Goal: Task Accomplishment & Management: Complete application form

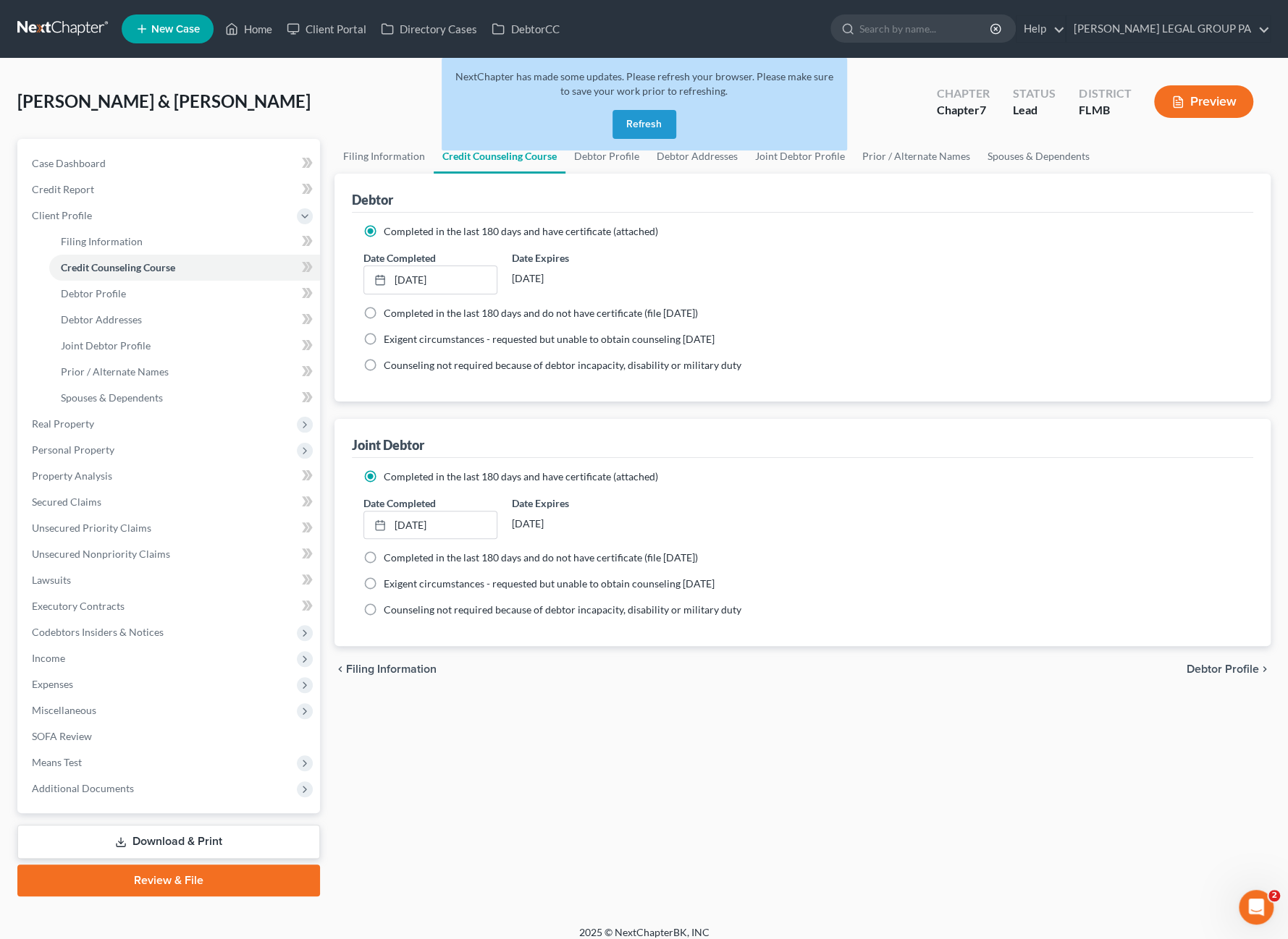
click at [644, 124] on button "Refresh" at bounding box center [644, 124] width 64 height 28
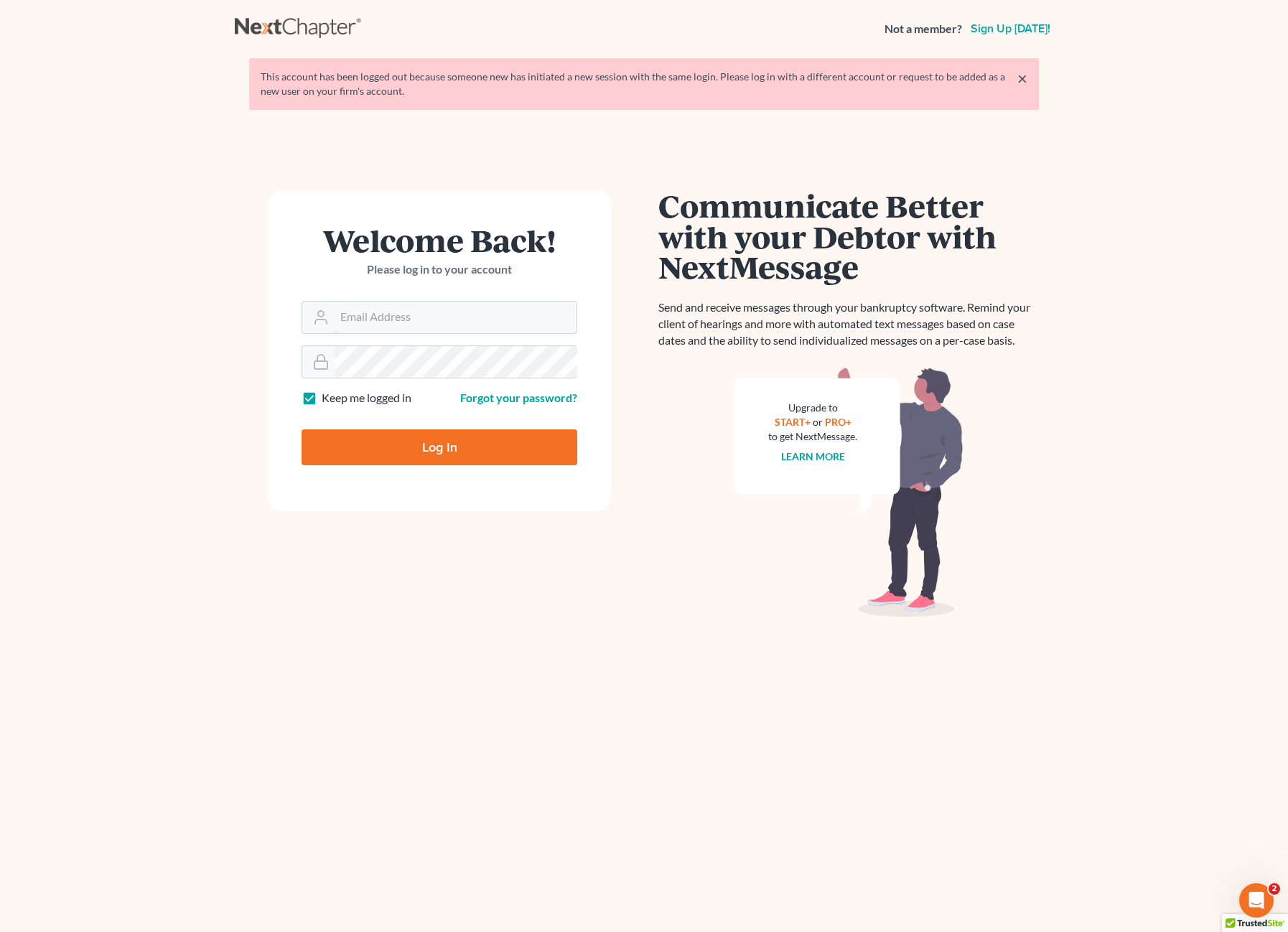
type input "Salvarado@wellerlegalgroup.com"
click at [418, 443] on input "Log In" at bounding box center [439, 447] width 276 height 36
type input "Thinking..."
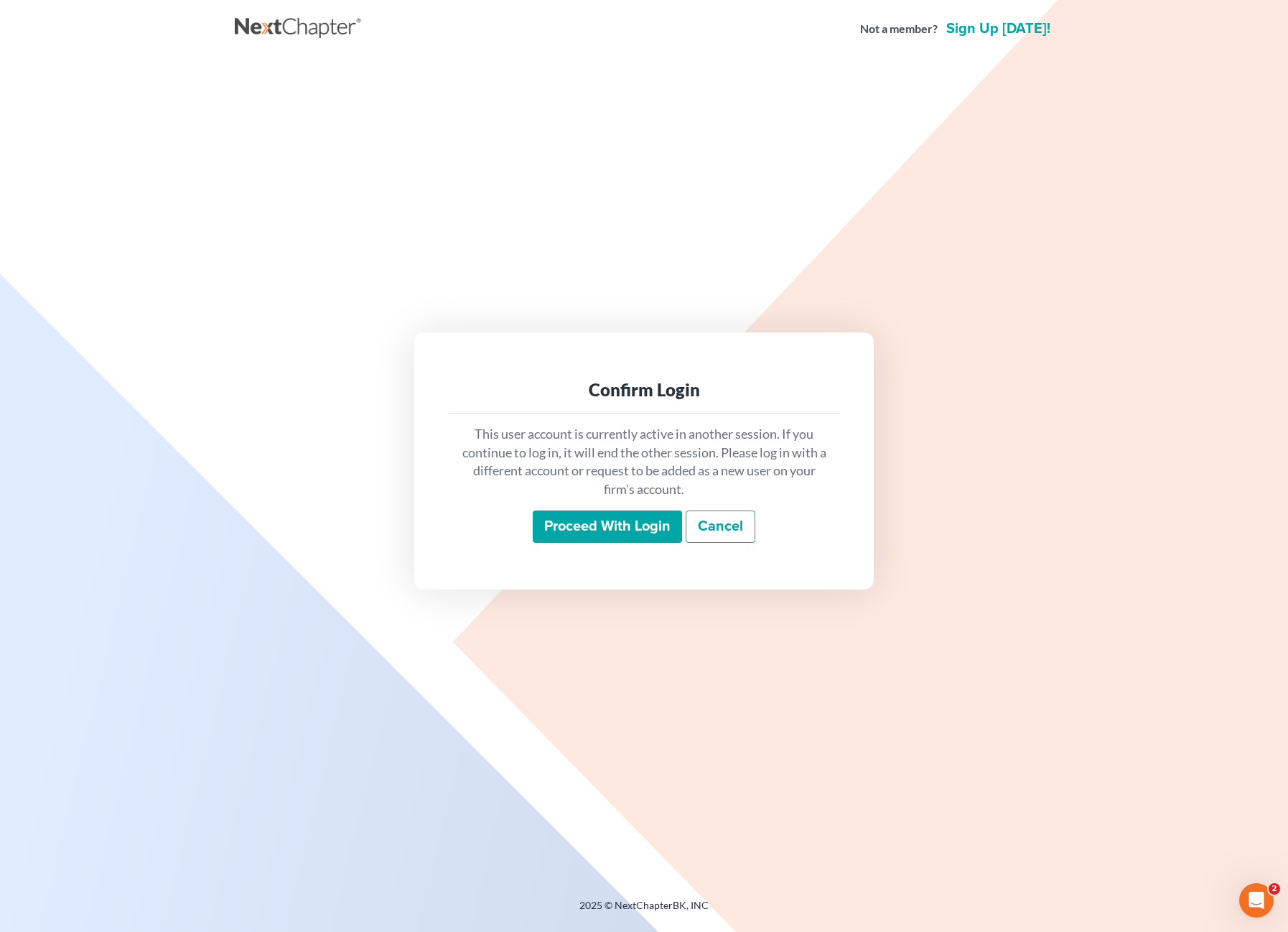
click at [599, 507] on div "This user account is currently active in another session. If you continue to lo…" at bounding box center [644, 484] width 390 height 141
click at [607, 536] on input "Proceed with login" at bounding box center [607, 527] width 149 height 33
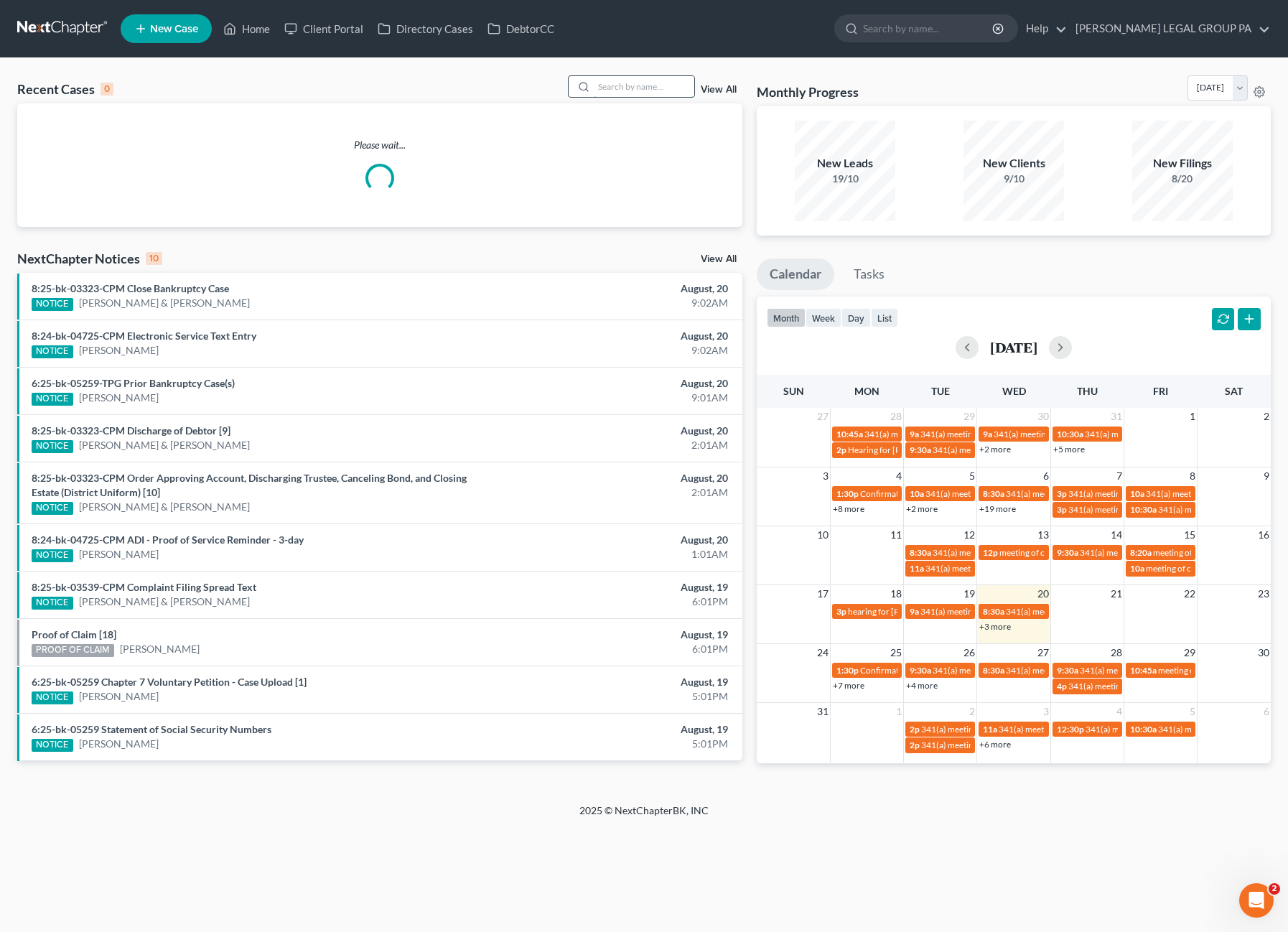
click at [644, 93] on input "search" at bounding box center [644, 86] width 100 height 20
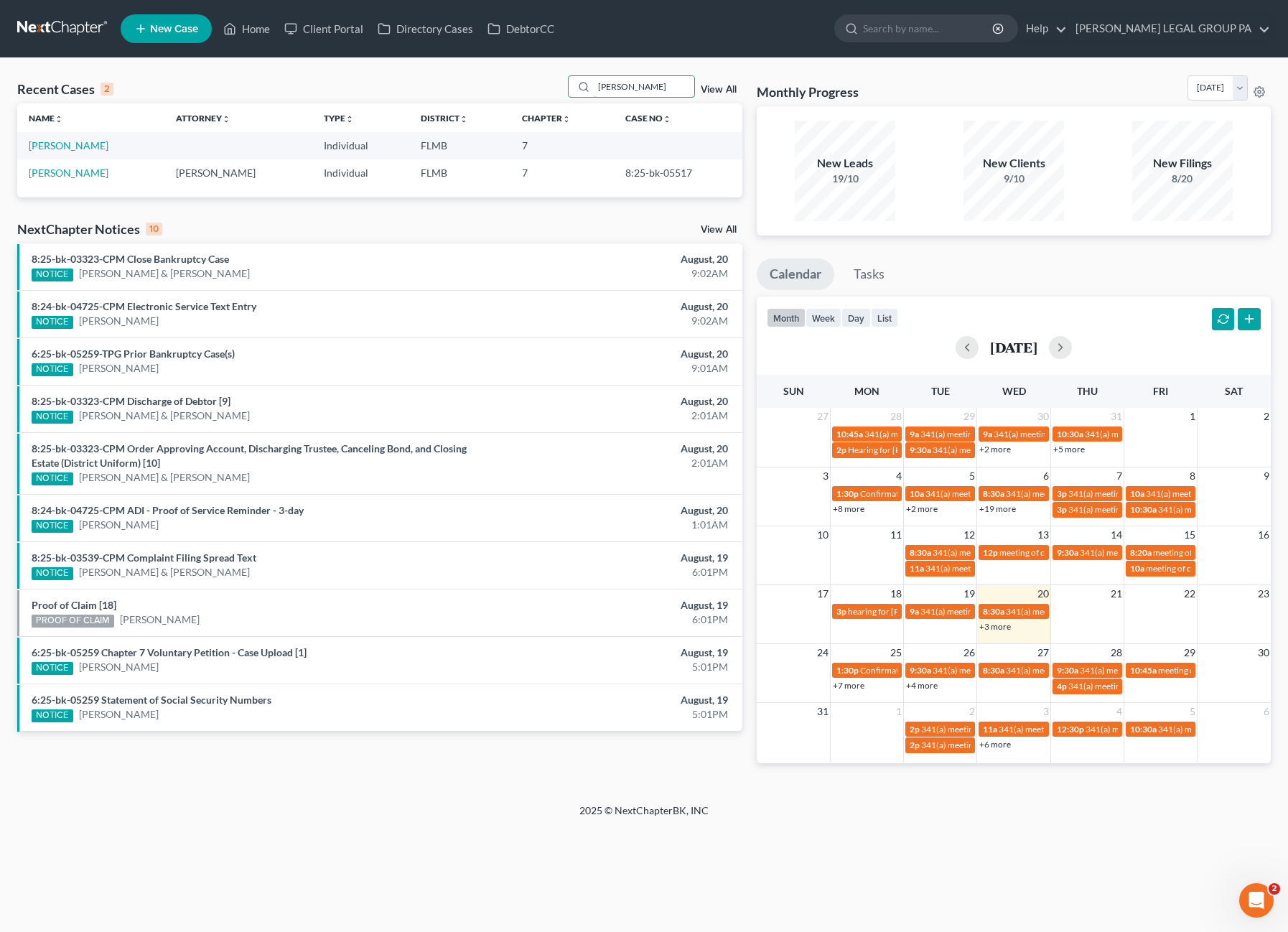
type input "linda allen"
click at [58, 135] on td "Allen, Linda" at bounding box center [91, 145] width 147 height 26
click at [58, 149] on link "Allen, Linda" at bounding box center [68, 145] width 80 height 13
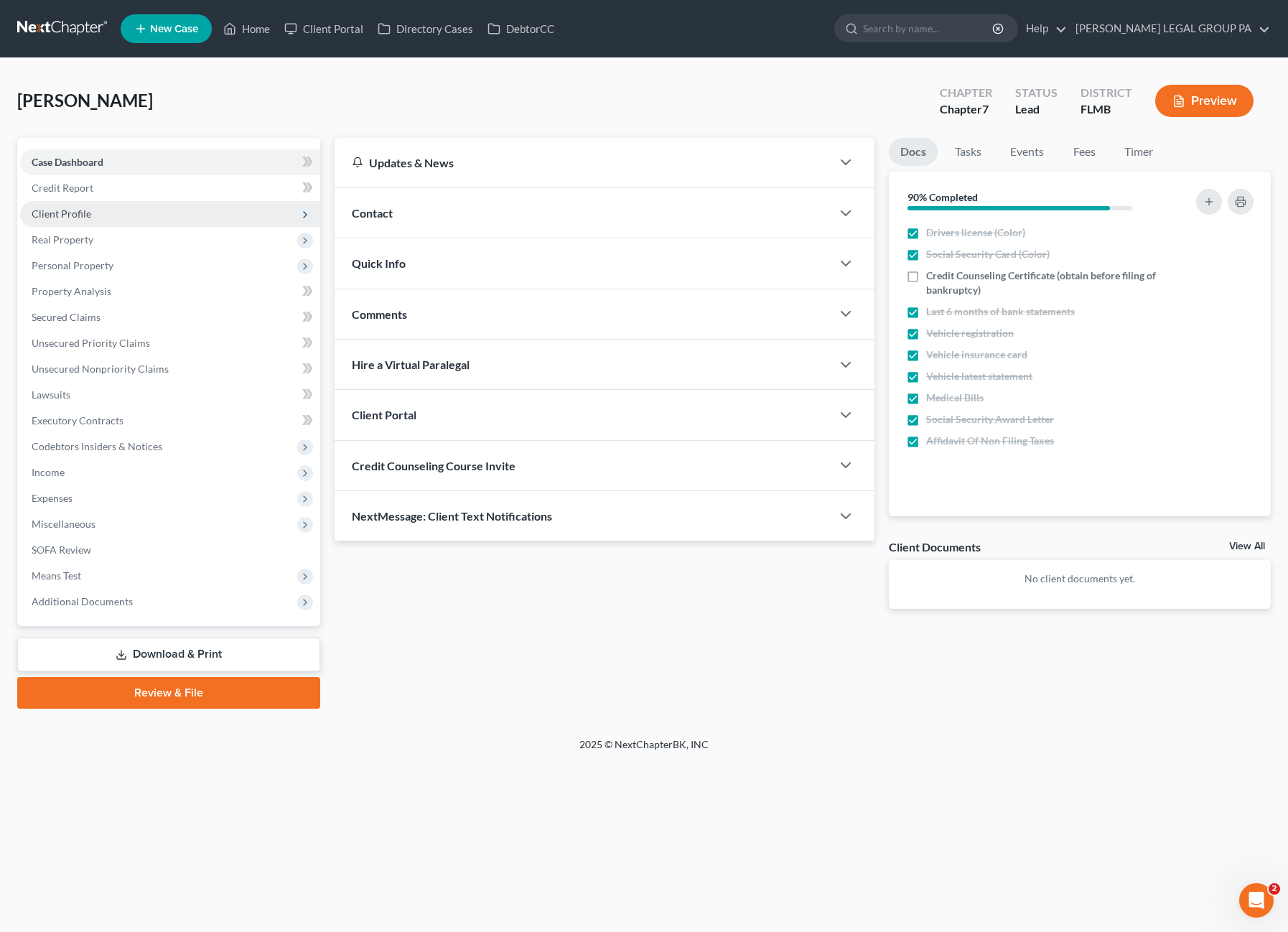
click at [81, 215] on span "Client Profile" at bounding box center [60, 213] width 59 height 13
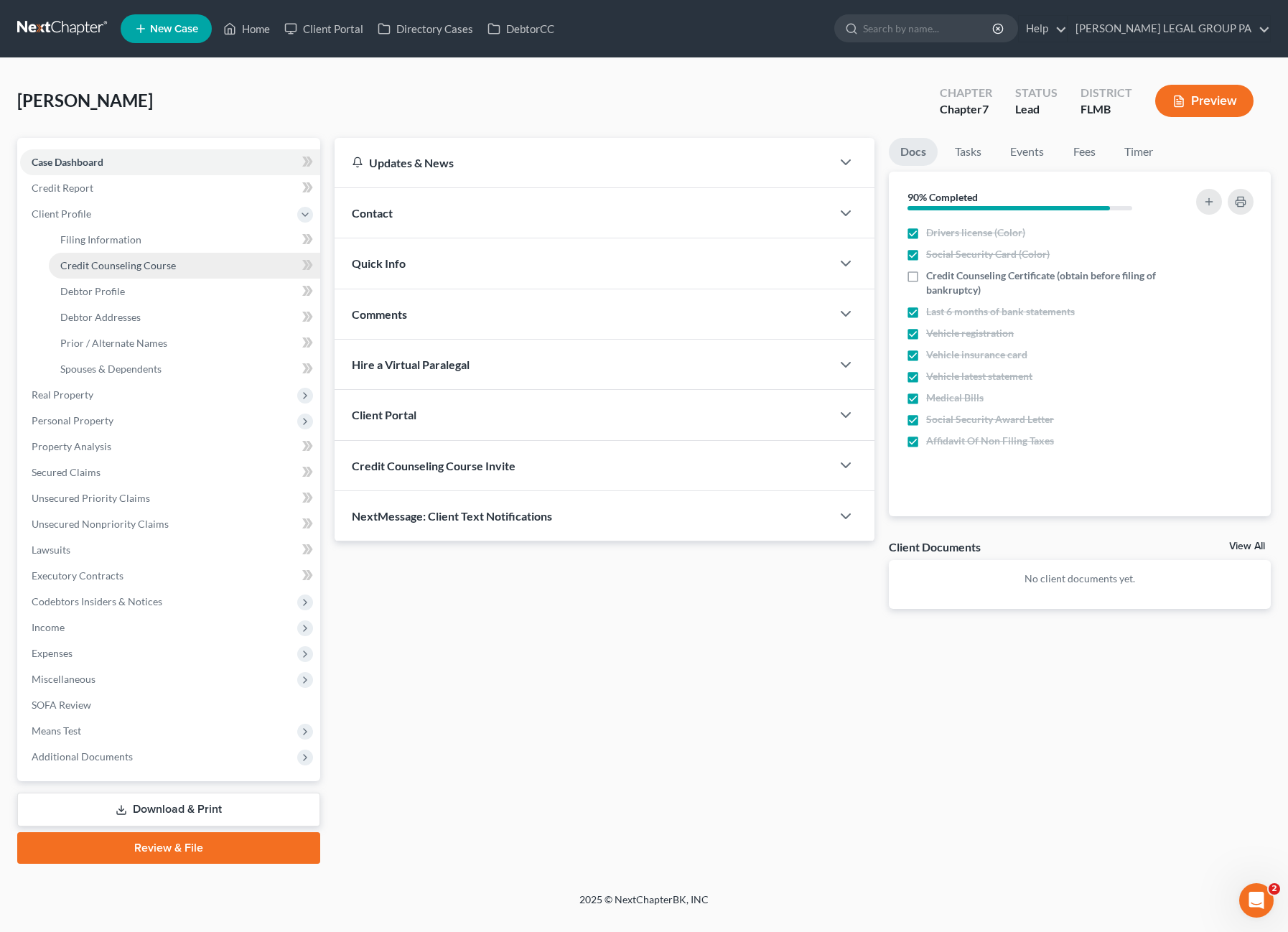
click at [96, 264] on span "Credit Counseling Course" at bounding box center [118, 265] width 116 height 13
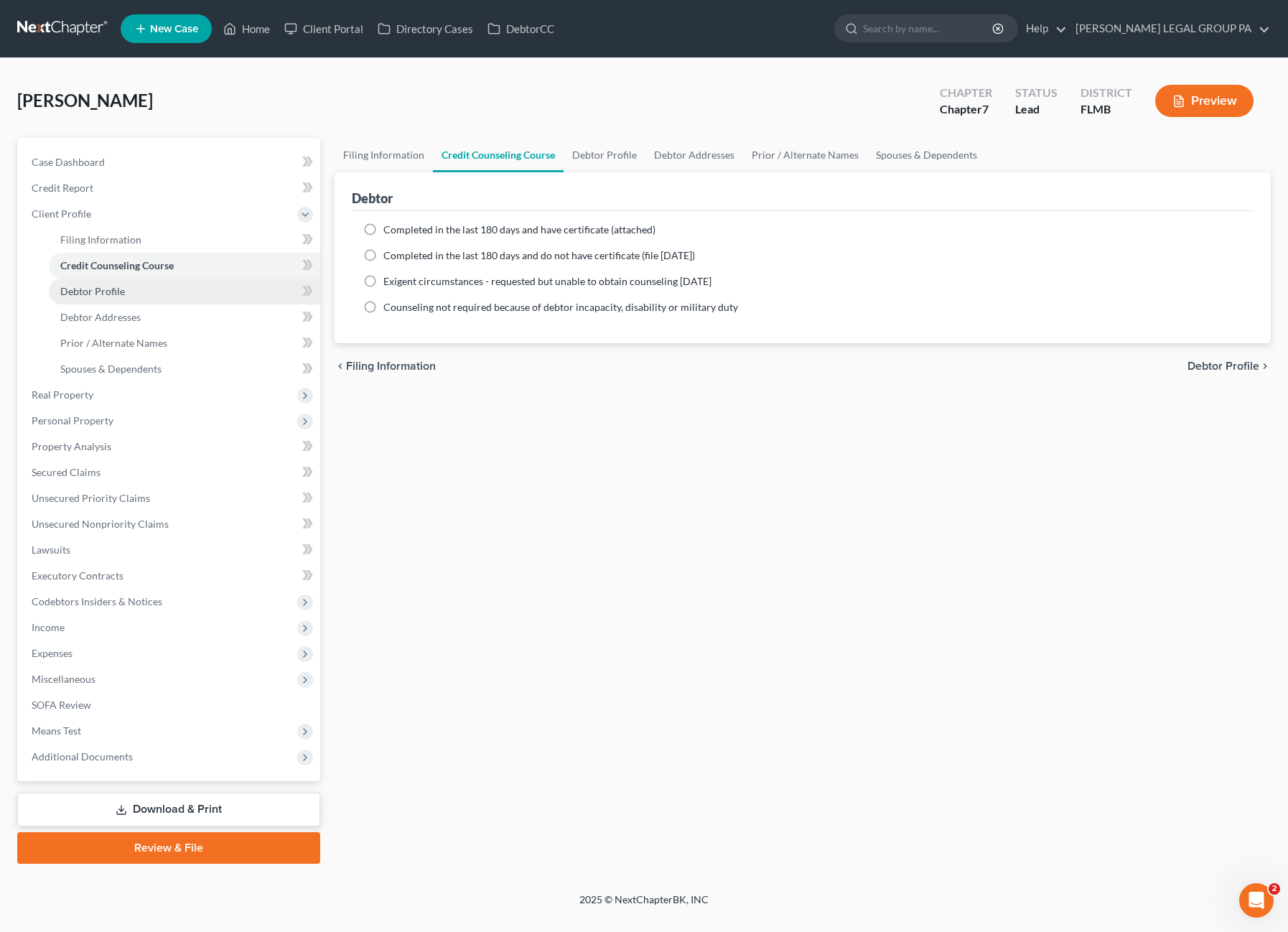
click at [106, 289] on span "Debtor Profile" at bounding box center [92, 291] width 64 height 13
select select "0"
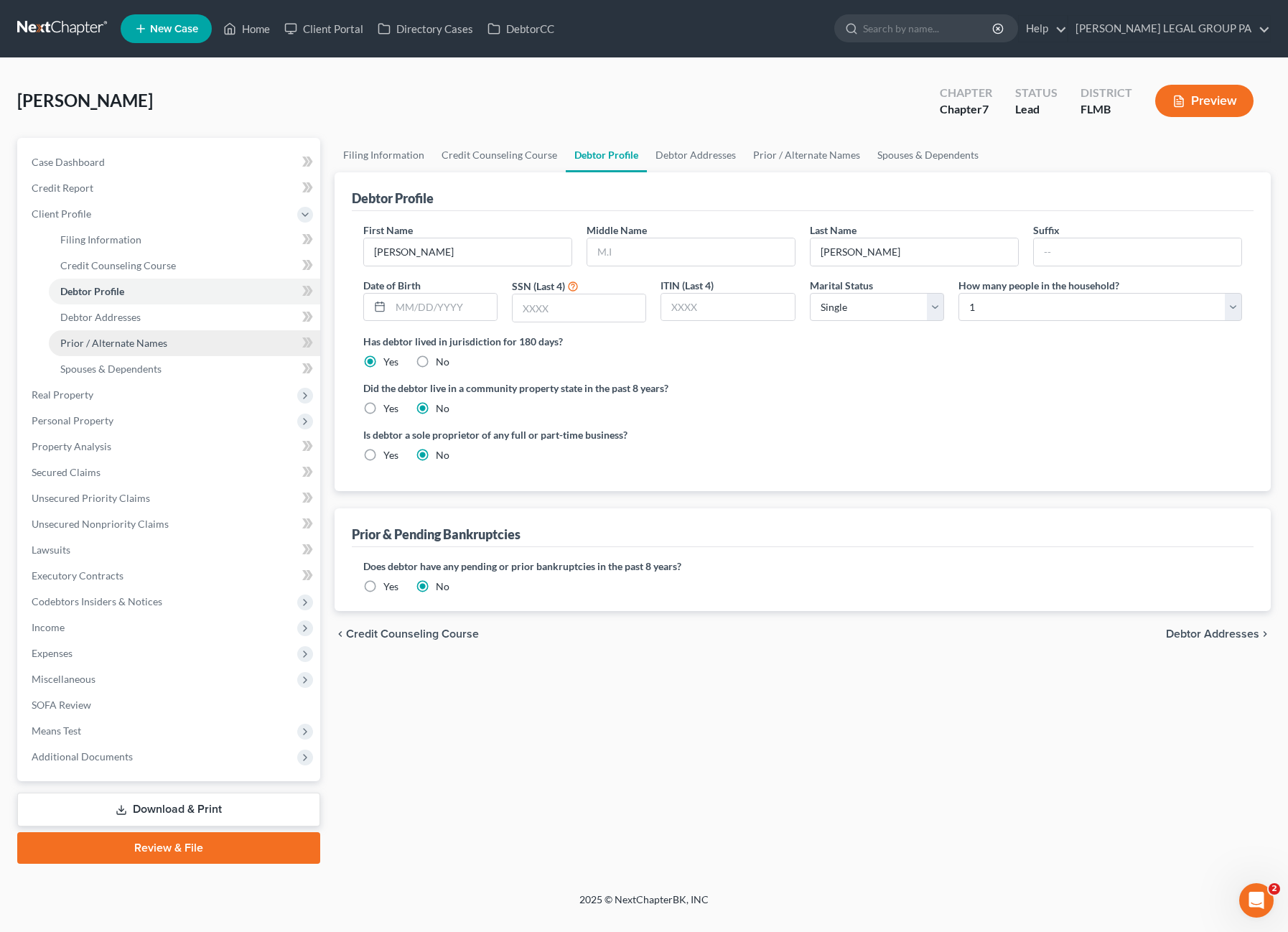
click at [148, 345] on span "Prior / Alternate Names" at bounding box center [114, 343] width 107 height 13
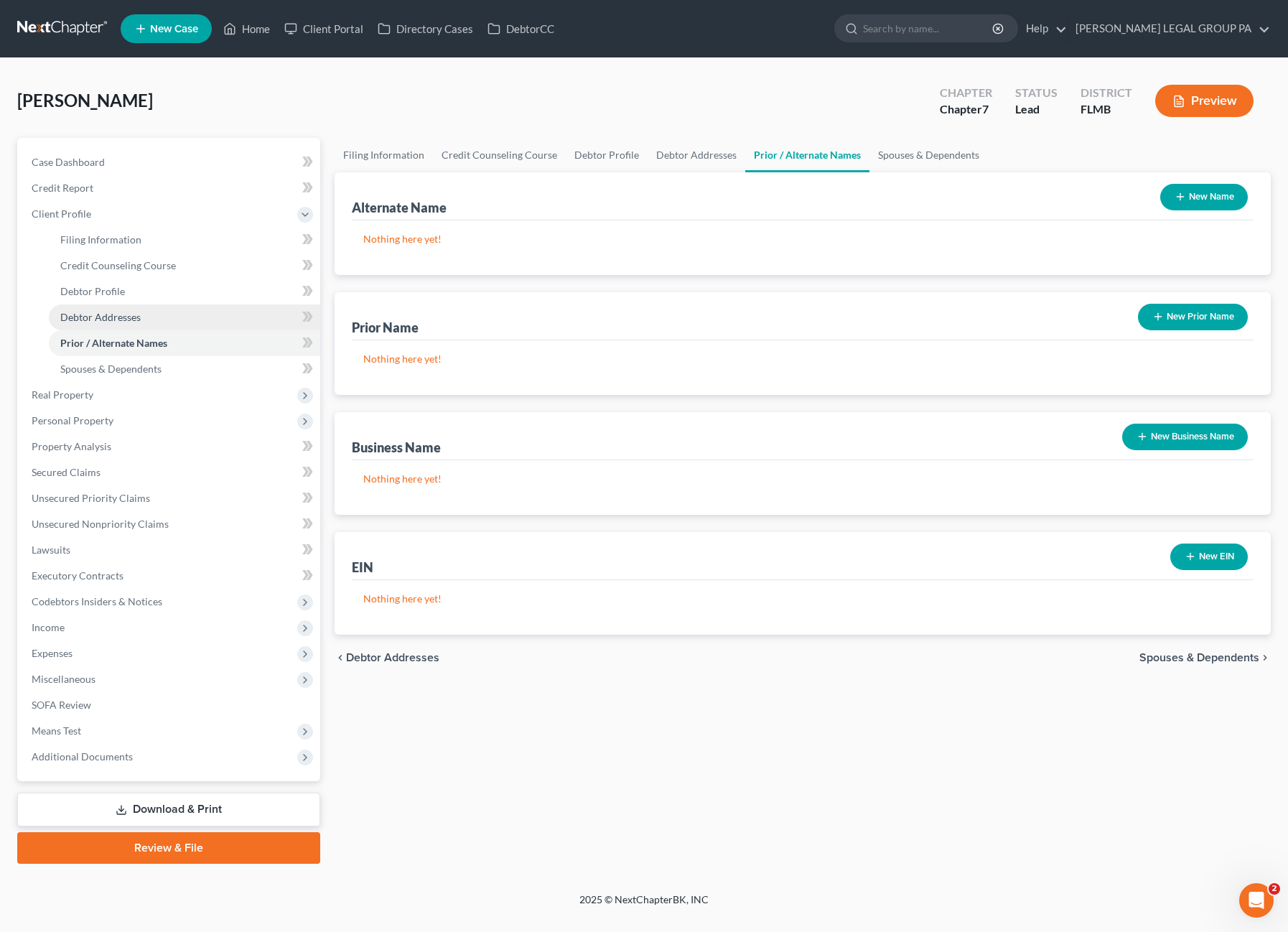
click at [103, 321] on span "Debtor Addresses" at bounding box center [100, 317] width 81 height 13
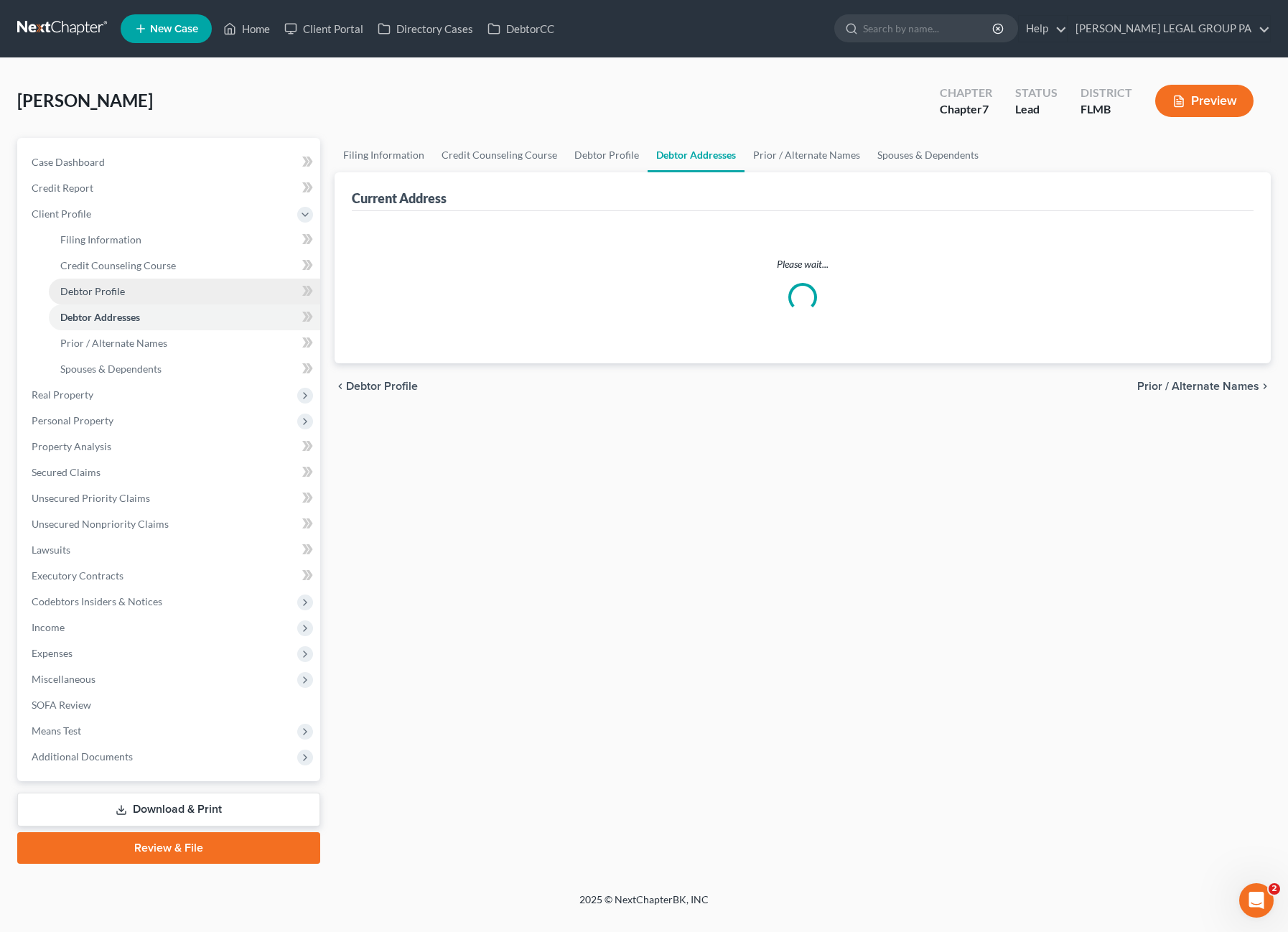
select select "0"
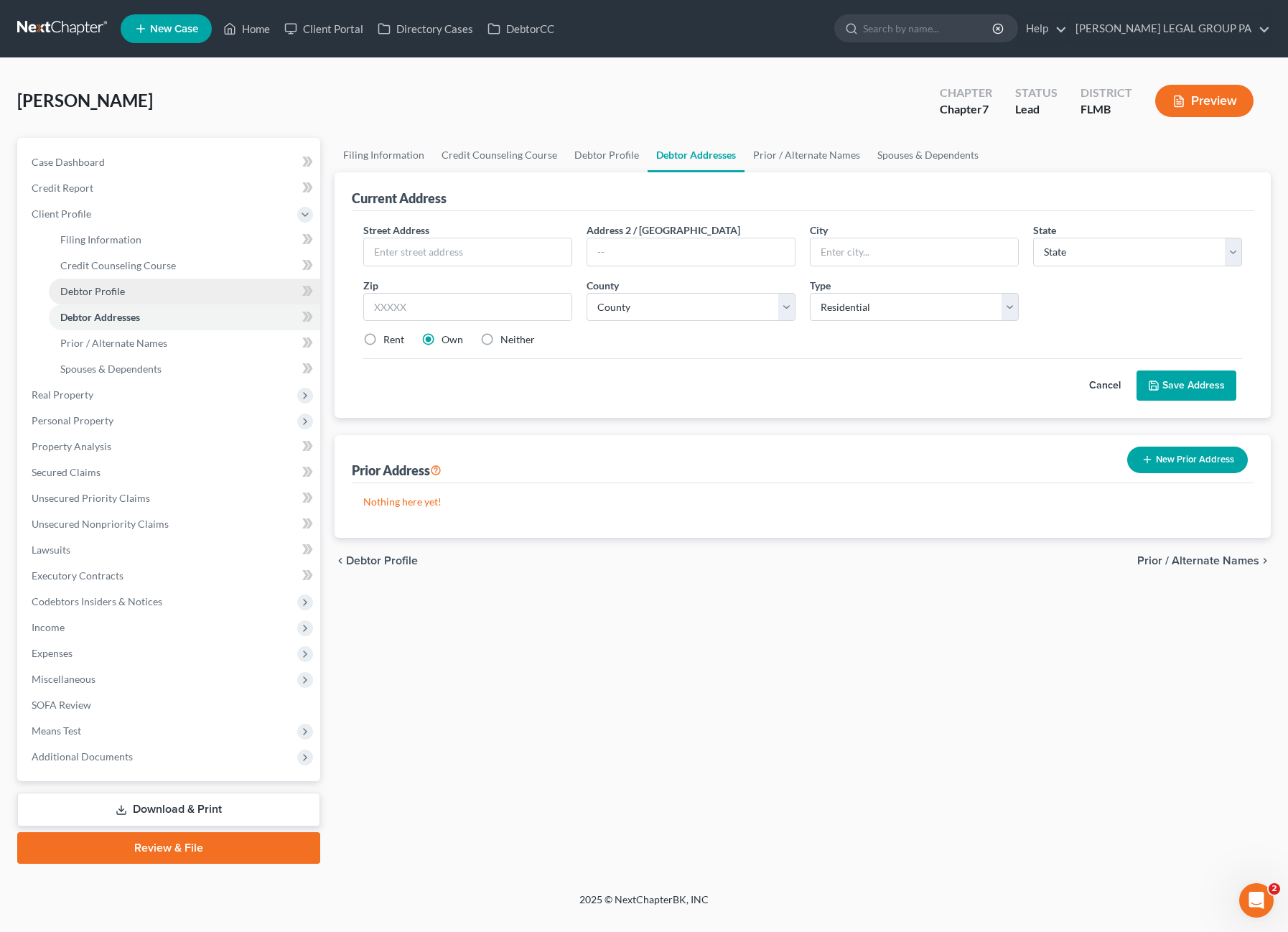
click at [108, 292] on span "Debtor Profile" at bounding box center [92, 291] width 64 height 13
select select "0"
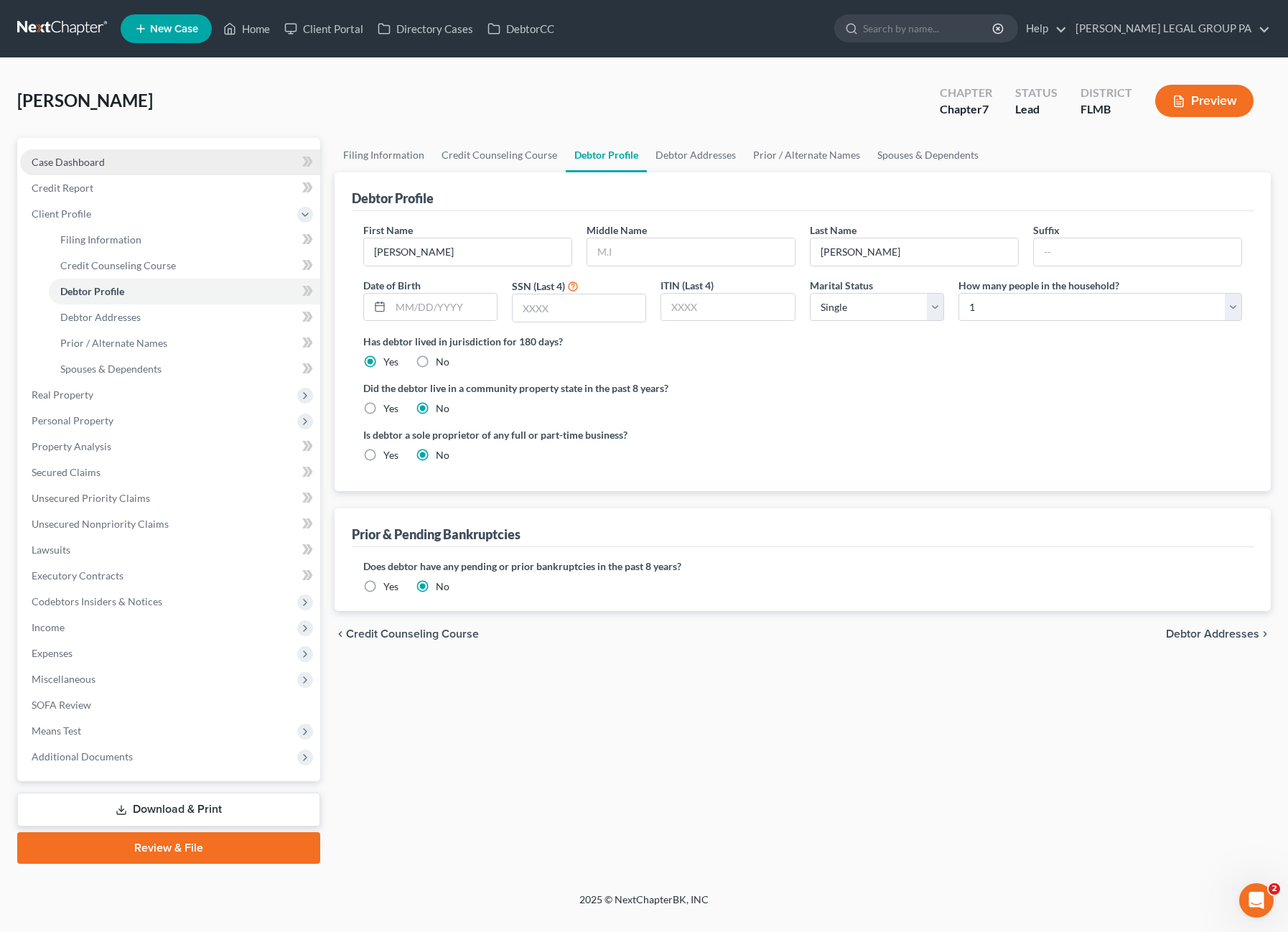
click at [74, 156] on span "Case Dashboard" at bounding box center [67, 162] width 73 height 13
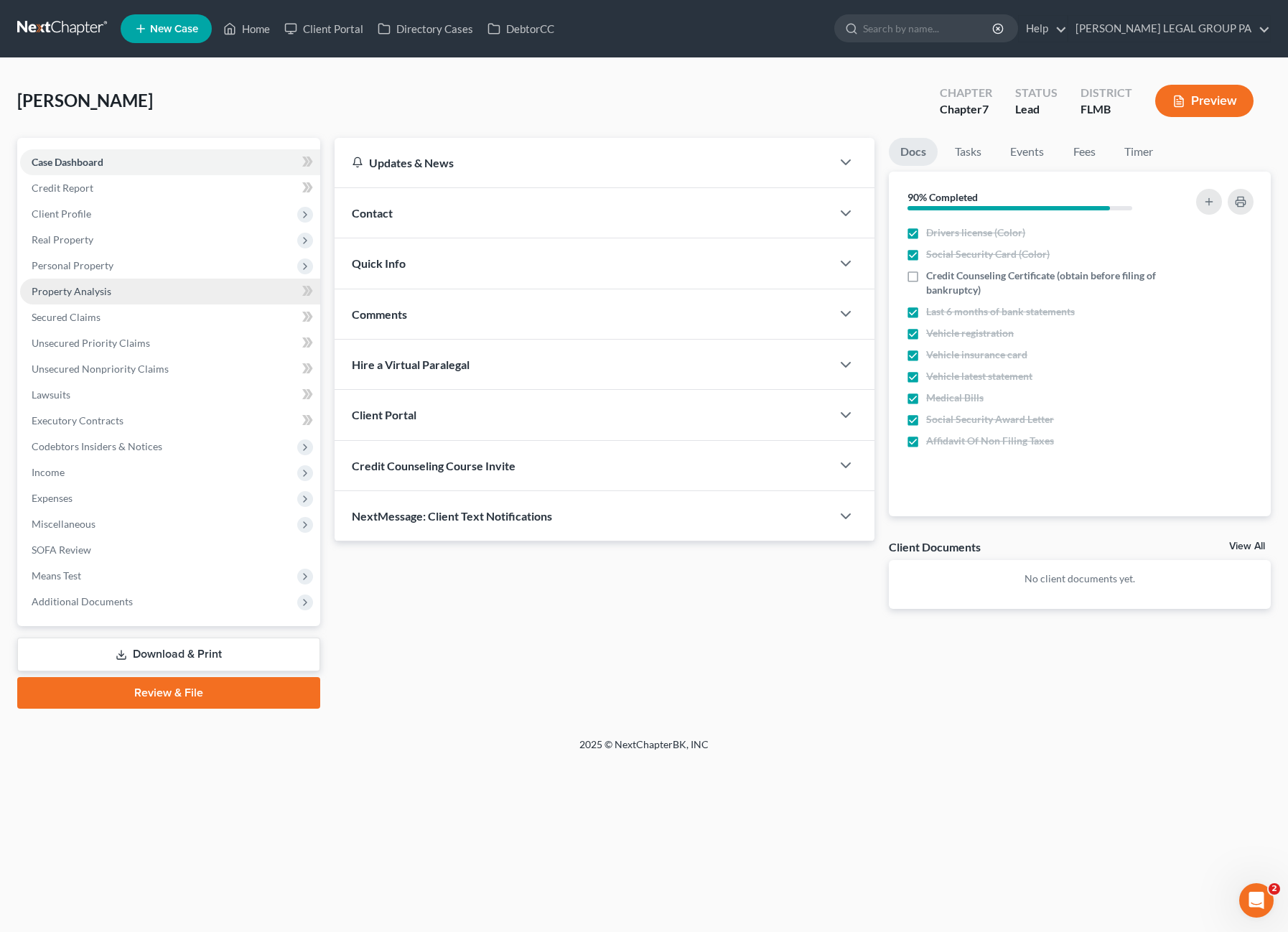
click at [86, 288] on span "Property Analysis" at bounding box center [71, 291] width 80 height 13
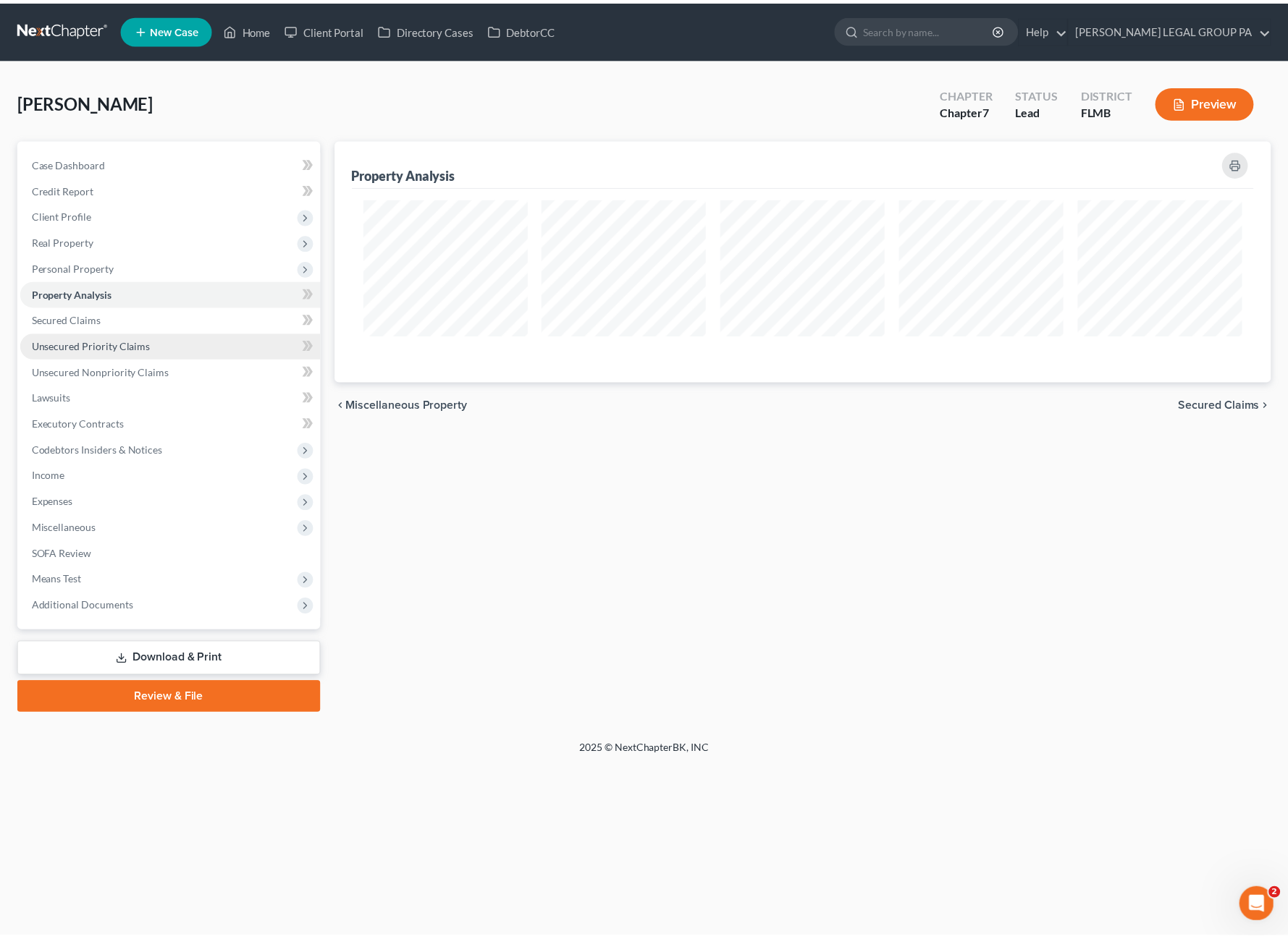
scroll to position [242, 944]
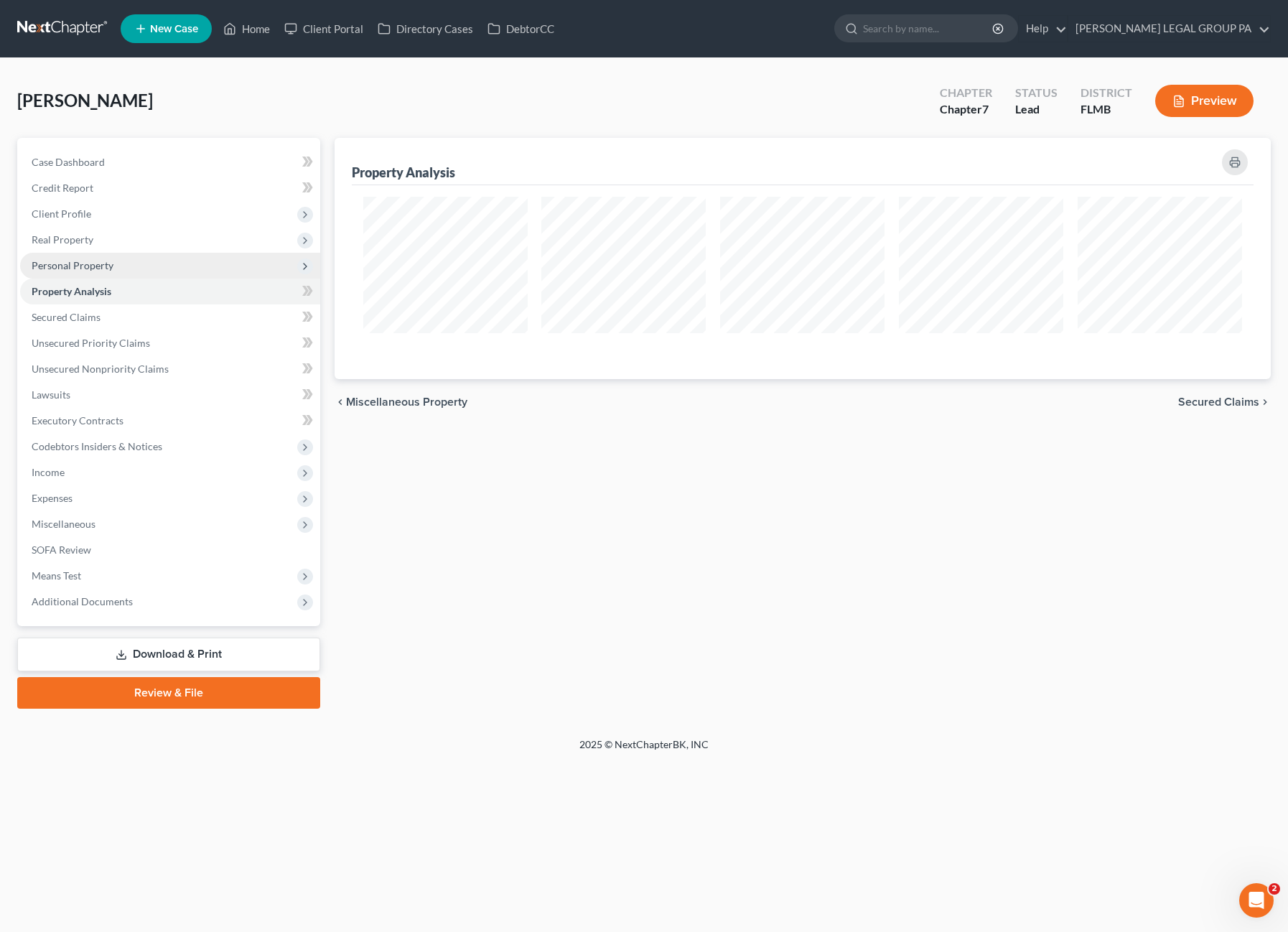
click at [86, 267] on span "Personal Property" at bounding box center [72, 265] width 82 height 13
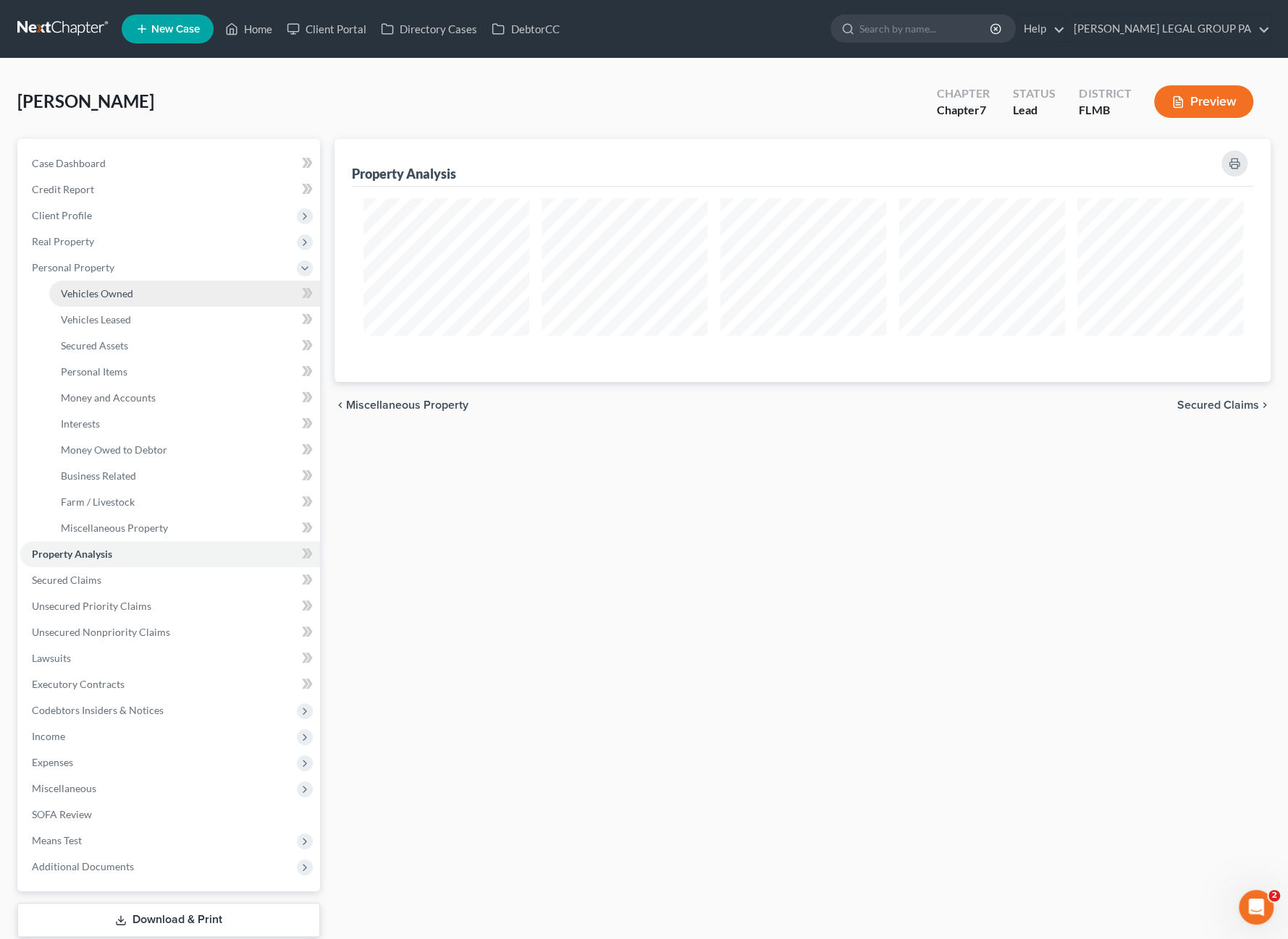
scroll to position [723312, 722998]
click at [89, 290] on span "Vehicles Owned" at bounding box center [97, 293] width 73 height 13
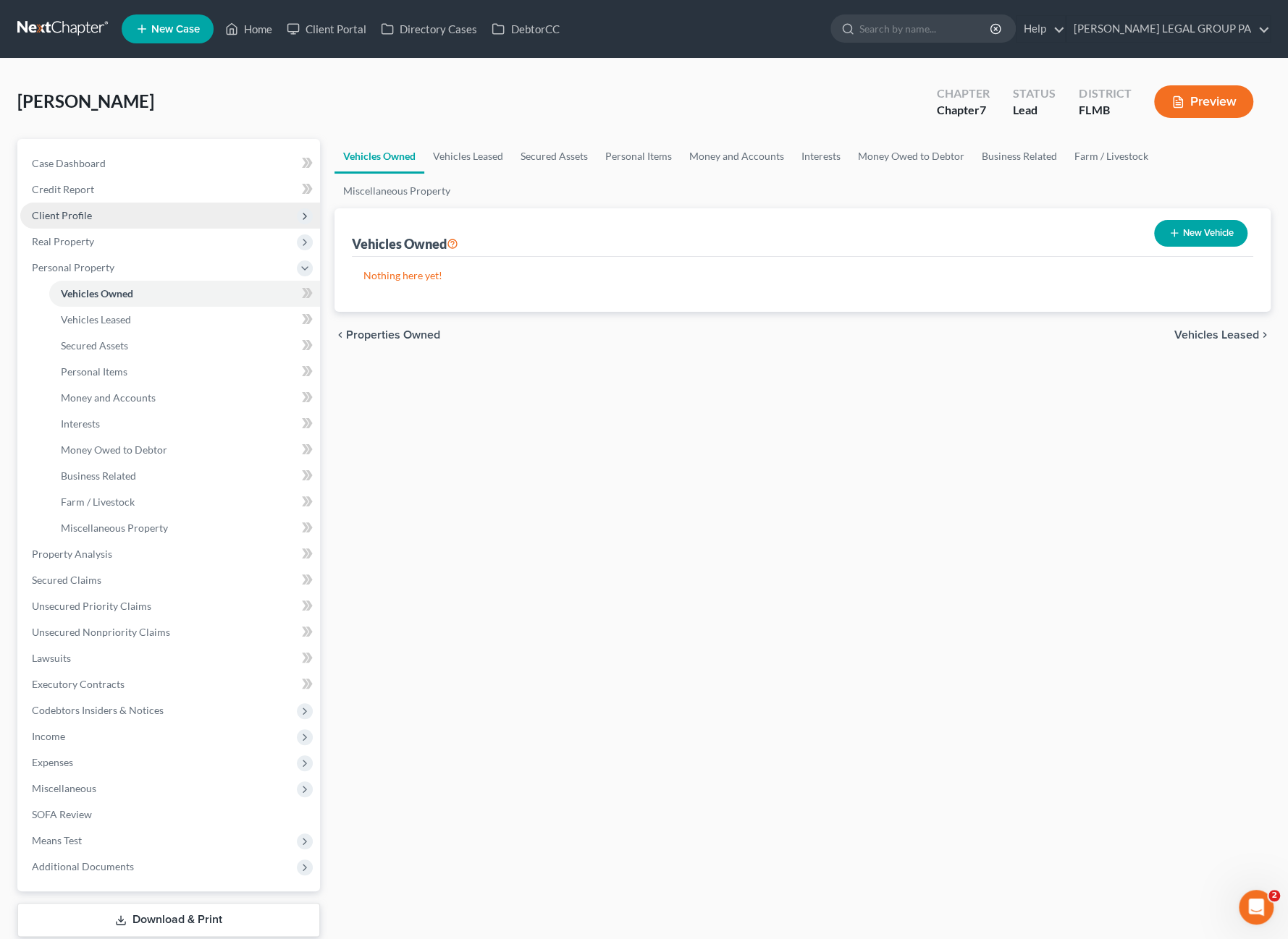
click at [73, 209] on span "Client Profile" at bounding box center [61, 215] width 60 height 13
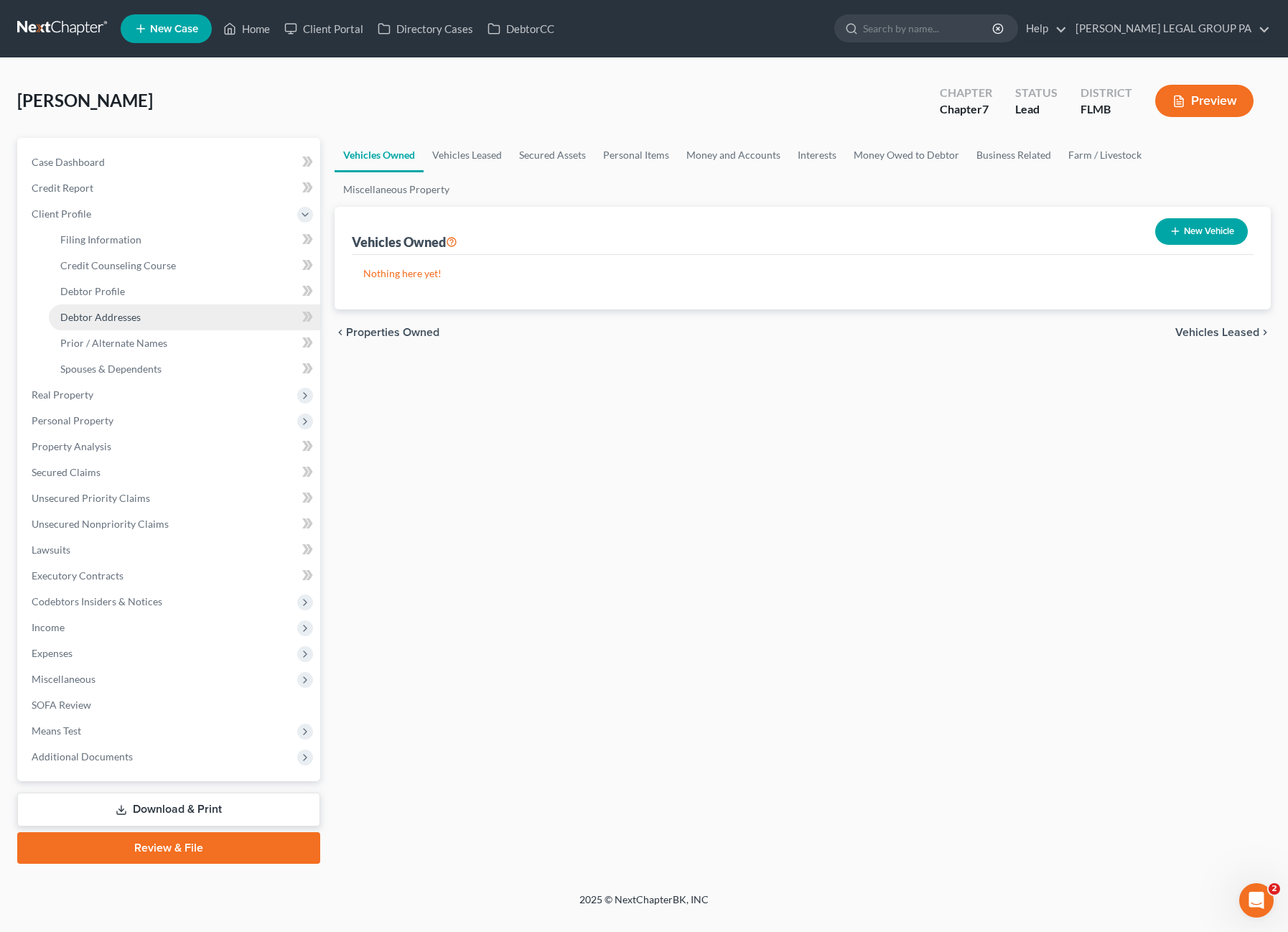
click at [89, 322] on span "Debtor Addresses" at bounding box center [100, 317] width 81 height 13
select select "0"
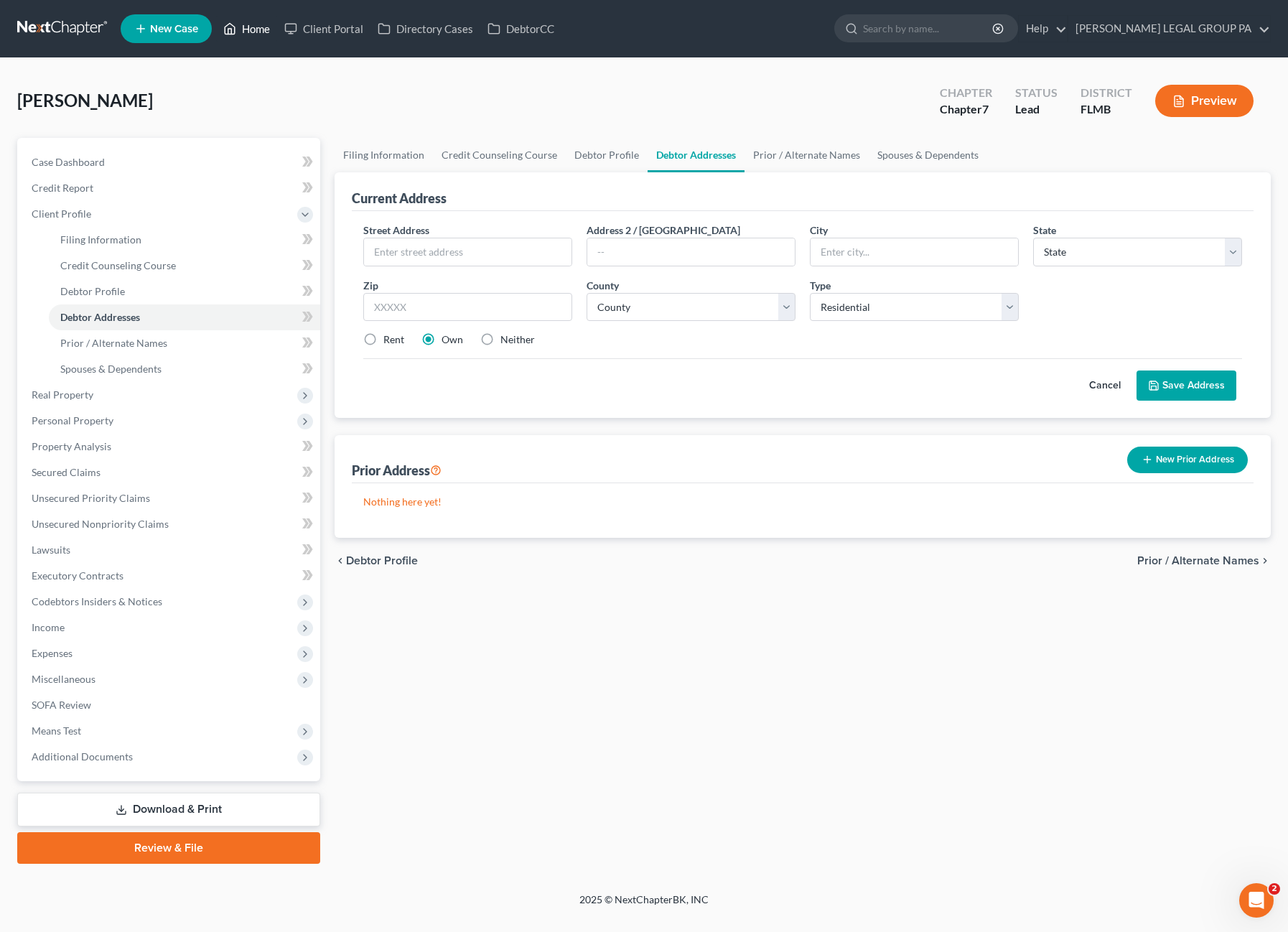
click at [250, 18] on link "Home" at bounding box center [246, 28] width 61 height 26
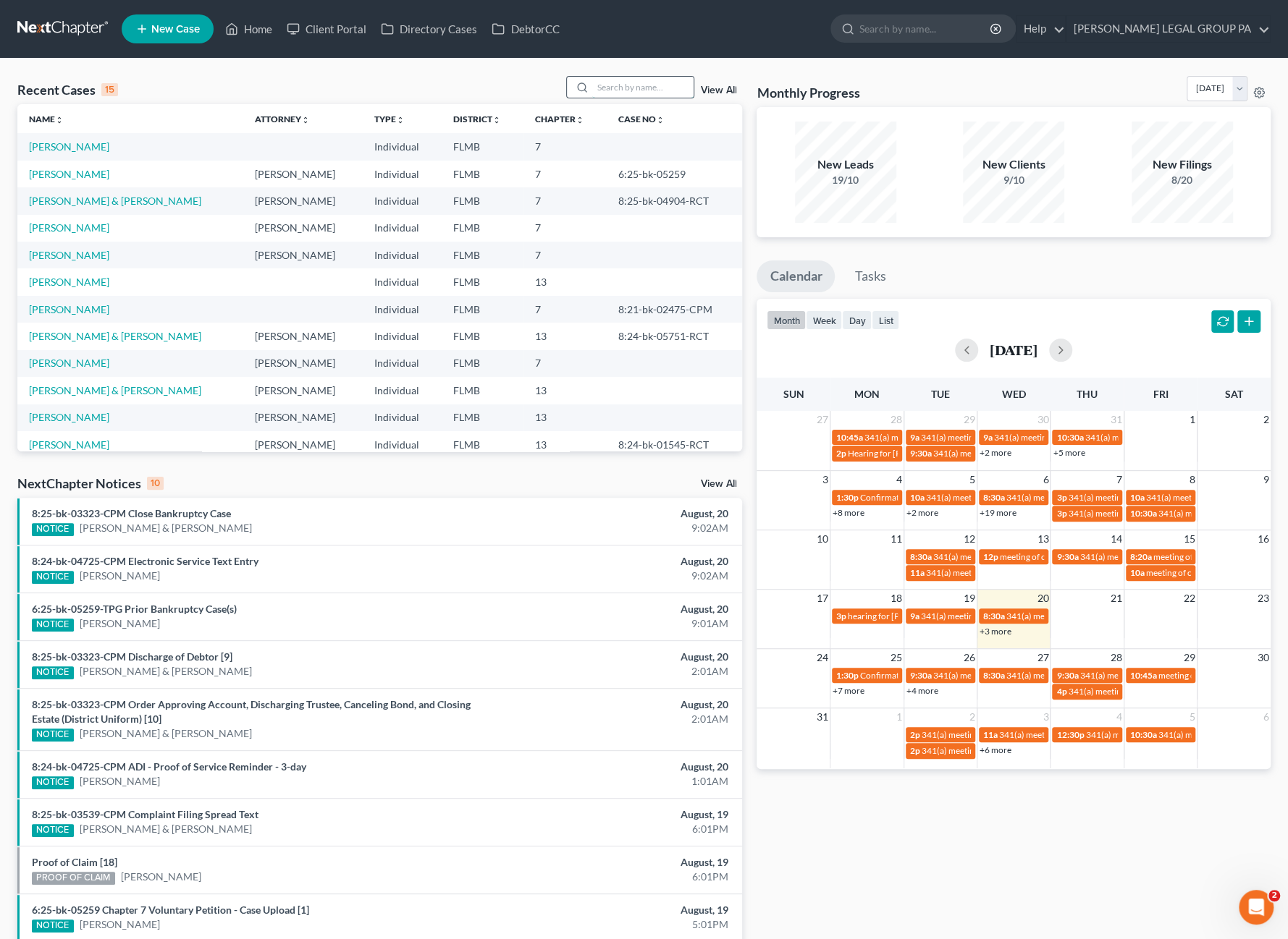
click at [613, 89] on input "search" at bounding box center [642, 86] width 101 height 21
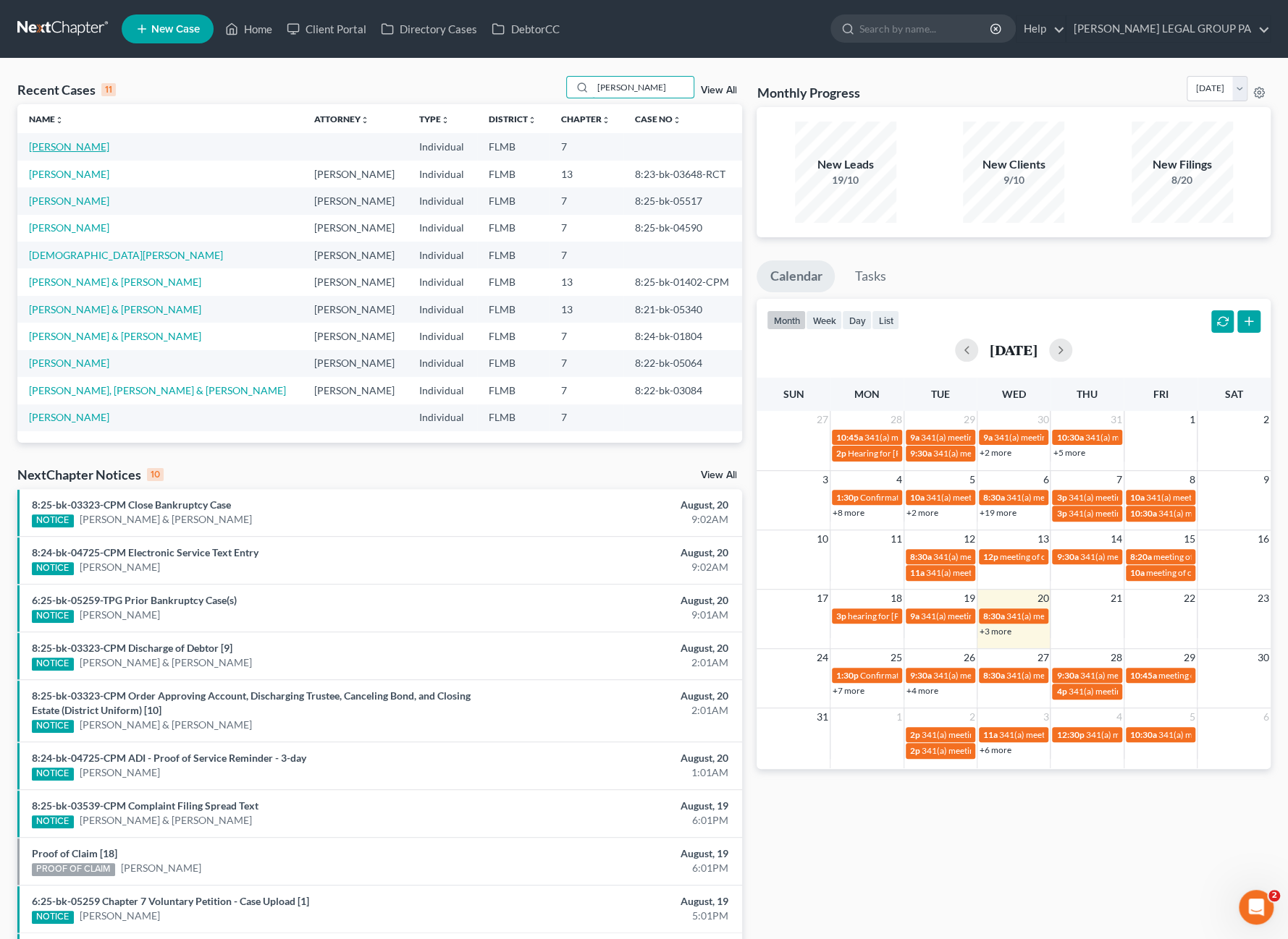
type input "allen"
click at [62, 146] on link "Allen, Linda" at bounding box center [69, 146] width 80 height 13
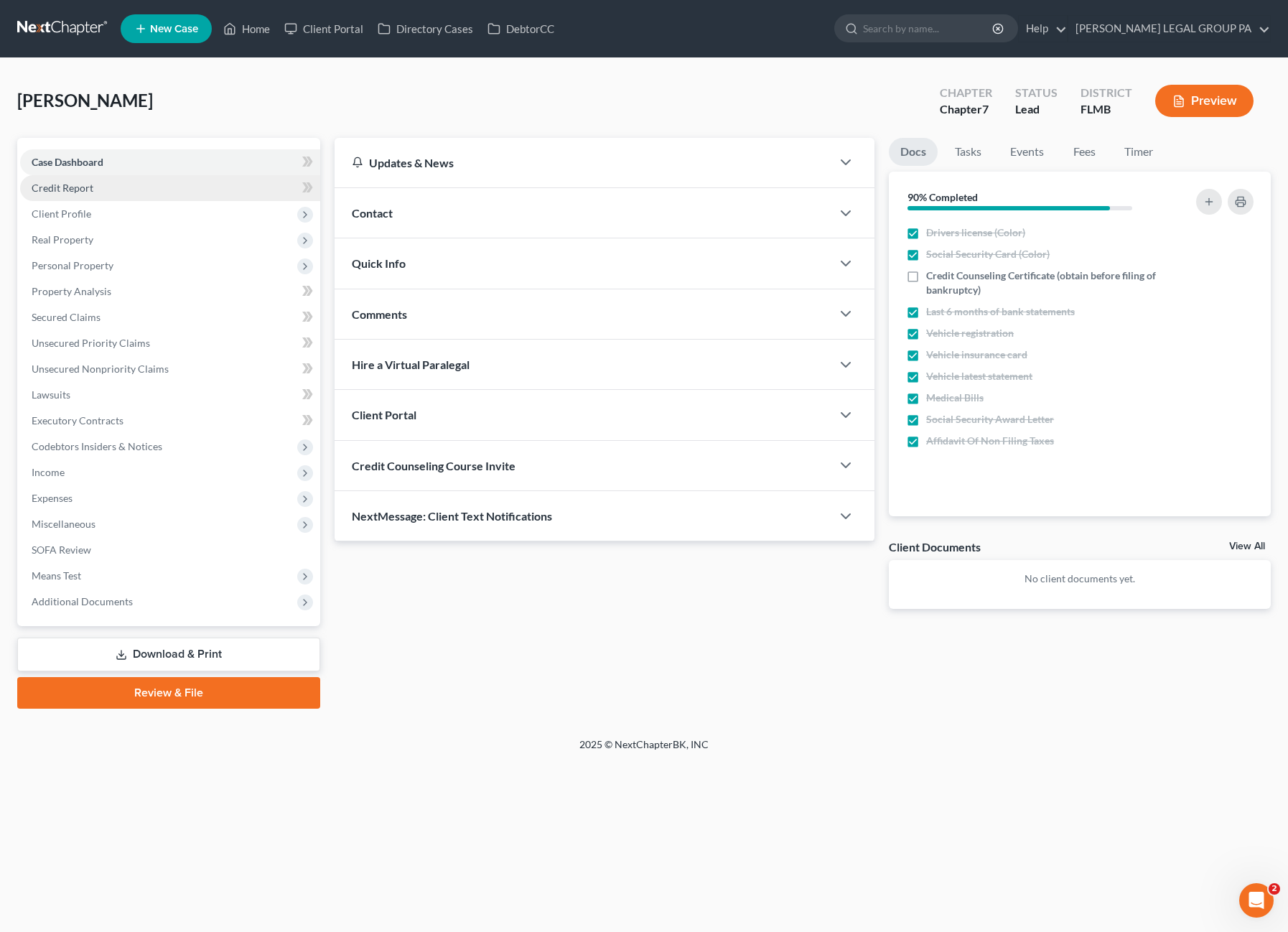
click at [55, 193] on span "Credit Report" at bounding box center [61, 188] width 61 height 13
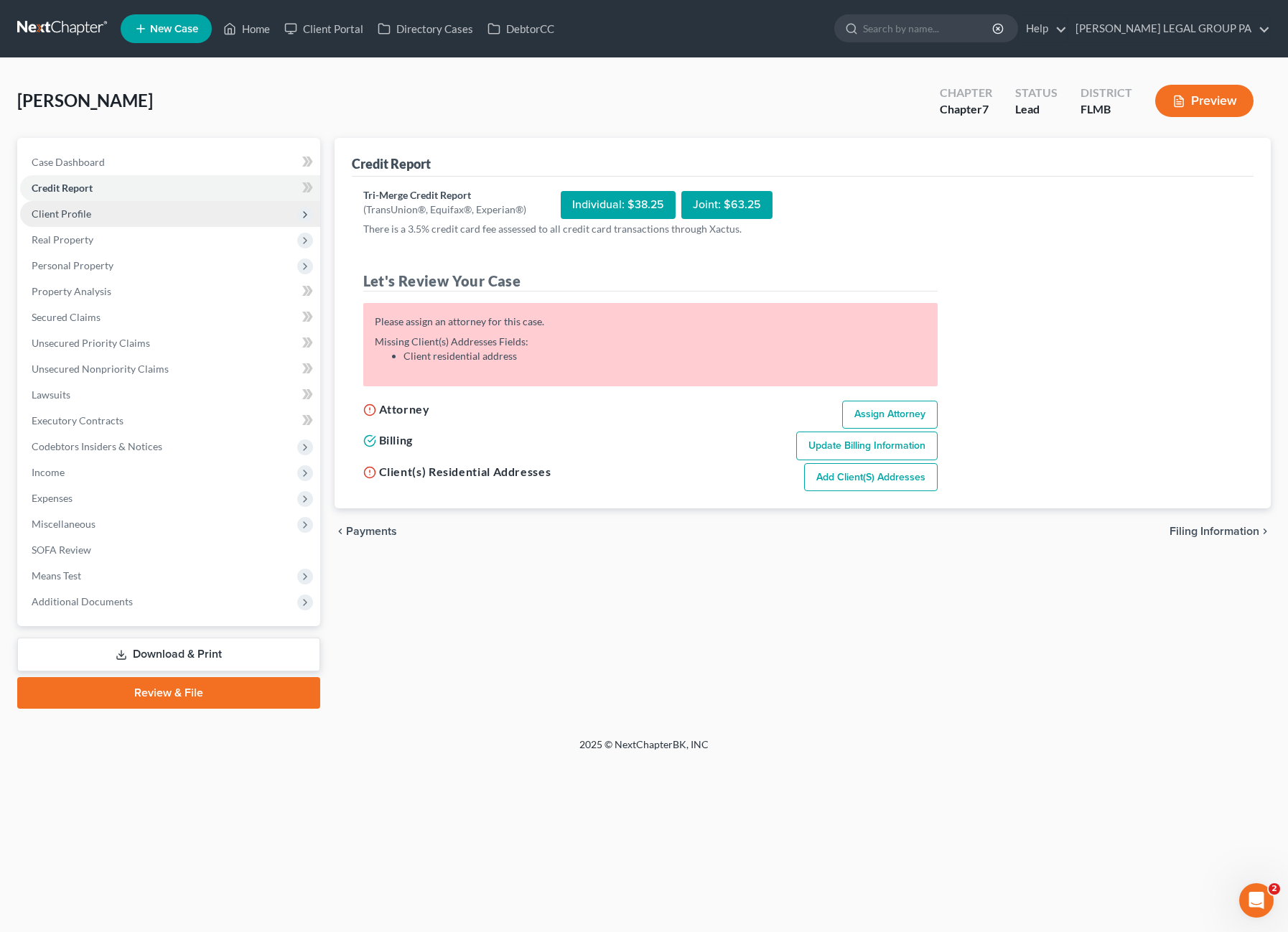
click at [100, 216] on span "Client Profile" at bounding box center [170, 213] width 300 height 26
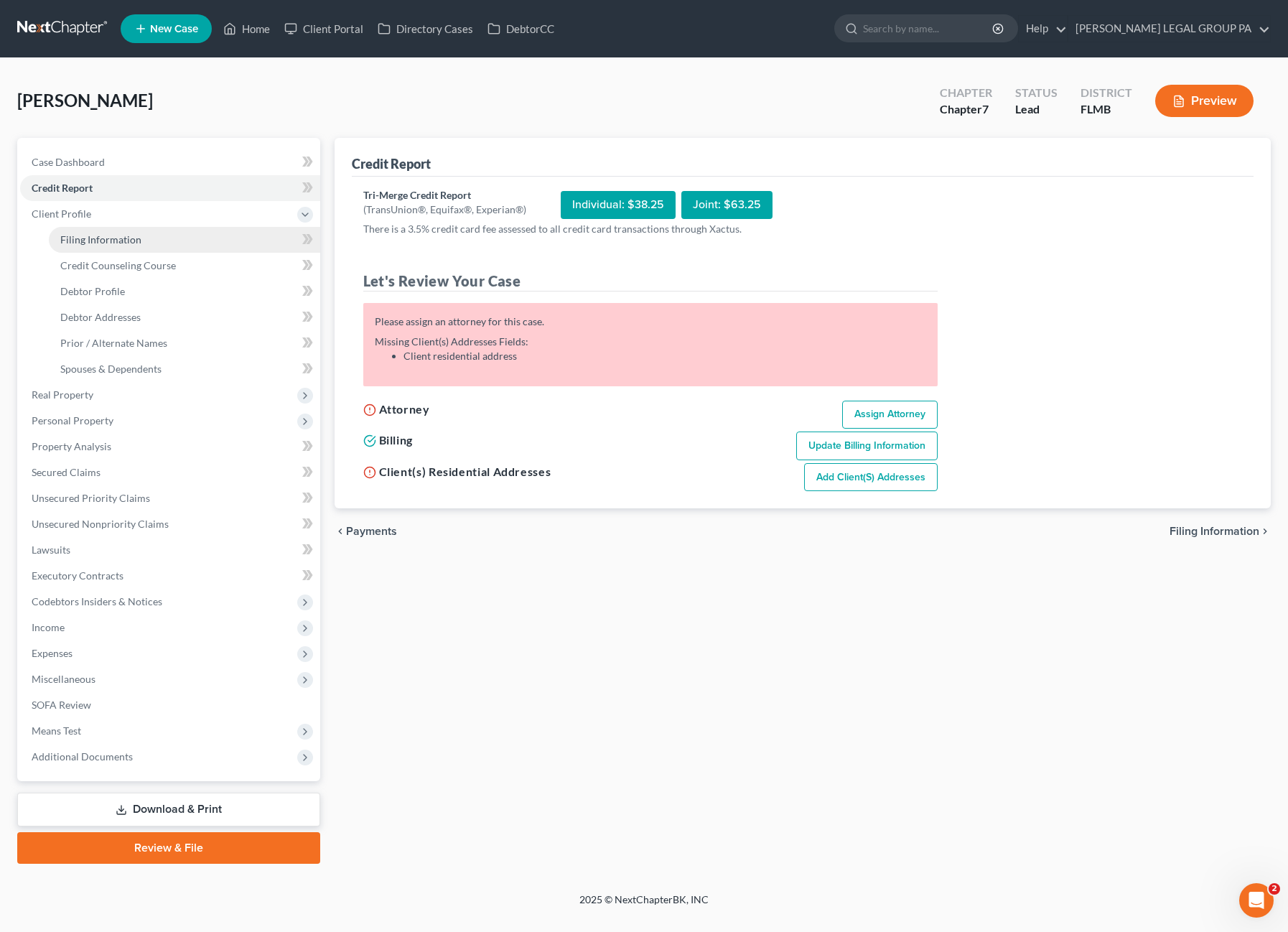
click at [84, 238] on span "Filing Information" at bounding box center [100, 240] width 81 height 13
select select "1"
select select "0"
select select "9"
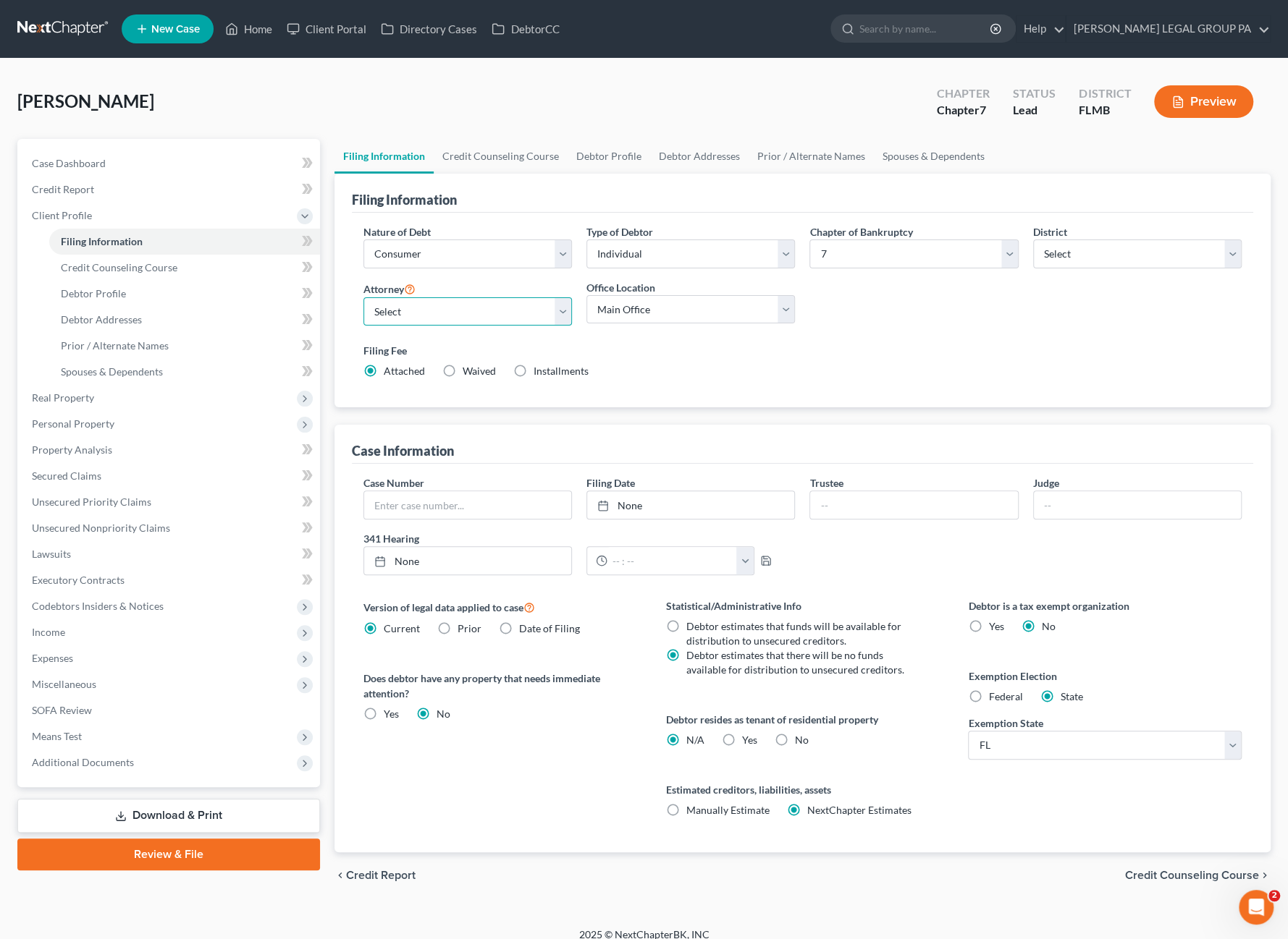
click at [429, 309] on select "Select JAY WELLER - FLMB JAY WELLER - FLMB" at bounding box center [467, 311] width 208 height 28
select select "0"
click at [363, 297] on select "Select JAY WELLER - FLMB JAY WELLER - FLMB" at bounding box center [467, 311] width 208 height 28
click at [564, 177] on div "Filing Information" at bounding box center [802, 193] width 901 height 39
click at [114, 276] on link "Credit Counseling Course" at bounding box center [185, 268] width 271 height 26
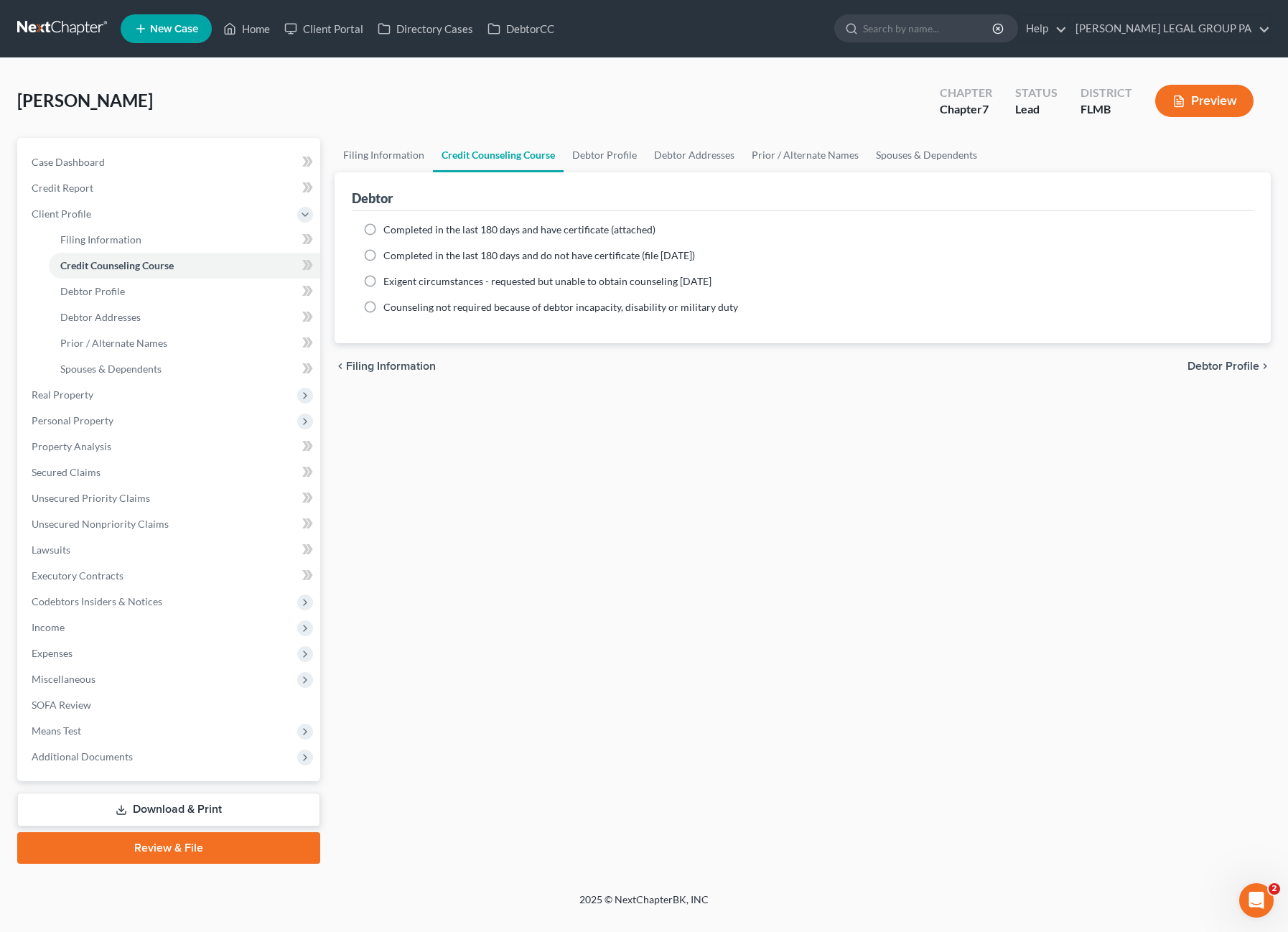
click at [384, 229] on label "Completed in the last 180 days and have certificate (attached)" at bounding box center [519, 230] width 272 height 15
click at [389, 229] on input "Completed in the last 180 days and have certificate (attached)" at bounding box center [394, 228] width 10 height 10
radio input "true"
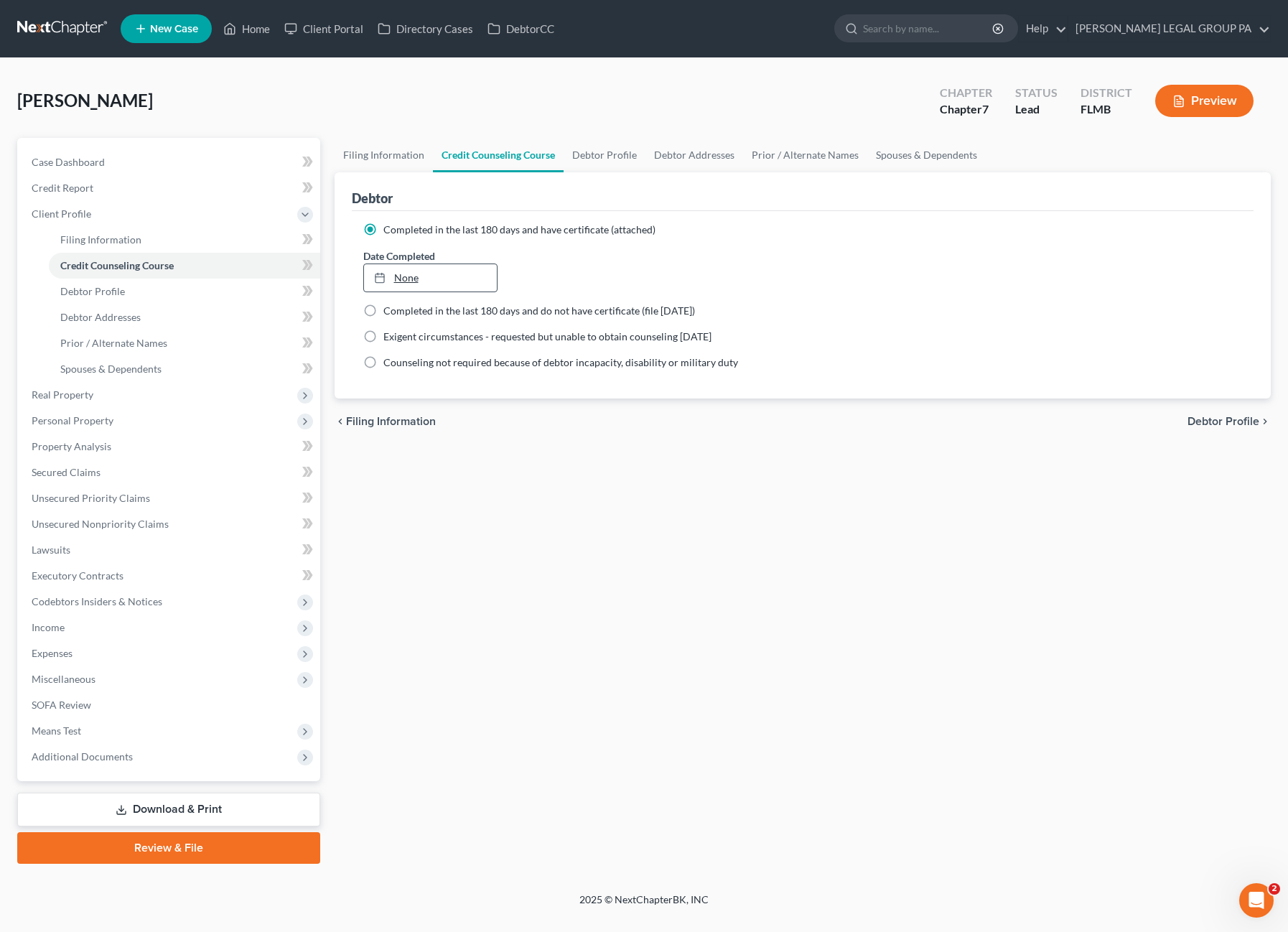
click at [411, 272] on link "None" at bounding box center [430, 278] width 132 height 27
type input "8/20/2025"
click at [130, 297] on link "Debtor Profile" at bounding box center [184, 291] width 272 height 26
select select "0"
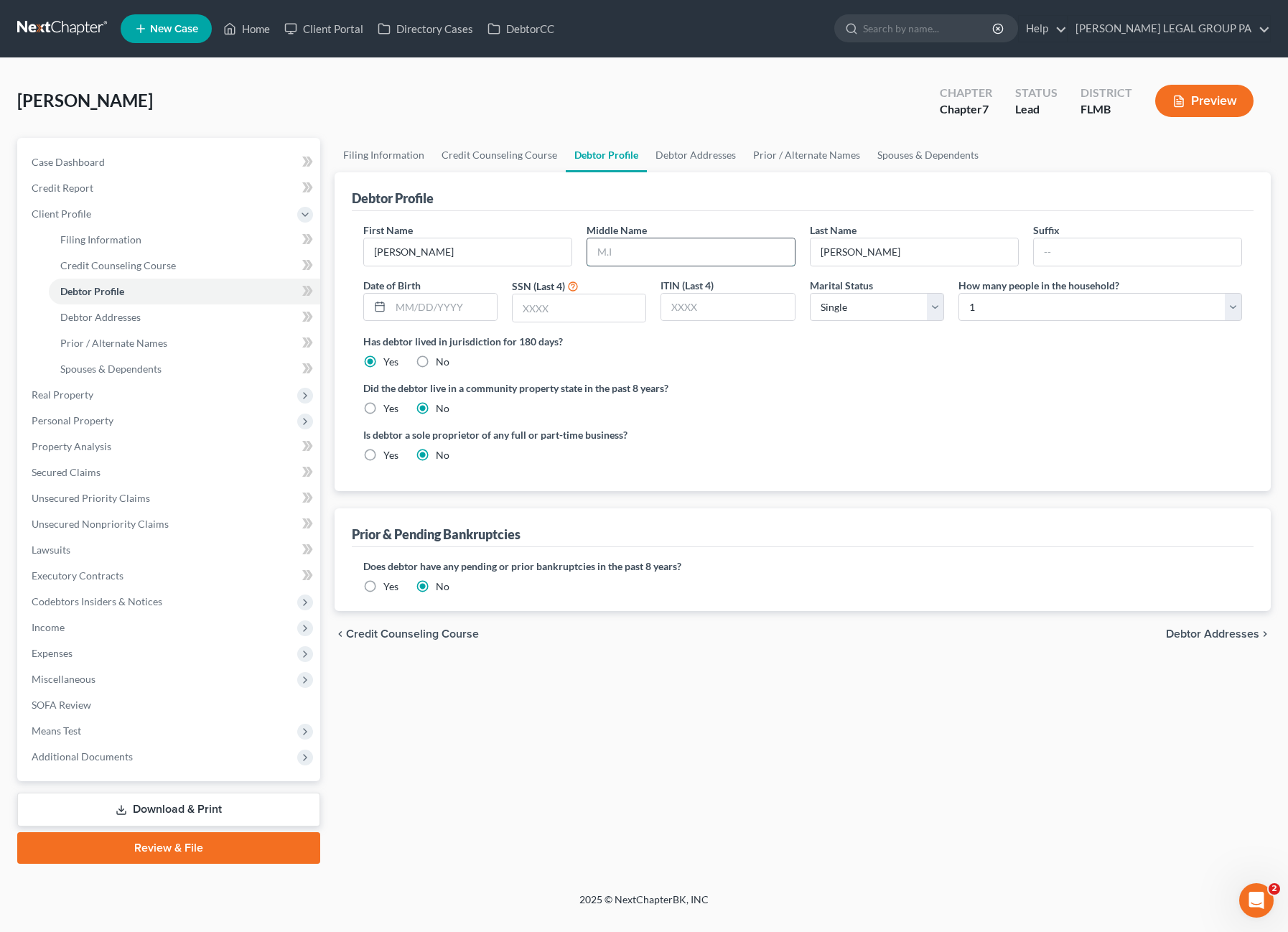
click at [644, 246] on input "text" at bounding box center [690, 252] width 207 height 27
type input "Marie"
type input "08/16/1958"
click at [86, 471] on span "Secured Claims" at bounding box center [65, 472] width 69 height 13
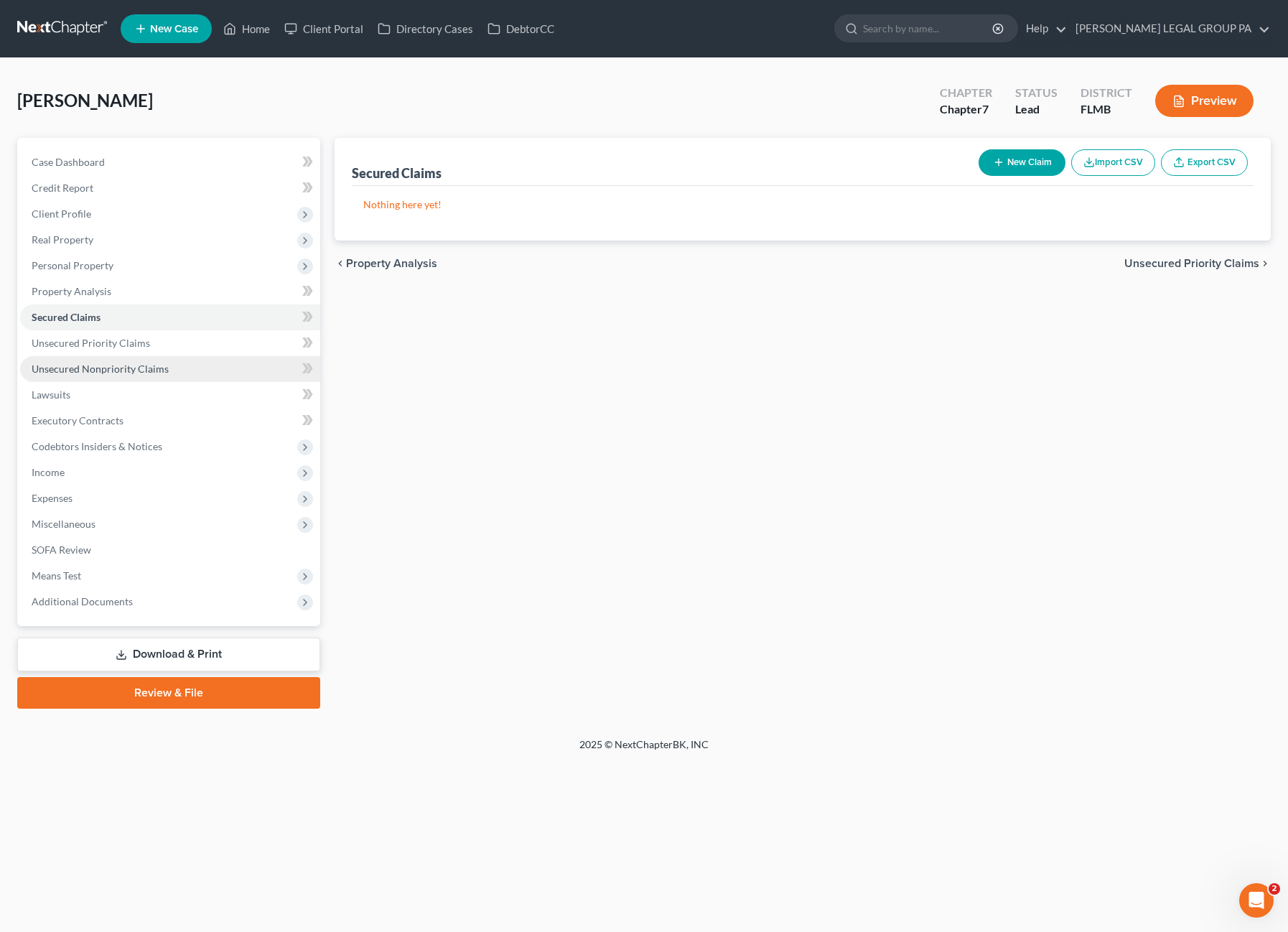
click at [92, 367] on span "Unsecured Nonpriority Claims" at bounding box center [99, 368] width 137 height 13
click at [250, 35] on link "Home" at bounding box center [246, 28] width 61 height 26
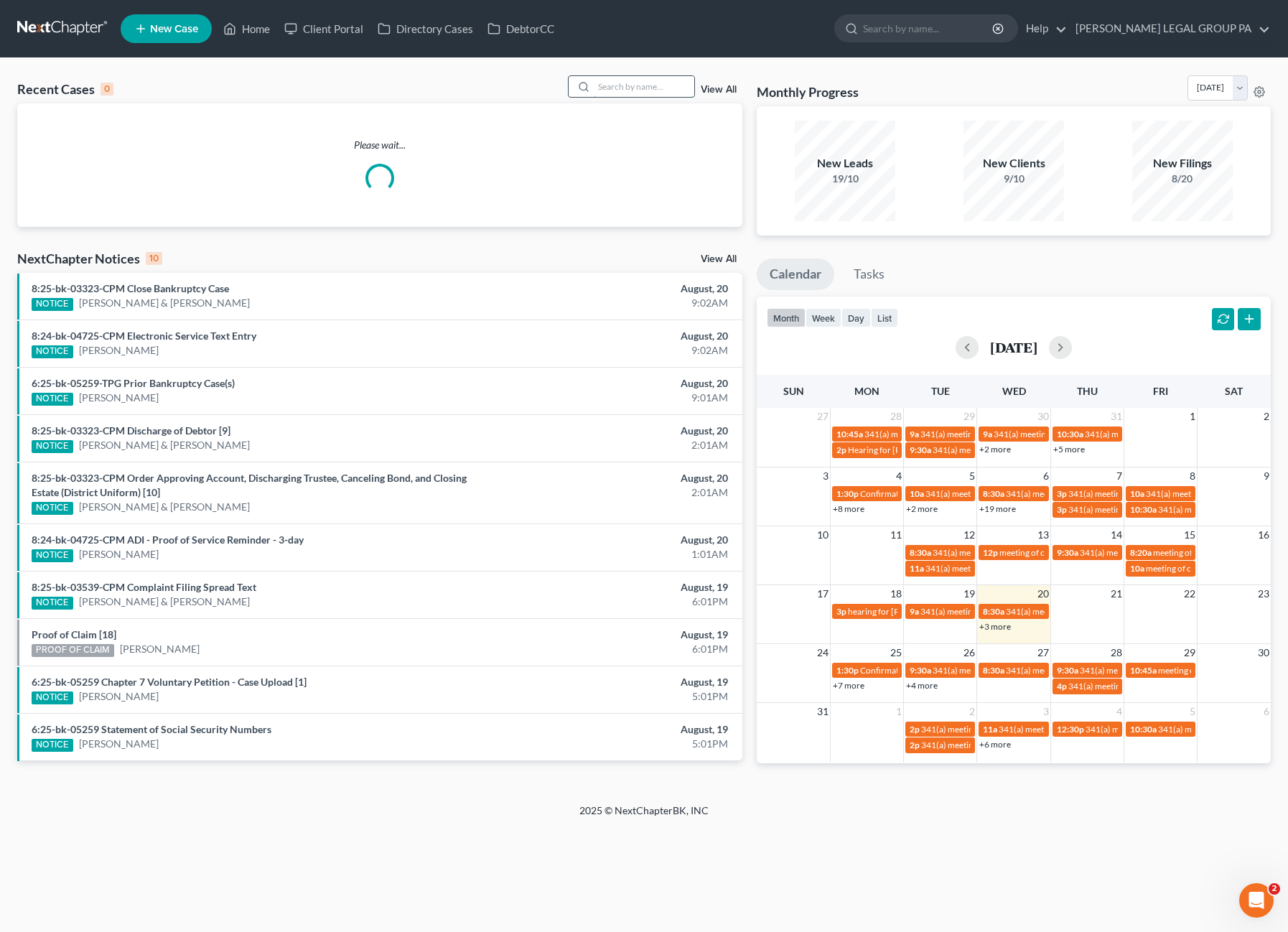
click at [642, 83] on input "search" at bounding box center [644, 86] width 100 height 20
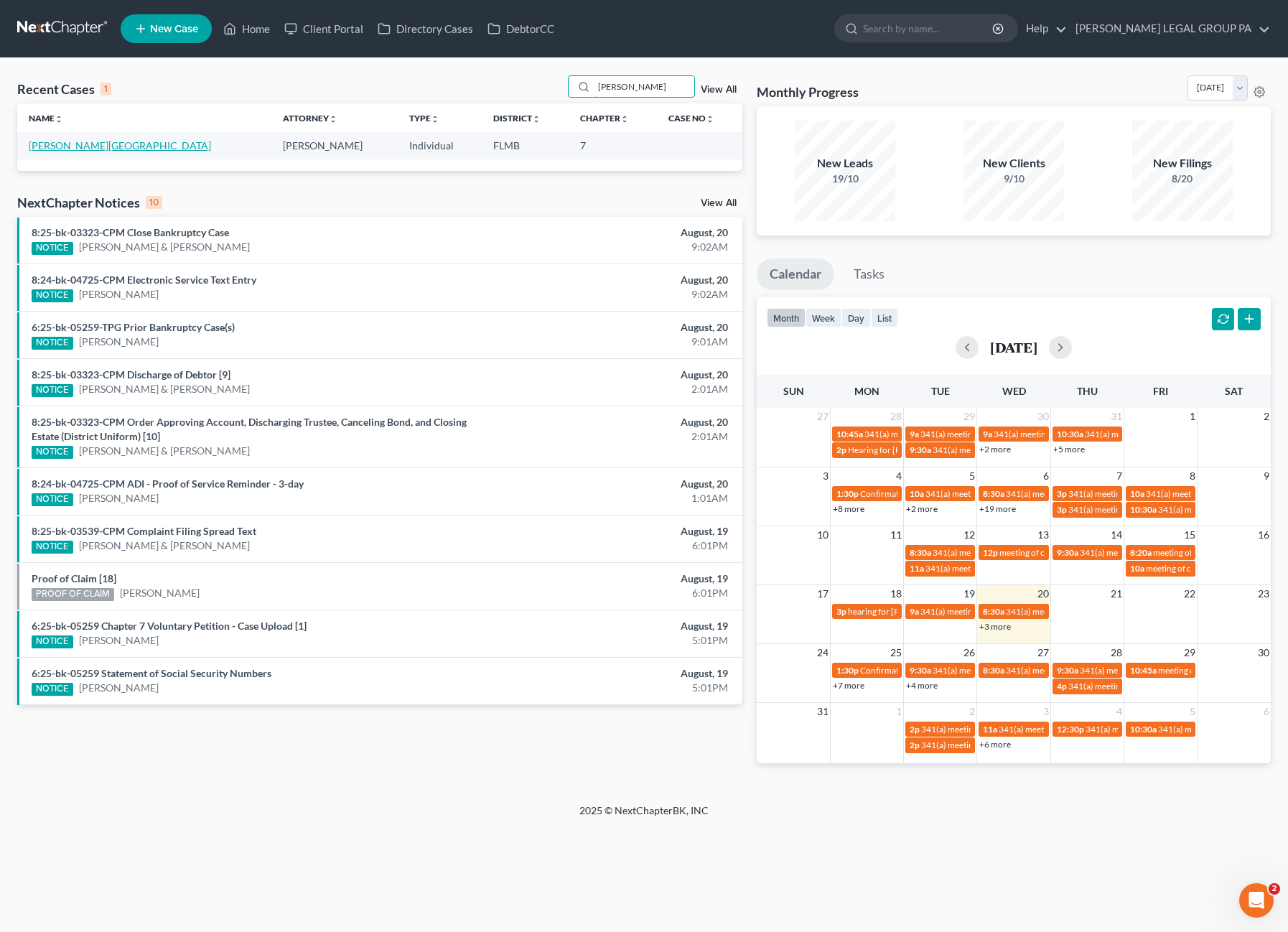
type input "monahan"
click at [58, 146] on link "Monahan, Lynn" at bounding box center [119, 145] width 182 height 13
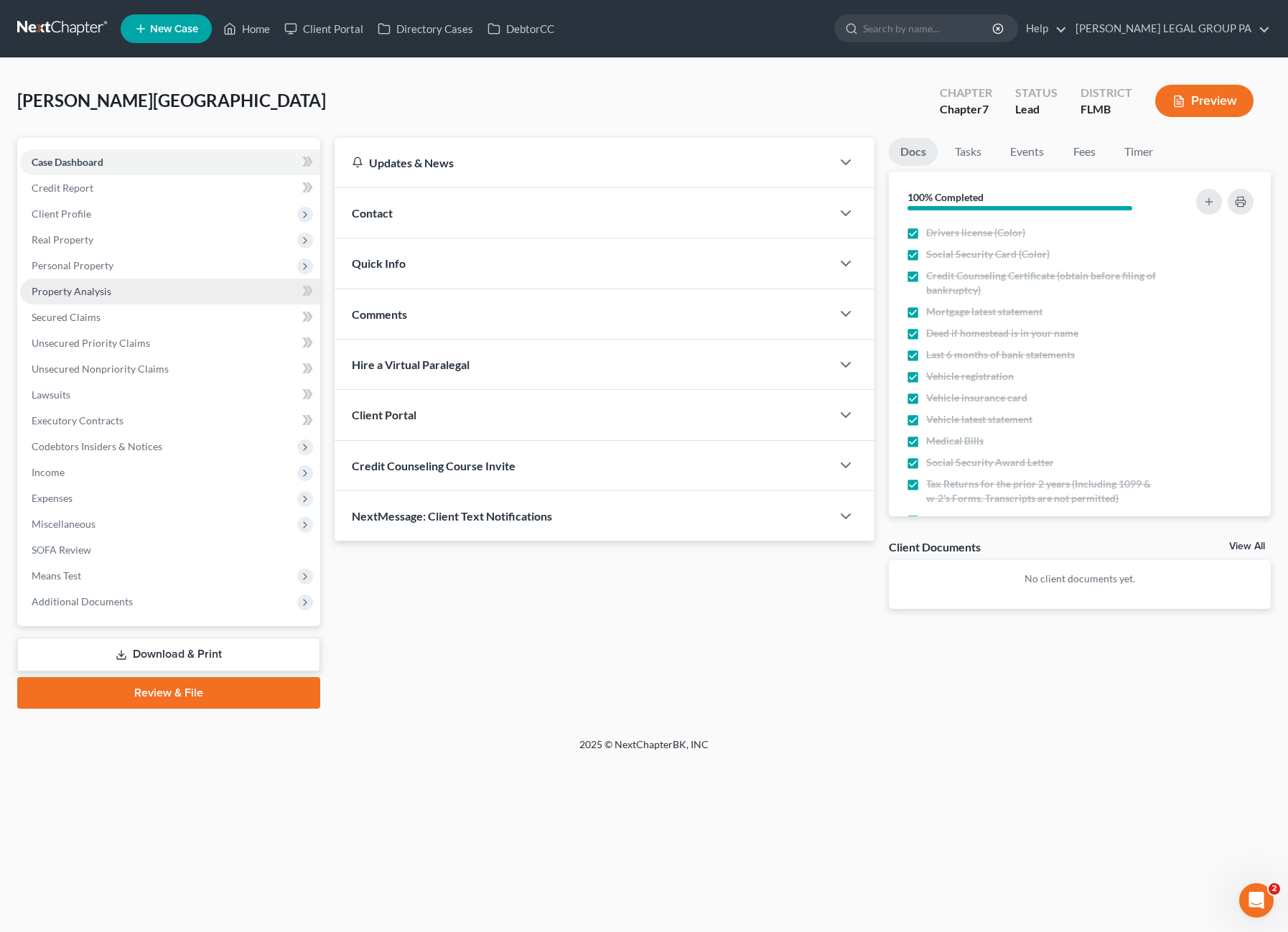
drag, startPoint x: 78, startPoint y: 292, endPoint x: 86, endPoint y: 288, distance: 8.9
click at [79, 292] on span "Property Analysis" at bounding box center [71, 291] width 80 height 13
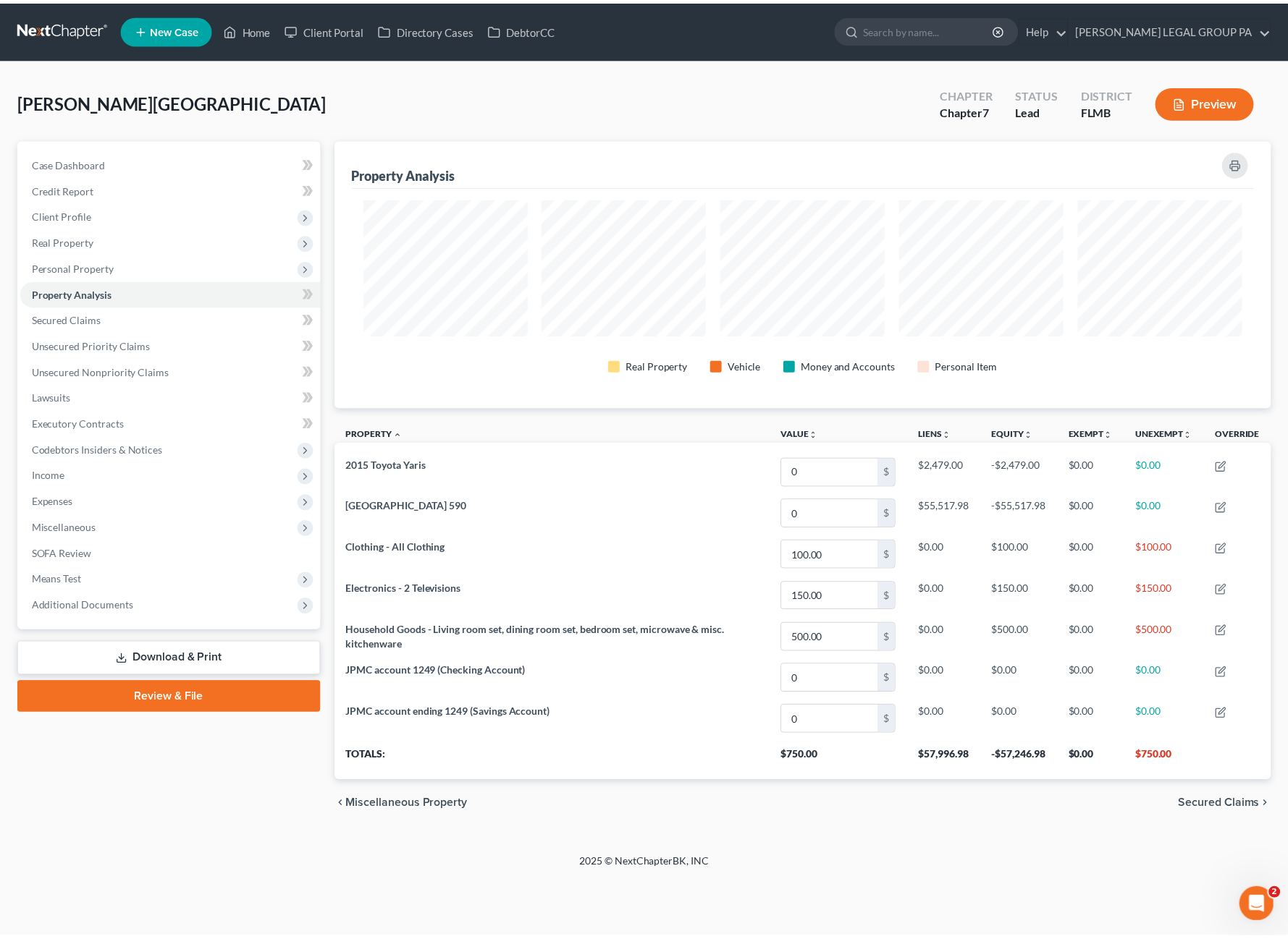
scroll to position [269, 944]
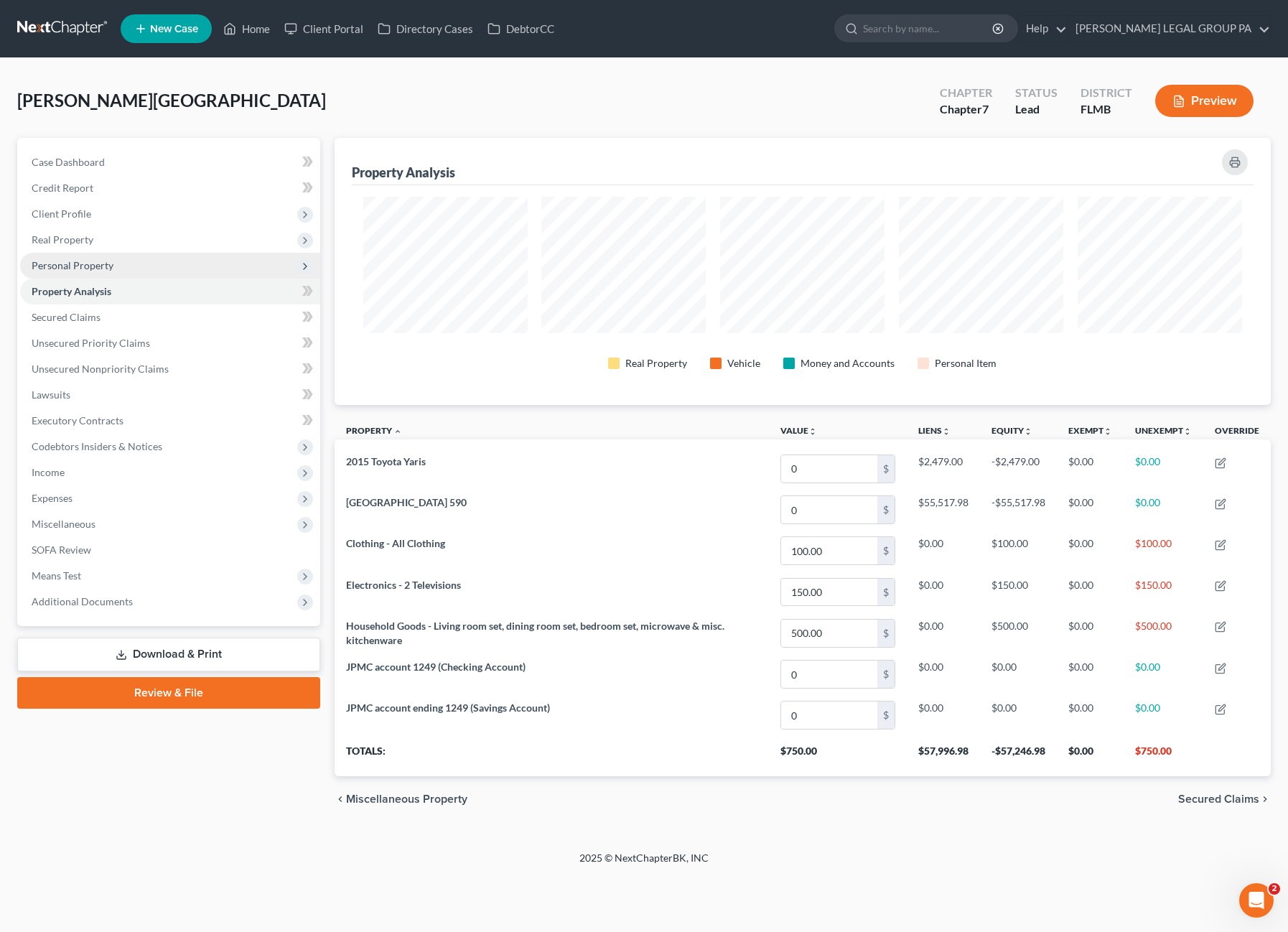
click at [72, 265] on span "Personal Property" at bounding box center [72, 265] width 82 height 13
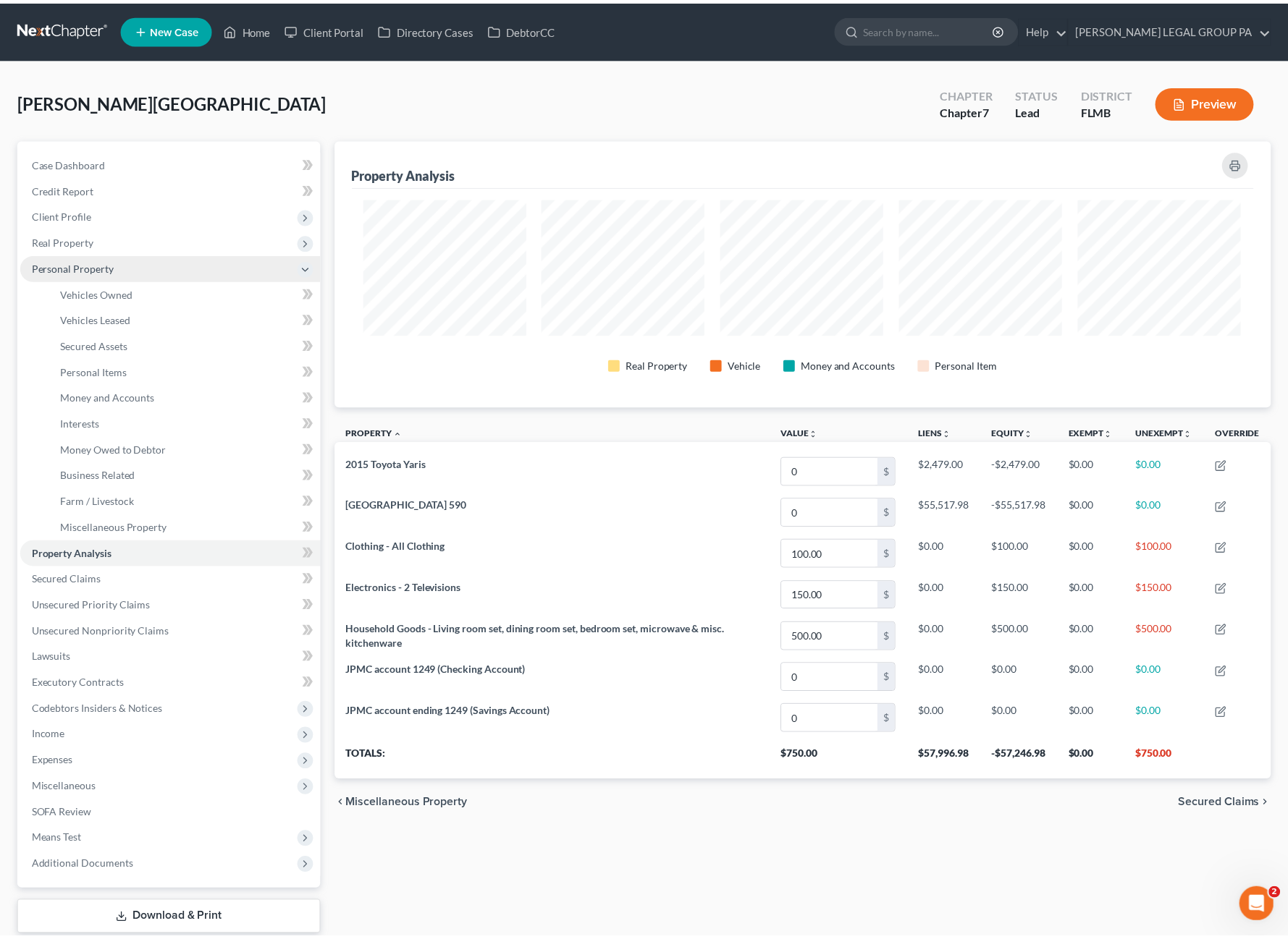
scroll to position [0, 0]
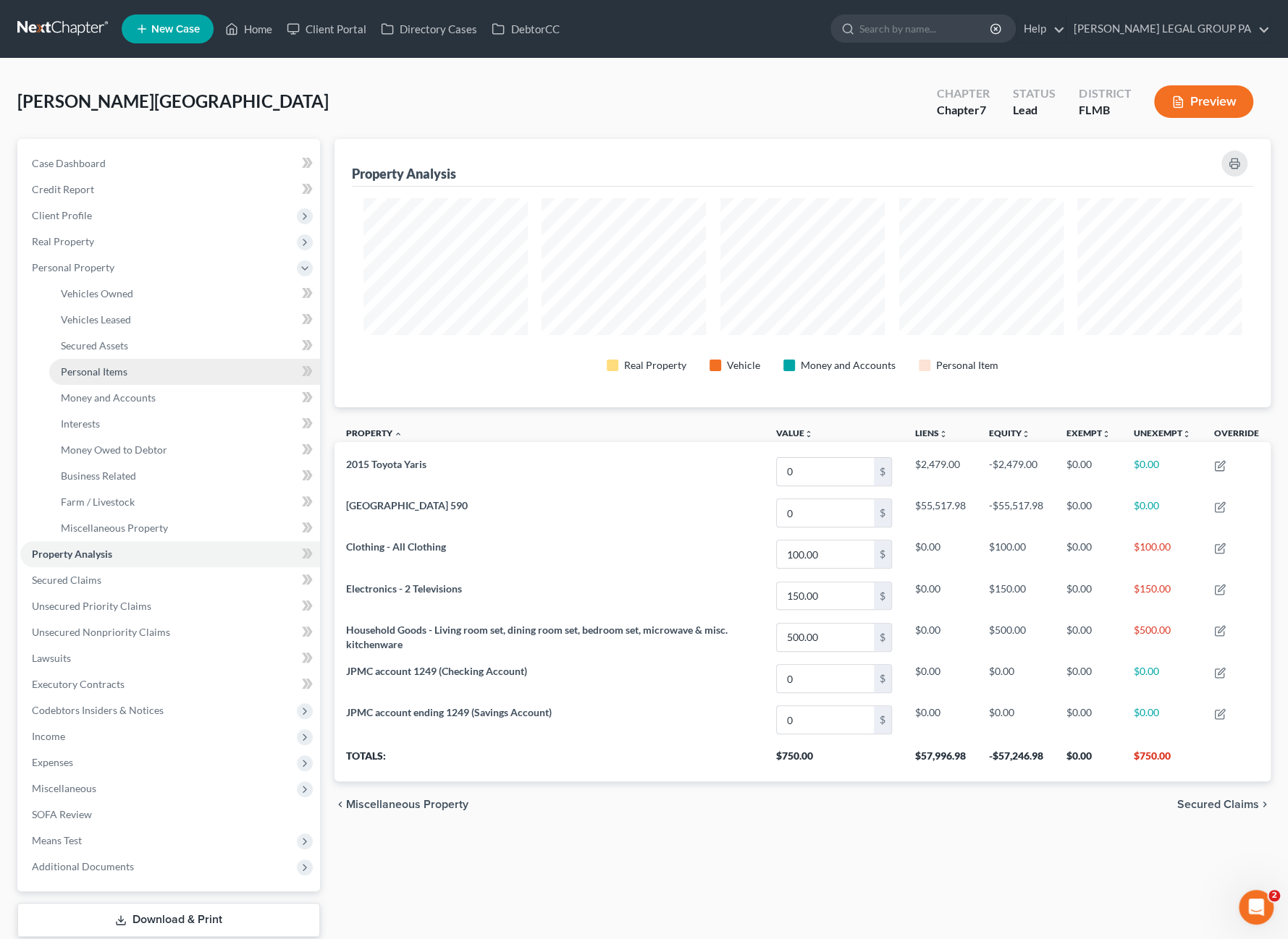
click at [103, 370] on span "Personal Items" at bounding box center [94, 371] width 67 height 13
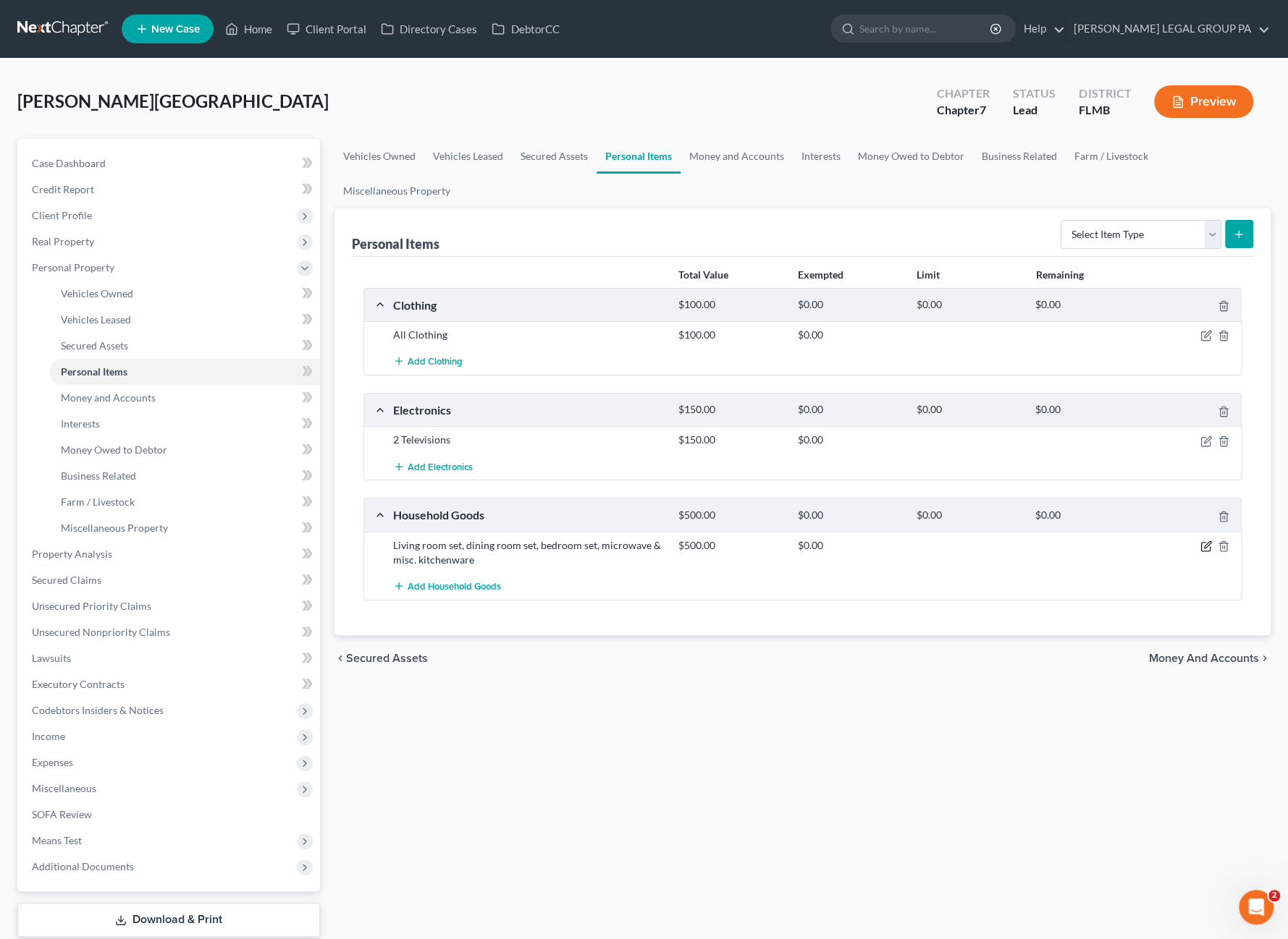
click at [1207, 544] on icon "button" at bounding box center [1207, 547] width 12 height 12
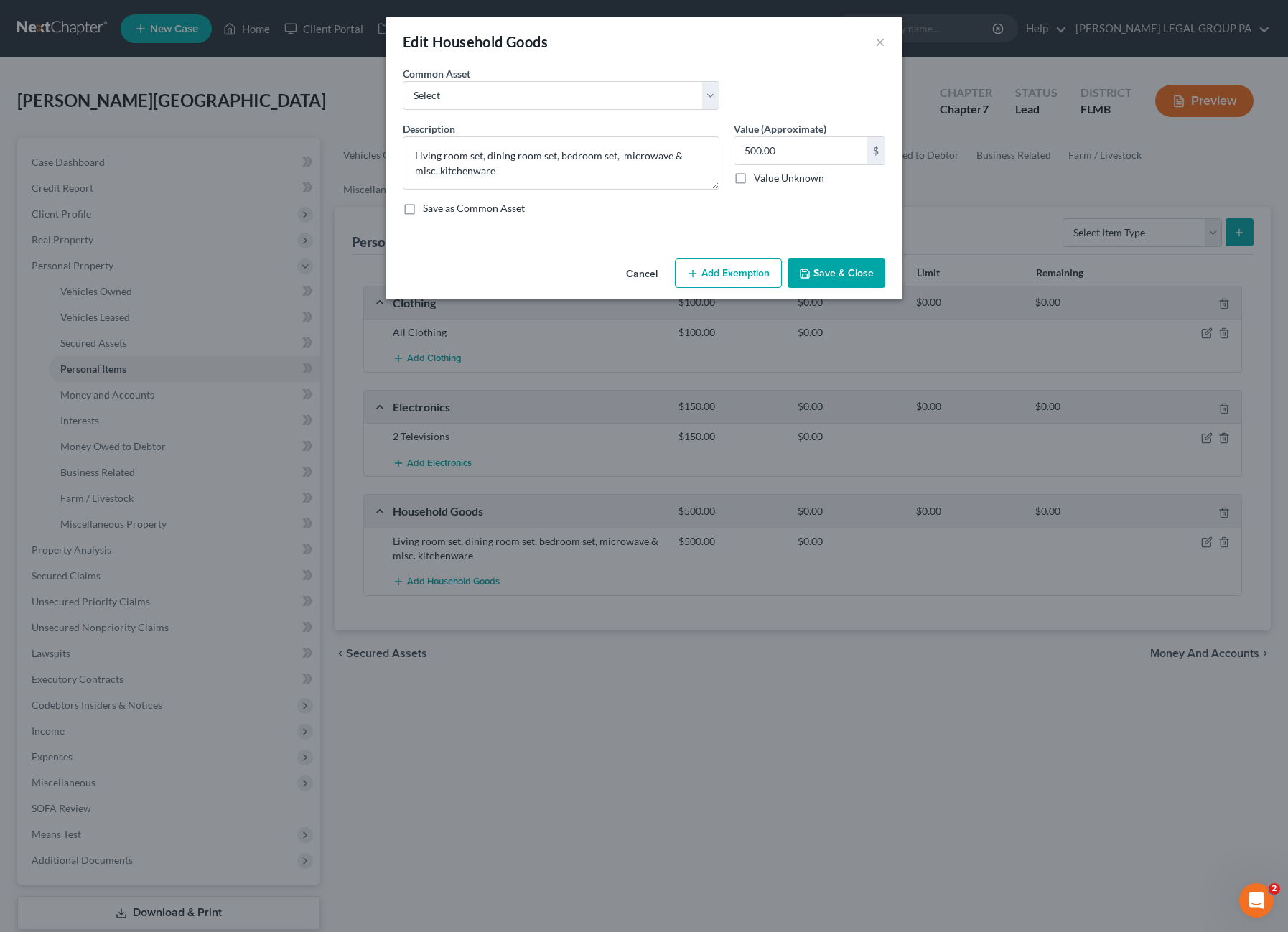
click at [717, 267] on button "Add Exemption" at bounding box center [728, 273] width 107 height 30
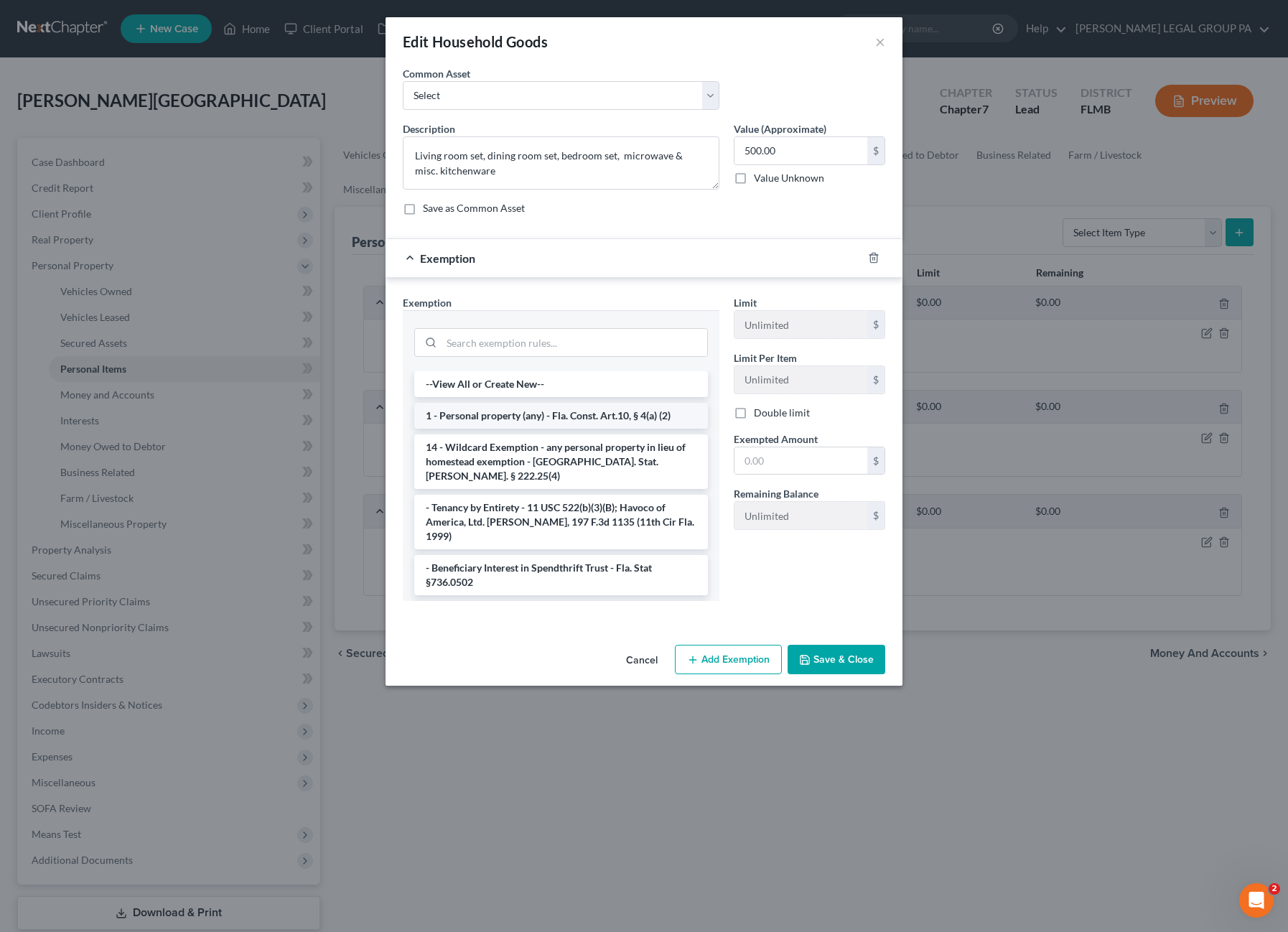
click at [485, 420] on li "1 - Personal property (any) - Fla. Const. Art.10, § 4(a) (2)" at bounding box center [561, 416] width 294 height 26
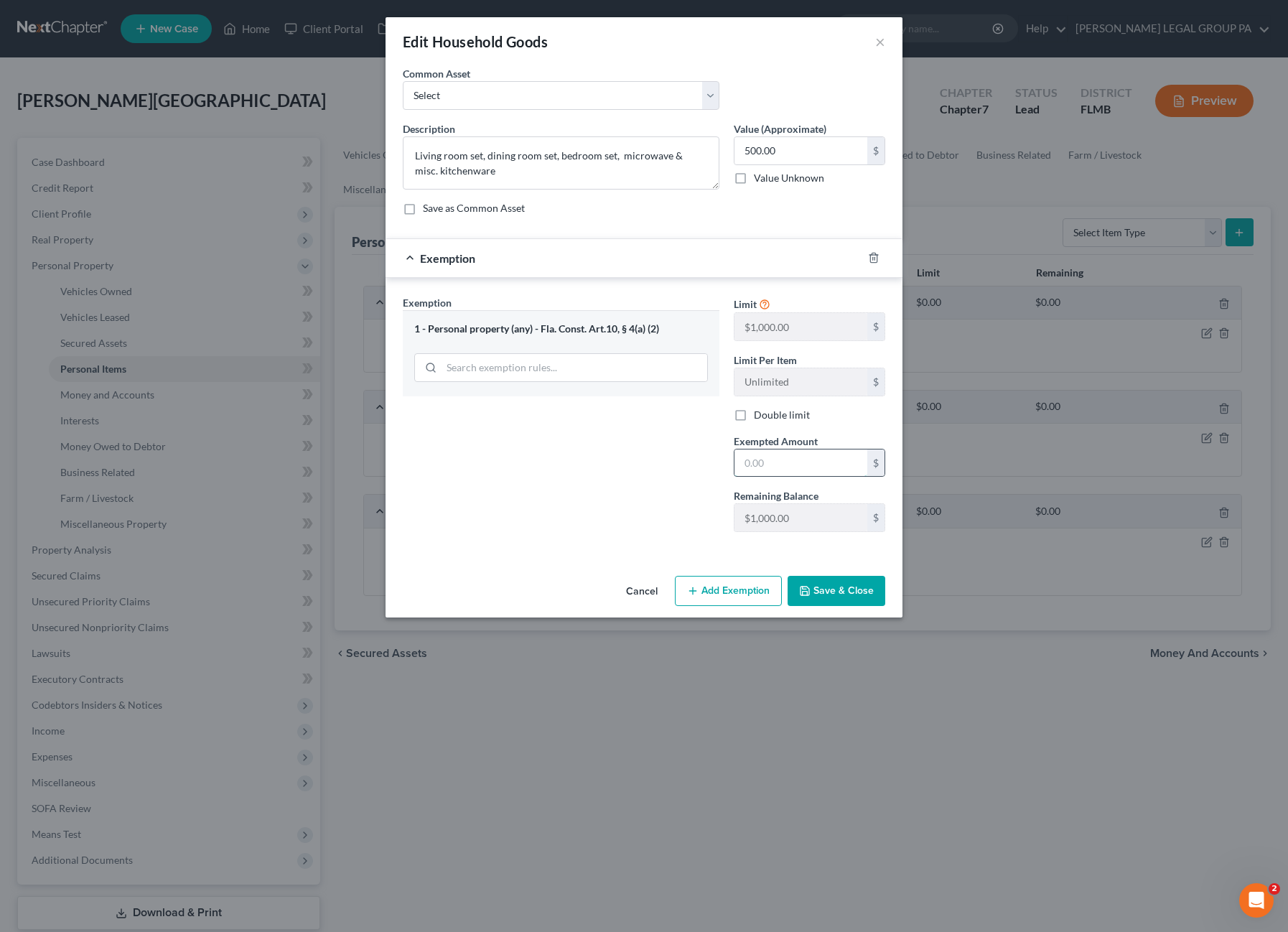
click at [784, 461] on input "text" at bounding box center [800, 464] width 132 height 27
type input "500.00"
click at [813, 592] on button "Save & Close" at bounding box center [836, 590] width 97 height 30
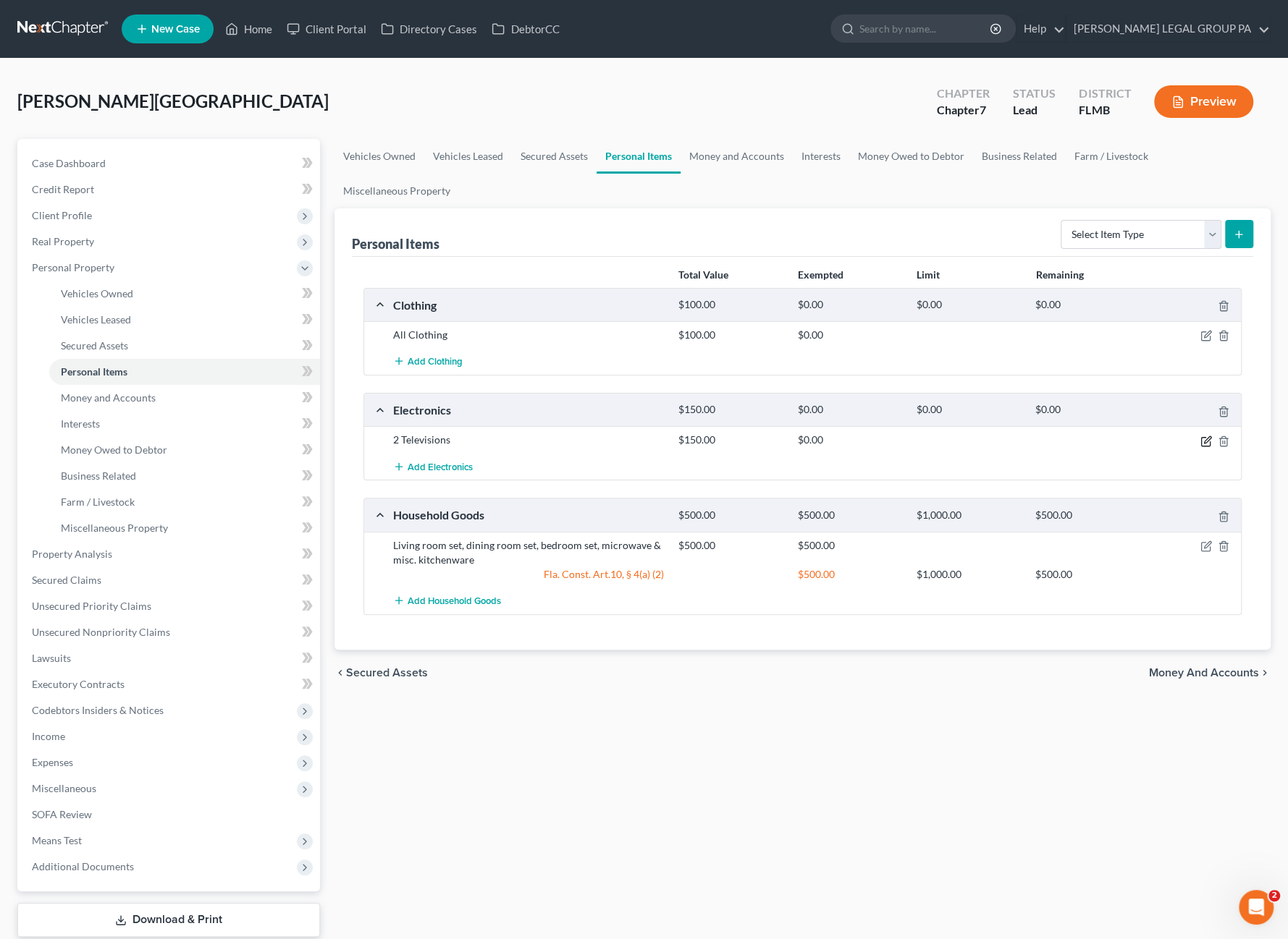
click at [1204, 443] on icon "button" at bounding box center [1205, 441] width 9 height 9
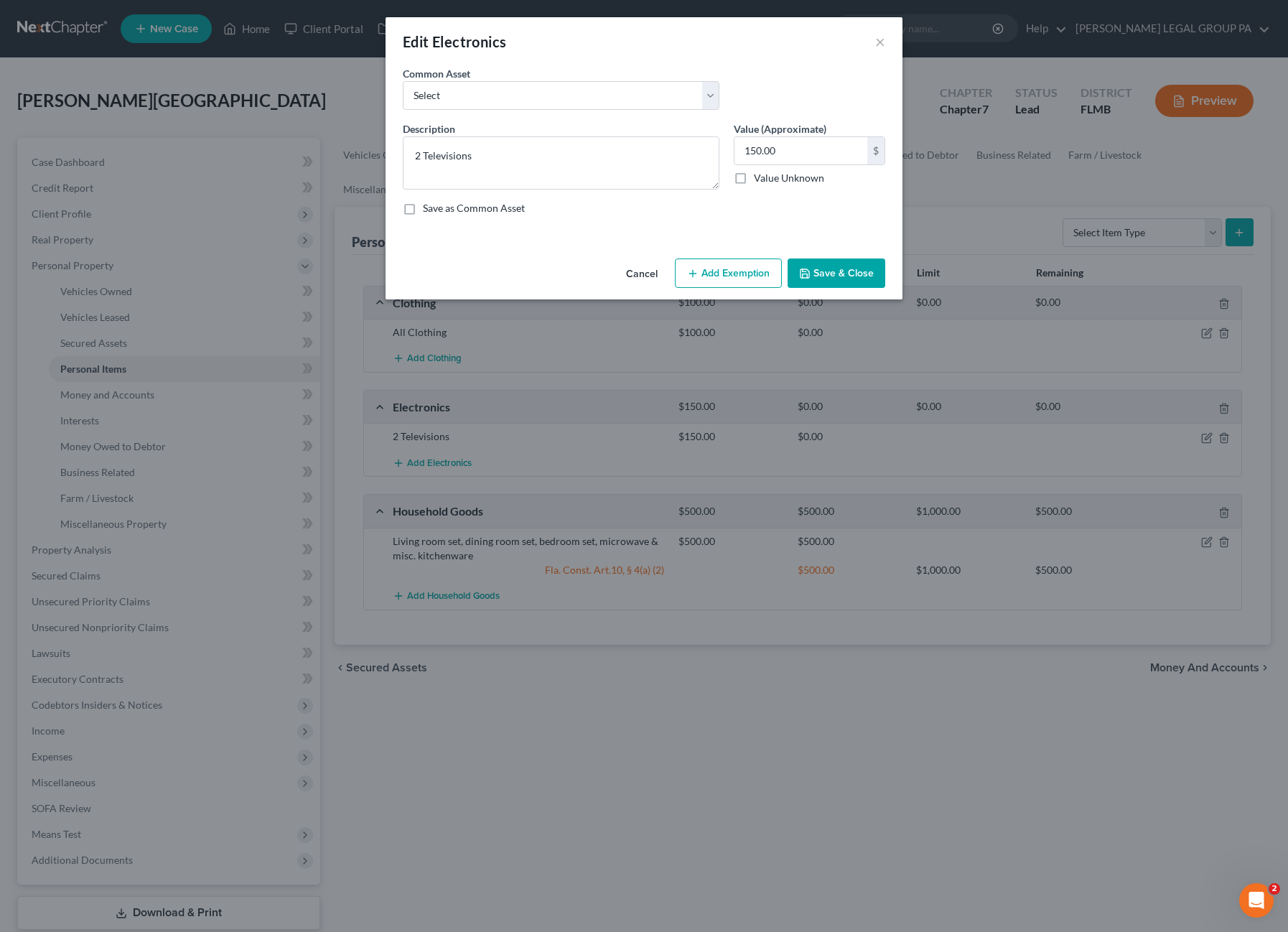
click at [720, 263] on button "Add Exemption" at bounding box center [728, 273] width 107 height 30
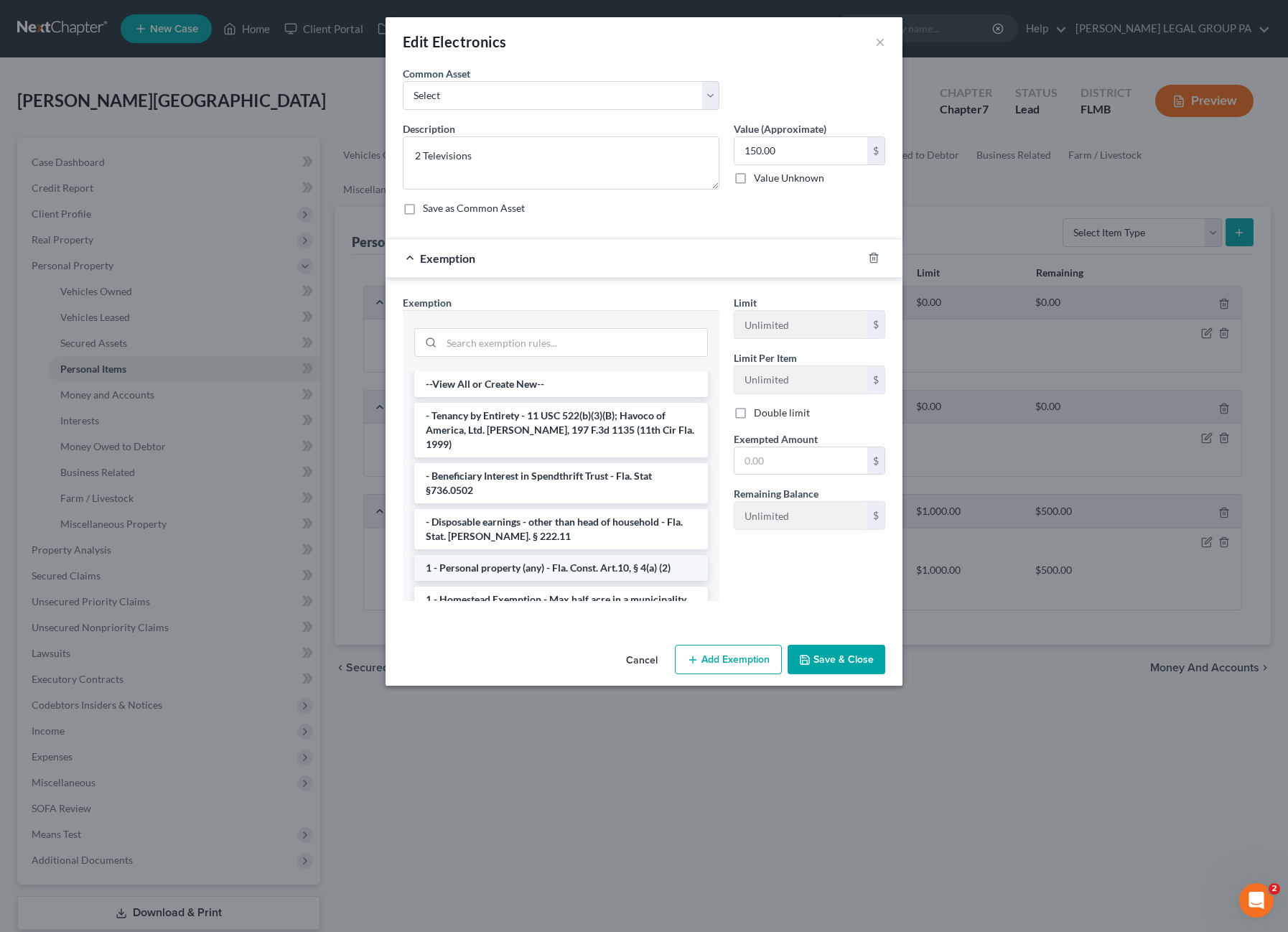
click at [521, 555] on li "1 - Personal property (any) - Fla. Const. Art.10, § 4(a) (2)" at bounding box center [561, 568] width 294 height 26
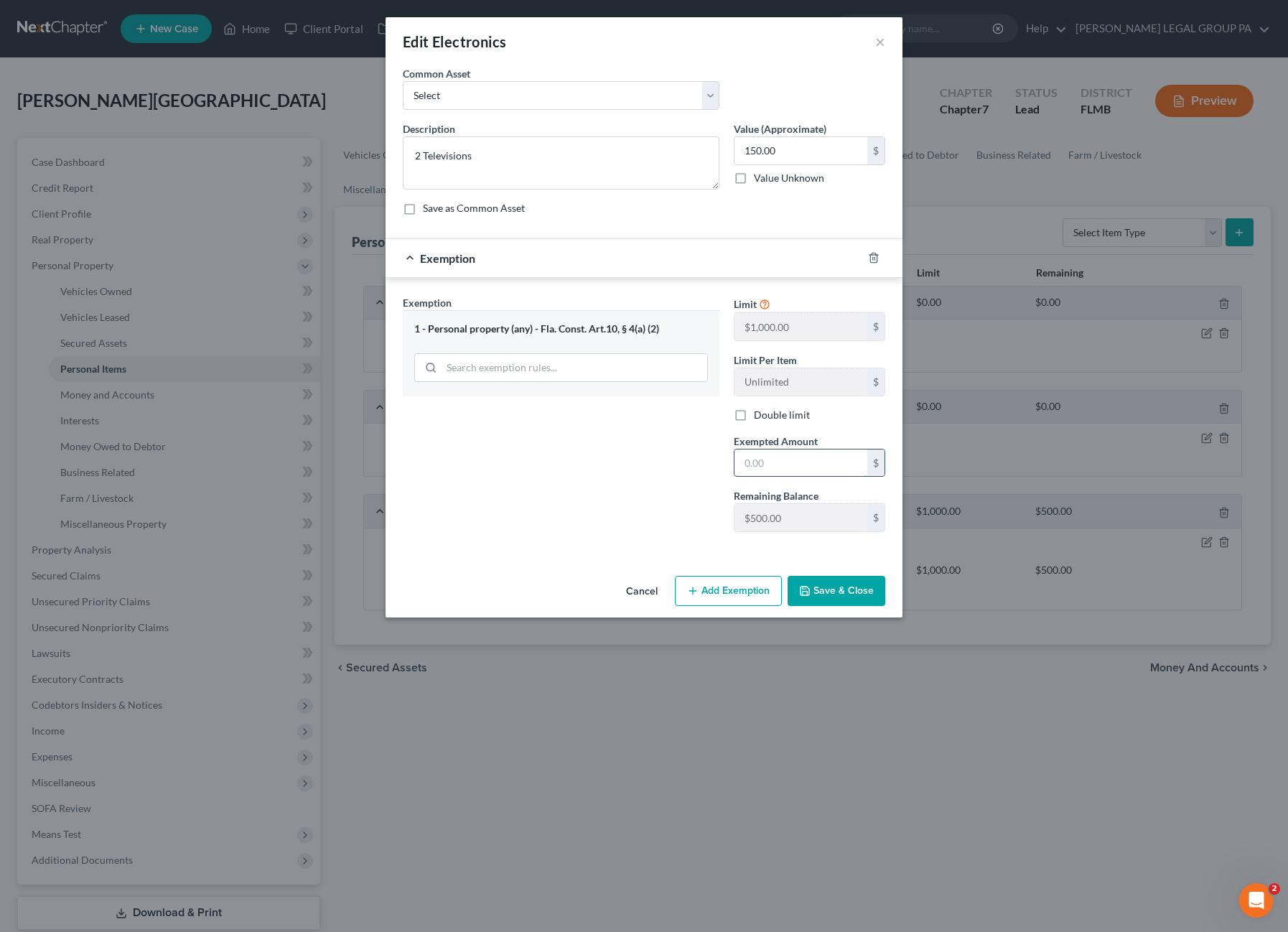
click at [764, 462] on input "text" at bounding box center [800, 464] width 132 height 27
type input "150.00"
click at [847, 579] on button "Save & Close" at bounding box center [836, 590] width 97 height 30
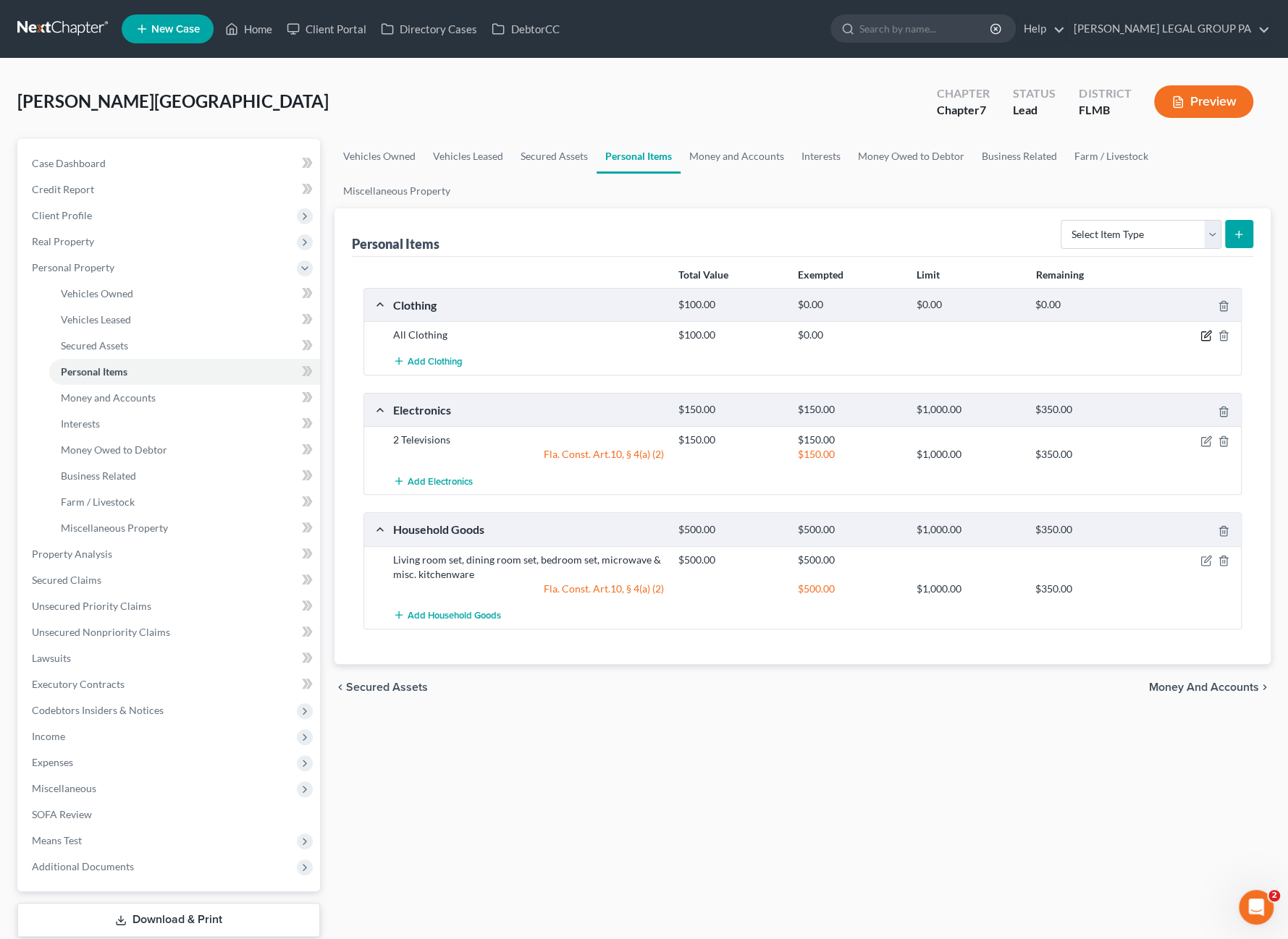
click at [1204, 334] on icon "button" at bounding box center [1207, 336] width 12 height 12
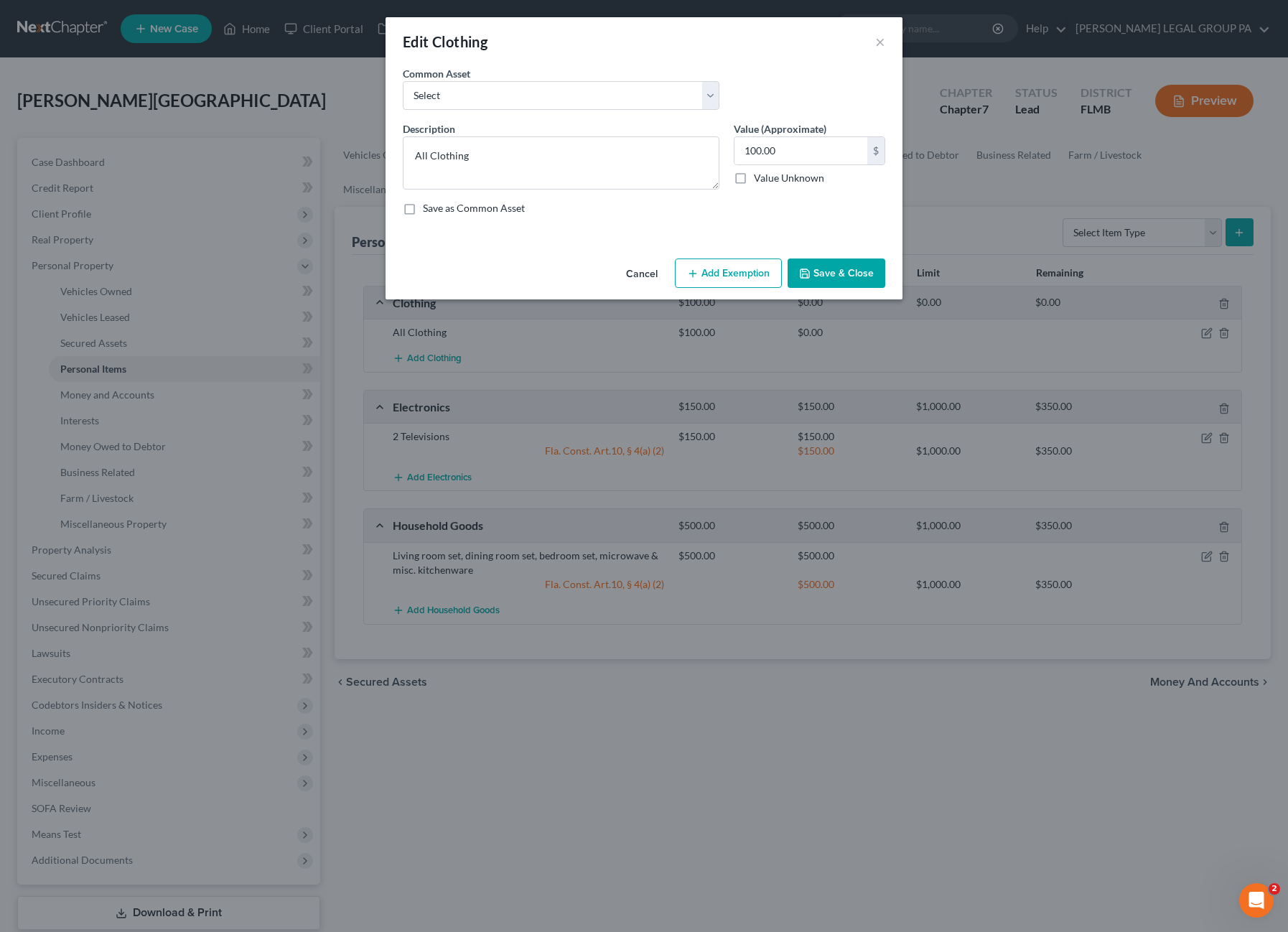
click at [701, 275] on button "Add Exemption" at bounding box center [728, 273] width 107 height 30
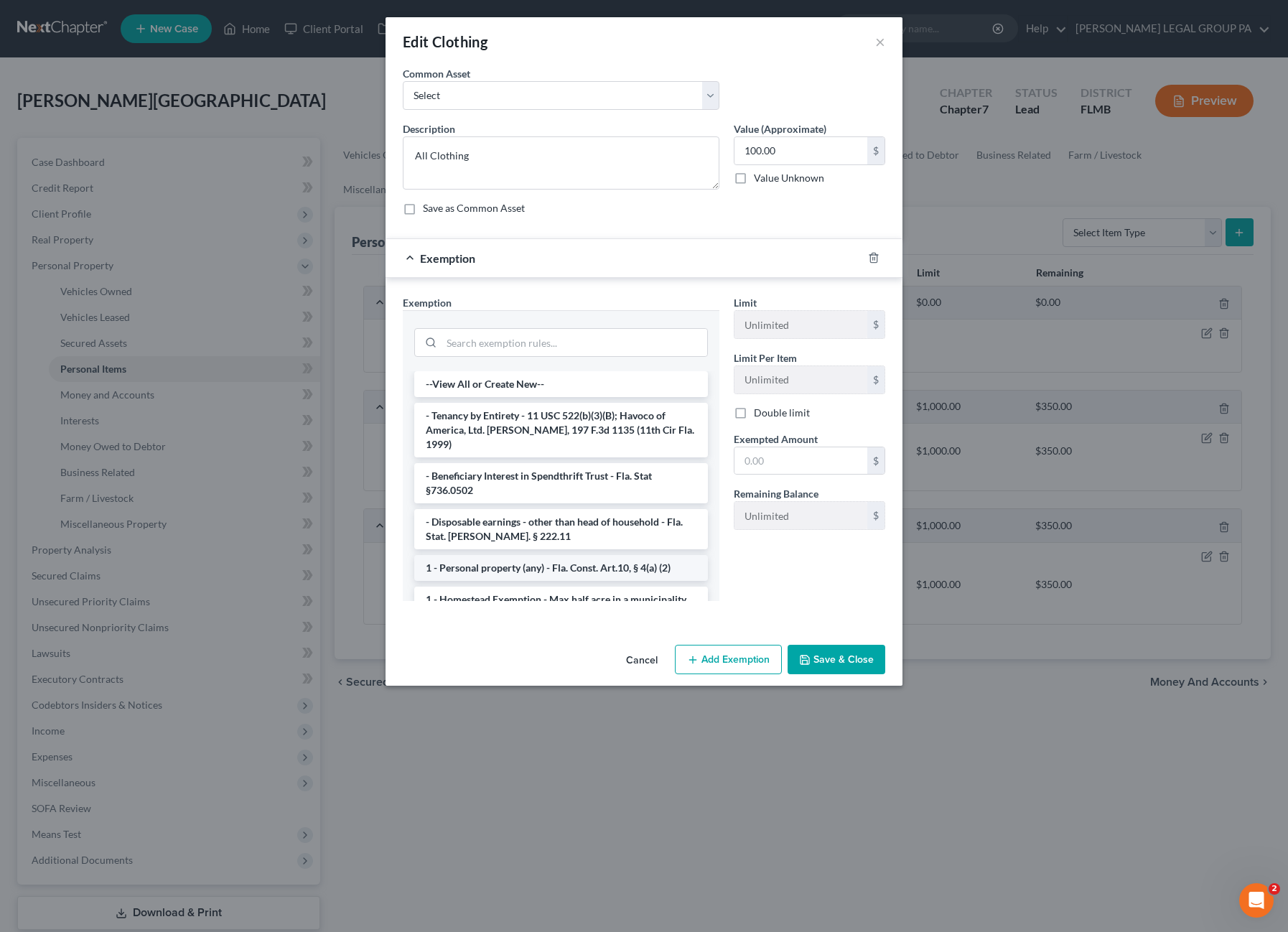
click at [541, 555] on li "1 - Personal property (any) - Fla. Const. Art.10, § 4(a) (2)" at bounding box center [561, 568] width 294 height 26
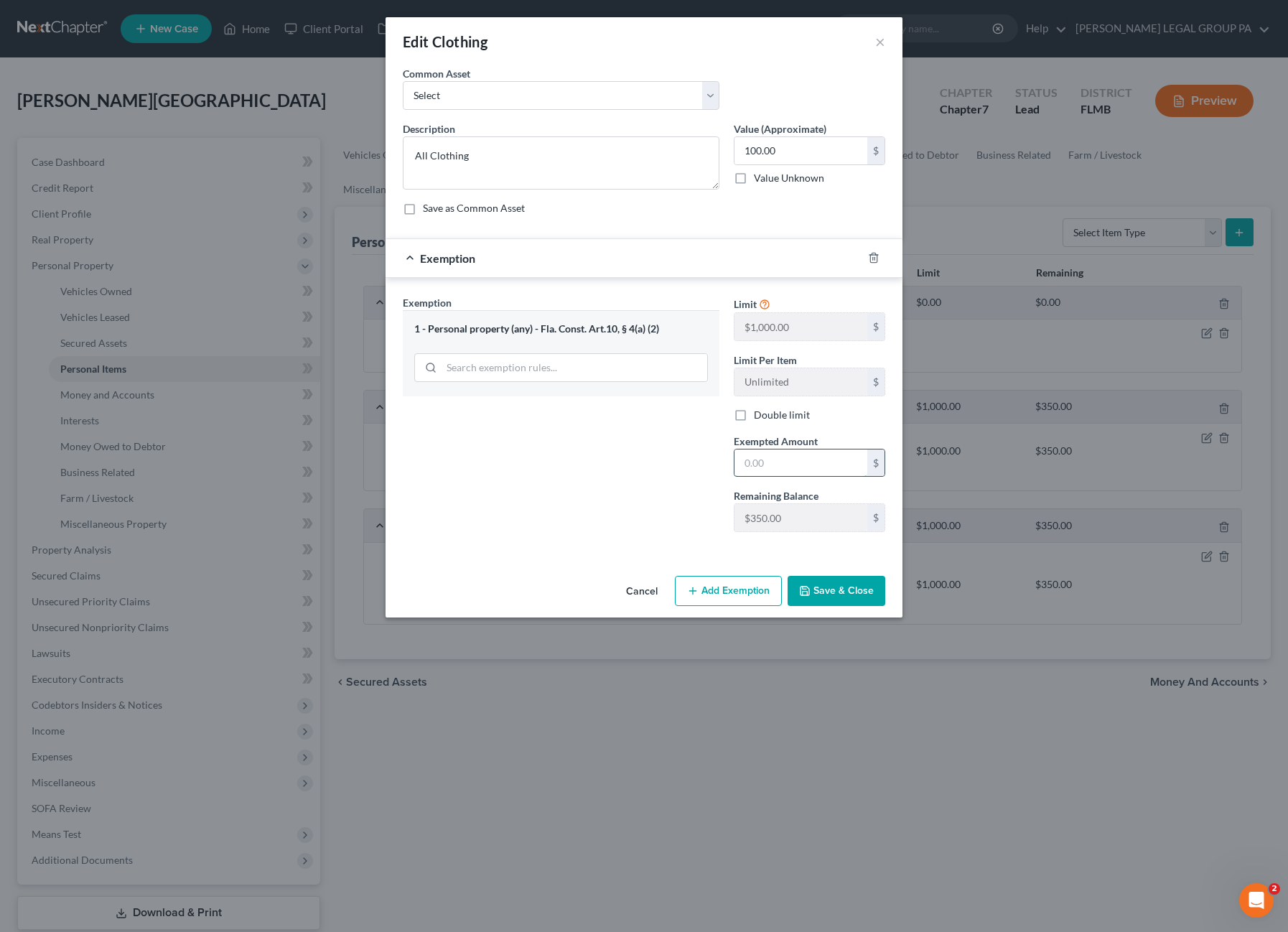
click at [765, 460] on input "text" at bounding box center [800, 464] width 132 height 27
type input "100.00"
click at [814, 571] on div "Cancel Add Exemption Save & Close" at bounding box center [644, 594] width 517 height 48
click at [811, 585] on icon "button" at bounding box center [805, 591] width 12 height 12
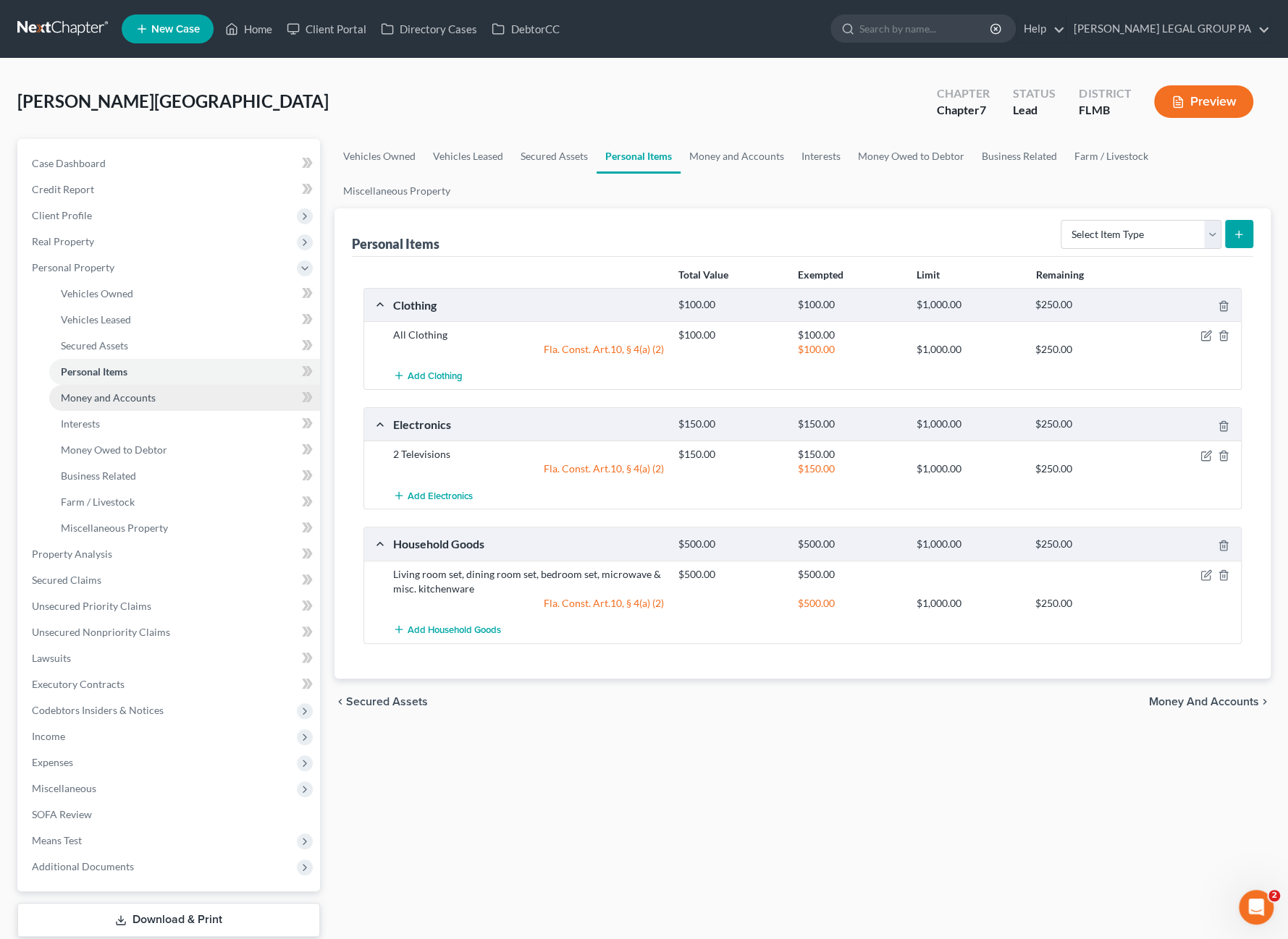
click at [120, 400] on span "Money and Accounts" at bounding box center [108, 397] width 95 height 13
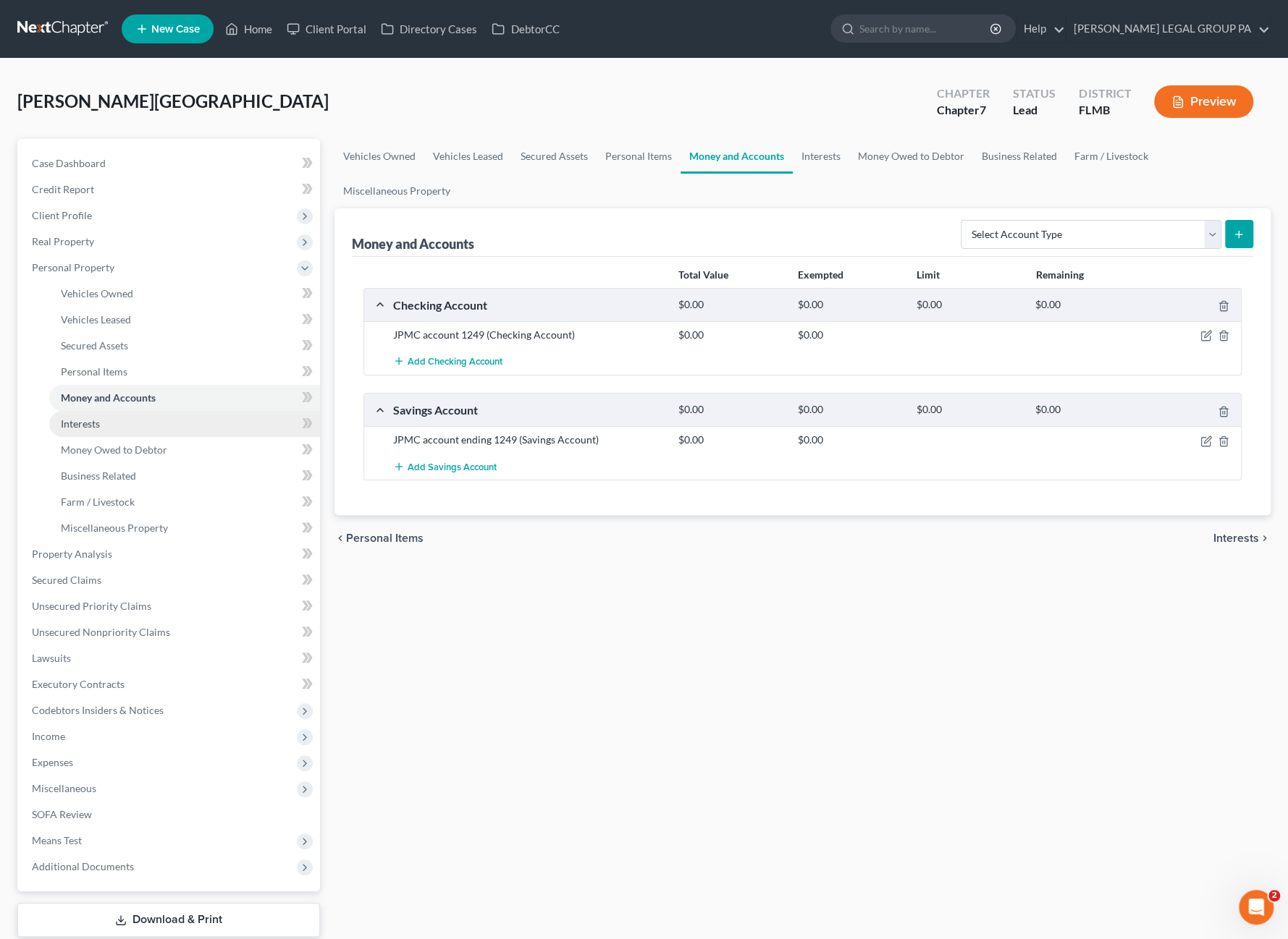
click at [115, 429] on link "Interests" at bounding box center [185, 424] width 271 height 26
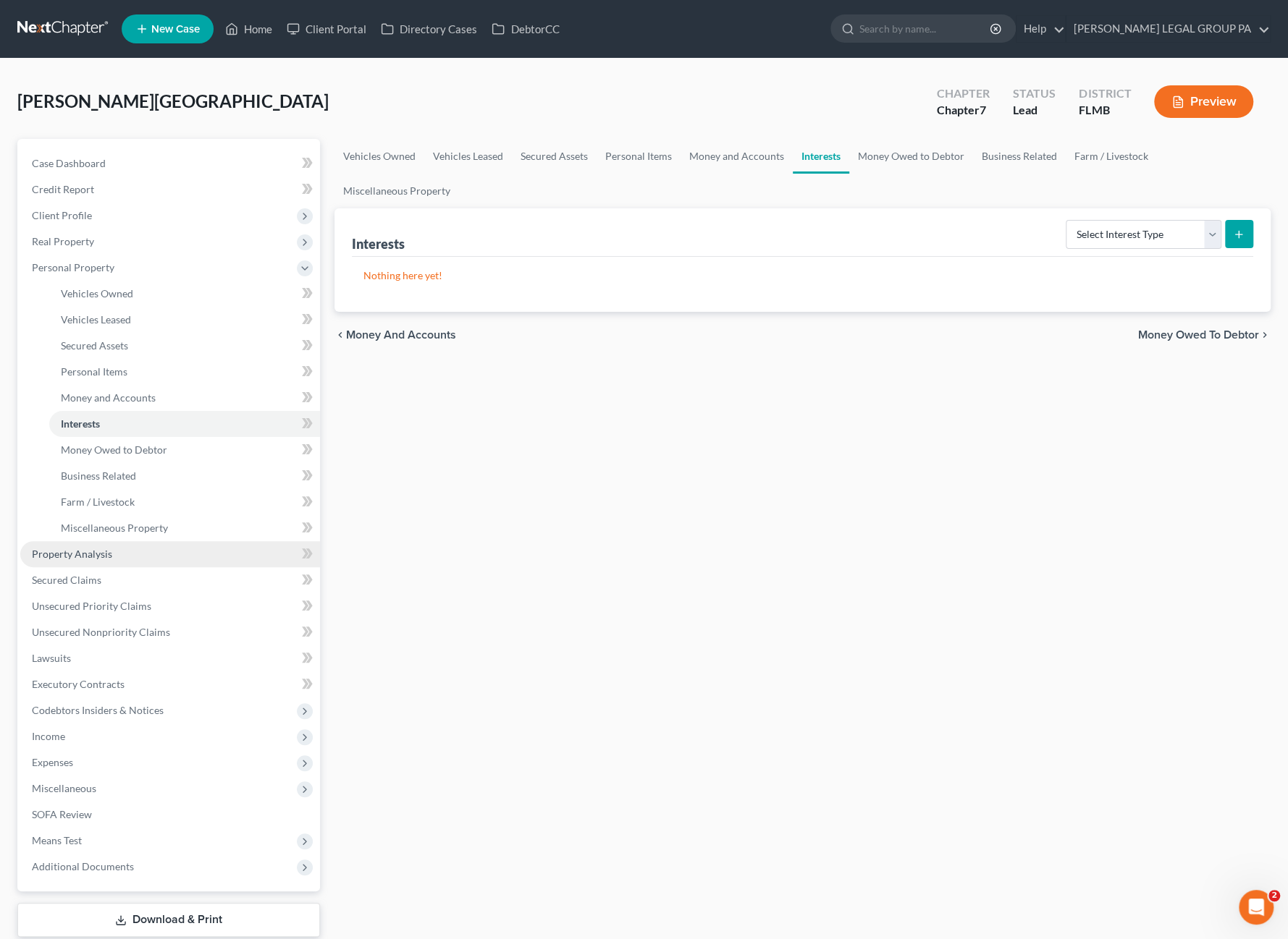
click at [102, 561] on link "Property Analysis" at bounding box center [170, 554] width 299 height 26
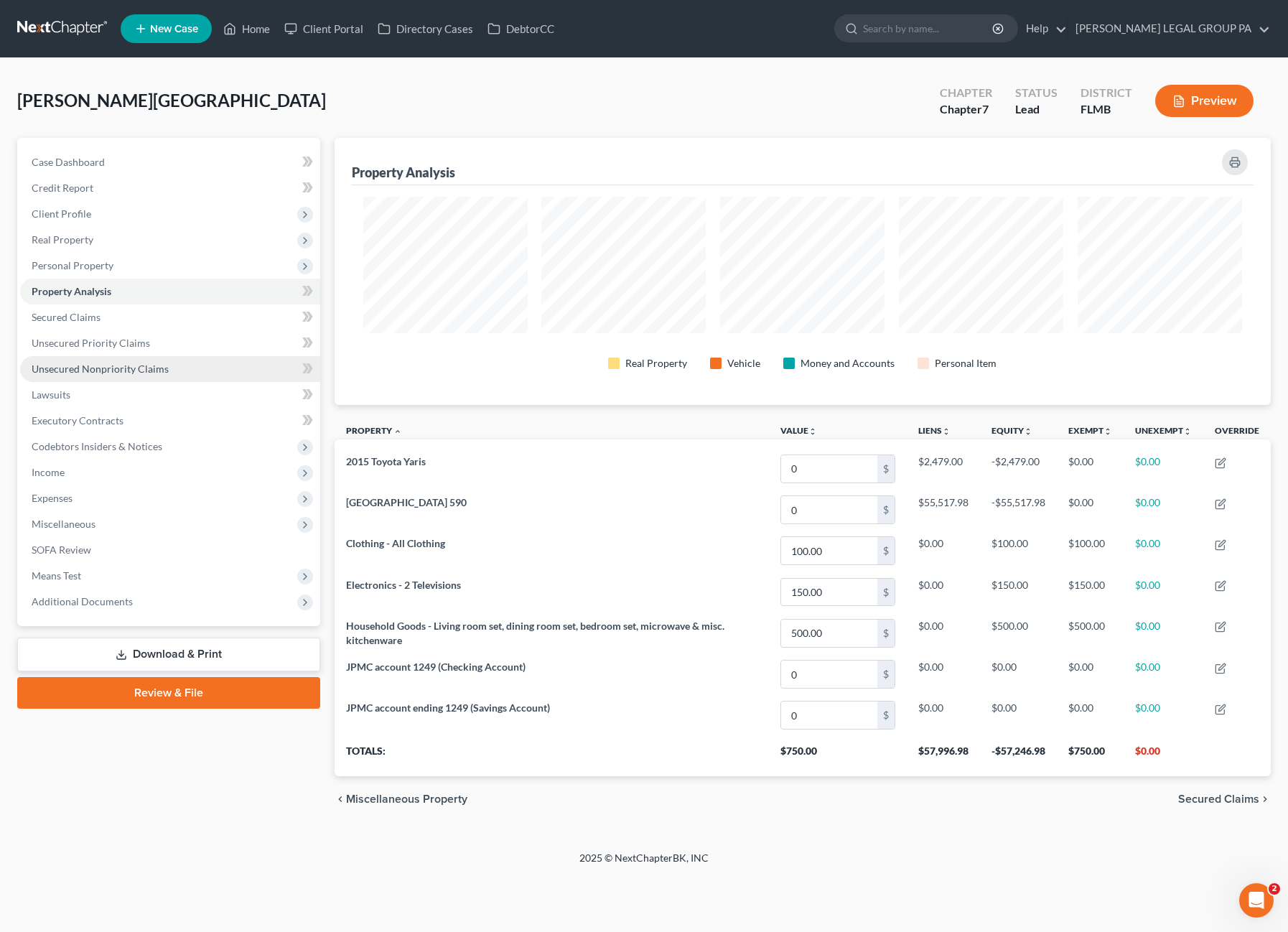
click at [105, 367] on span "Unsecured Nonpriority Claims" at bounding box center [99, 368] width 137 height 13
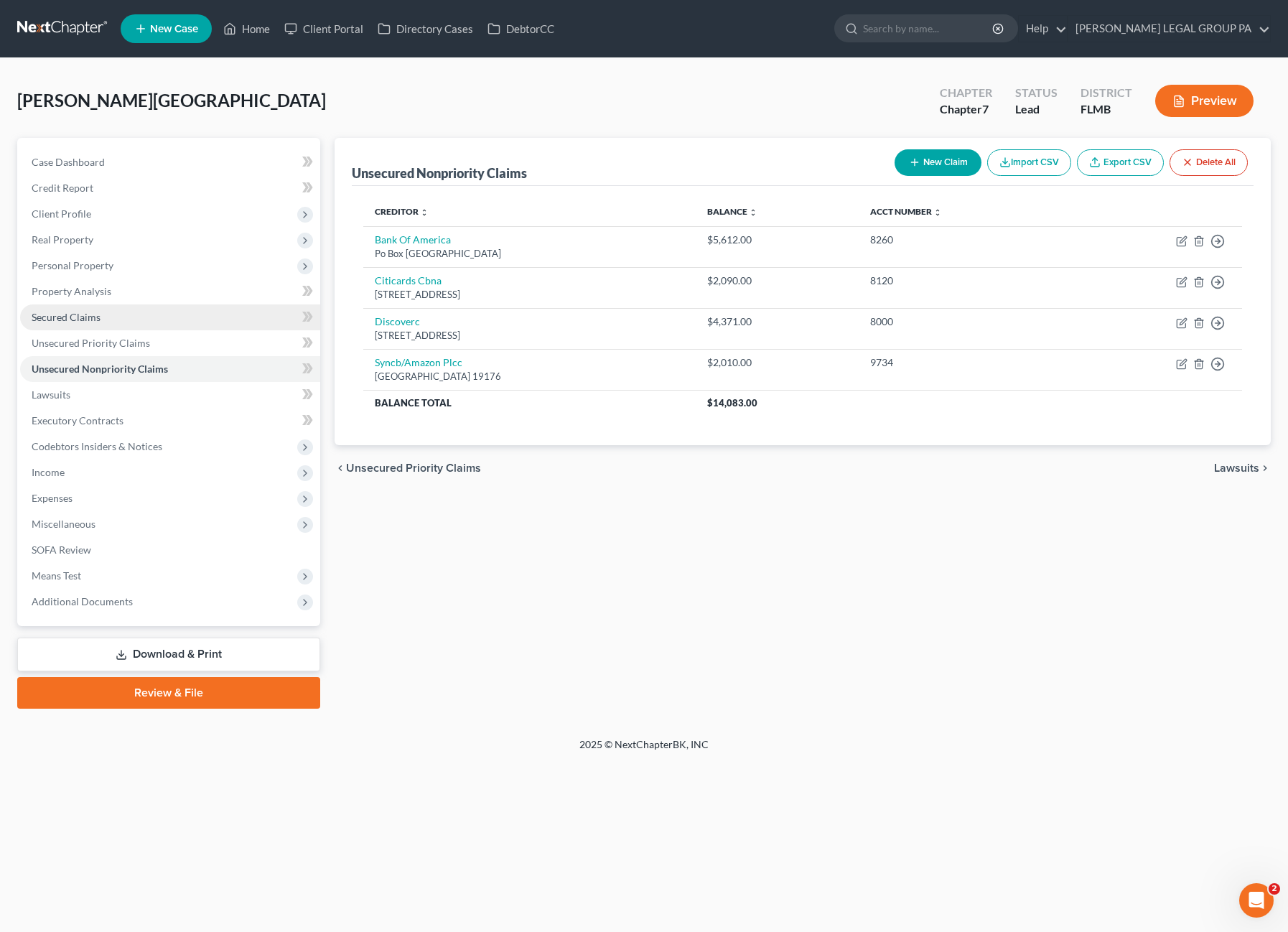
click at [70, 318] on span "Secured Claims" at bounding box center [65, 317] width 69 height 13
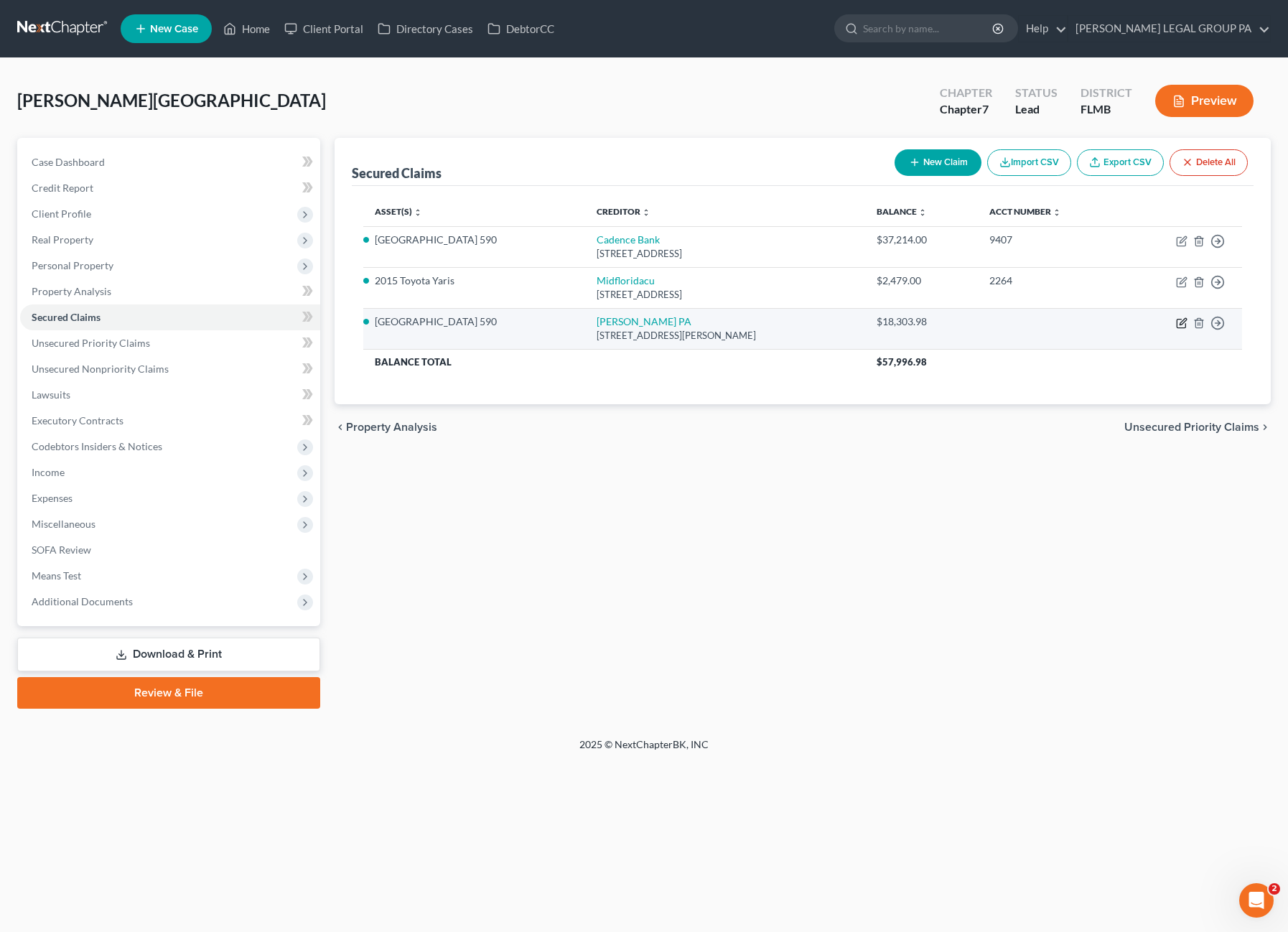
click at [1177, 320] on icon "button" at bounding box center [1182, 323] width 12 height 12
select select "9"
select select "0"
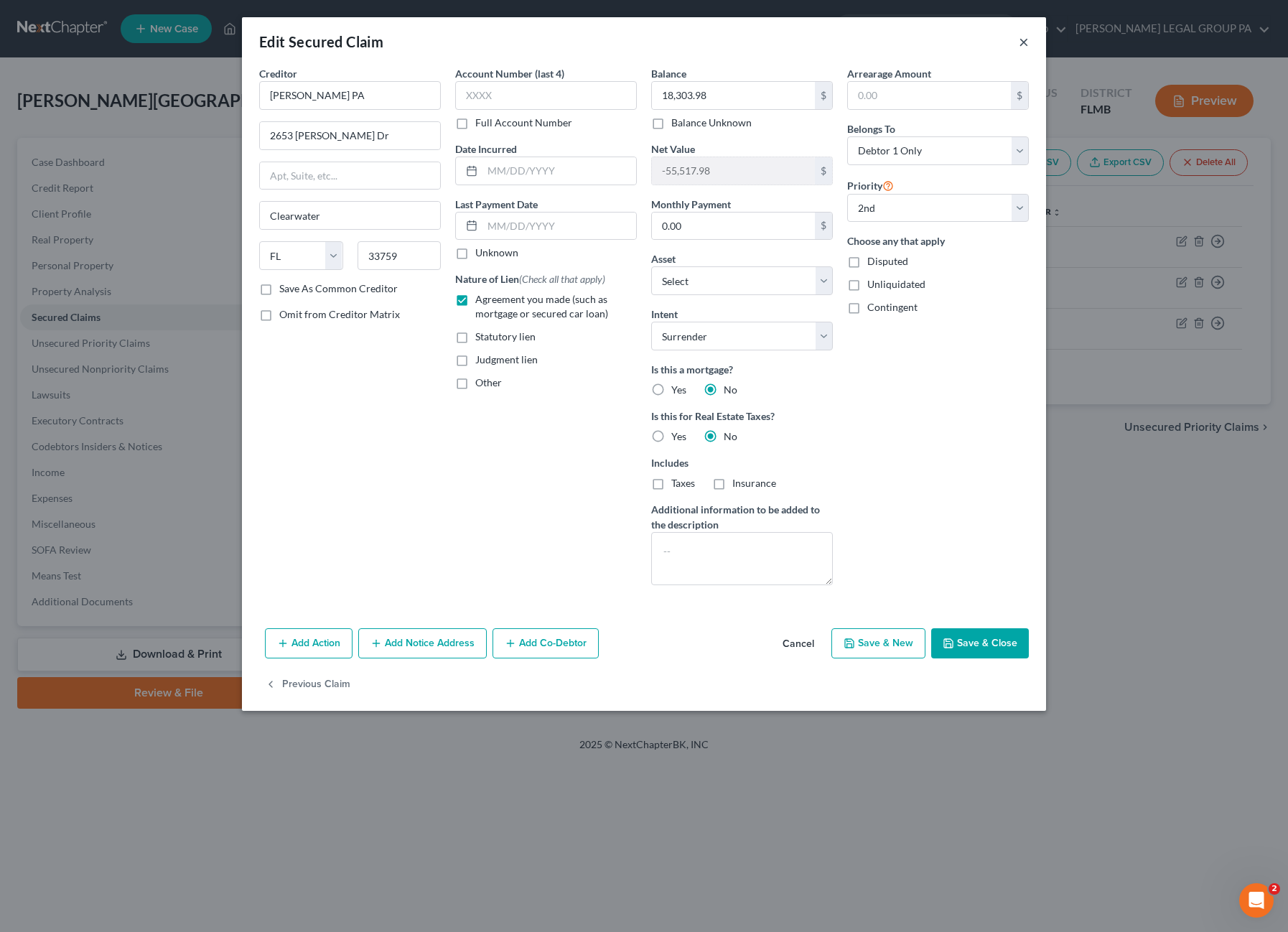
click at [1023, 40] on button "×" at bounding box center [1023, 42] width 10 height 18
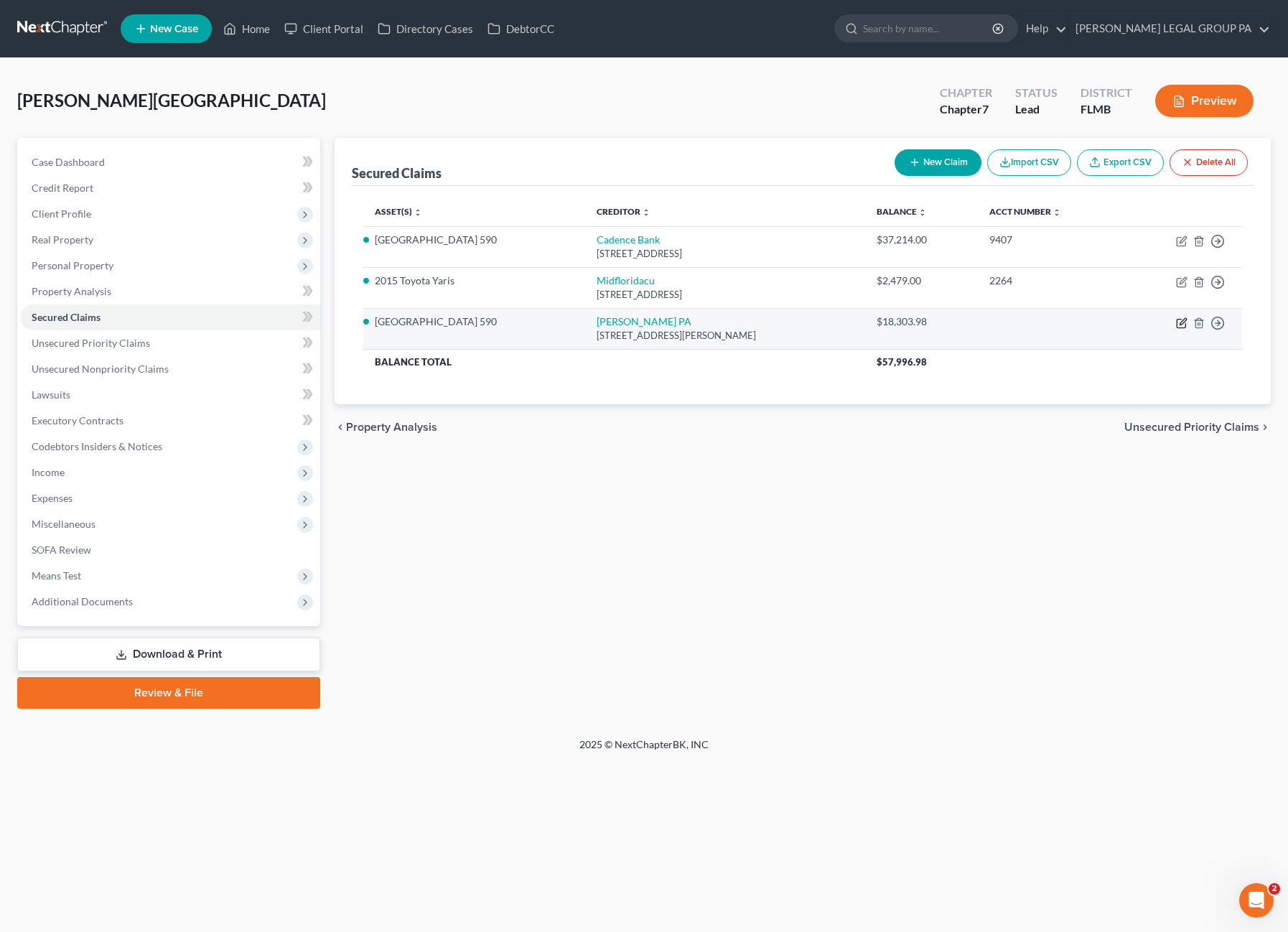
click at [1178, 321] on icon "button" at bounding box center [1182, 323] width 12 height 12
select select "9"
select select "2"
select select "0"
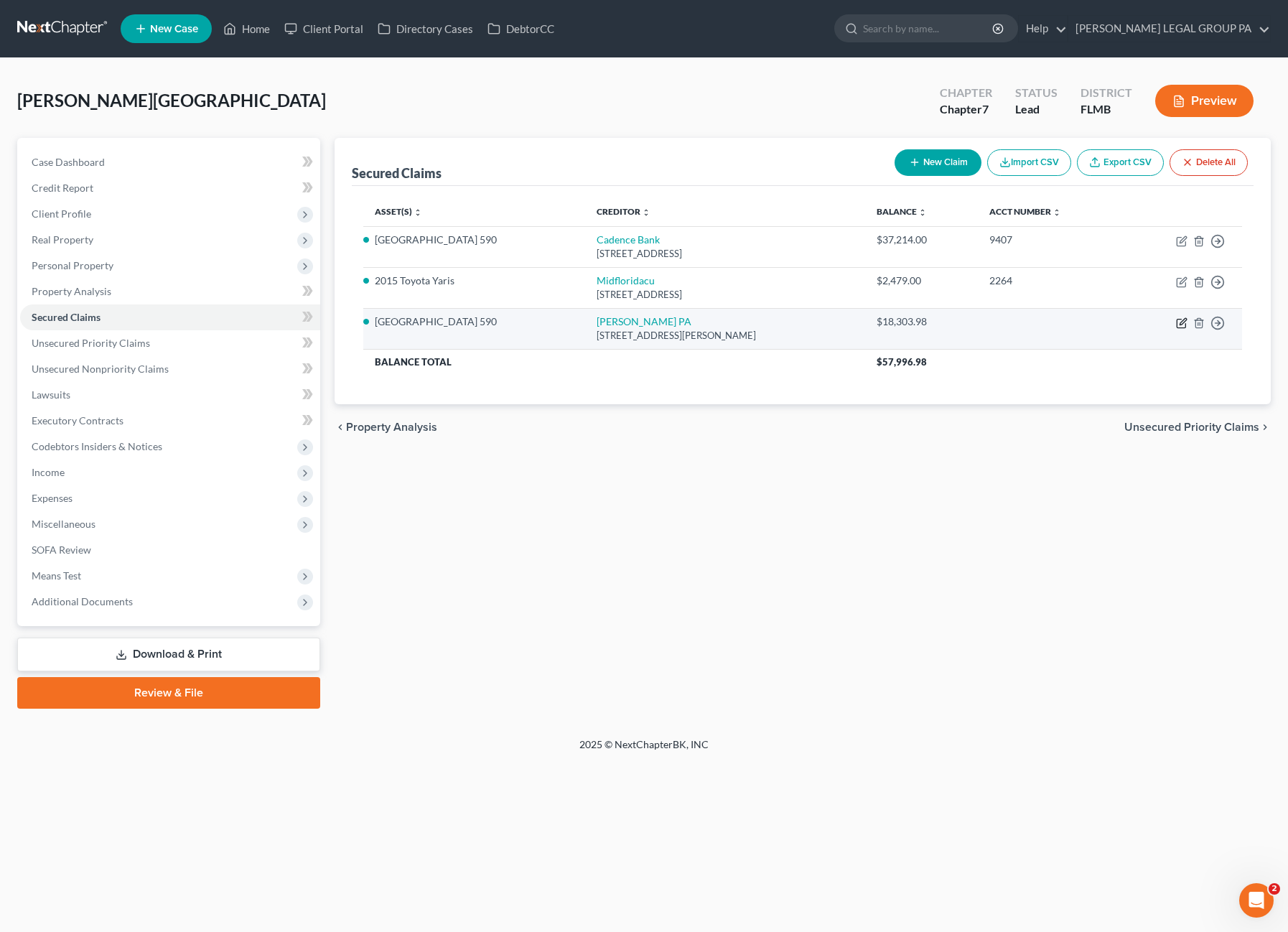
select select "0"
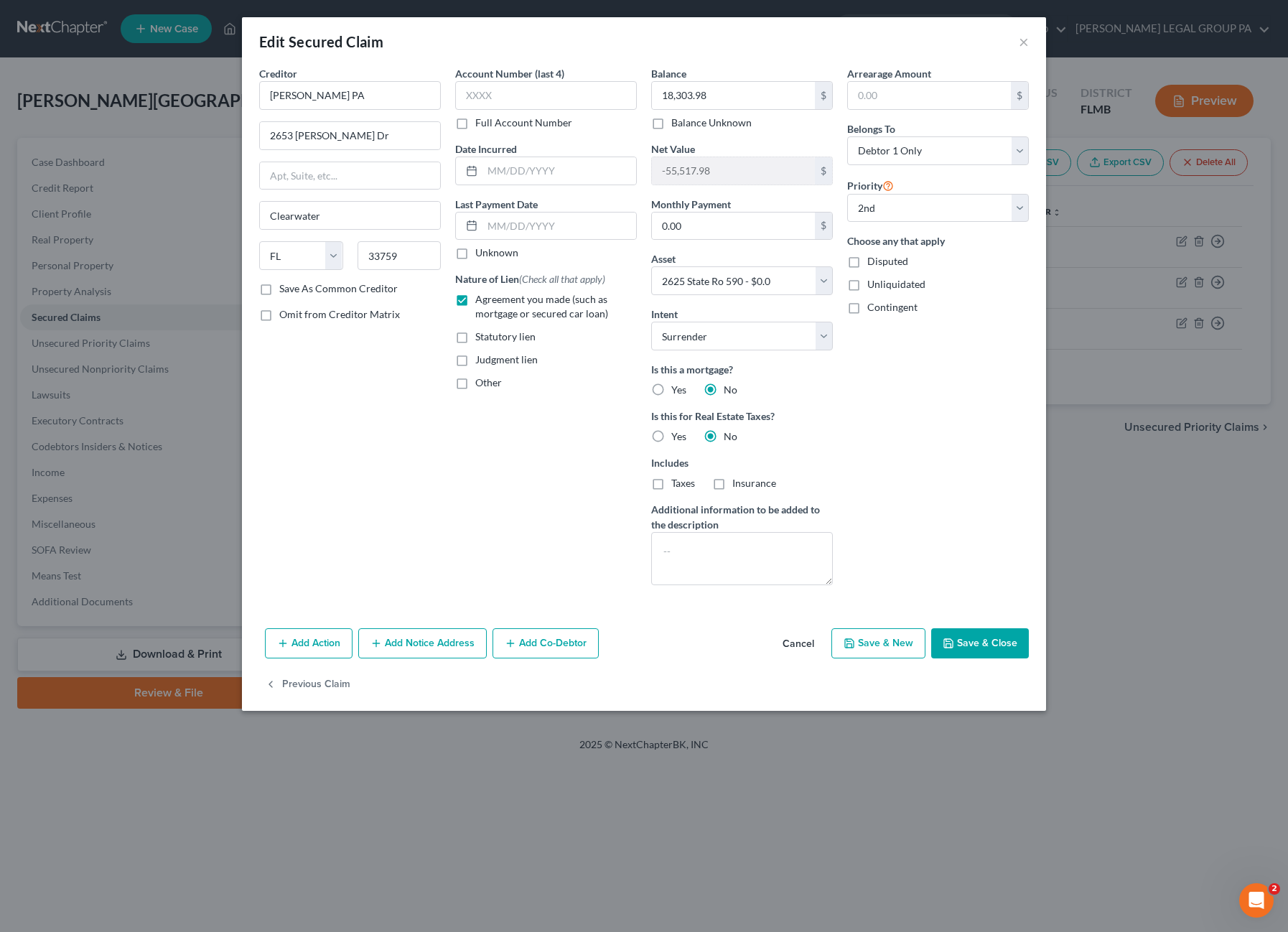
click at [1029, 38] on div "Edit Secured Claim ×" at bounding box center [644, 42] width 804 height 49
click at [1027, 40] on button "×" at bounding box center [1023, 42] width 10 height 18
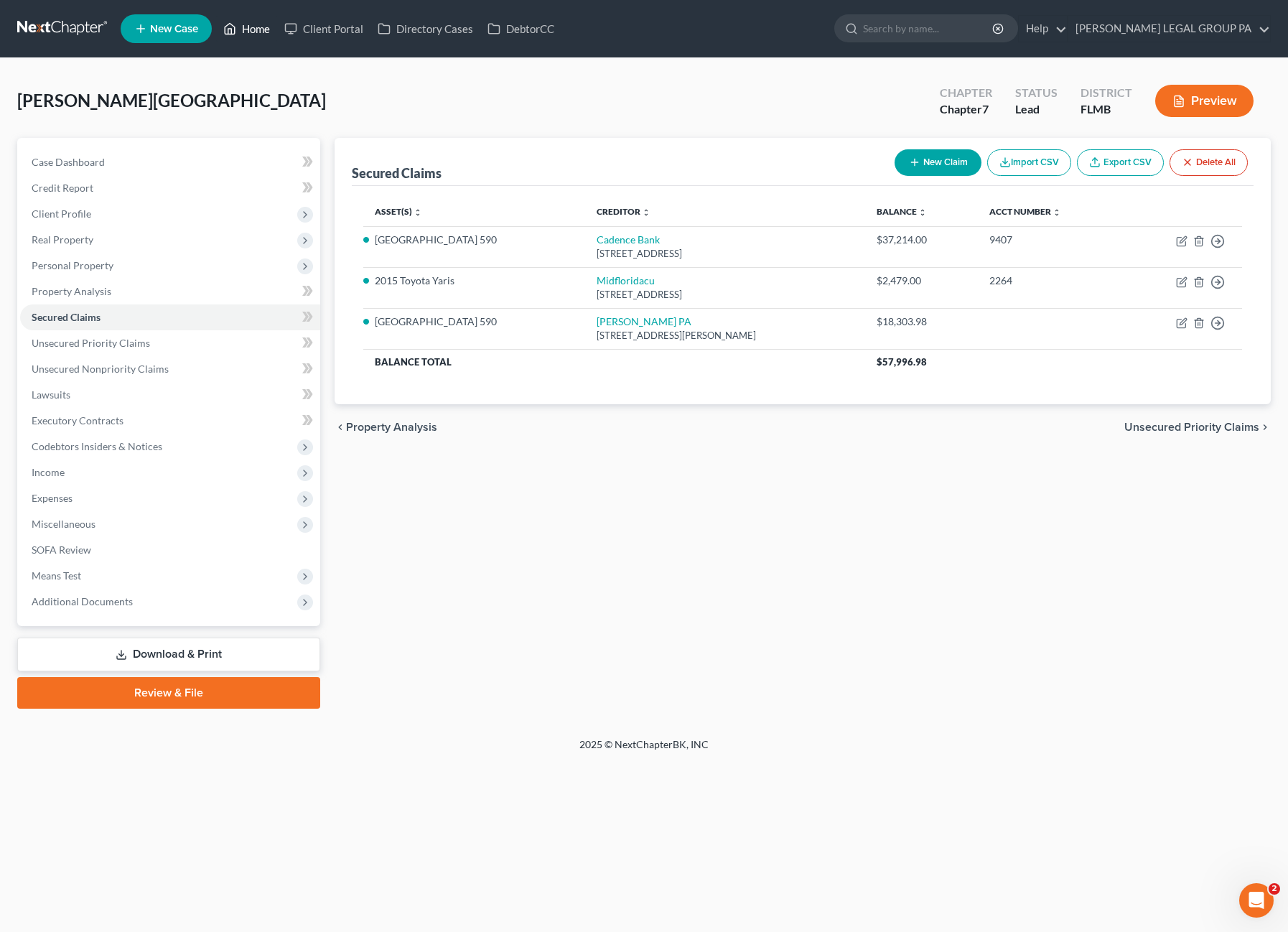
click at [257, 34] on link "Home" at bounding box center [246, 28] width 61 height 26
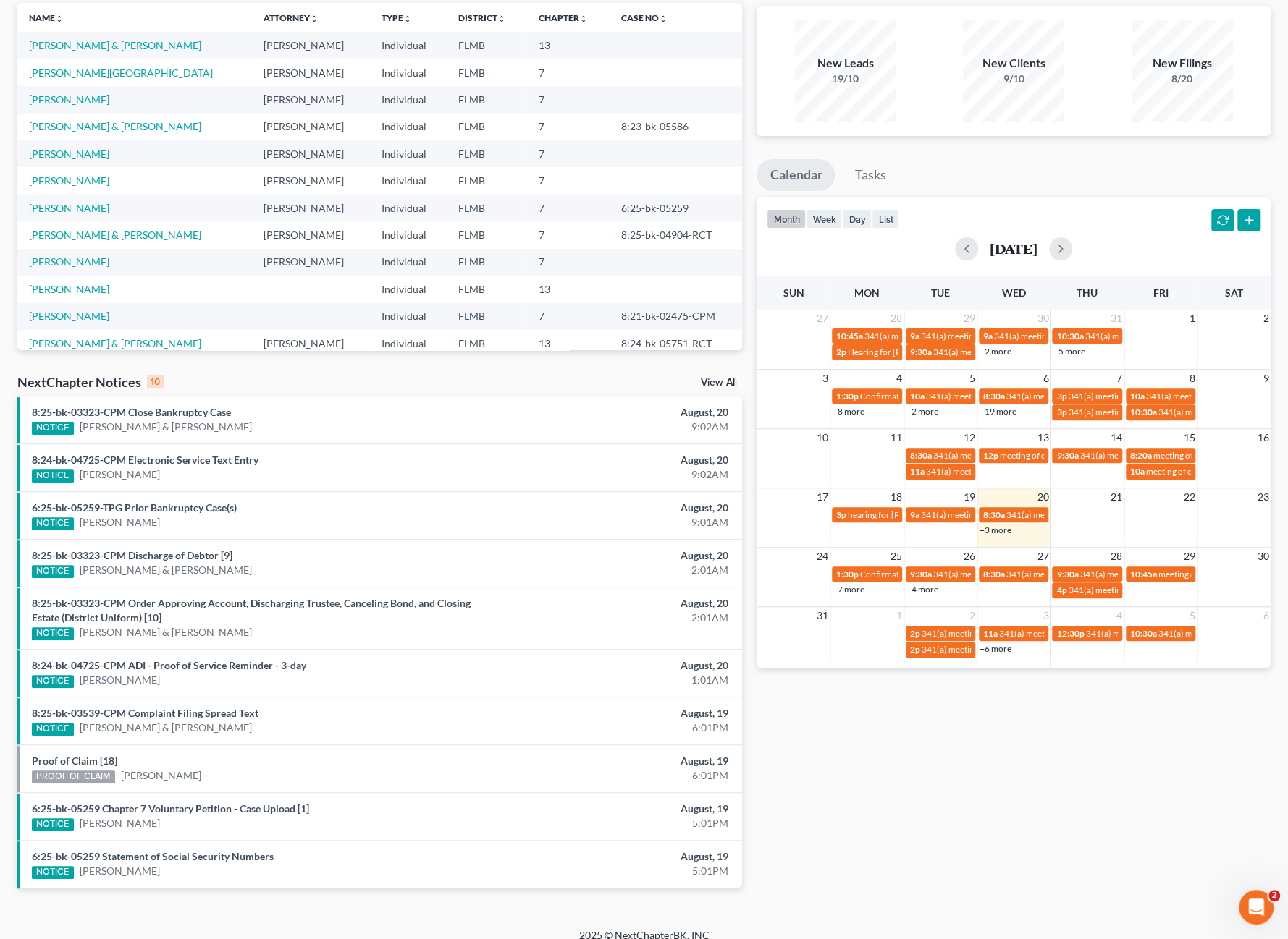
scroll to position [112, 0]
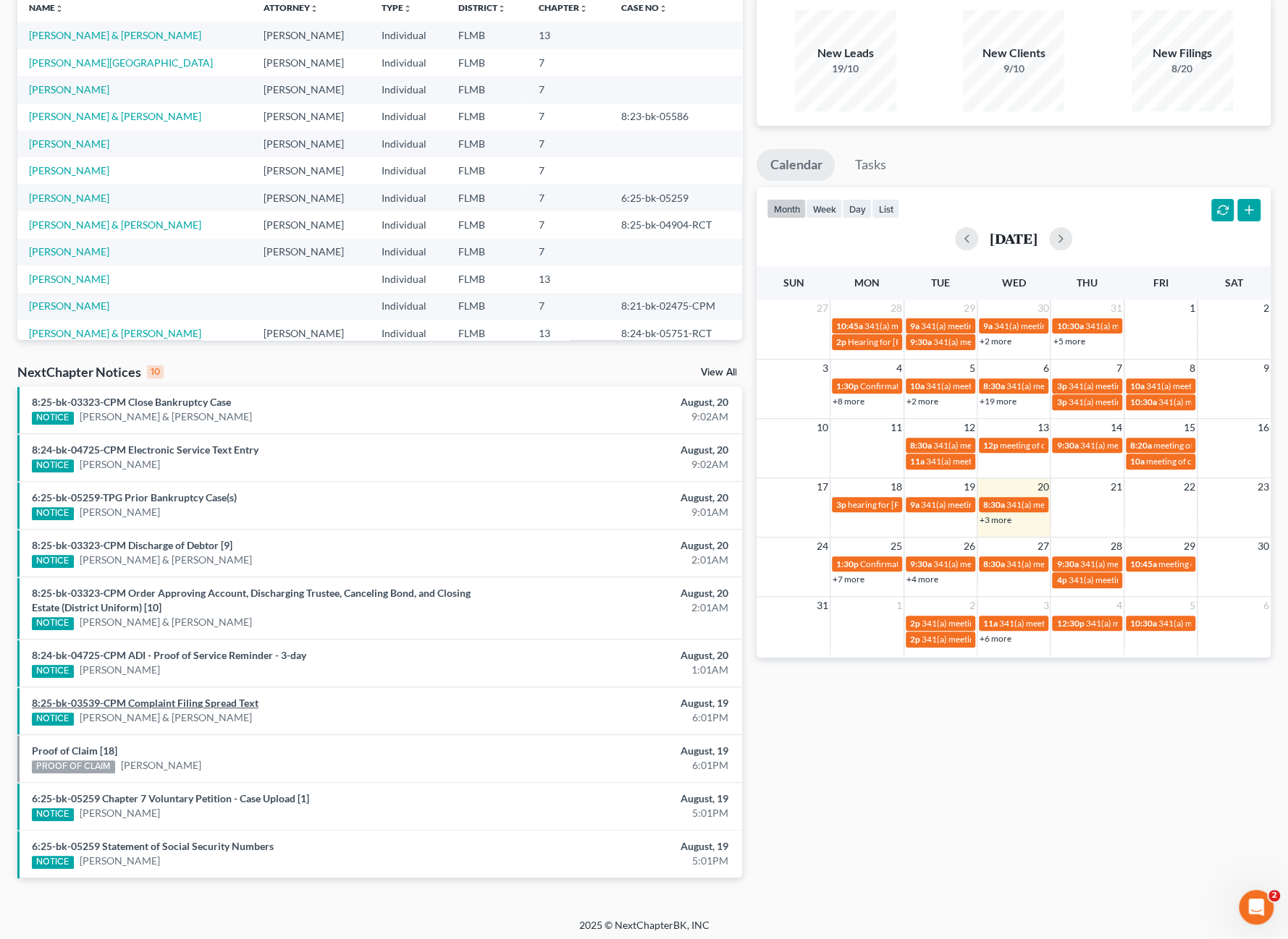
click at [216, 699] on link "8:25-bk-03539-CPM Complaint Filing Spread Text" at bounding box center [144, 703] width 227 height 13
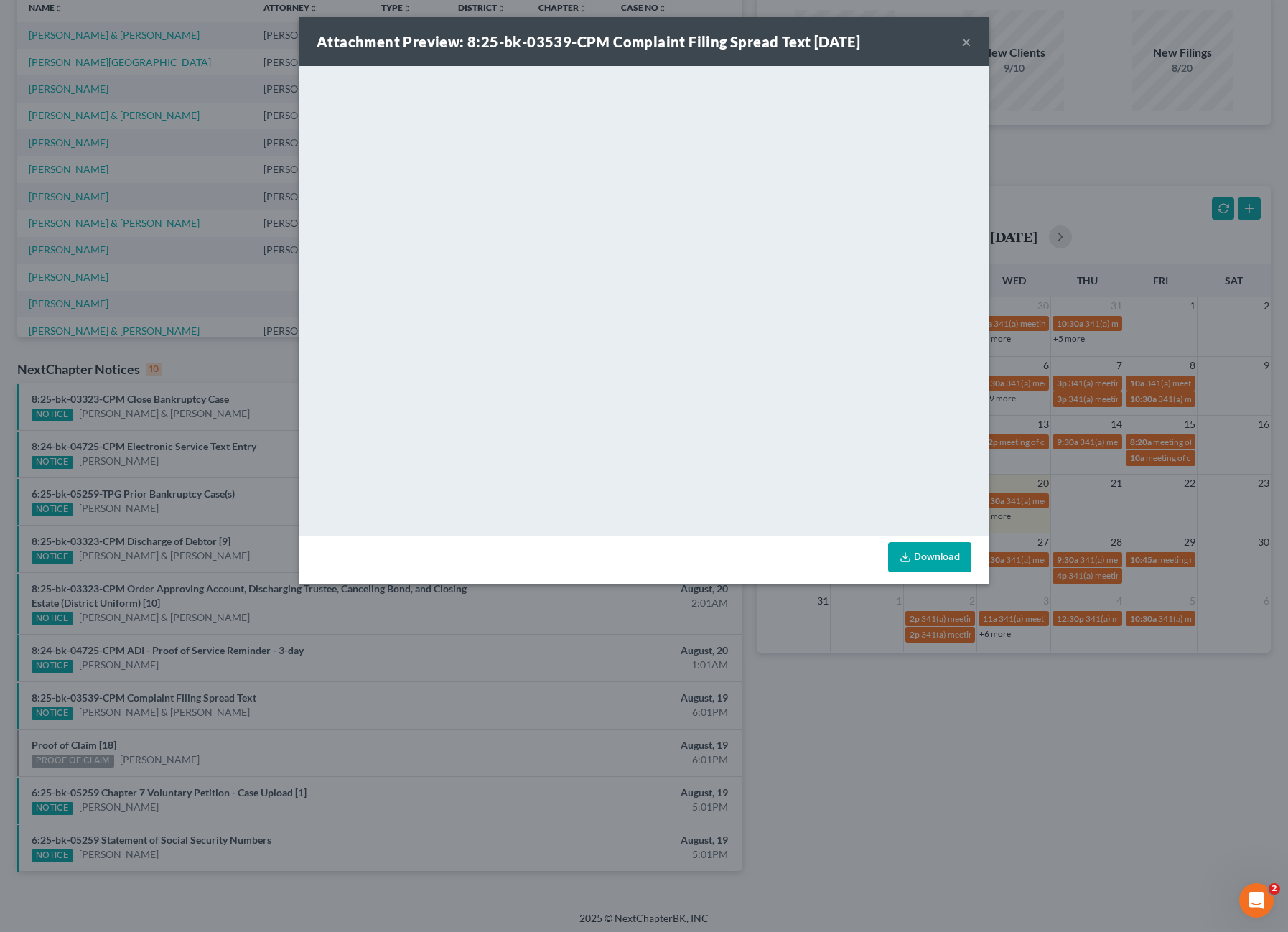
click at [972, 36] on div "Attachment Preview: 8:25-bk-03539-CPM Complaint Filing Spread Text 08/19/2025 ×" at bounding box center [644, 42] width 689 height 49
click at [961, 38] on div "Attachment Preview: 8:25-bk-03539-CPM Complaint Filing Spread Text 08/19/2025 ×" at bounding box center [644, 42] width 689 height 49
click at [971, 45] on button "×" at bounding box center [966, 42] width 10 height 18
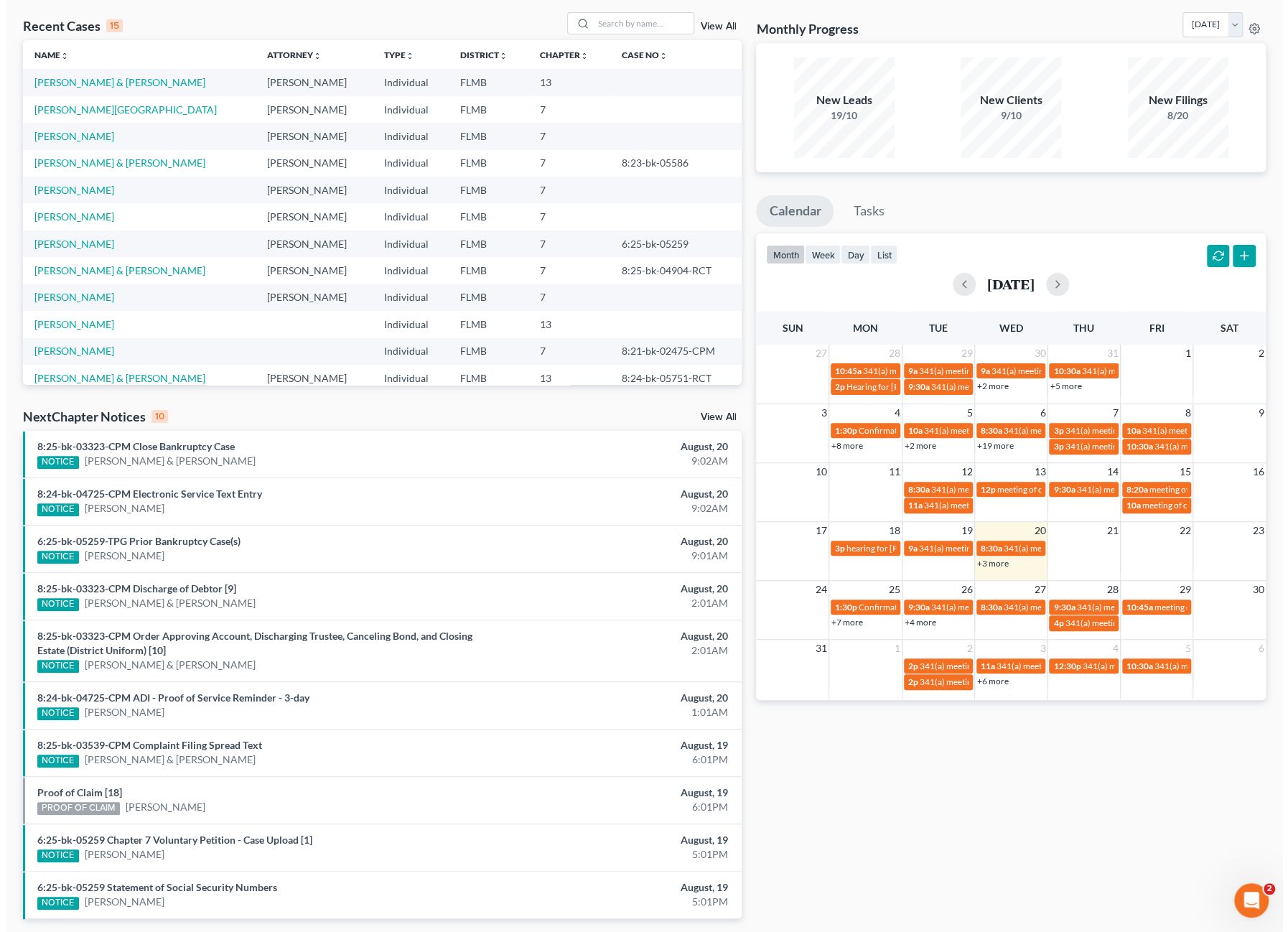
scroll to position [0, 0]
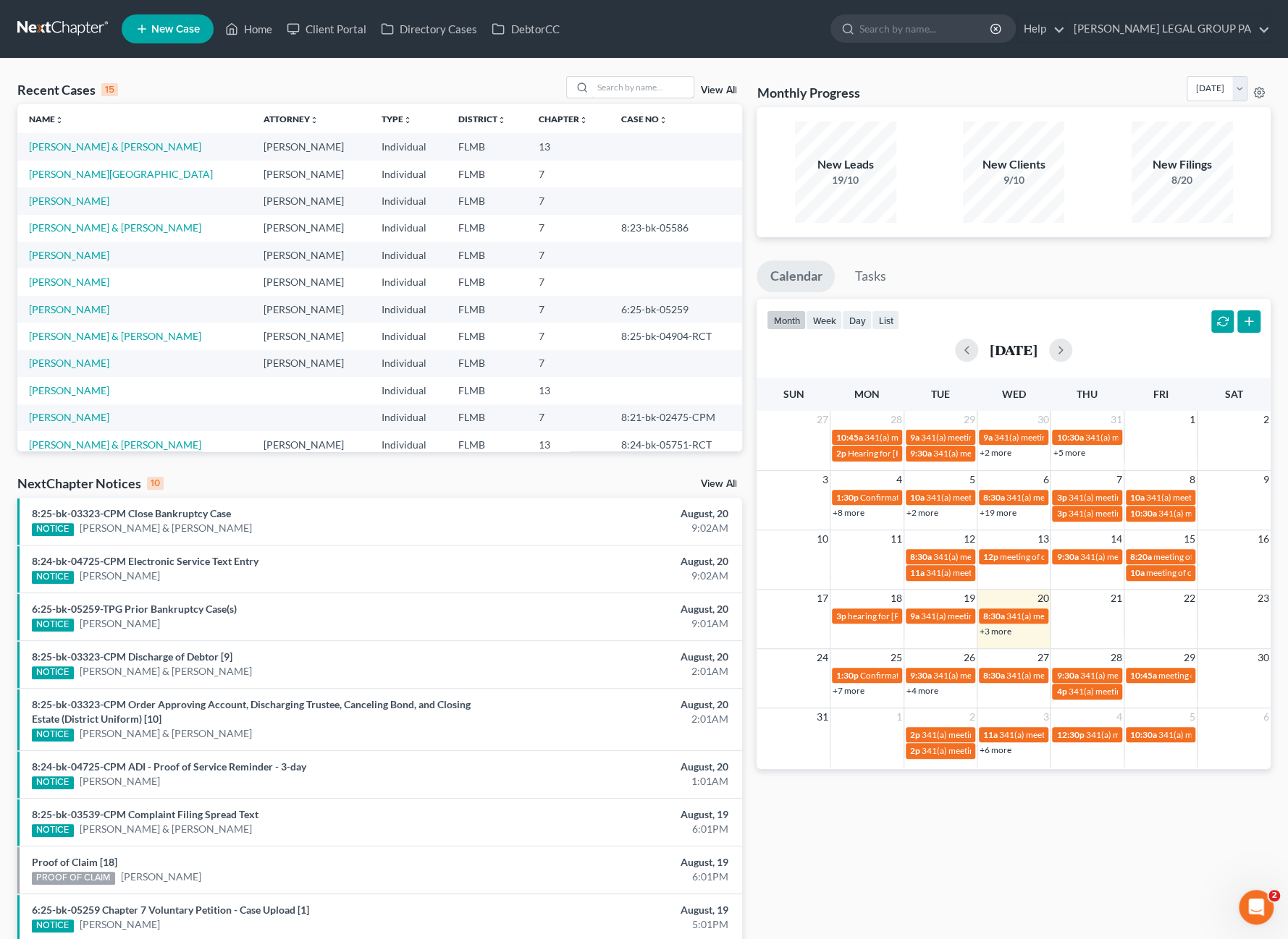
drag, startPoint x: 630, startPoint y: 78, endPoint x: 640, endPoint y: 73, distance: 11.2
click at [630, 78] on input "search" at bounding box center [642, 86] width 101 height 21
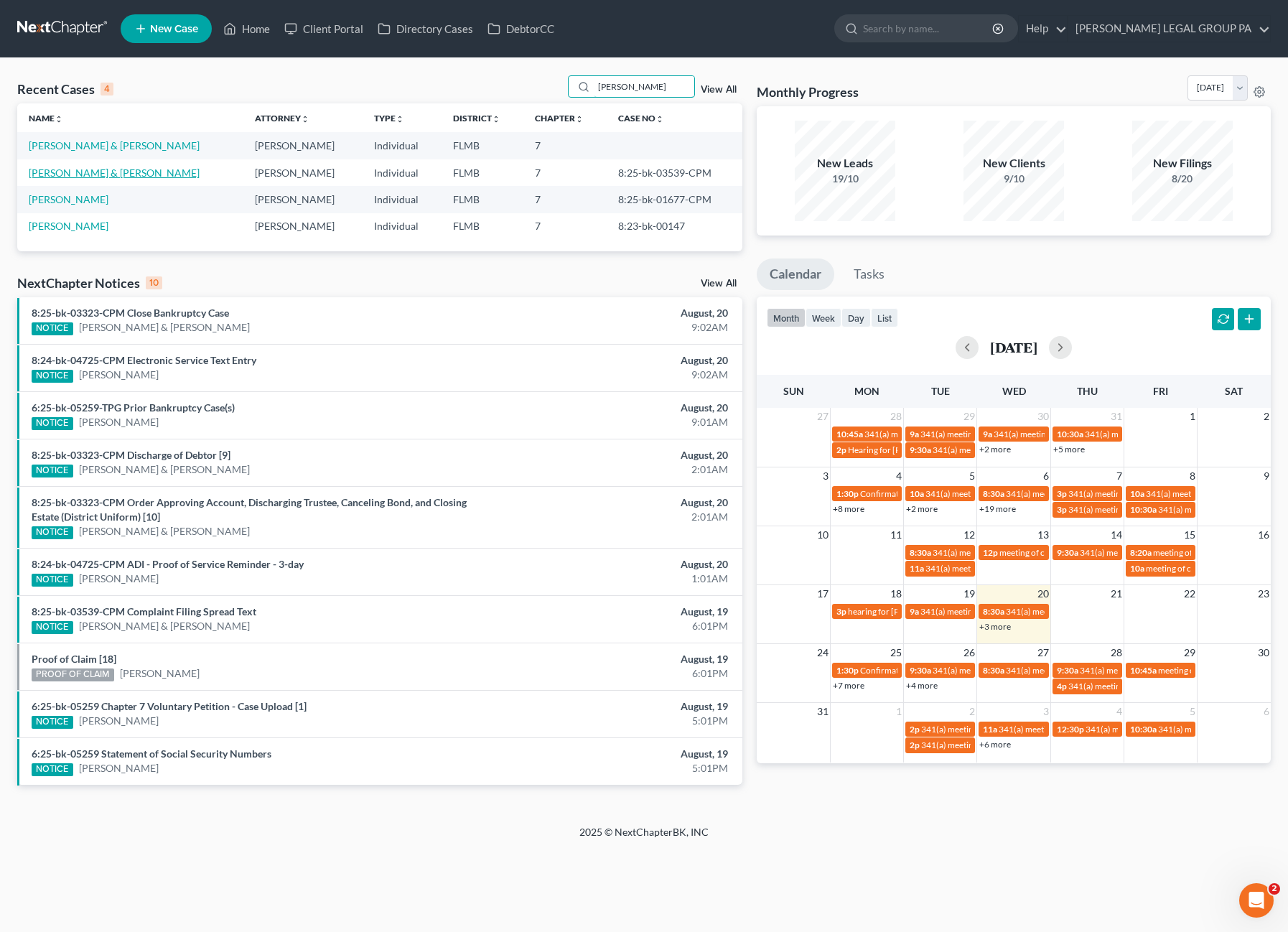
type input "barnes"
click at [99, 167] on link "Barnes, Charles & Tammy" at bounding box center [114, 172] width 171 height 13
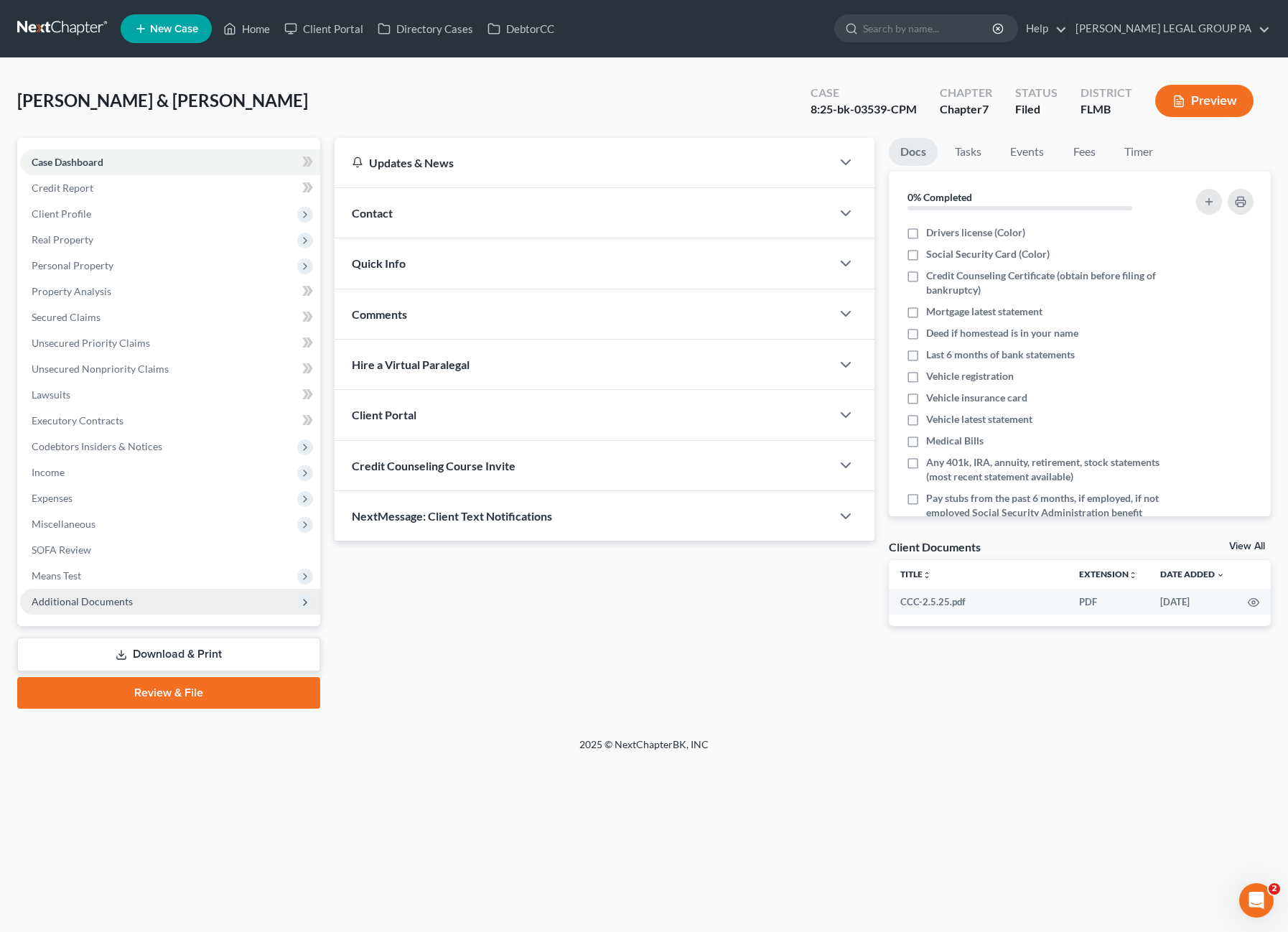
click at [103, 595] on span "Additional Documents" at bounding box center [82, 601] width 101 height 13
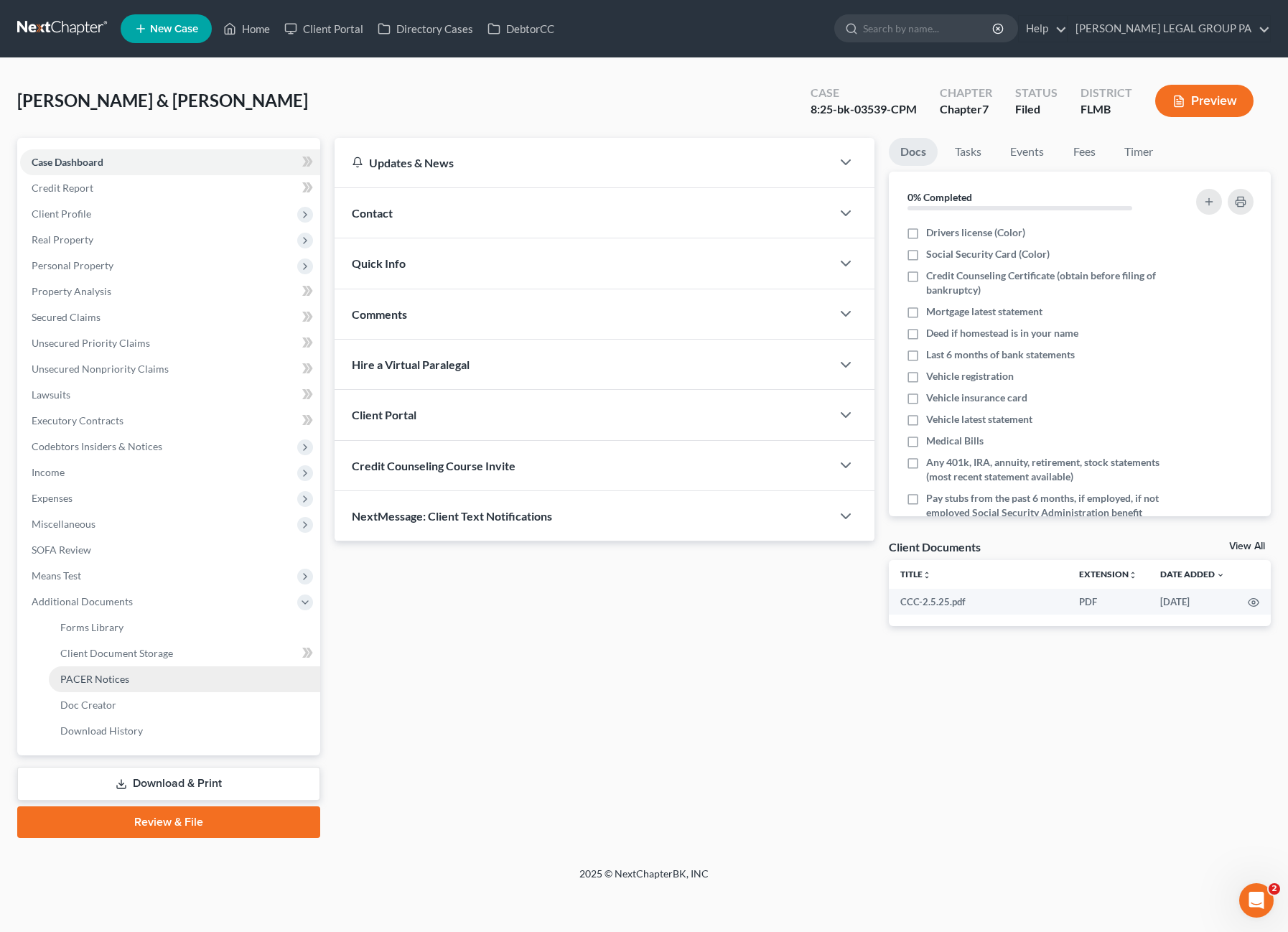
click at [86, 680] on span "PACER Notices" at bounding box center [94, 679] width 69 height 13
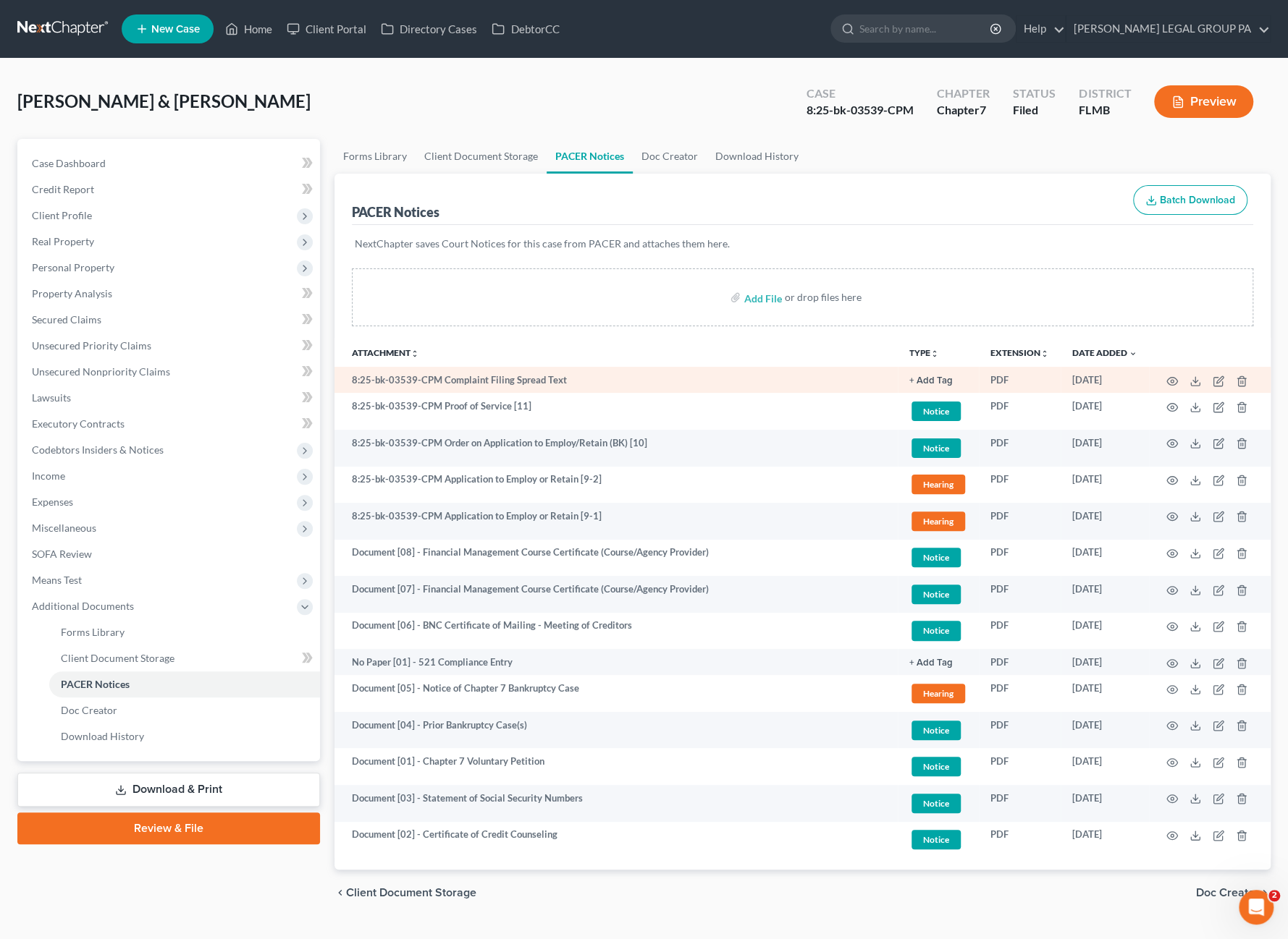
click at [484, 383] on td "8:25-bk-03539-CPM Complaint Filing Spread Text" at bounding box center [617, 380] width 564 height 26
click at [513, 379] on td "8:25-bk-03539-CPM Complaint Filing Spread Text" at bounding box center [617, 380] width 564 height 26
click at [1168, 377] on icon "button" at bounding box center [1172, 381] width 11 height 8
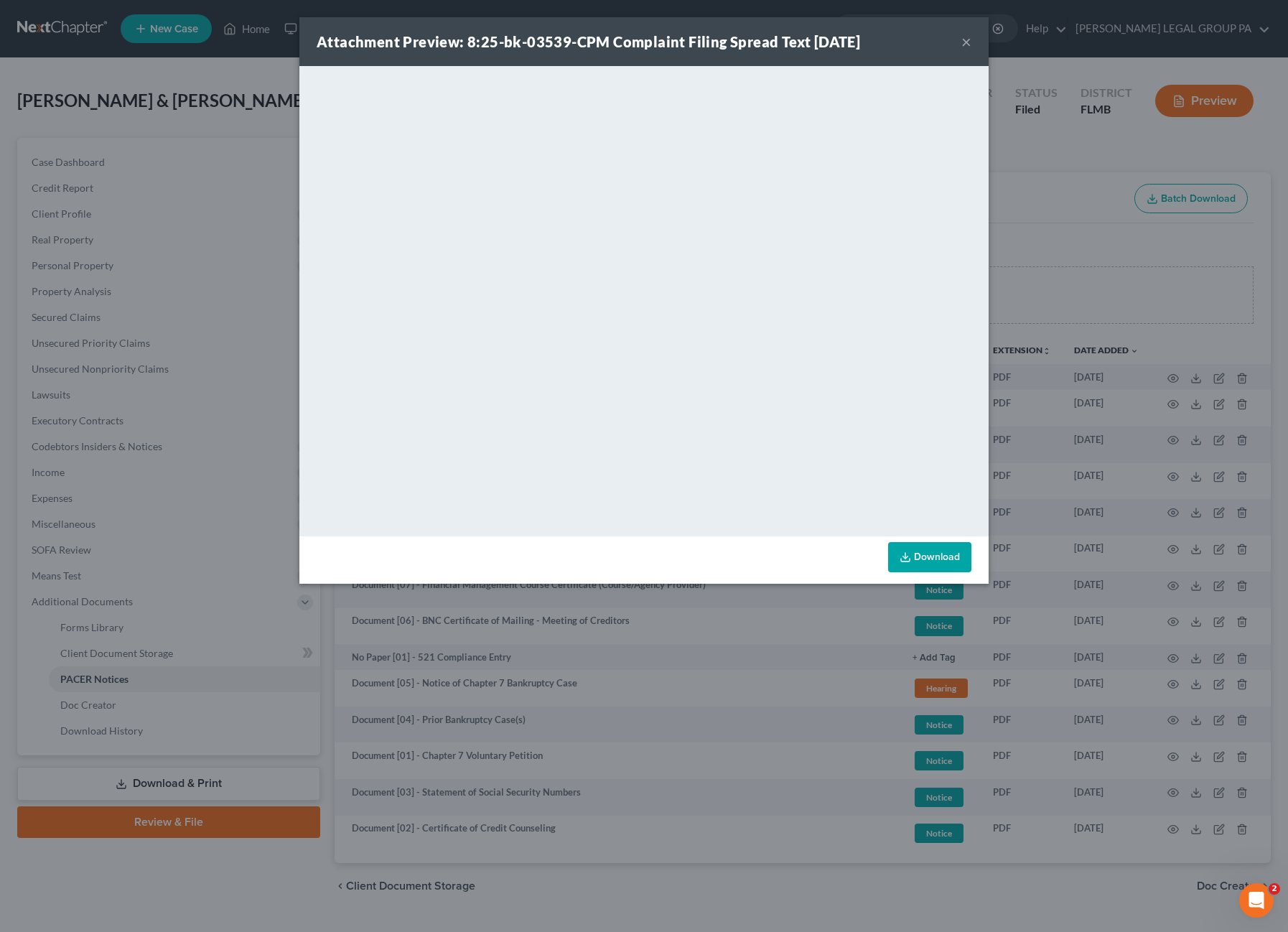
click at [960, 41] on div "Attachment Preview: 8:25-bk-03539-CPM Complaint Filing Spread Text 08/19/2025 ×" at bounding box center [644, 42] width 689 height 49
drag, startPoint x: 970, startPoint y: 45, endPoint x: 958, endPoint y: 49, distance: 12.6
click at [970, 45] on button "×" at bounding box center [966, 42] width 10 height 18
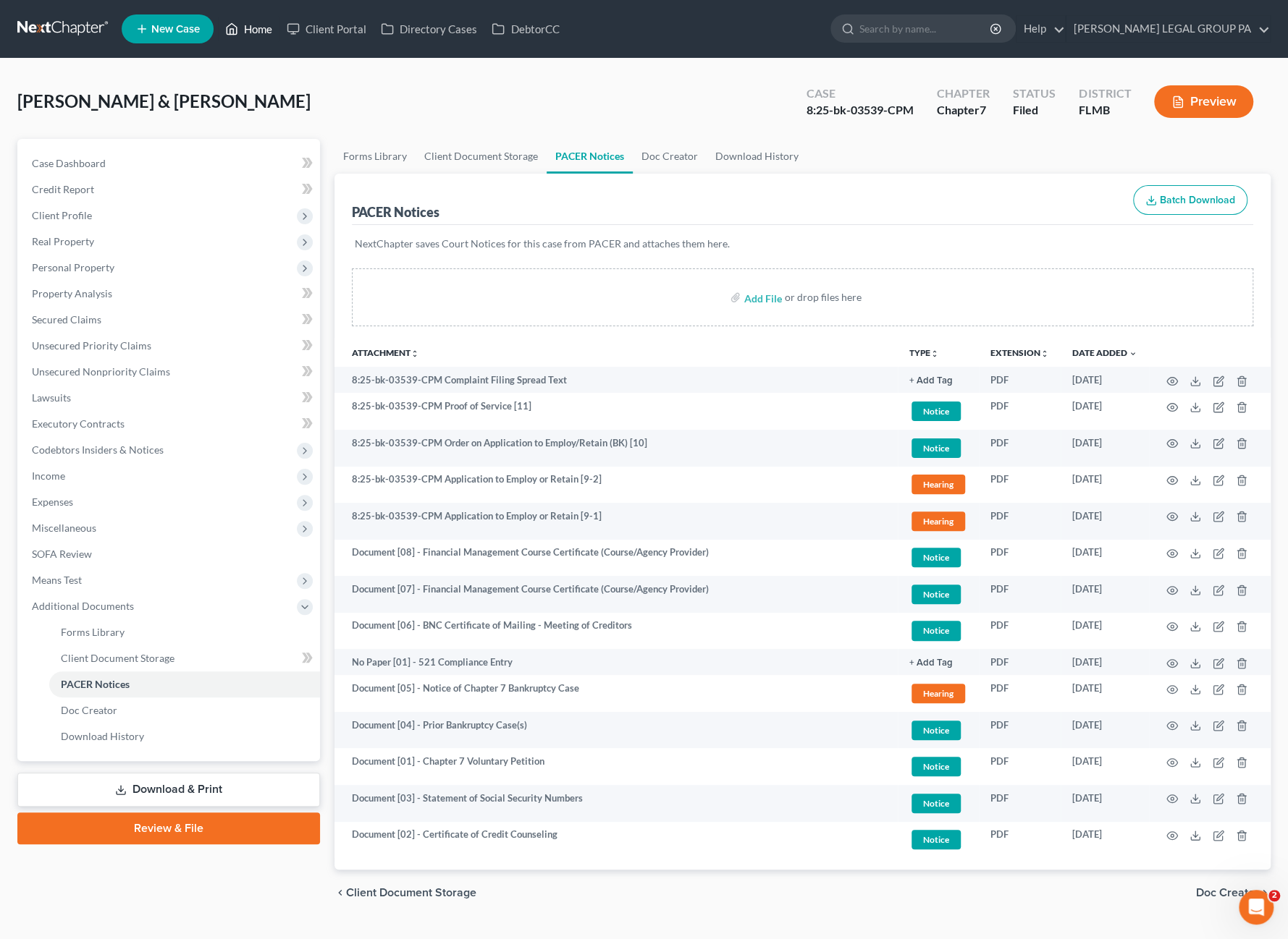
click at [268, 24] on link "Home" at bounding box center [248, 28] width 62 height 26
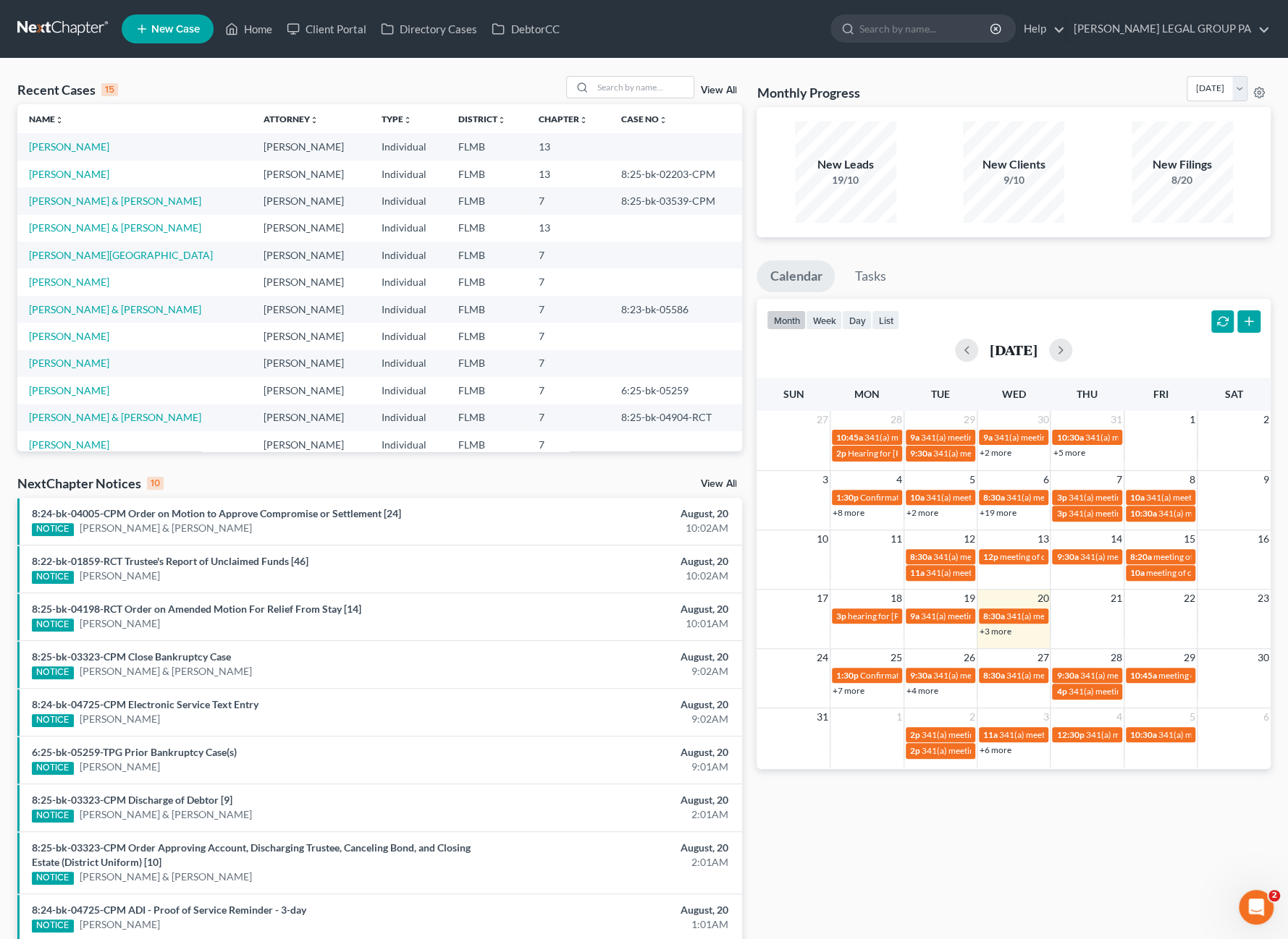
drag, startPoint x: 64, startPoint y: 247, endPoint x: 67, endPoint y: 267, distance: 20.2
click at [64, 249] on td "Monahan, Lynn" at bounding box center [134, 254] width 235 height 26
click at [65, 249] on link "Monahan, Lynn" at bounding box center [120, 255] width 184 height 13
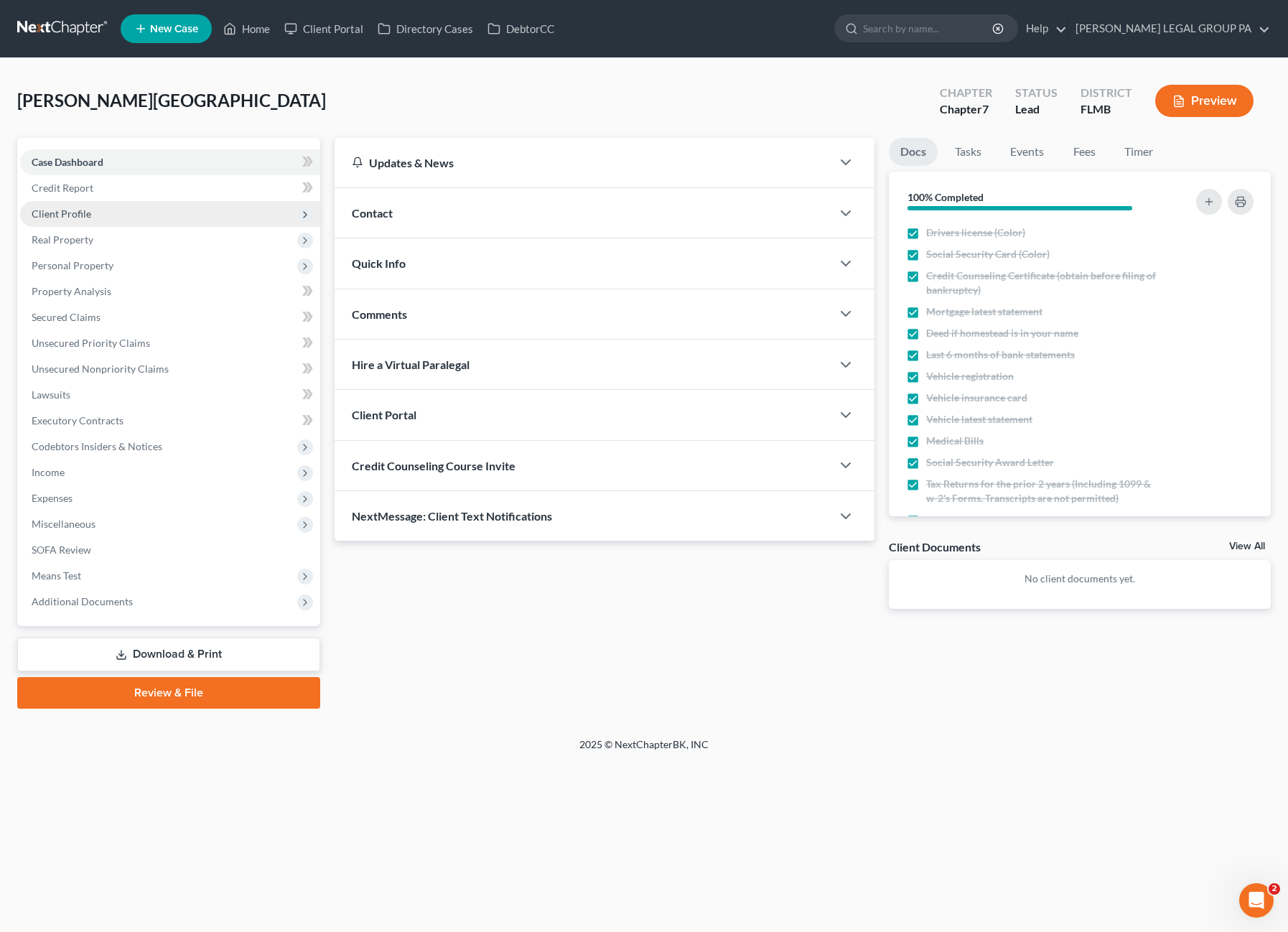
click at [40, 209] on span "Client Profile" at bounding box center [60, 213] width 59 height 13
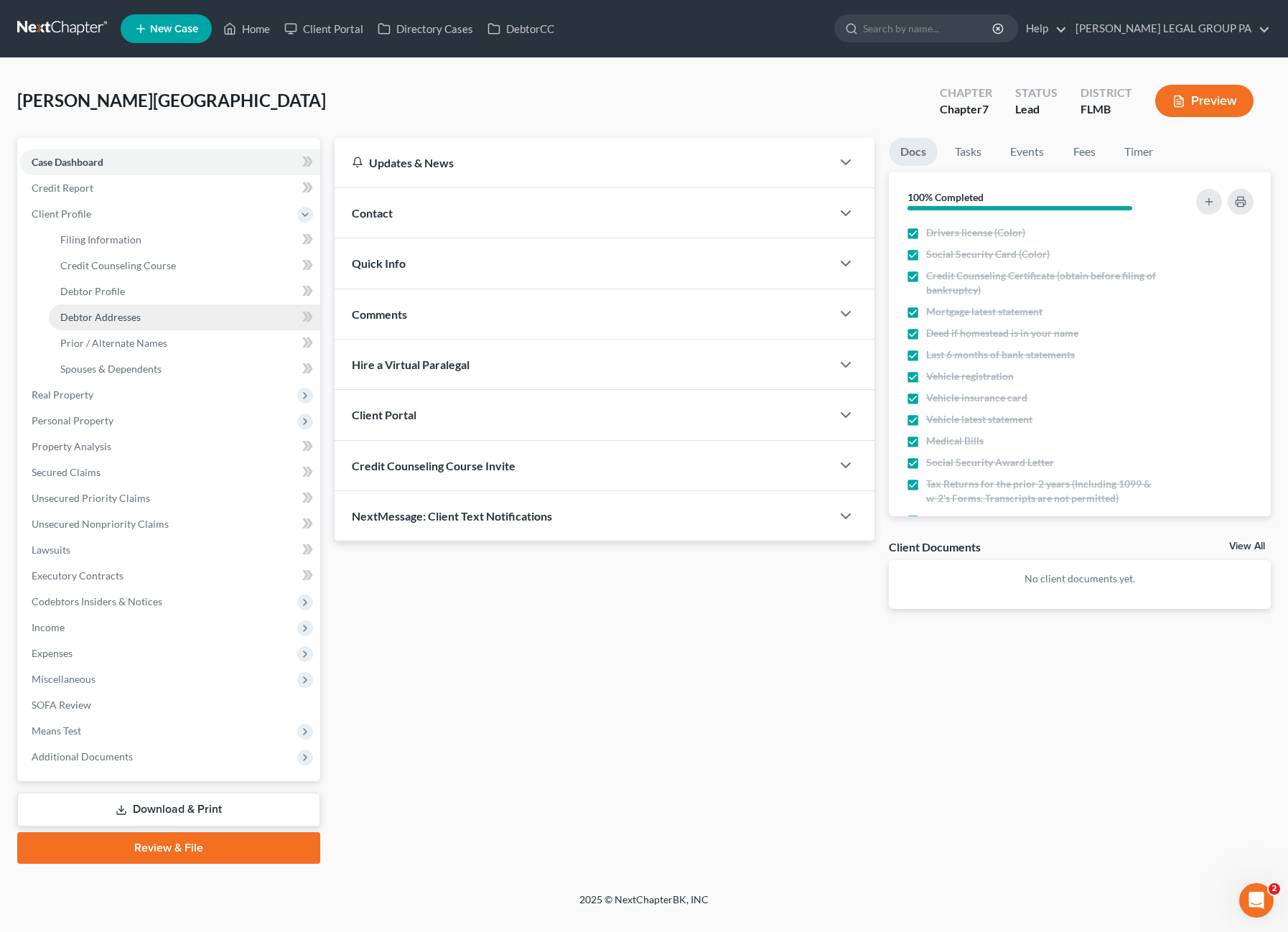
click at [105, 326] on link "Debtor Addresses" at bounding box center [184, 317] width 272 height 26
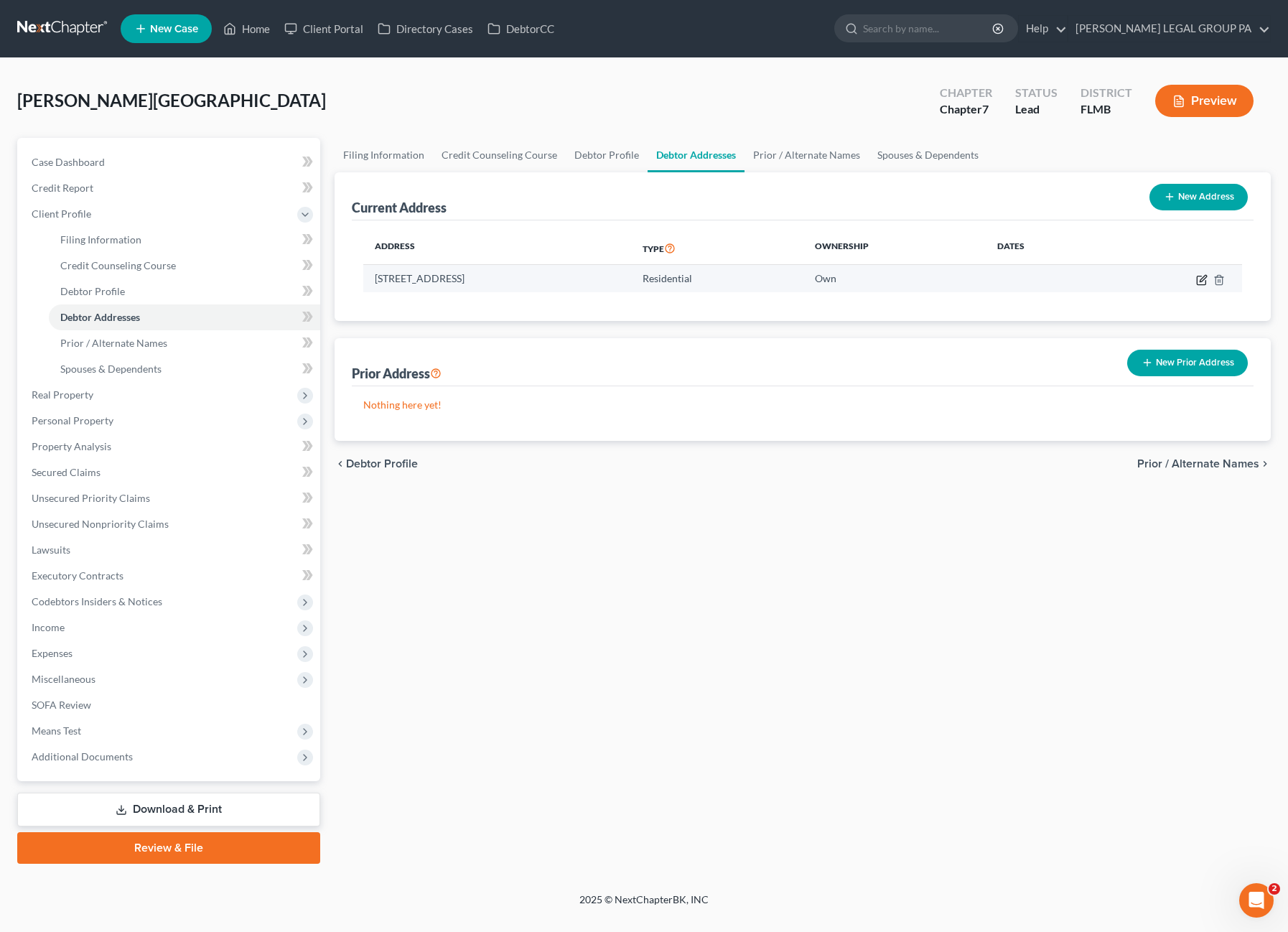
click at [1204, 278] on icon "button" at bounding box center [1202, 278] width 7 height 7
select select "9"
select select "0"
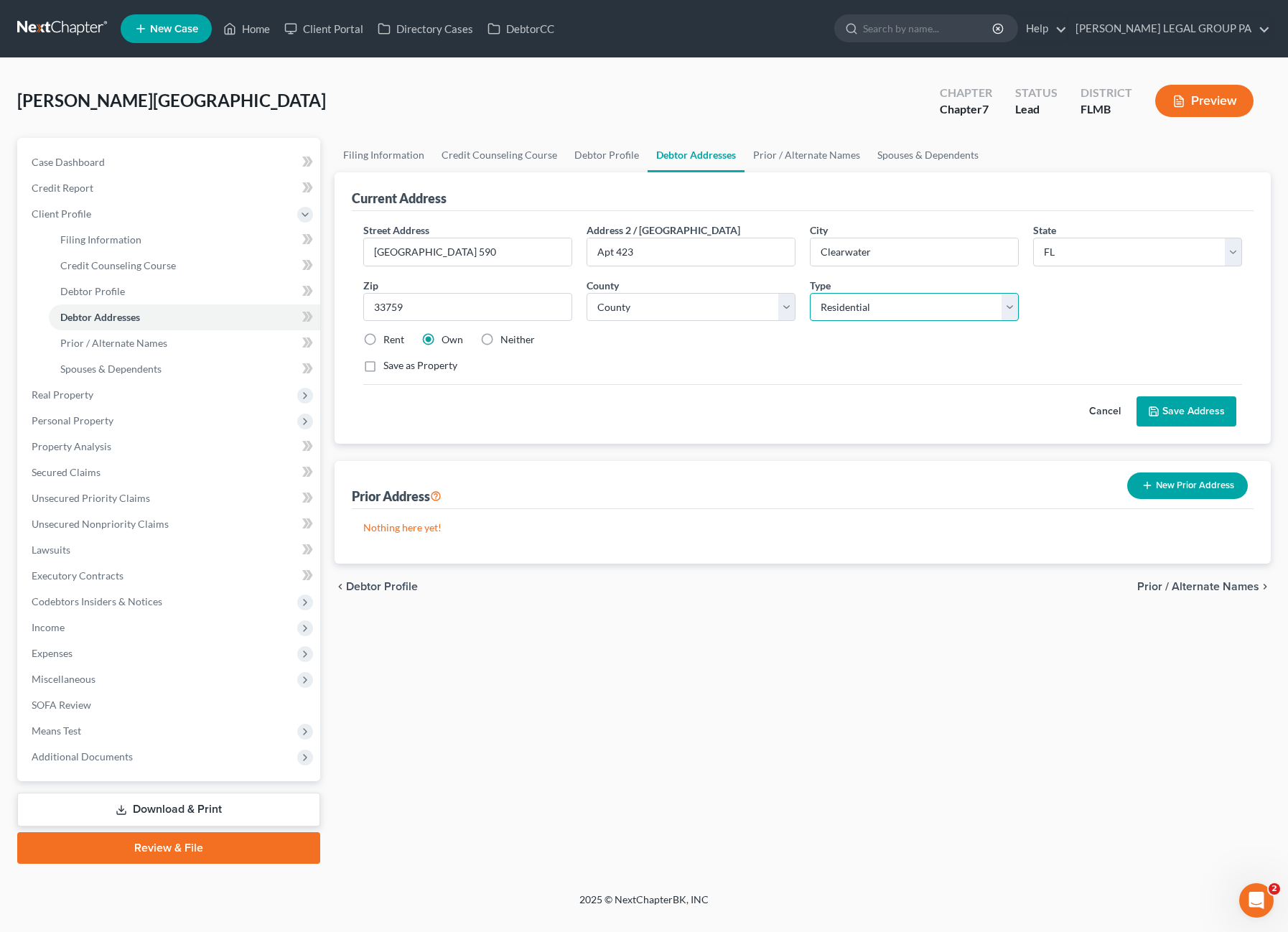
click at [850, 301] on select "Select Residential Mailing Rental Business" at bounding box center [914, 307] width 209 height 28
click at [718, 358] on div "Save as Property" at bounding box center [802, 365] width 879 height 15
click at [1109, 407] on button "Cancel" at bounding box center [1104, 411] width 63 height 28
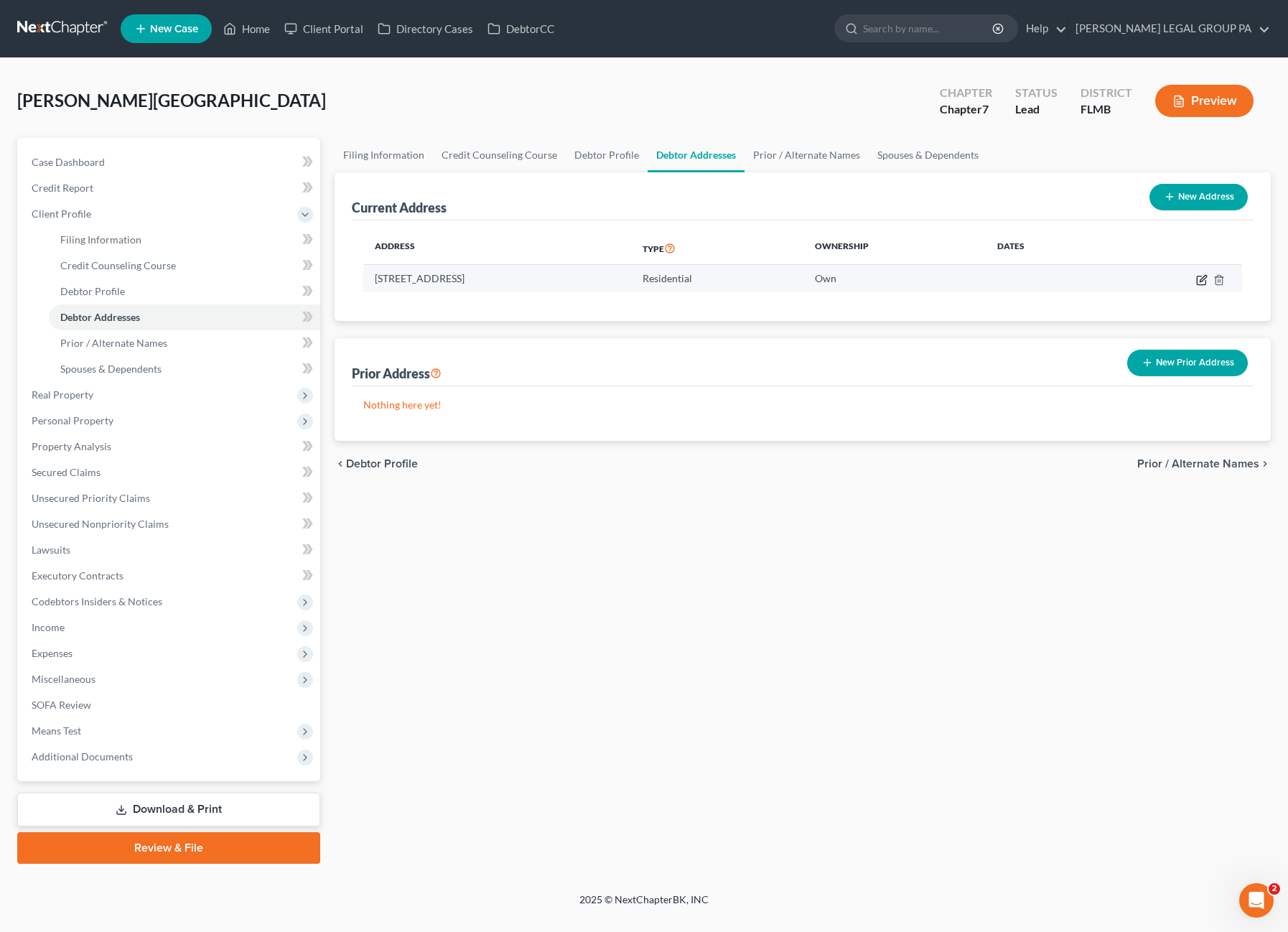
click at [1199, 277] on icon "button" at bounding box center [1202, 280] width 12 height 12
select select "9"
select select "51"
select select "0"
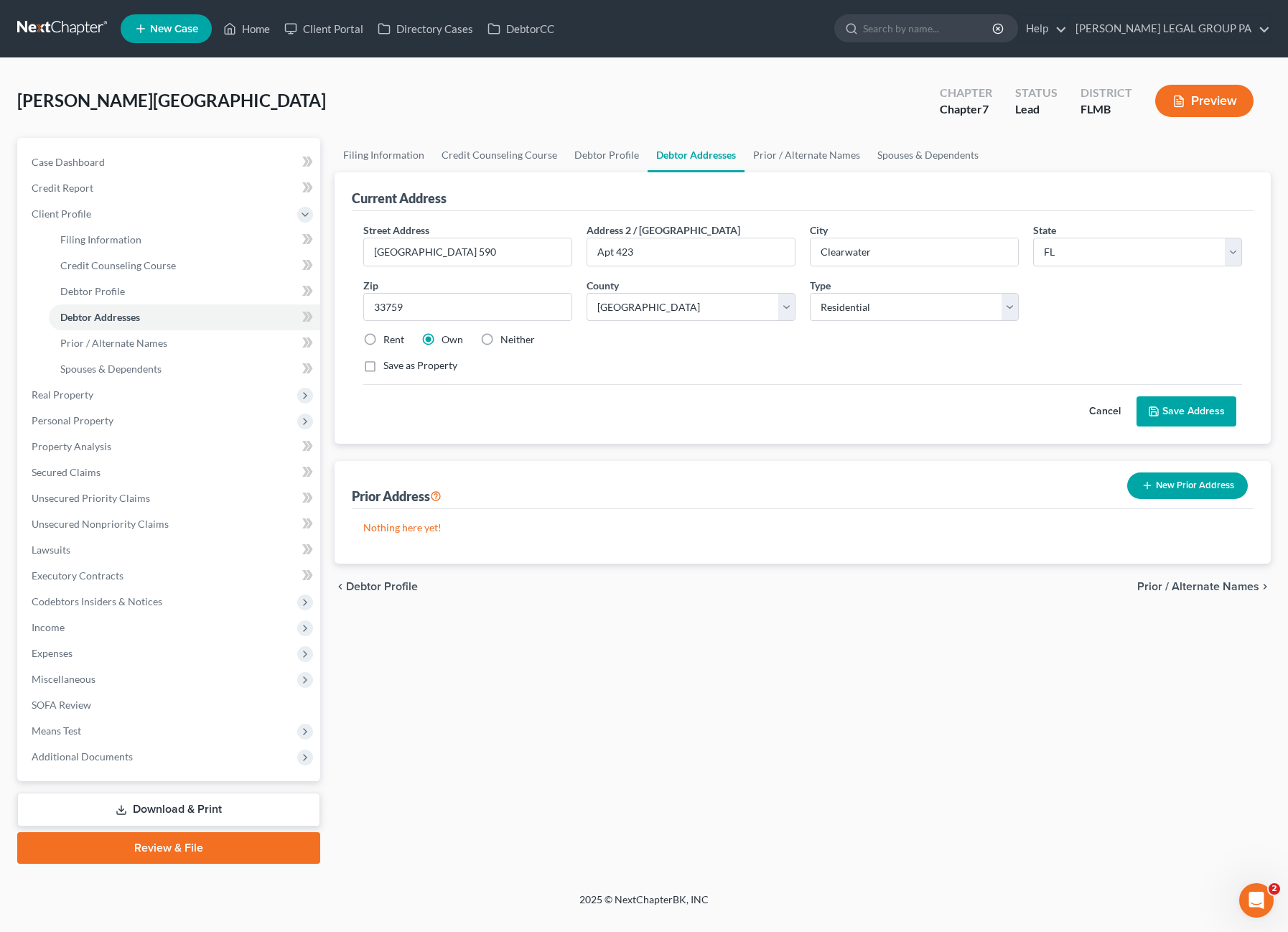
click at [1102, 412] on button "Cancel" at bounding box center [1104, 411] width 63 height 28
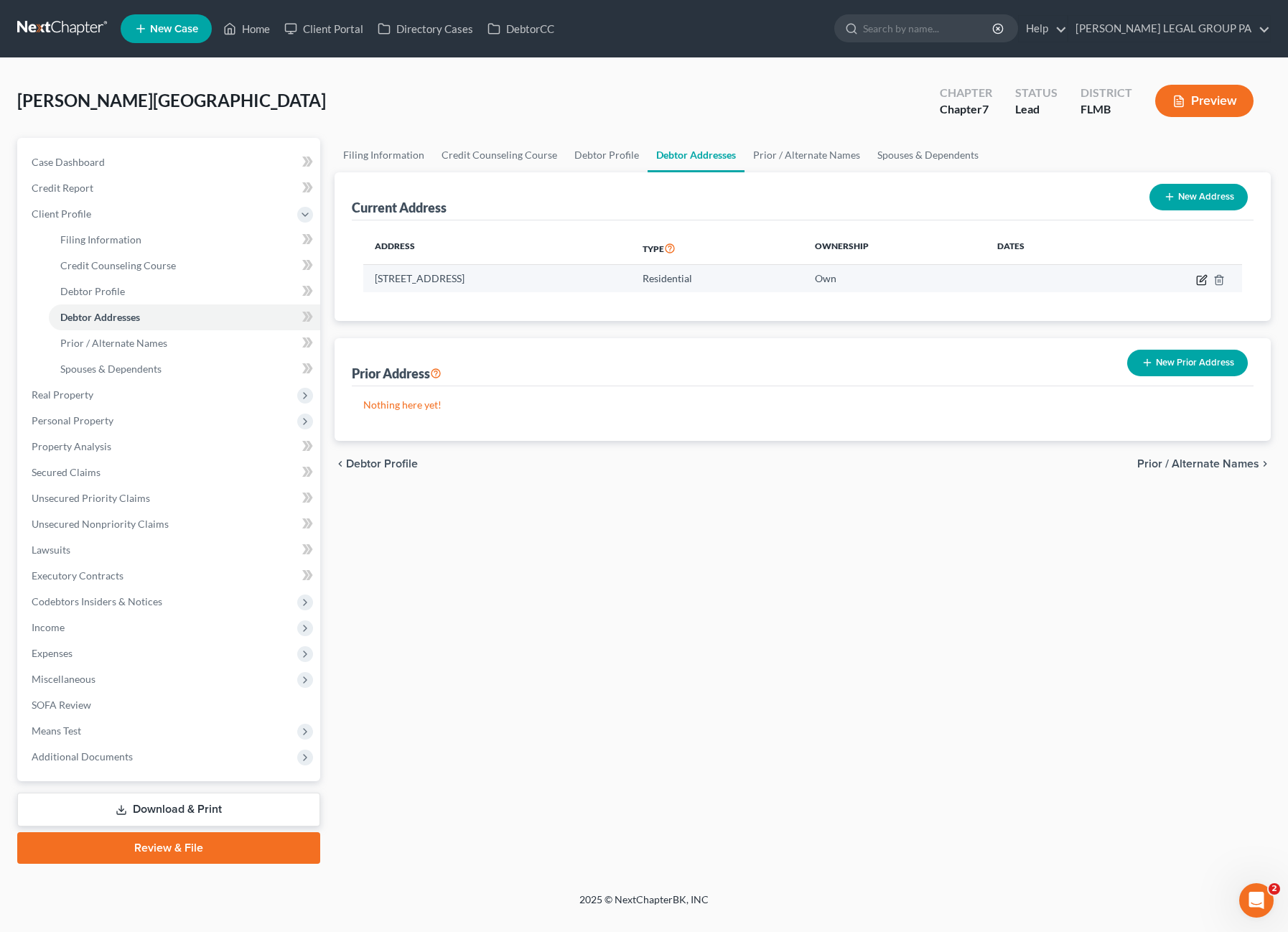
click at [1196, 278] on icon "button" at bounding box center [1202, 280] width 12 height 12
select select "9"
select select "51"
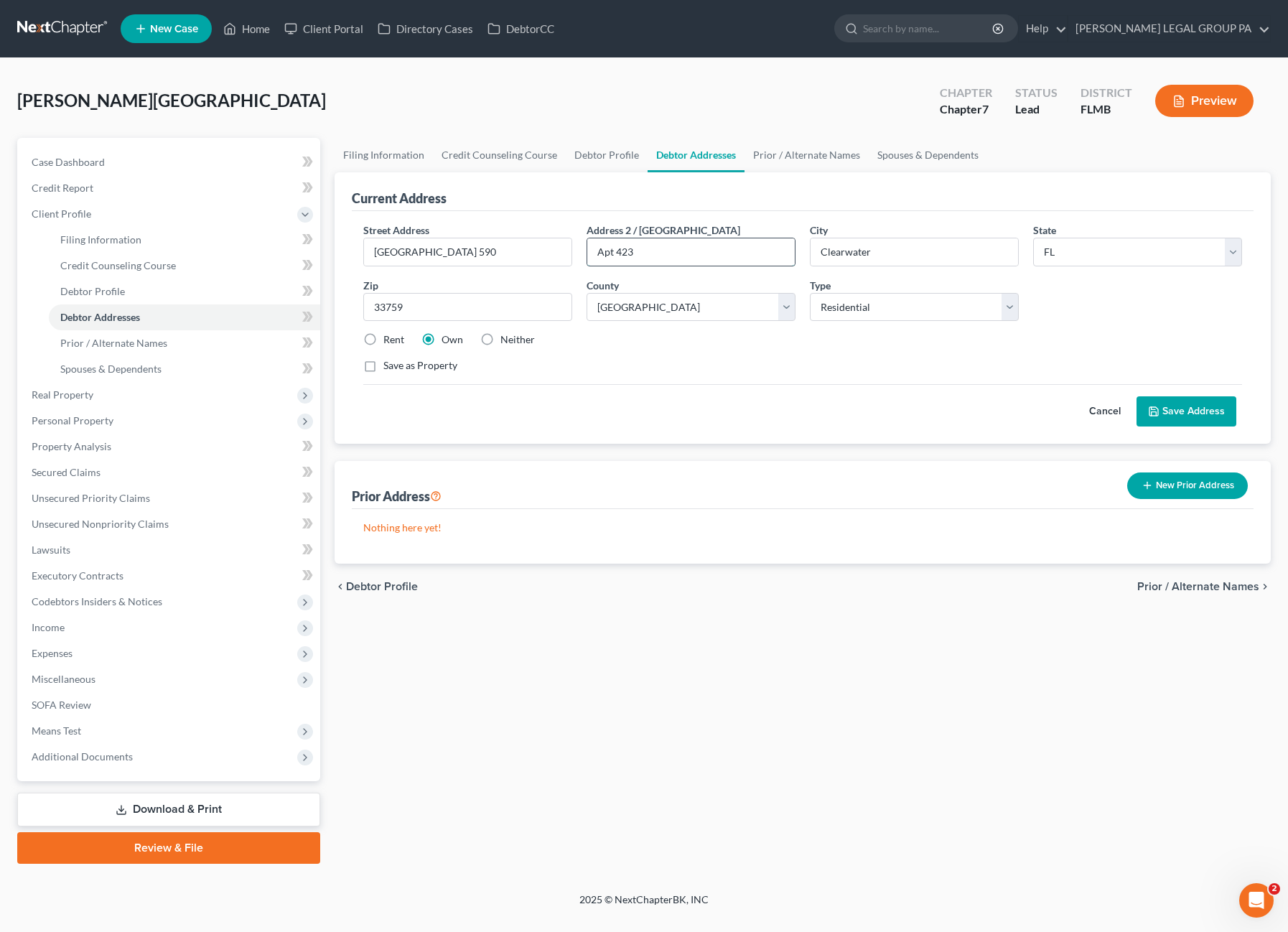
click at [650, 252] on input "Apt 423" at bounding box center [690, 252] width 207 height 27
click at [887, 311] on select "Select Residential Mailing Rental Business" at bounding box center [914, 307] width 209 height 28
select select "1"
click at [810, 293] on select "Select Residential Mailing Rental Business" at bounding box center [914, 307] width 209 height 28
click at [1203, 406] on button "Save Address" at bounding box center [1186, 411] width 100 height 30
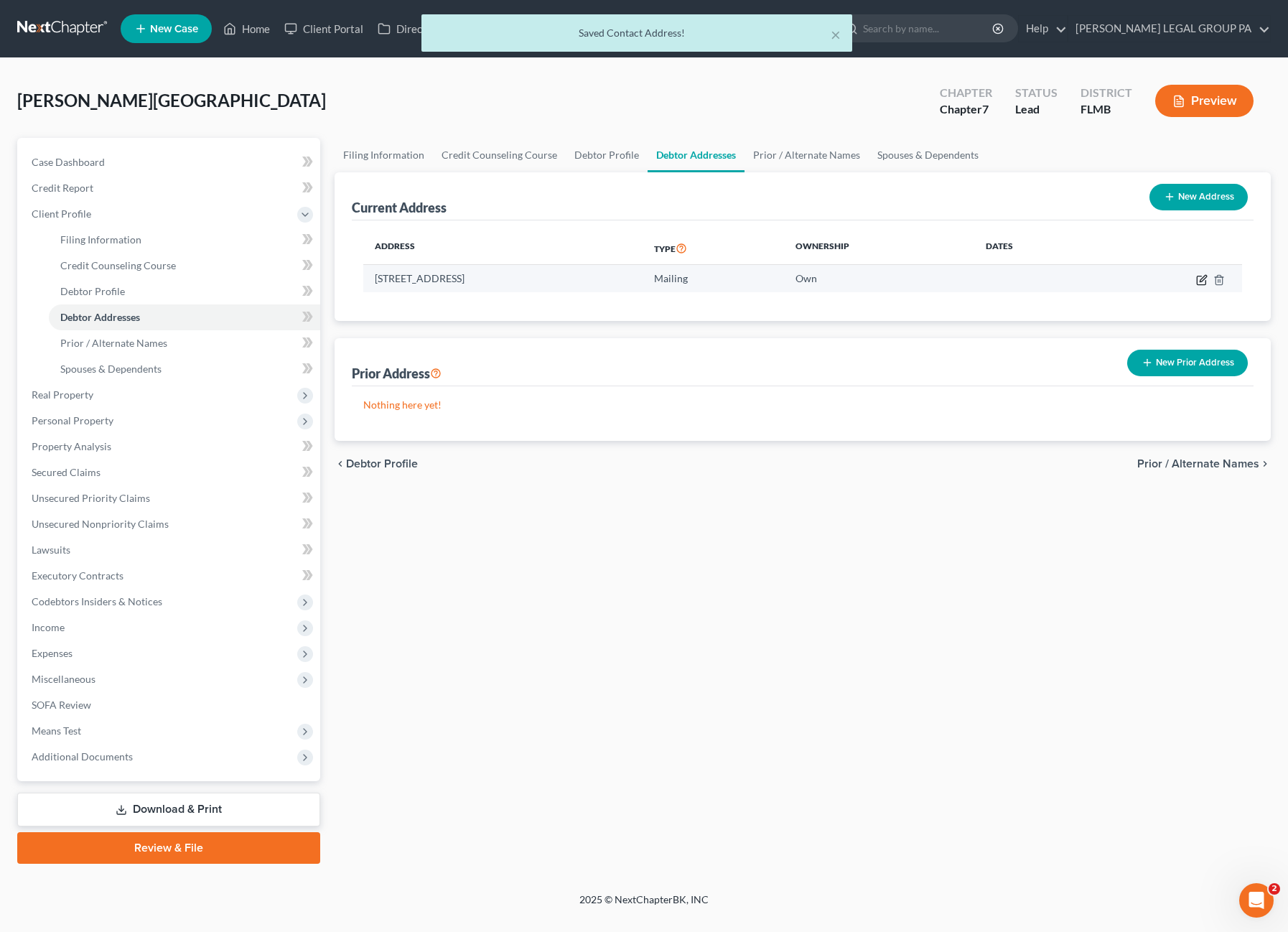
click at [1204, 275] on icon "button" at bounding box center [1202, 280] width 12 height 12
select select "9"
select select "51"
select select "1"
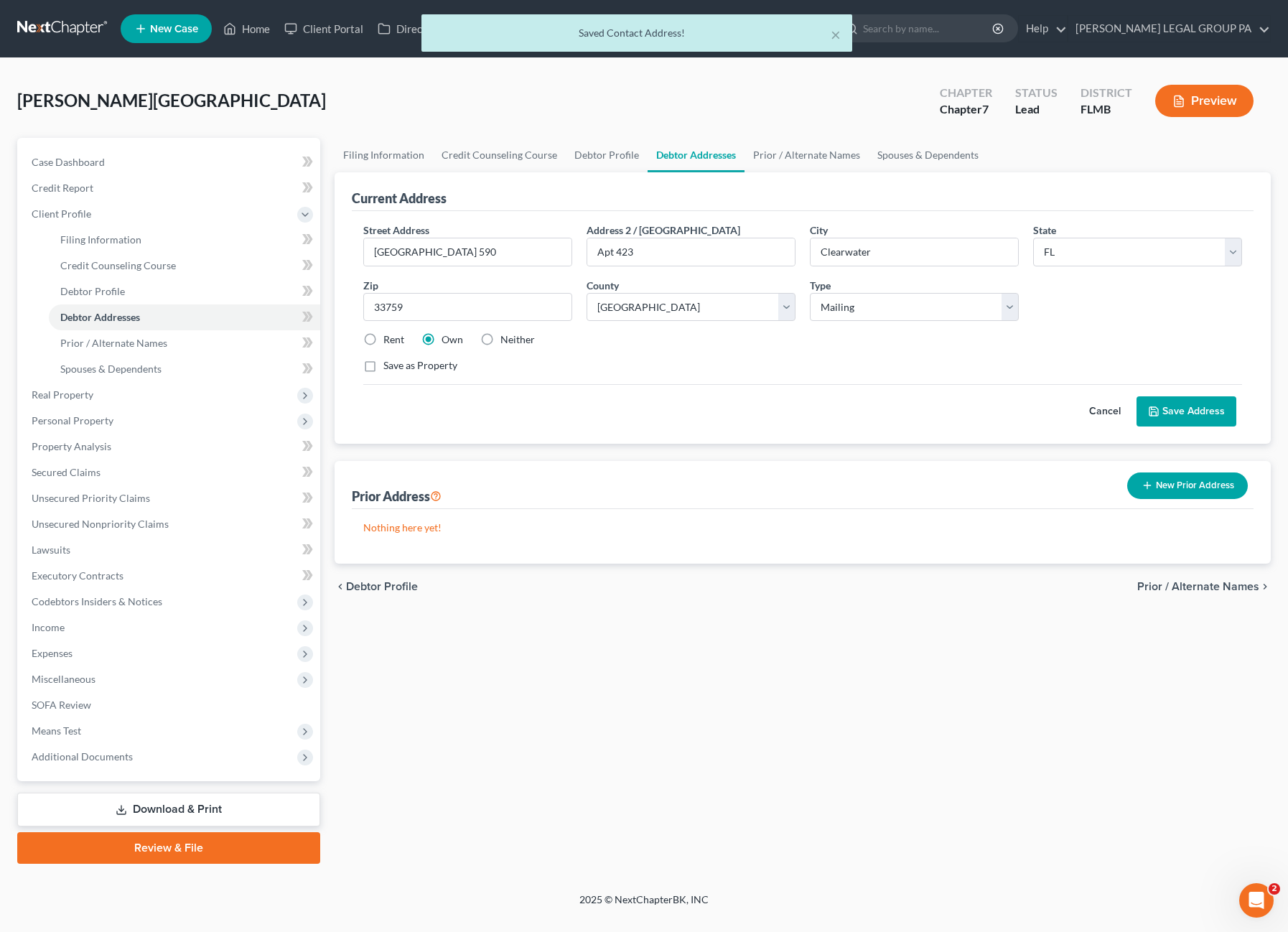
click at [500, 338] on label "Neither" at bounding box center [517, 339] width 34 height 15
click at [506, 338] on input "Neither" at bounding box center [511, 337] width 10 height 10
radio input "true"
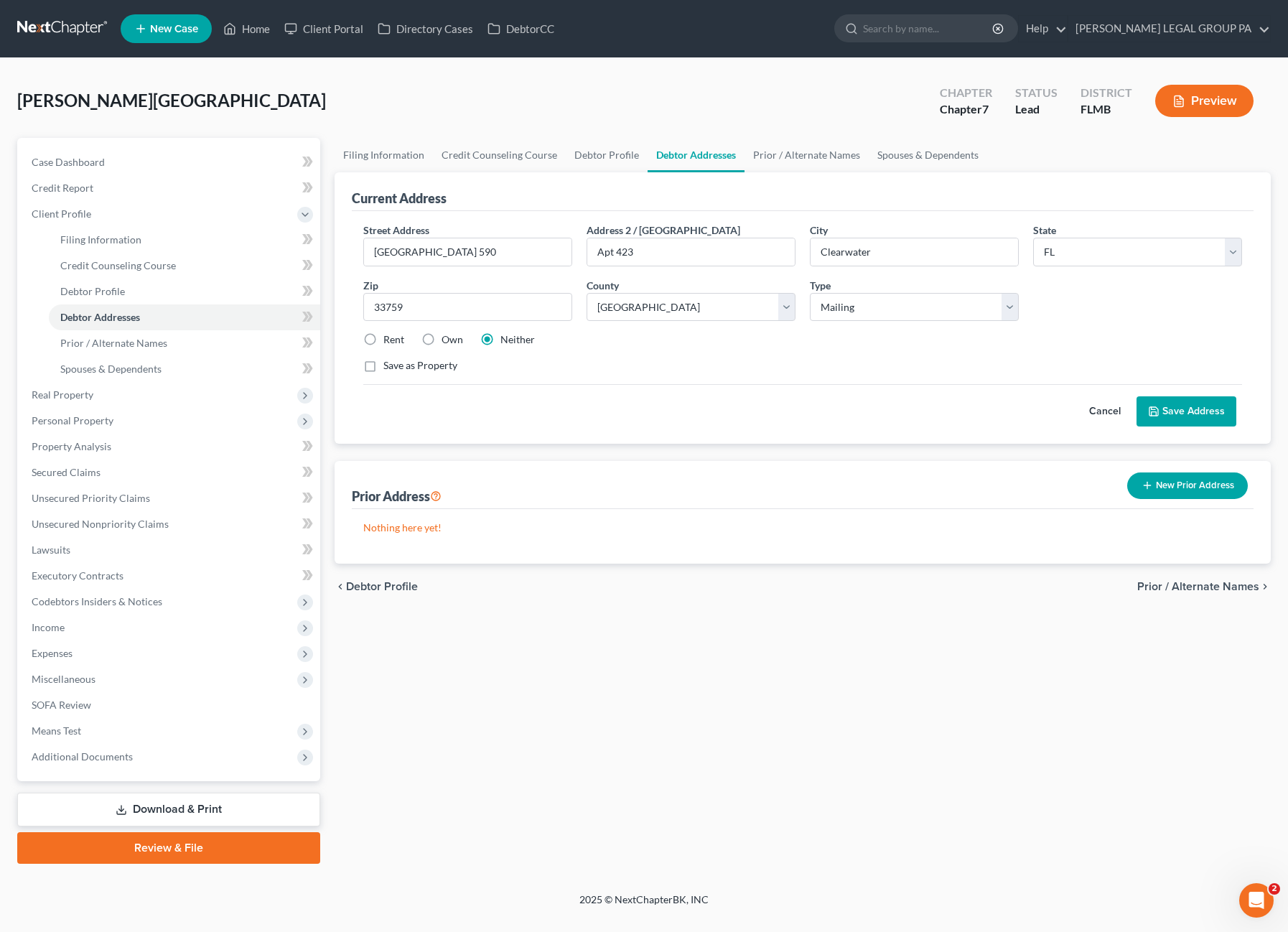
click at [1192, 407] on button "Save Address" at bounding box center [1186, 411] width 100 height 30
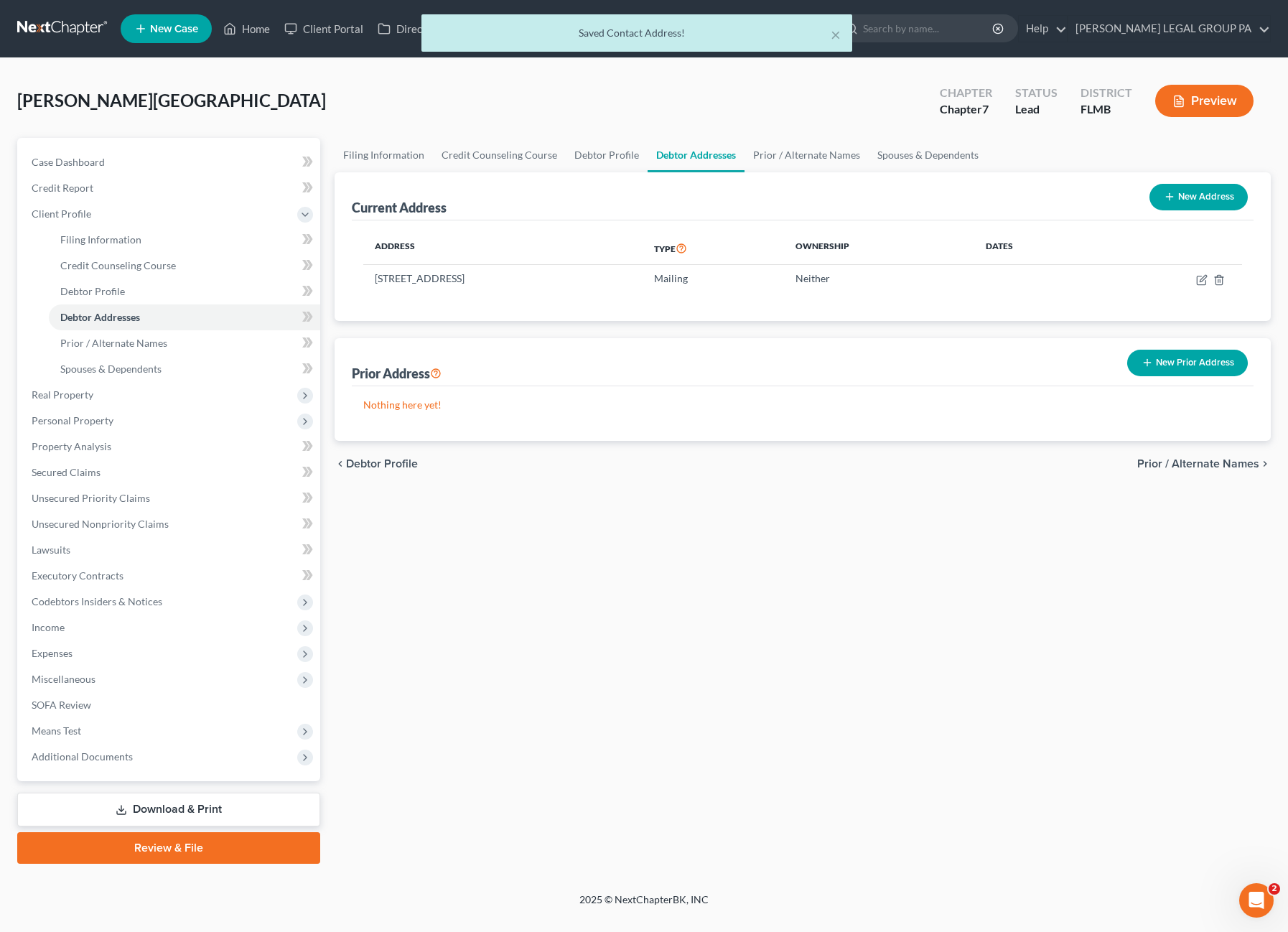
click at [1185, 201] on button "New Address" at bounding box center [1198, 197] width 98 height 26
select select "0"
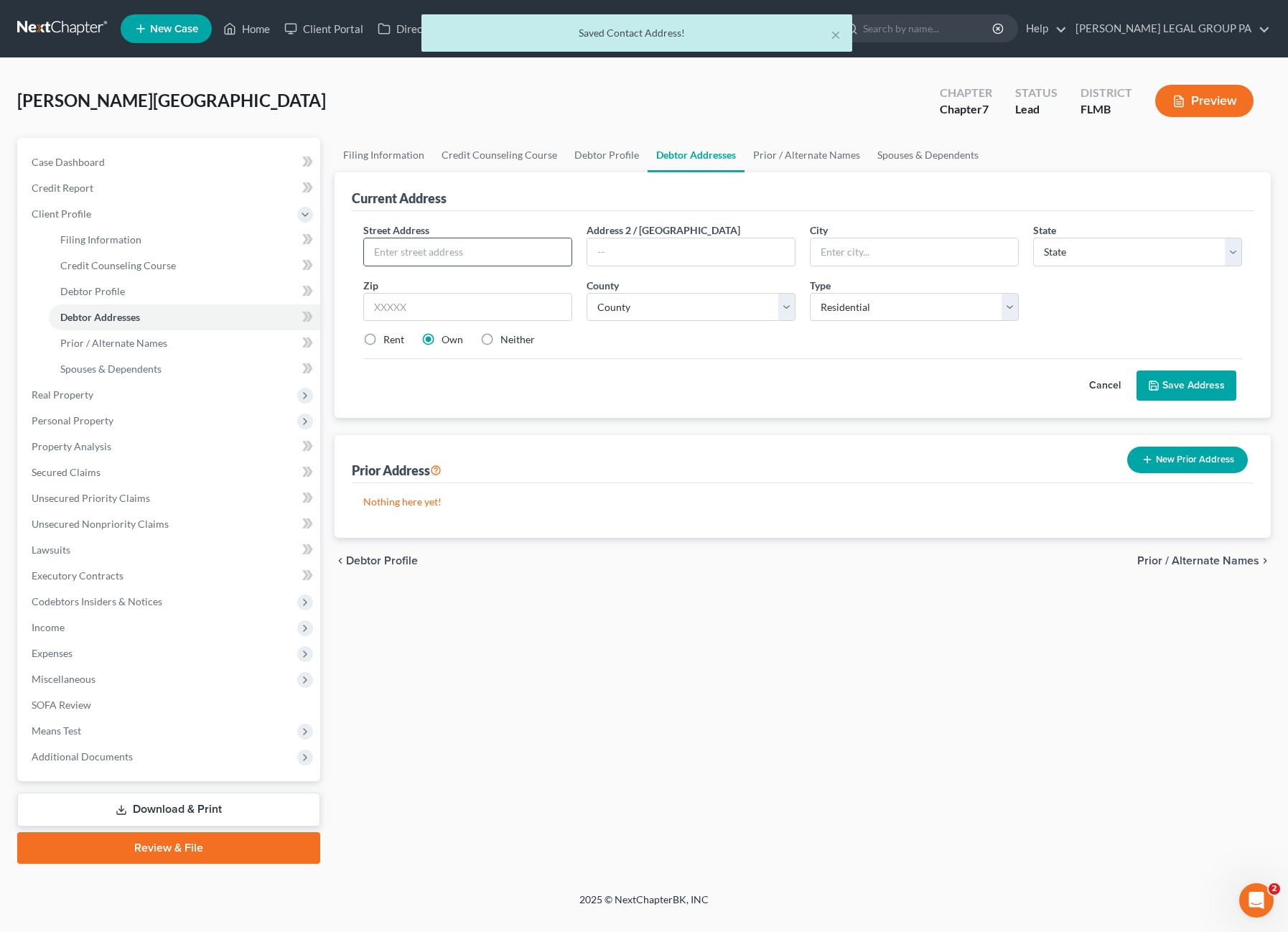
click at [417, 250] on input "text" at bounding box center [467, 252] width 207 height 27
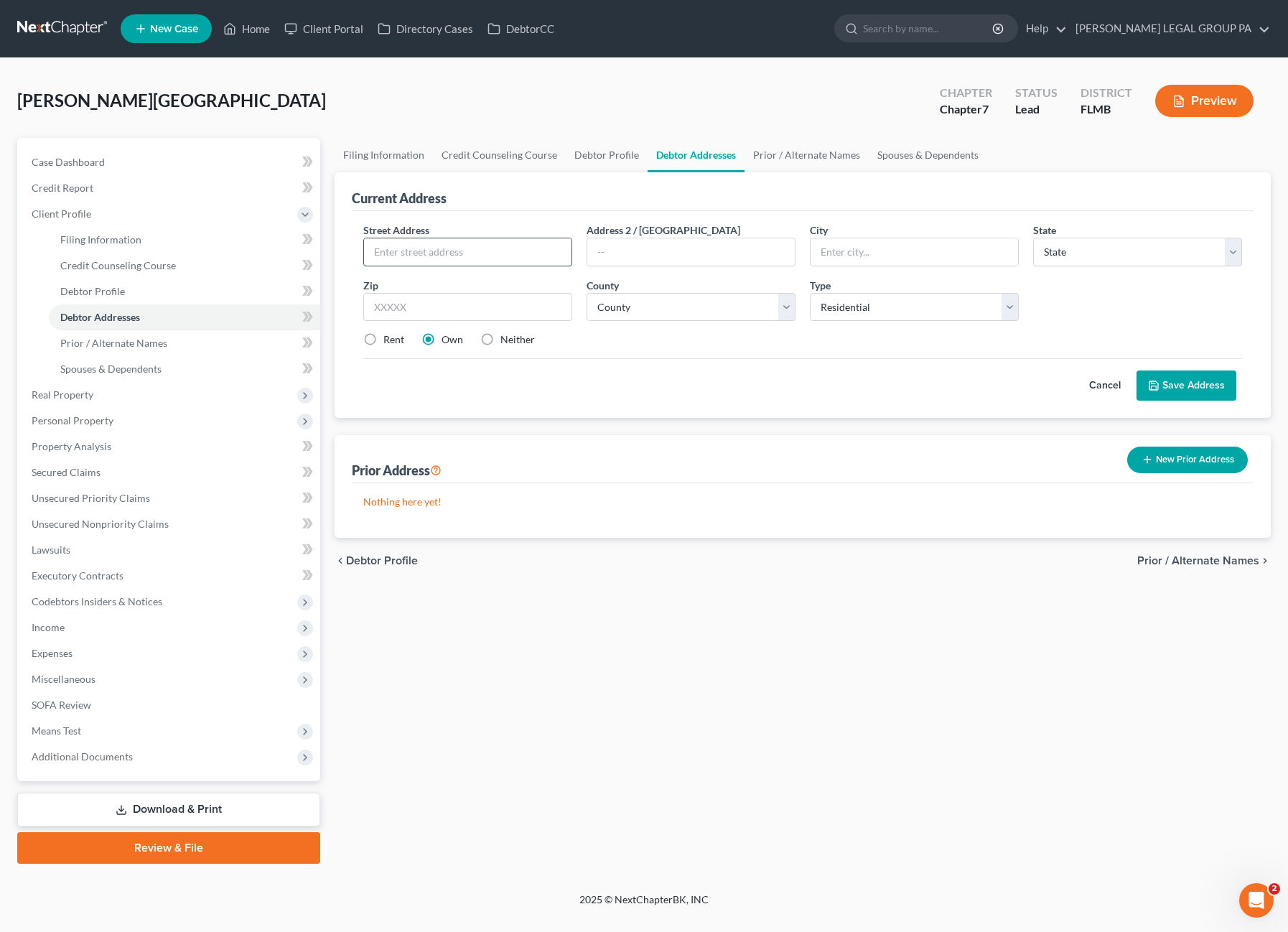
click at [411, 250] on input "text" at bounding box center [467, 252] width 207 height 27
paste input "2625 State Ro 590"
type input "2625 State Ro 590"
drag, startPoint x: 615, startPoint y: 243, endPoint x: 622, endPoint y: 242, distance: 7.1
click at [615, 243] on input "text" at bounding box center [690, 252] width 207 height 27
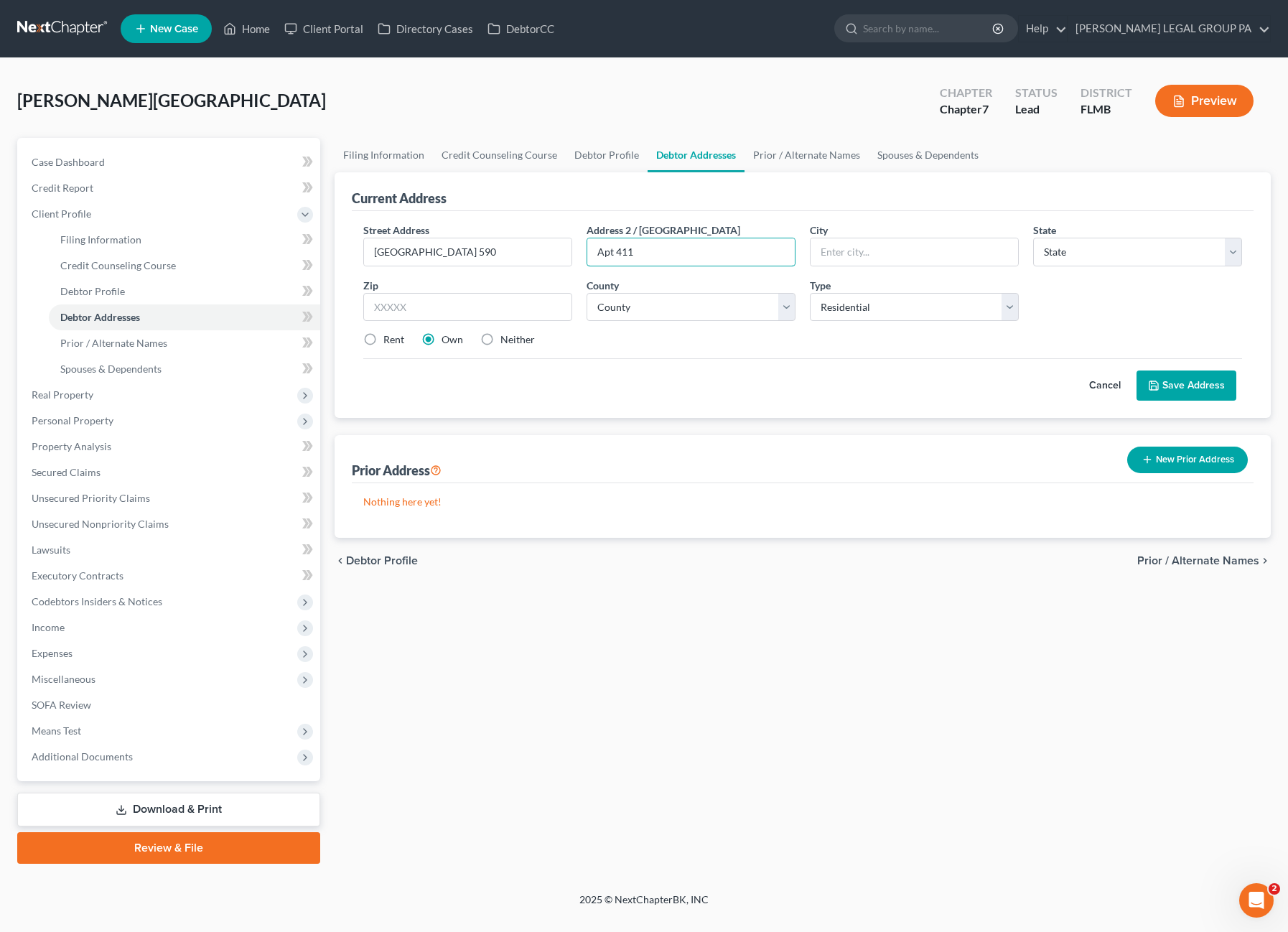
type input "Apt 411"
type input "33759"
click at [841, 385] on div "Cancel Save Address" at bounding box center [802, 380] width 879 height 43
type input "Clearwater"
select select "9"
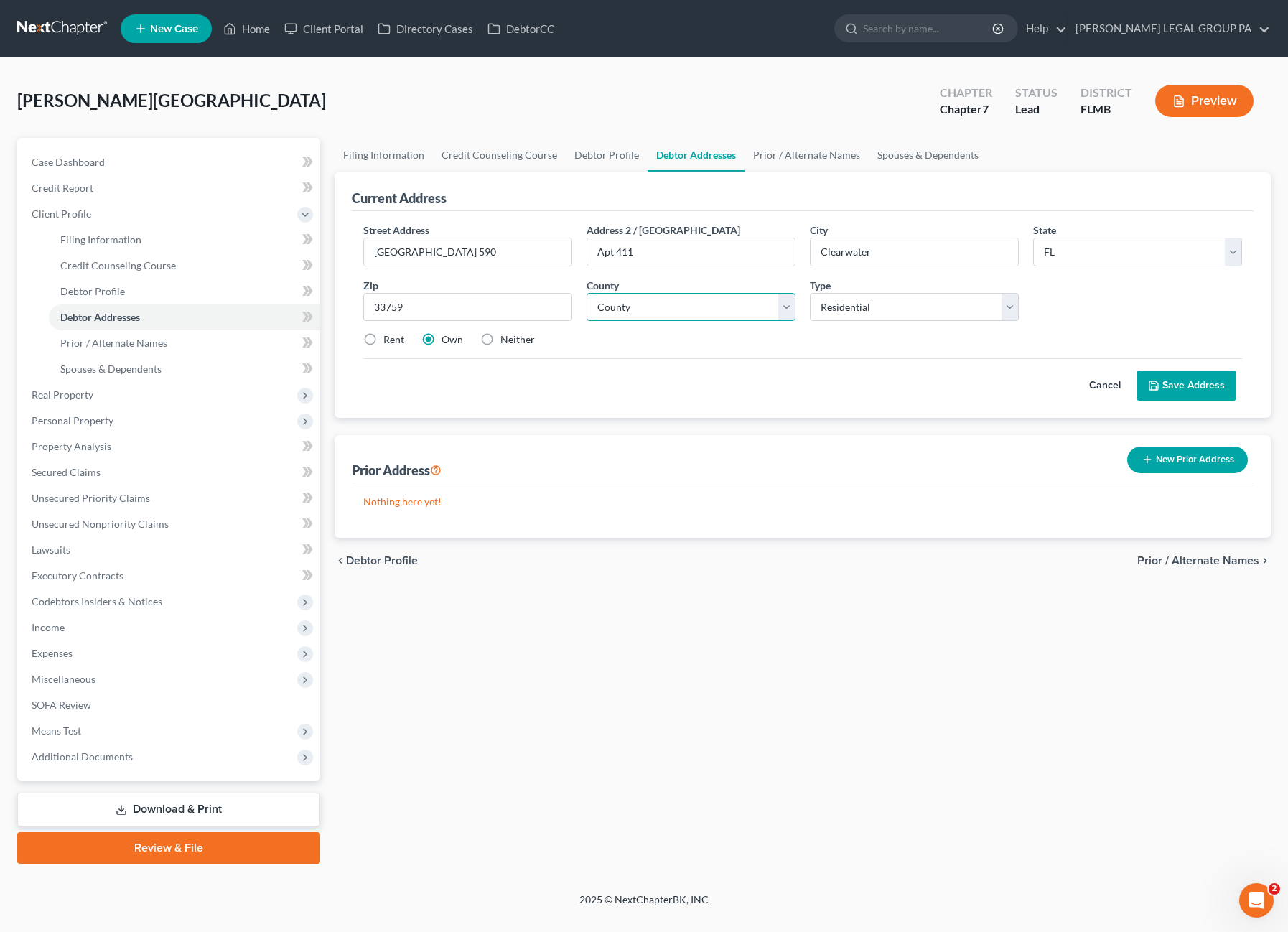
click at [690, 298] on select "County Alachua County Baker County Bay County Bradford County Brevard County Br…" at bounding box center [690, 307] width 209 height 28
select select "51"
click at [1210, 379] on button "Save Address" at bounding box center [1186, 386] width 100 height 30
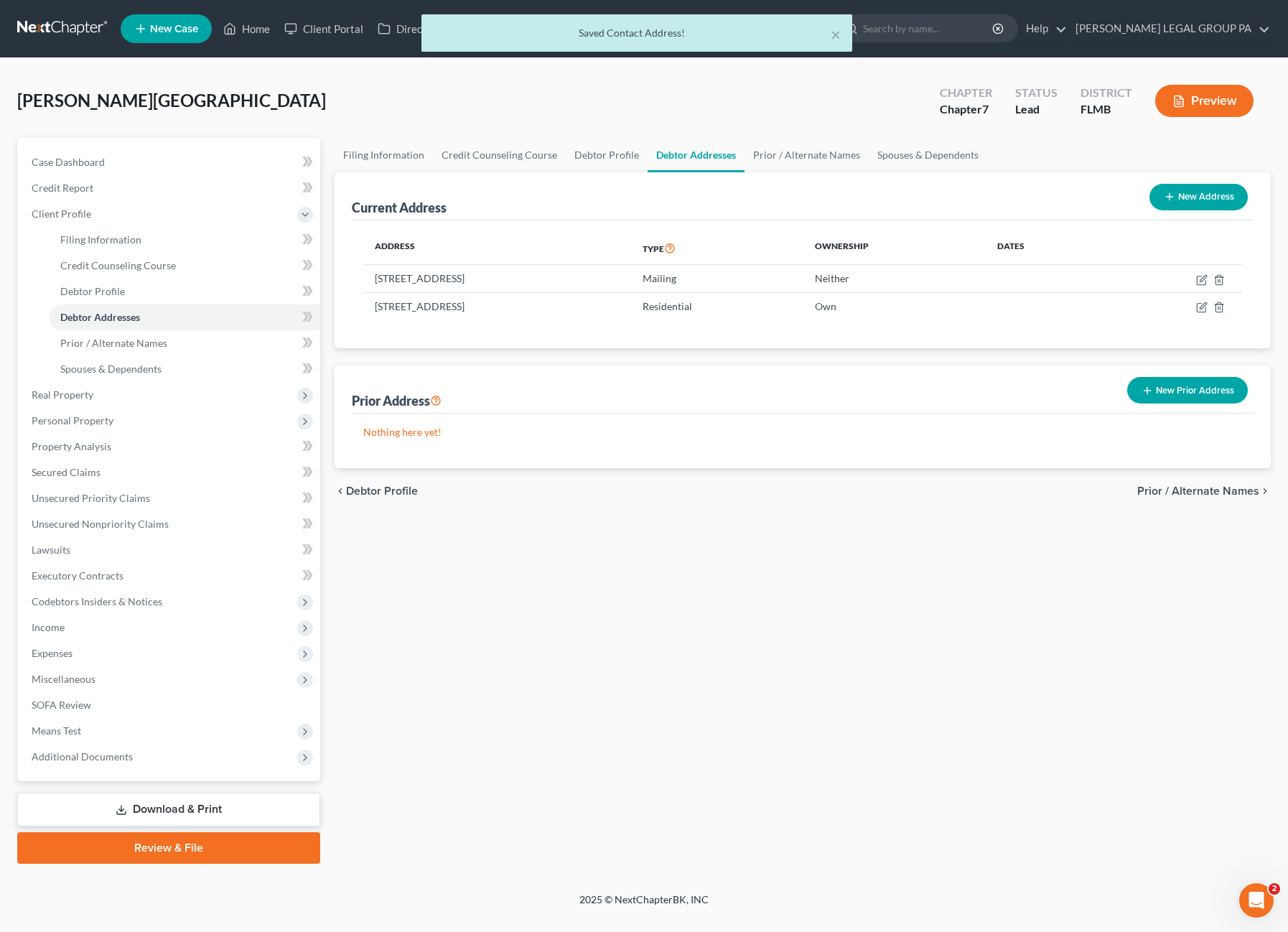
click at [1196, 385] on button "New Prior Address" at bounding box center [1188, 390] width 121 height 26
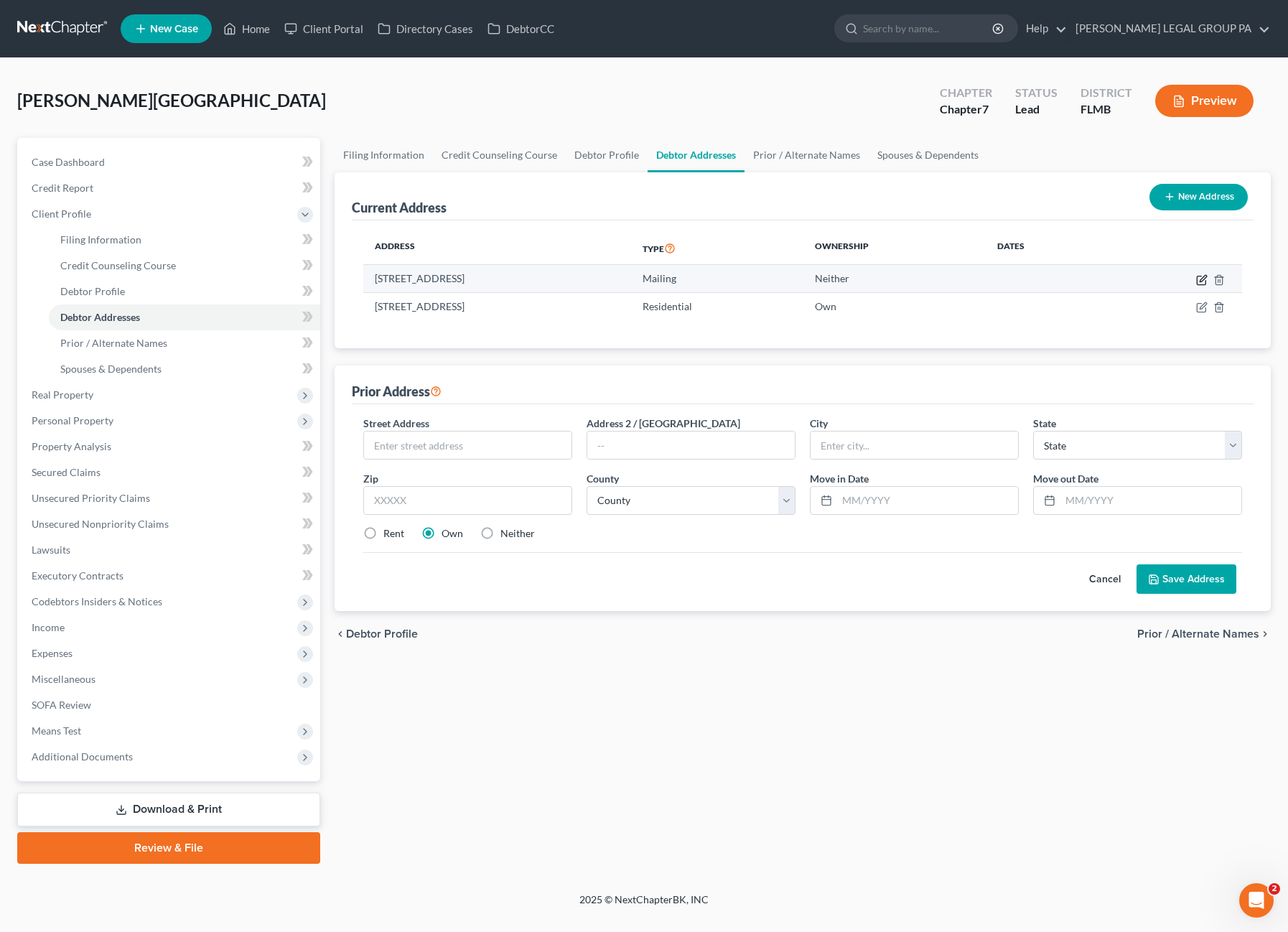
click at [1200, 276] on icon "button" at bounding box center [1200, 280] width 9 height 9
select select "9"
select select "51"
select select "0"
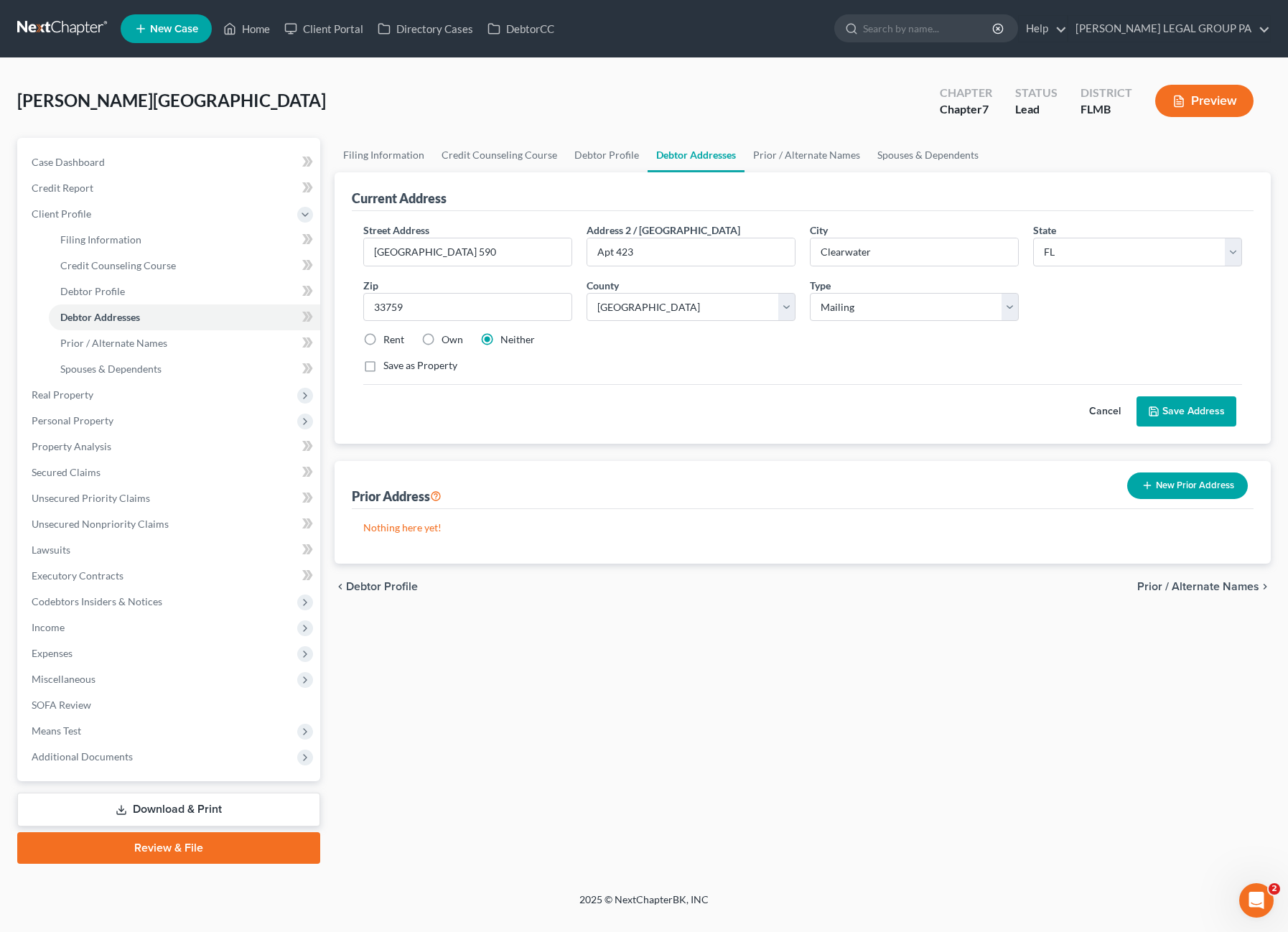
click at [440, 336] on div "Own" at bounding box center [442, 339] width 42 height 15
click at [442, 336] on label "Own" at bounding box center [453, 339] width 21 height 15
click at [447, 336] on input "Own" at bounding box center [452, 337] width 10 height 10
radio input "true"
click at [1179, 400] on button "Save Address" at bounding box center [1186, 411] width 100 height 30
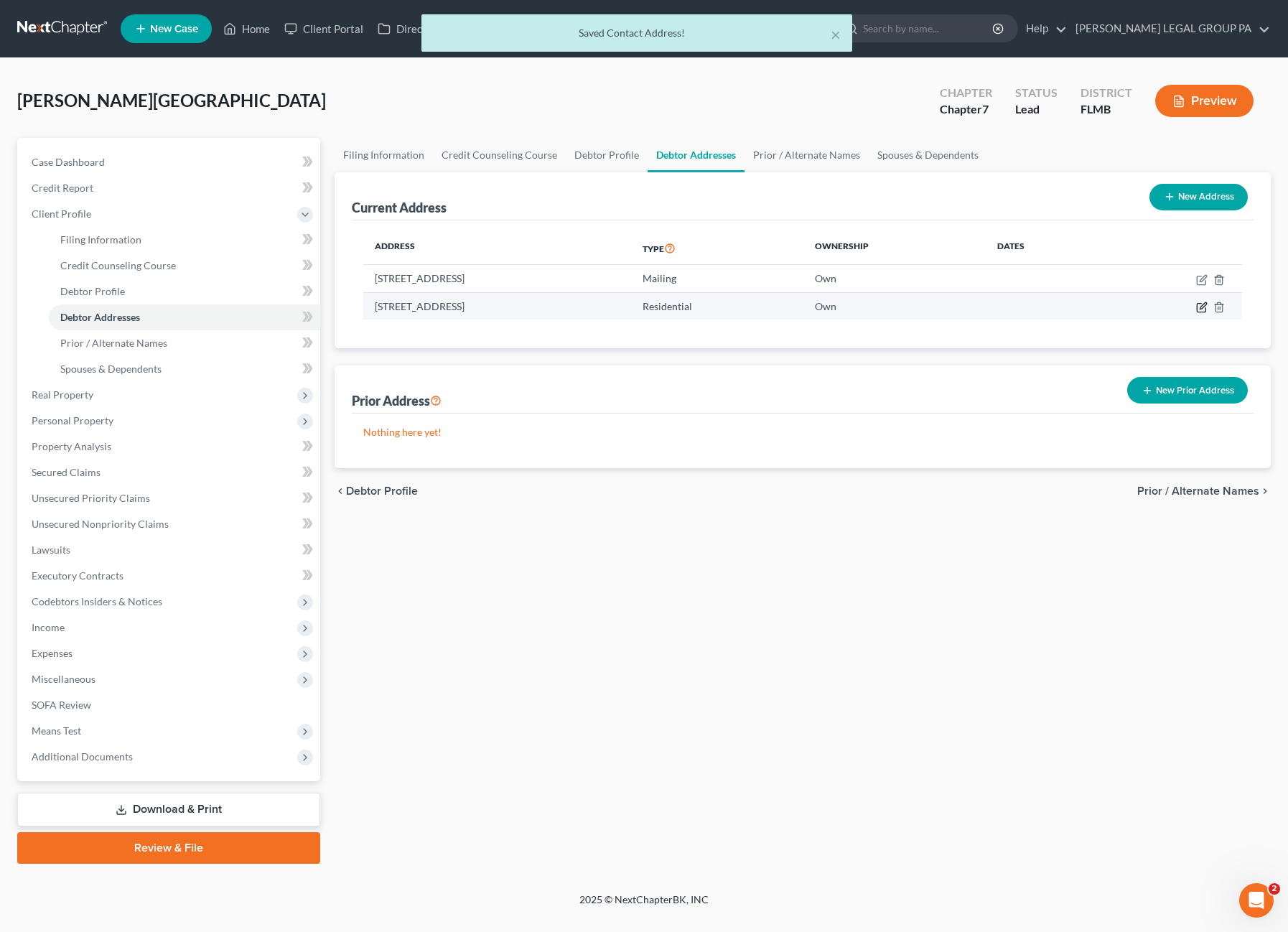
click at [1205, 305] on icon "button" at bounding box center [1202, 308] width 12 height 12
select select "9"
select select "51"
select select "0"
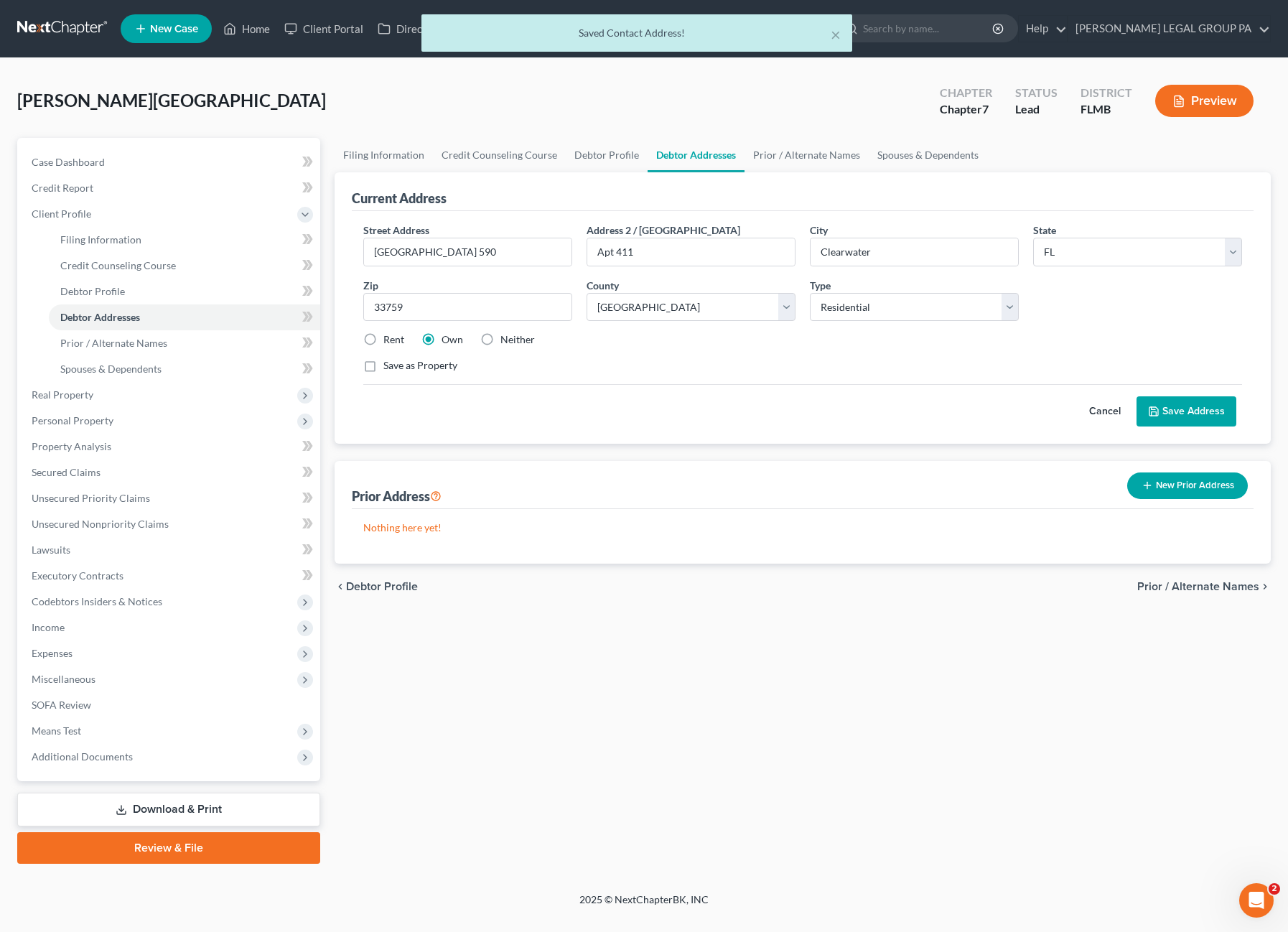
click at [500, 335] on label "Neither" at bounding box center [517, 339] width 34 height 15
click at [506, 335] on input "Neither" at bounding box center [511, 337] width 10 height 10
radio input "true"
click at [1214, 406] on button "Save Address" at bounding box center [1186, 411] width 100 height 30
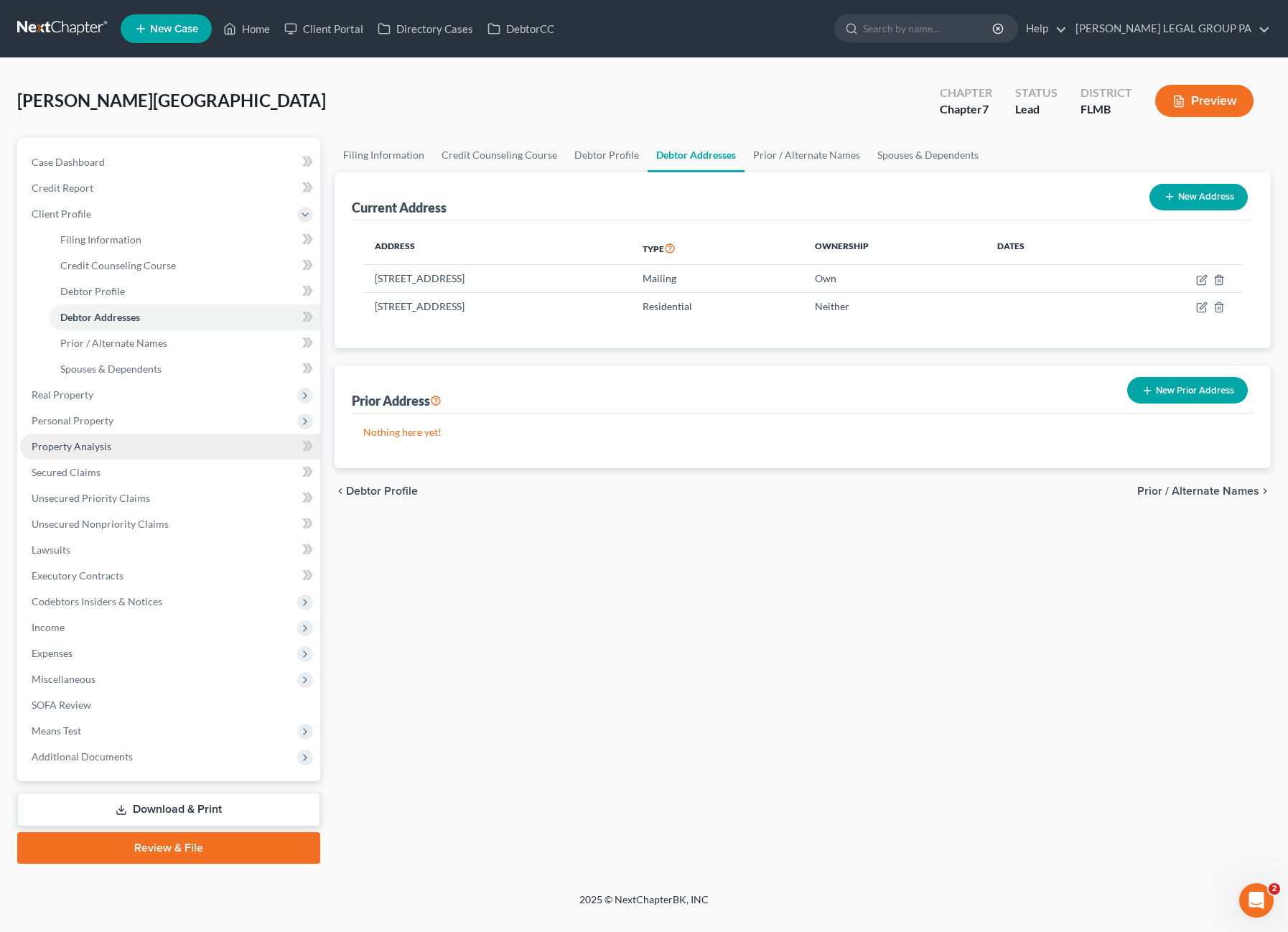
click at [67, 452] on span "Property Analysis" at bounding box center [71, 446] width 80 height 13
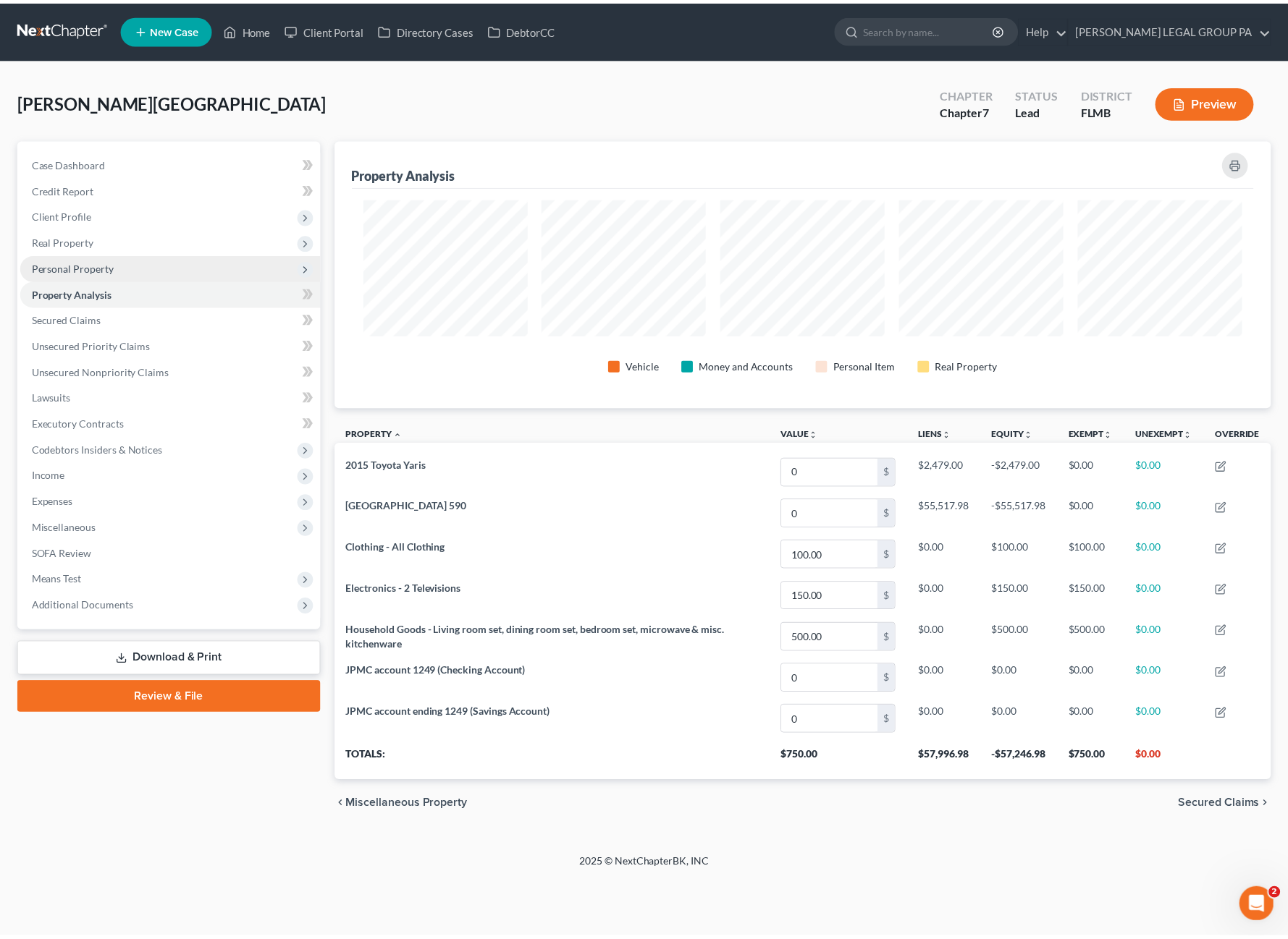
scroll to position [269, 944]
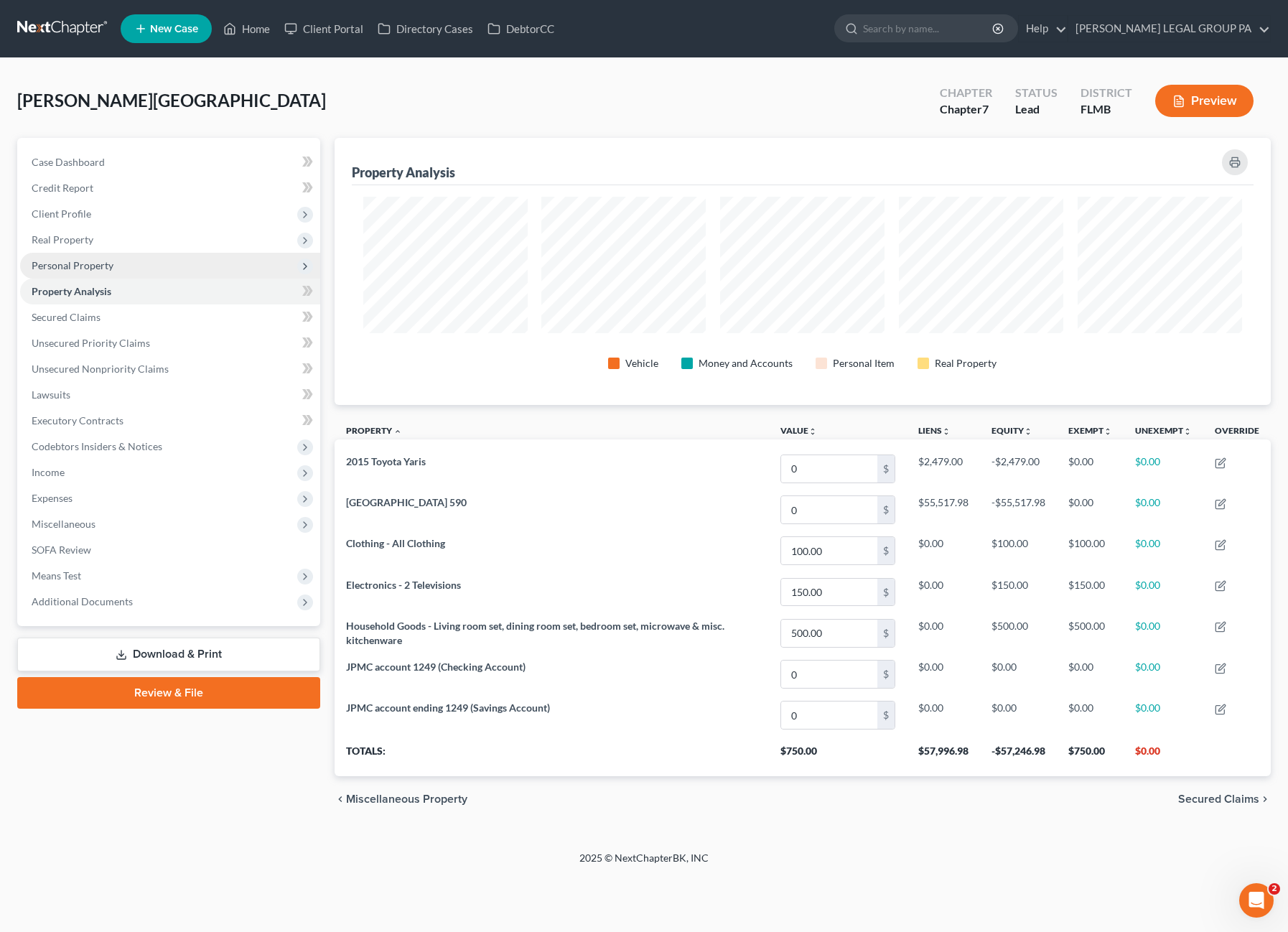
click at [90, 259] on span "Personal Property" at bounding box center [72, 265] width 82 height 13
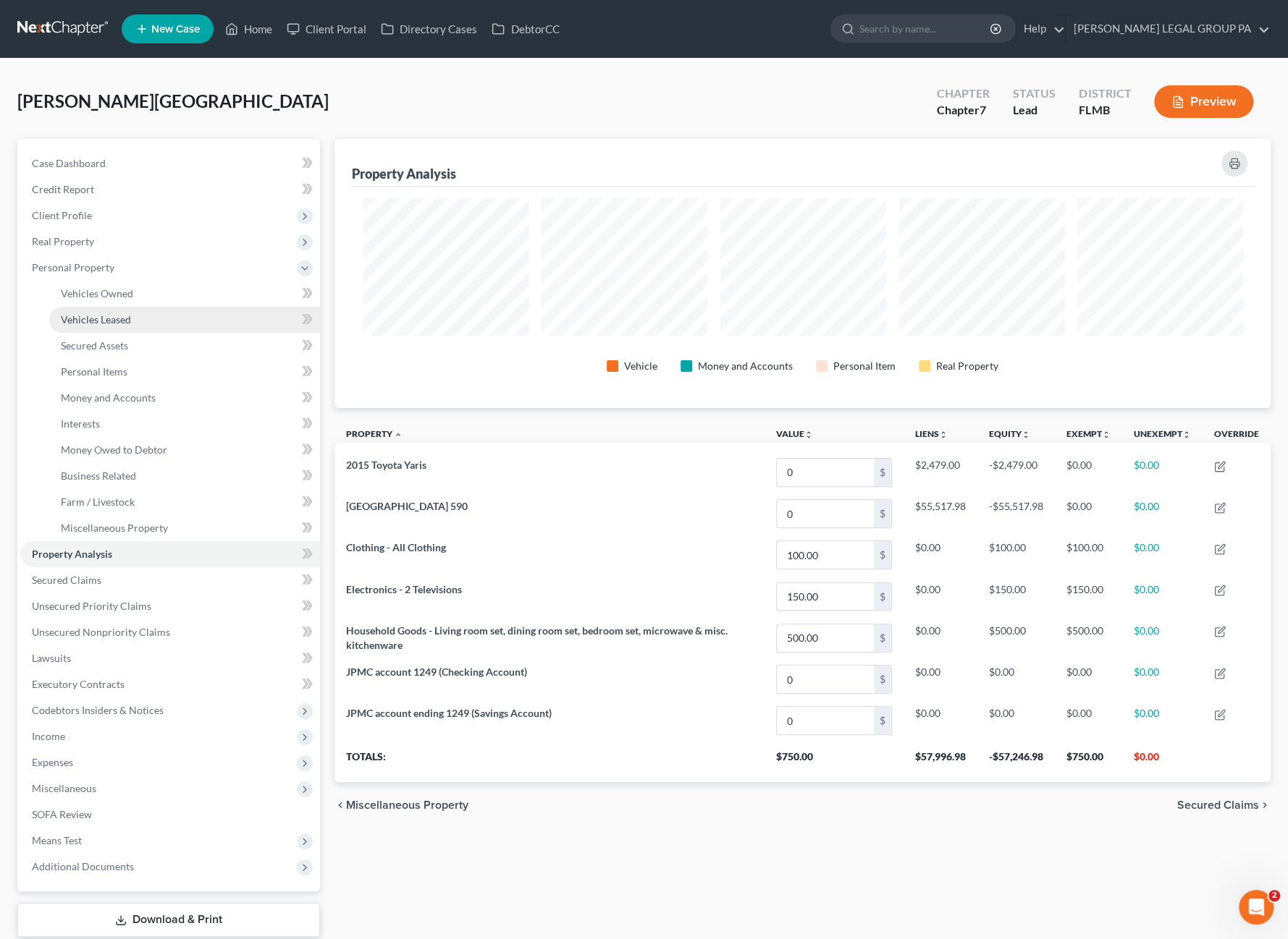
scroll to position [268, 936]
click at [100, 289] on span "Vehicles Owned" at bounding box center [97, 293] width 73 height 13
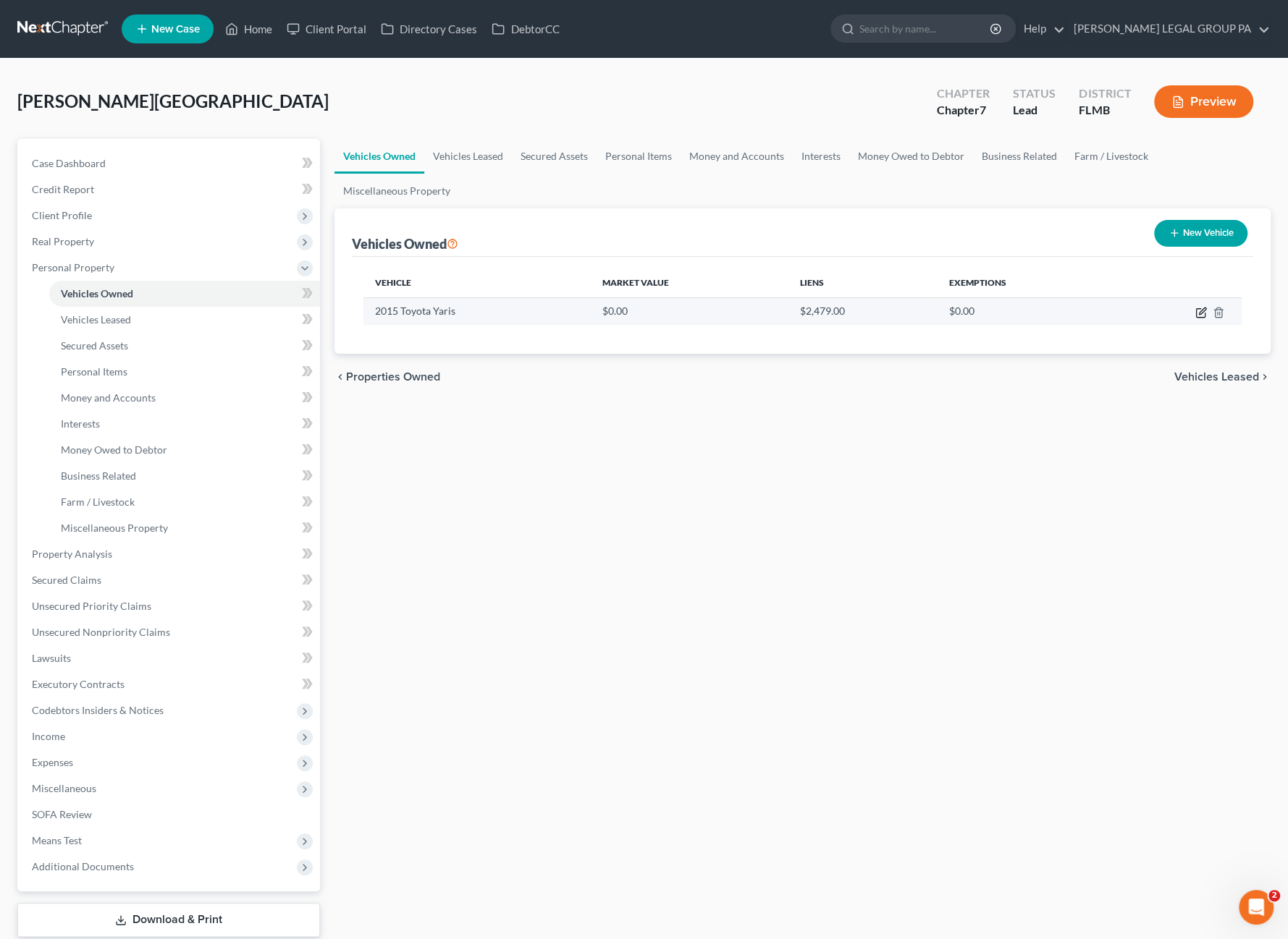
click at [1202, 313] on icon "button" at bounding box center [1201, 313] width 12 height 12
select select "0"
select select "11"
select select "0"
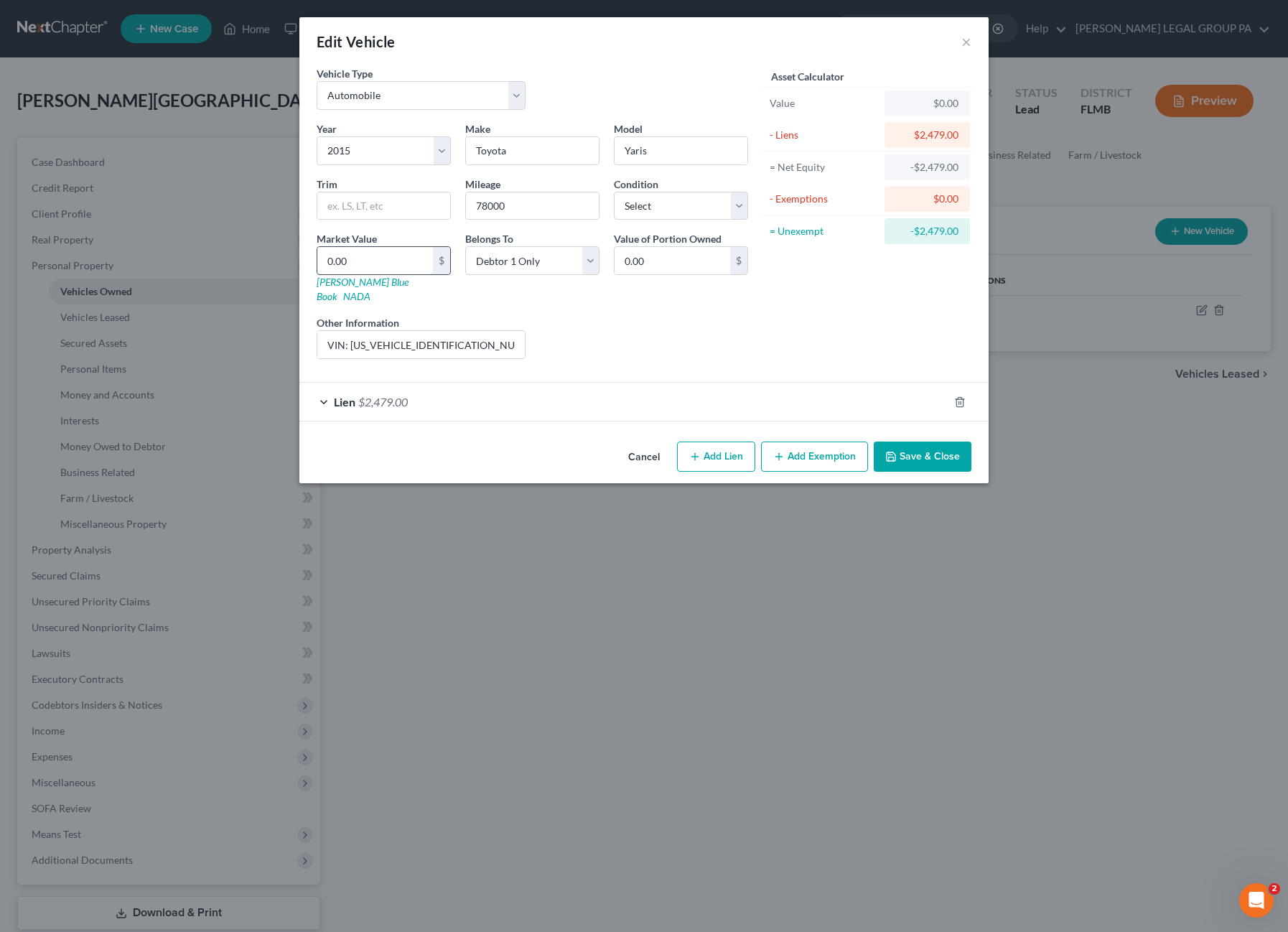
click at [360, 256] on input "0.00" at bounding box center [375, 261] width 116 height 27
type input "6"
type input "6.00"
type input "66"
type input "66.00"
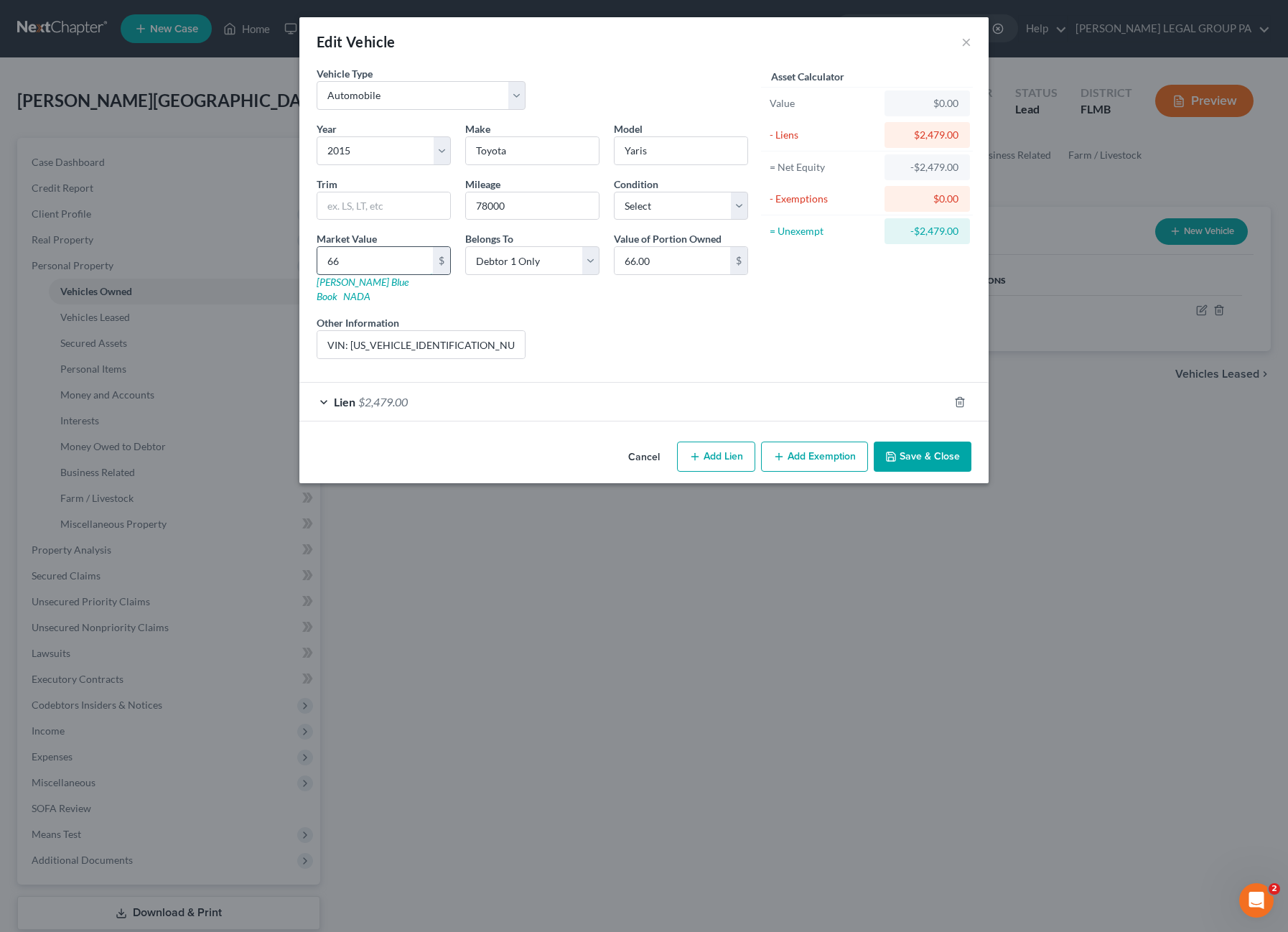
type input "669"
type input "669.00"
type input "6692"
type input "6,692.00"
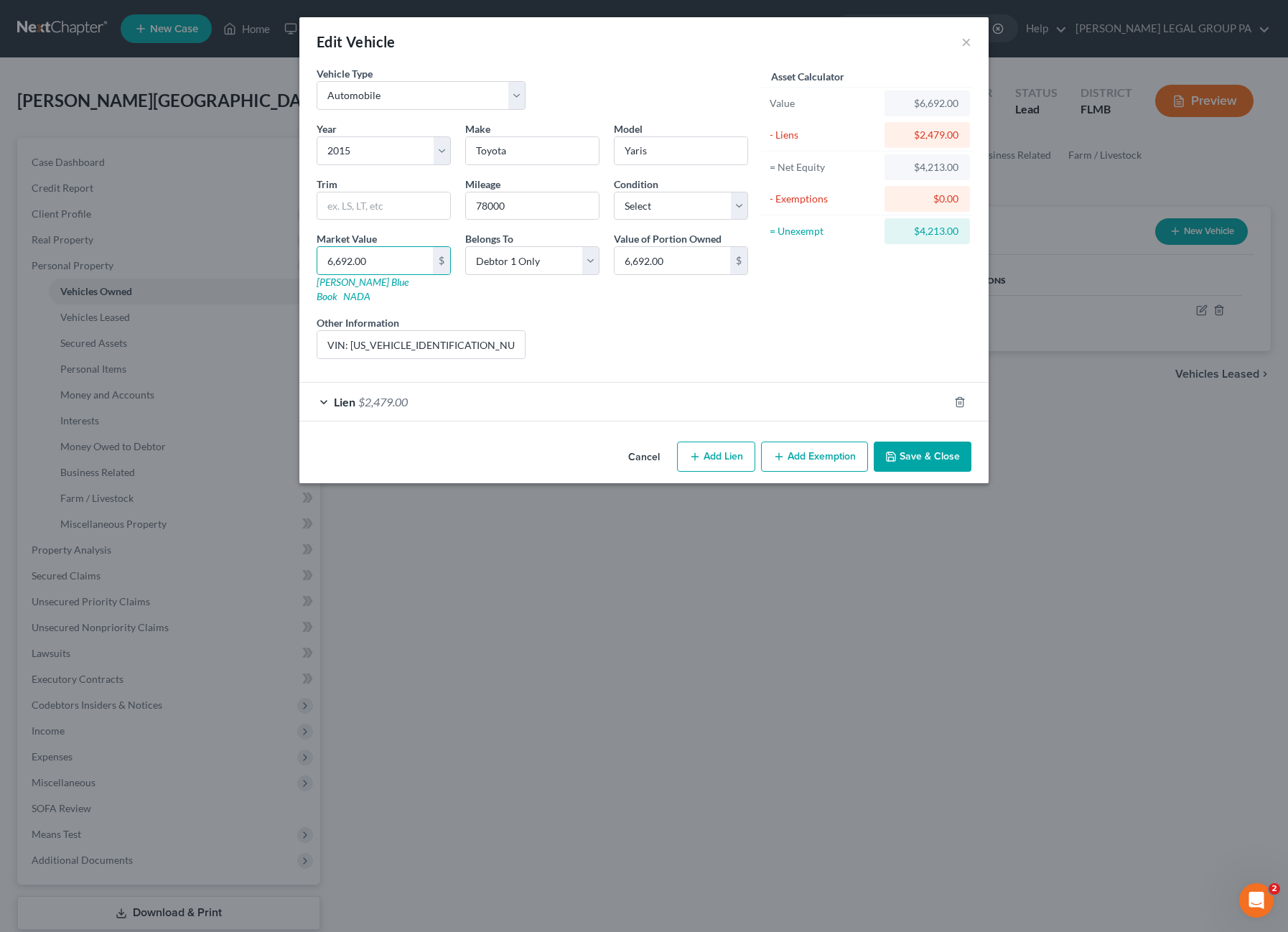
click at [844, 443] on button "Add Exemption" at bounding box center [815, 457] width 107 height 30
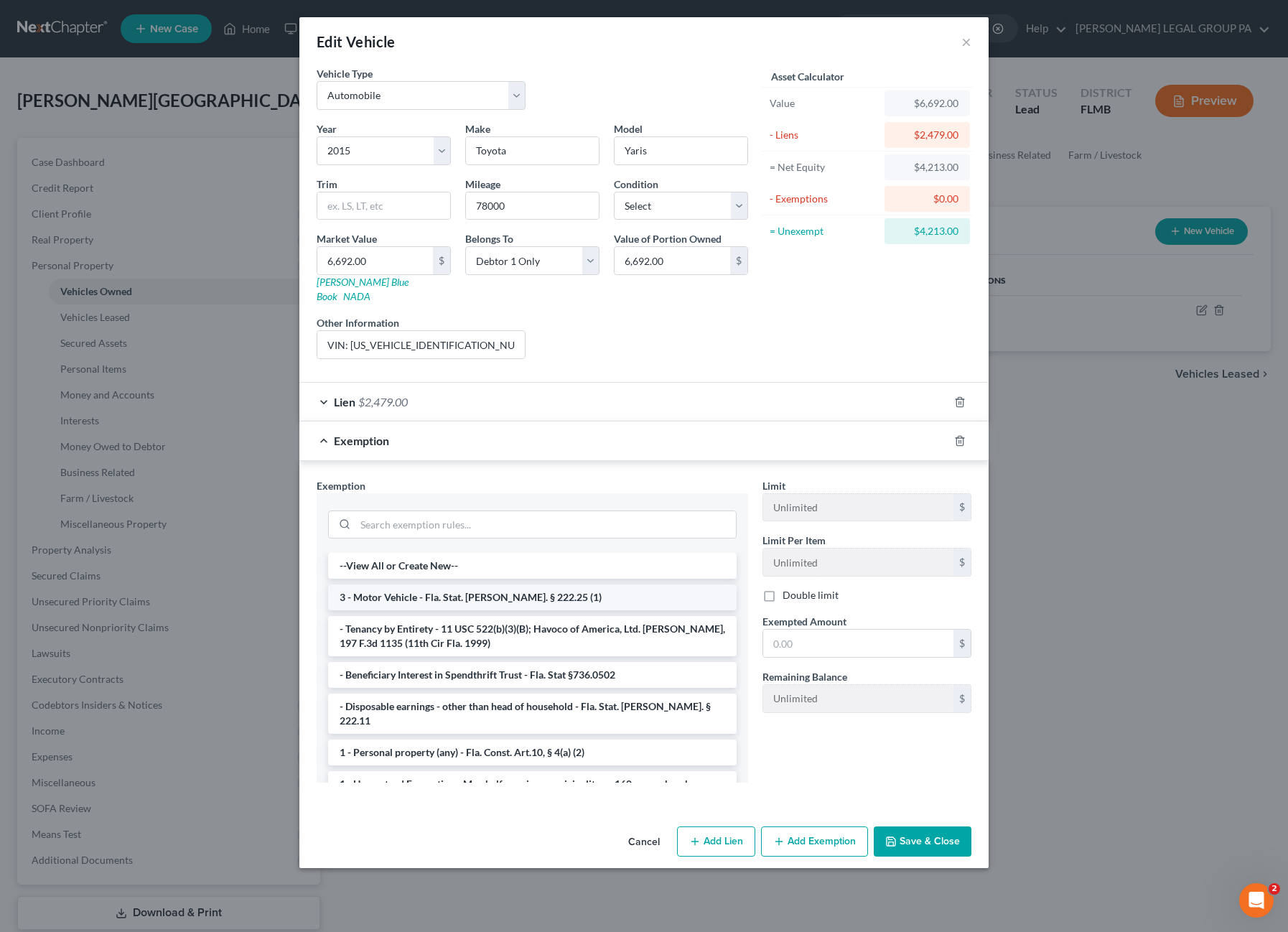
click at [392, 584] on li "3 - Motor Vehicle - Fla. Stat. Ann. § 222.25 (1)" at bounding box center [533, 597] width 409 height 26
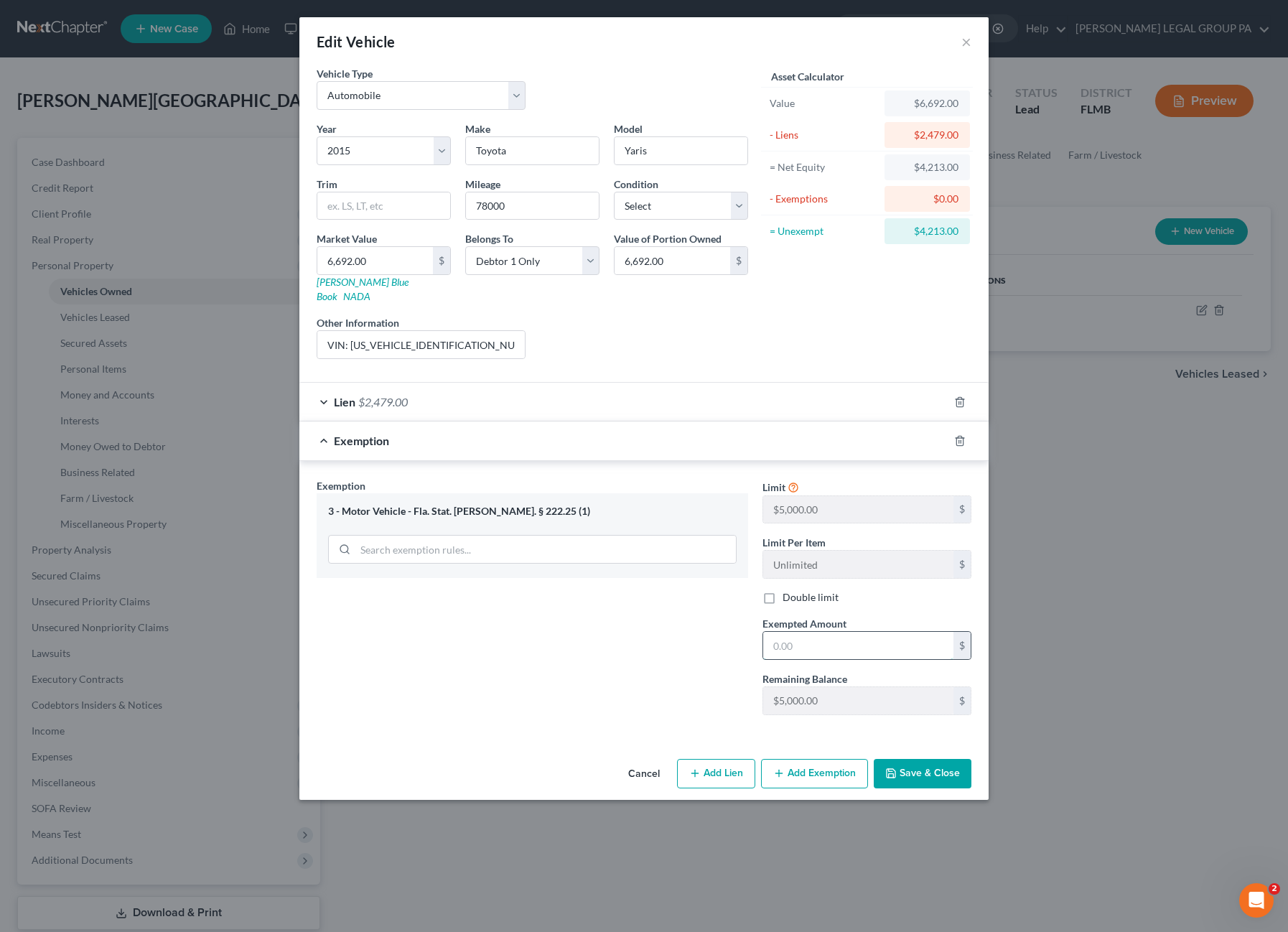
click at [836, 632] on input "text" at bounding box center [858, 646] width 190 height 27
type input "4,213.00"
click at [944, 760] on button "Save & Close" at bounding box center [922, 773] width 97 height 30
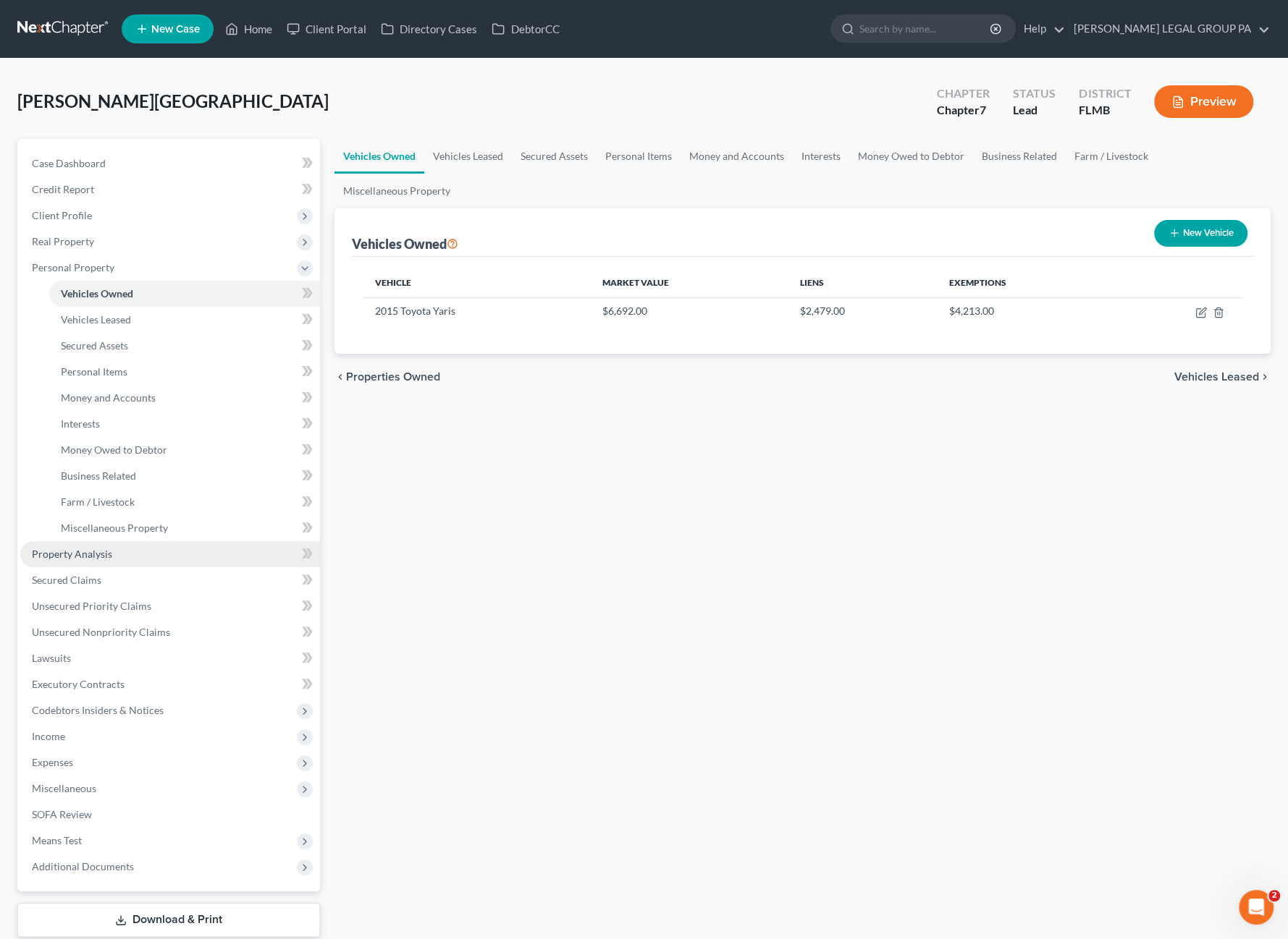
click at [79, 553] on span "Property Analysis" at bounding box center [72, 553] width 80 height 13
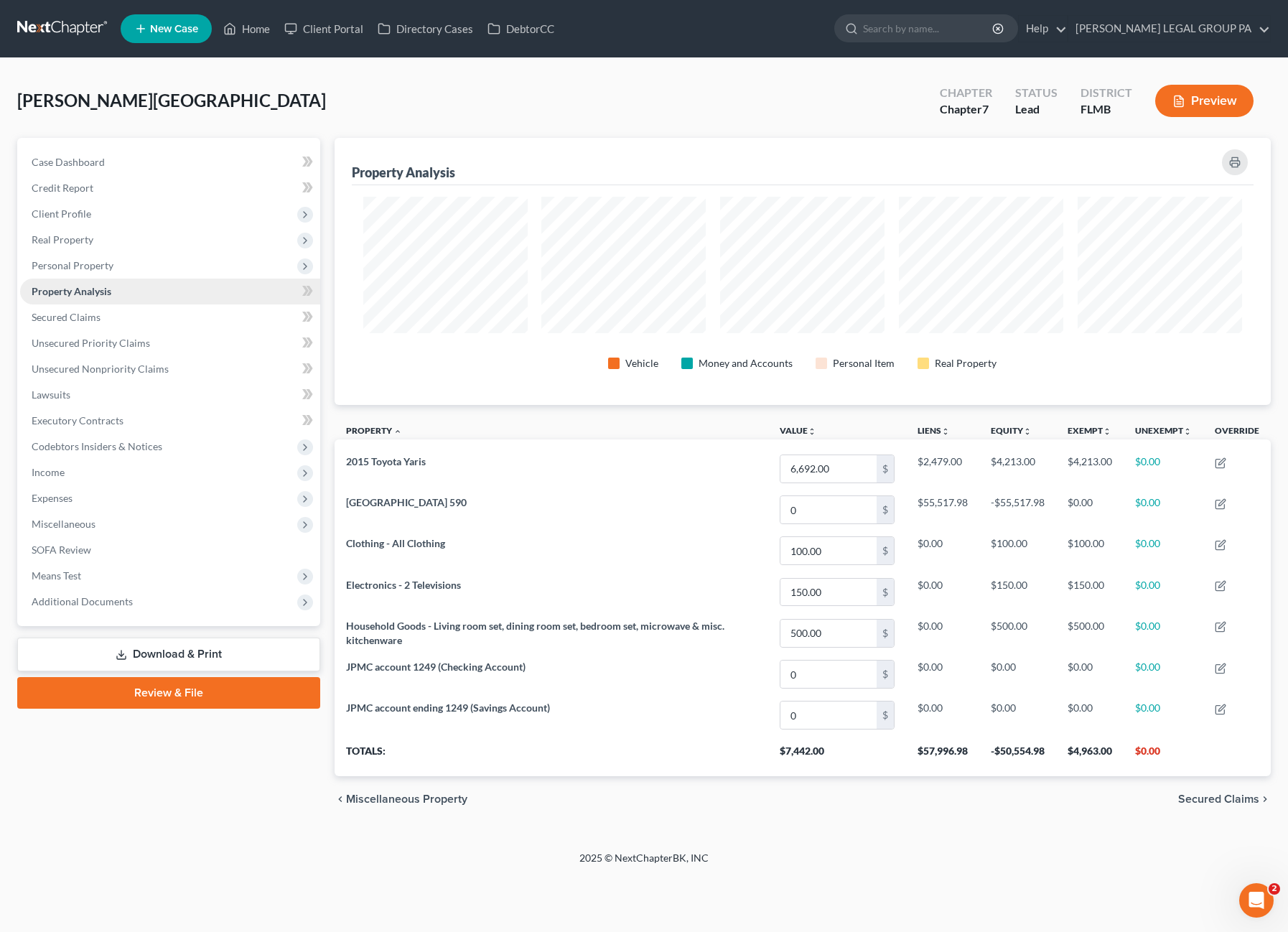
scroll to position [267, 937]
click at [43, 235] on span "Real Property" at bounding box center [61, 240] width 61 height 13
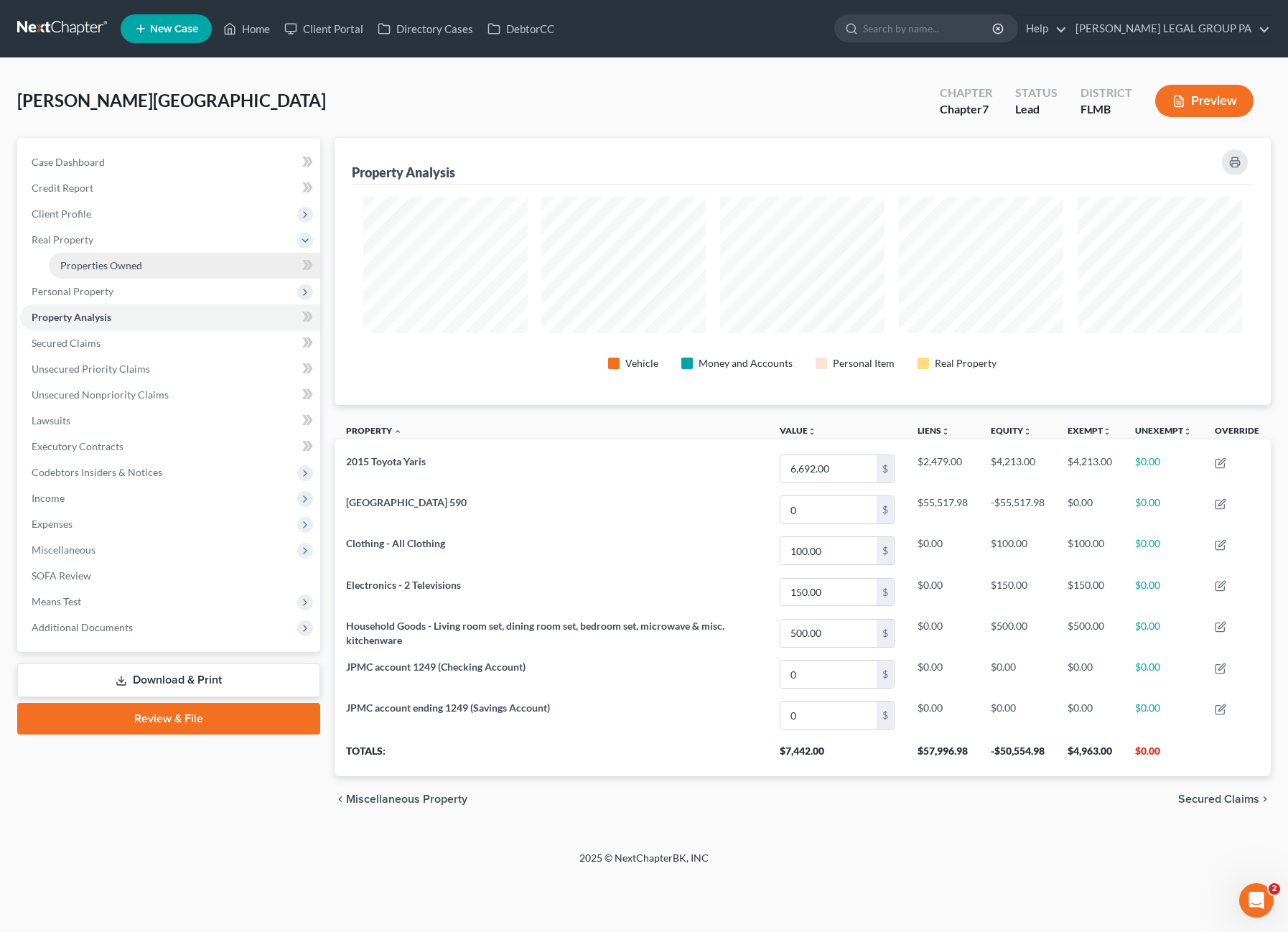
click at [82, 259] on span "Properties Owned" at bounding box center [101, 265] width 82 height 13
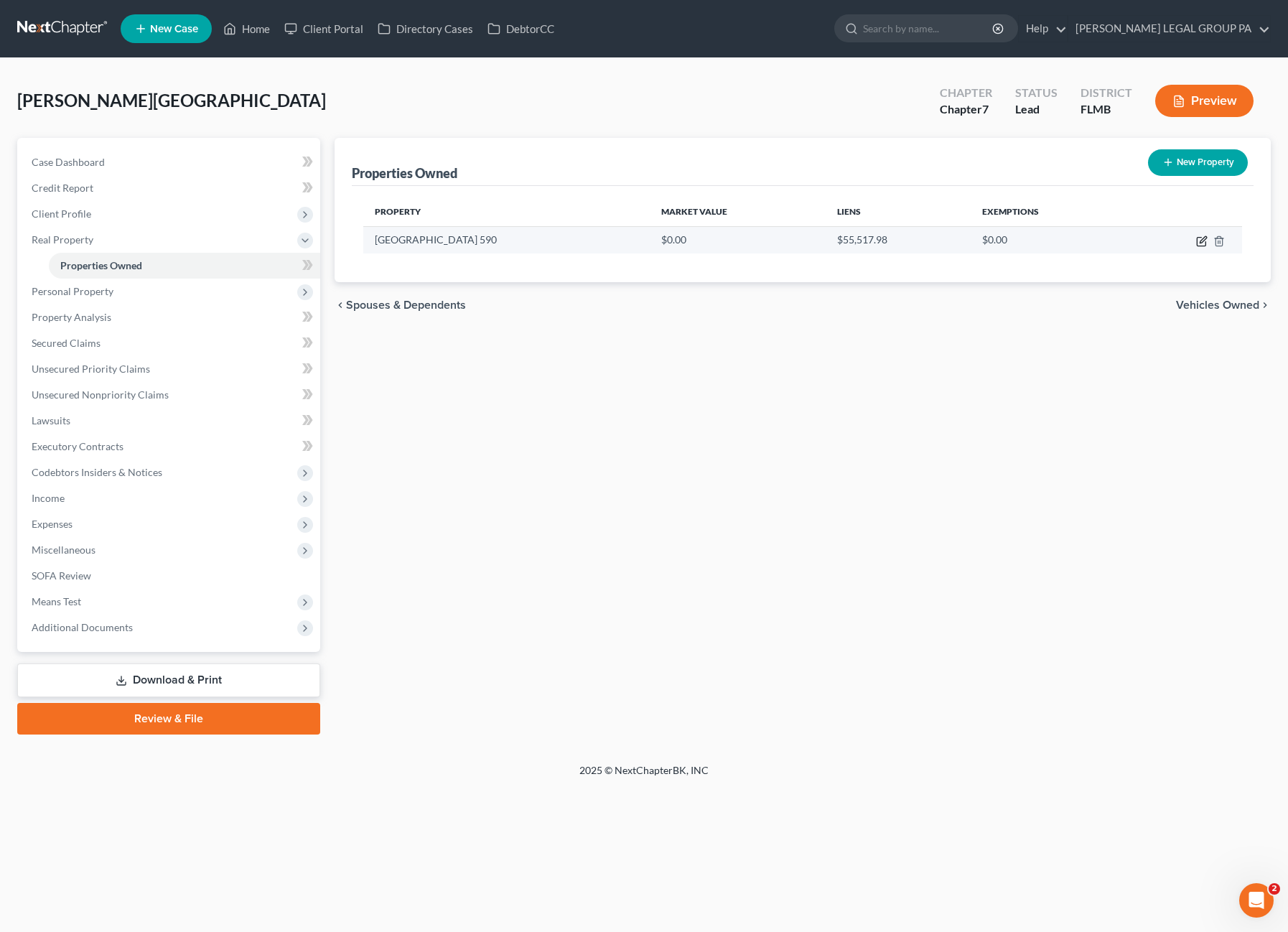
click at [1198, 240] on icon "button" at bounding box center [1202, 242] width 12 height 12
select select "9"
select select "51"
select select "0"
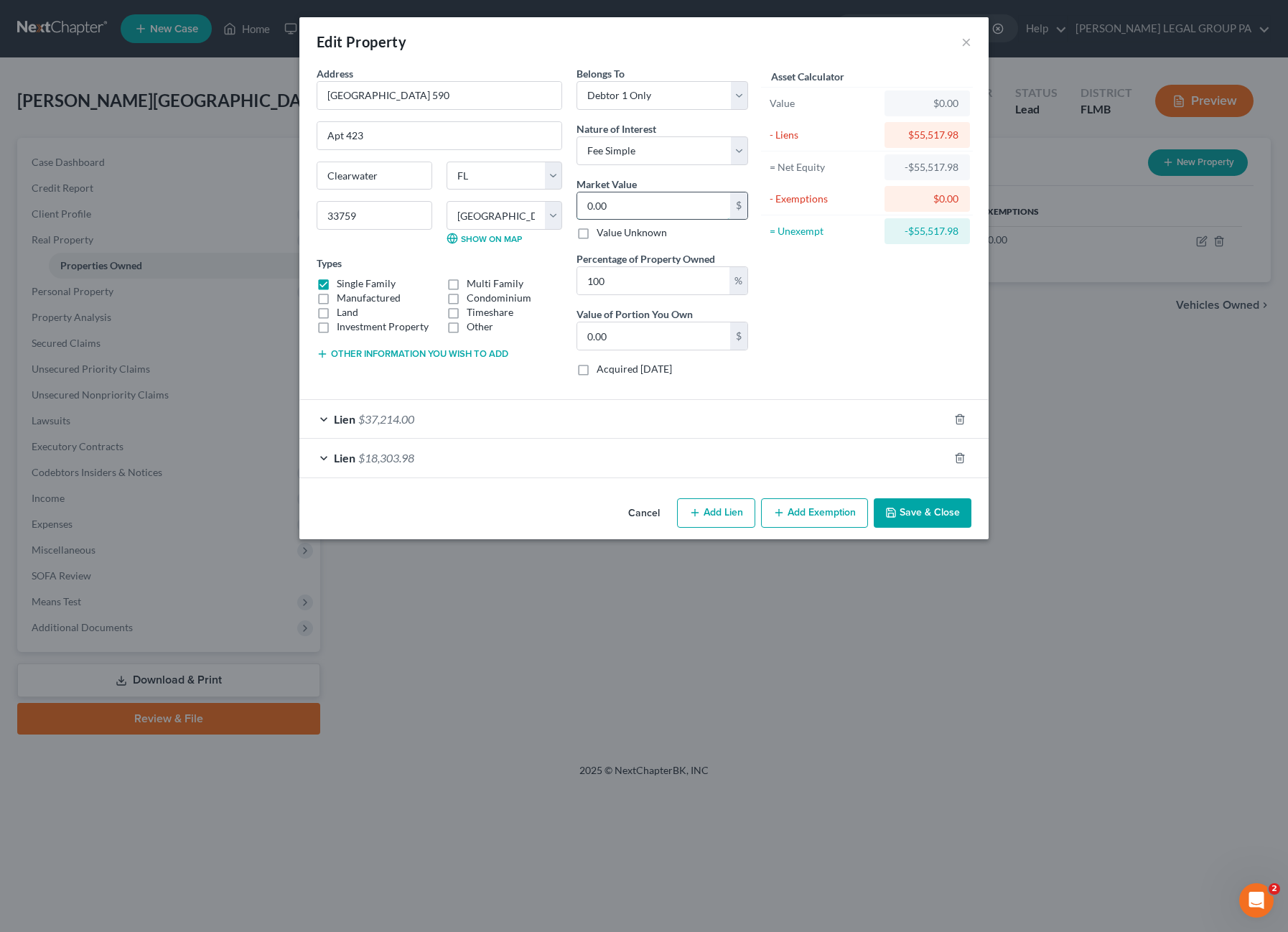
click at [610, 204] on input "0.00" at bounding box center [653, 206] width 153 height 27
type input "4"
type input "4.00"
type input "48"
type input "48.00"
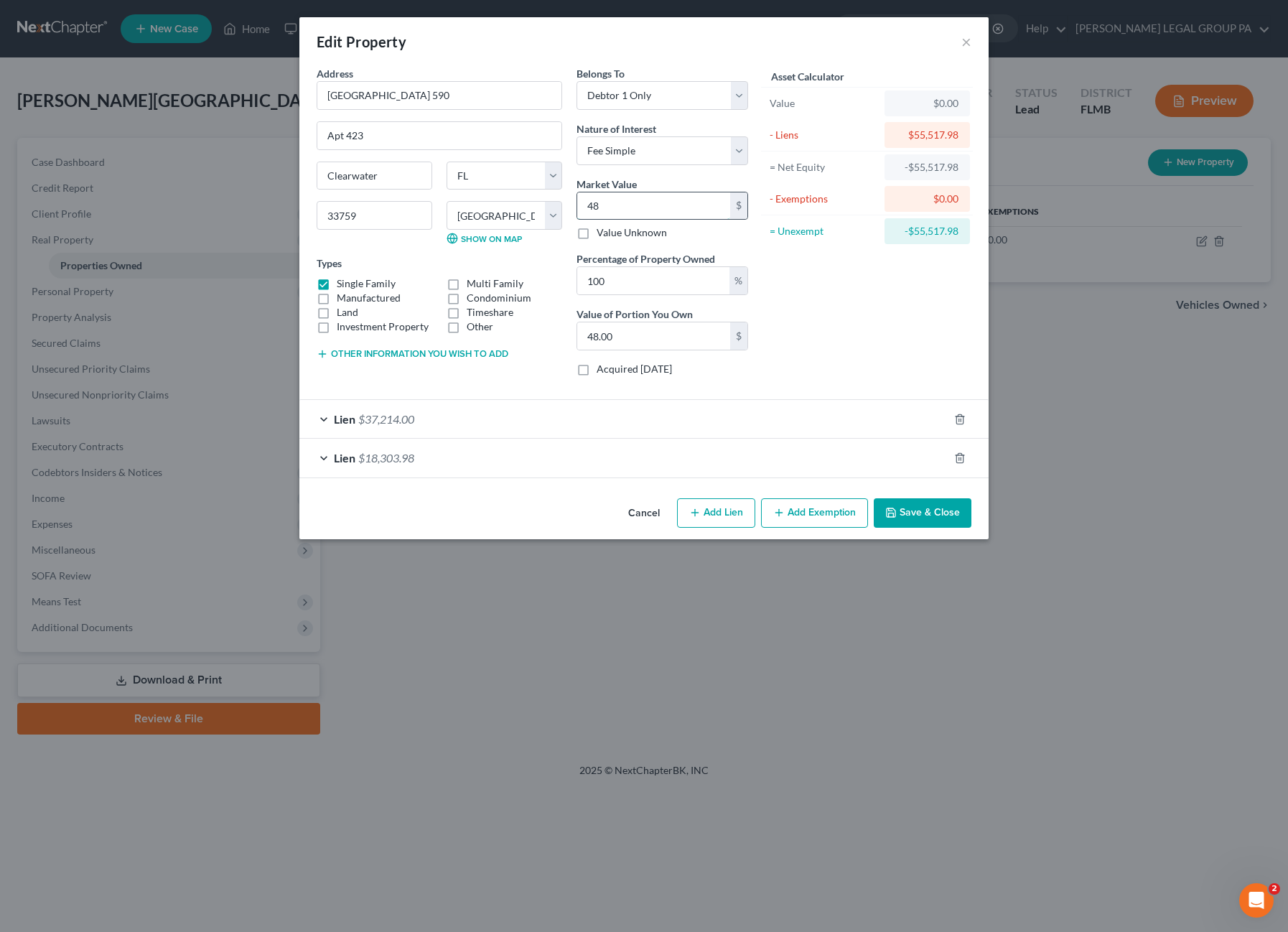
type input "484"
type input "484.00"
type input "4846"
type input "4,846.00"
type input "4,8463"
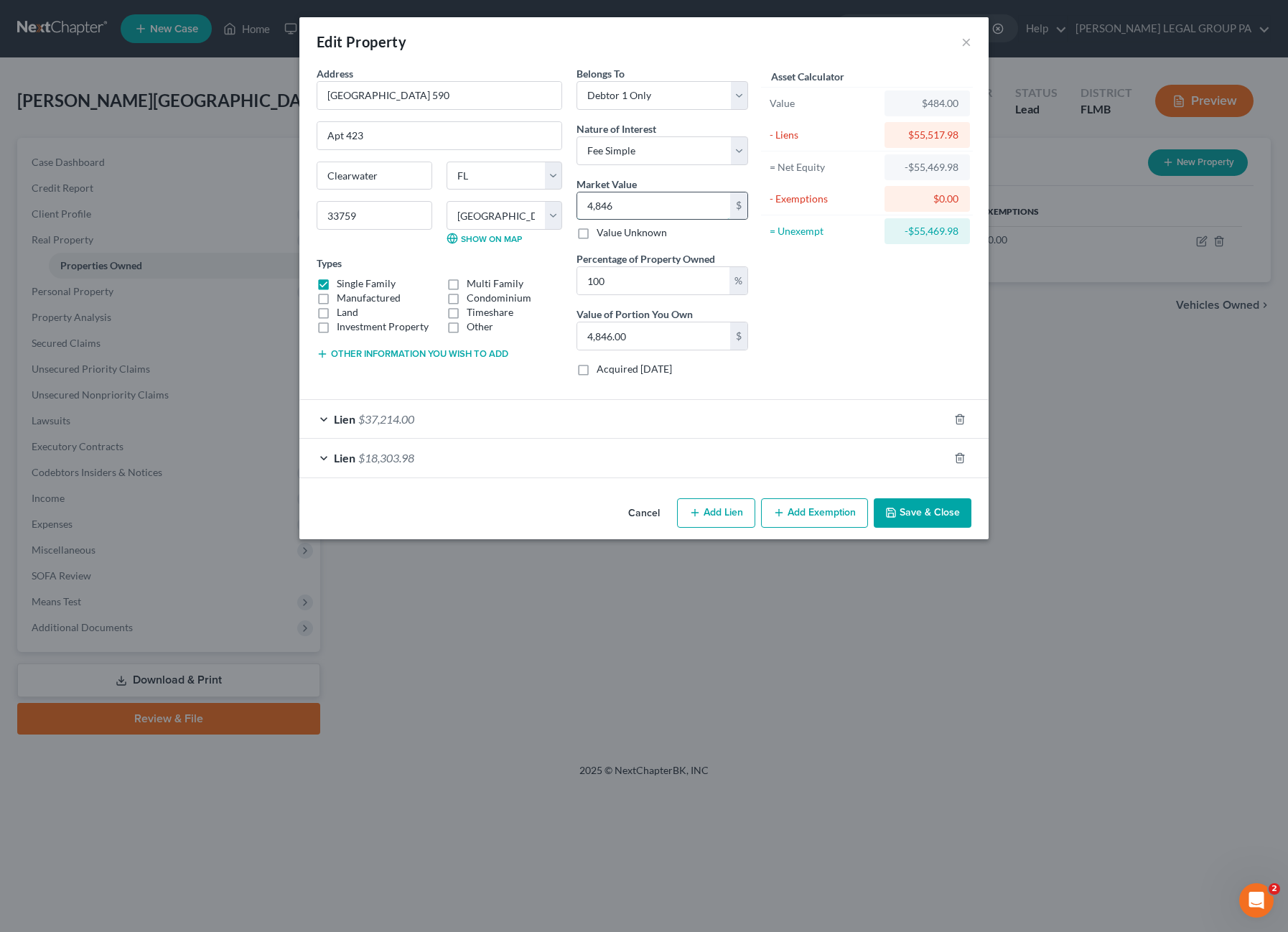
type input "48,463.00"
click at [935, 515] on button "Save & Close" at bounding box center [922, 513] width 97 height 30
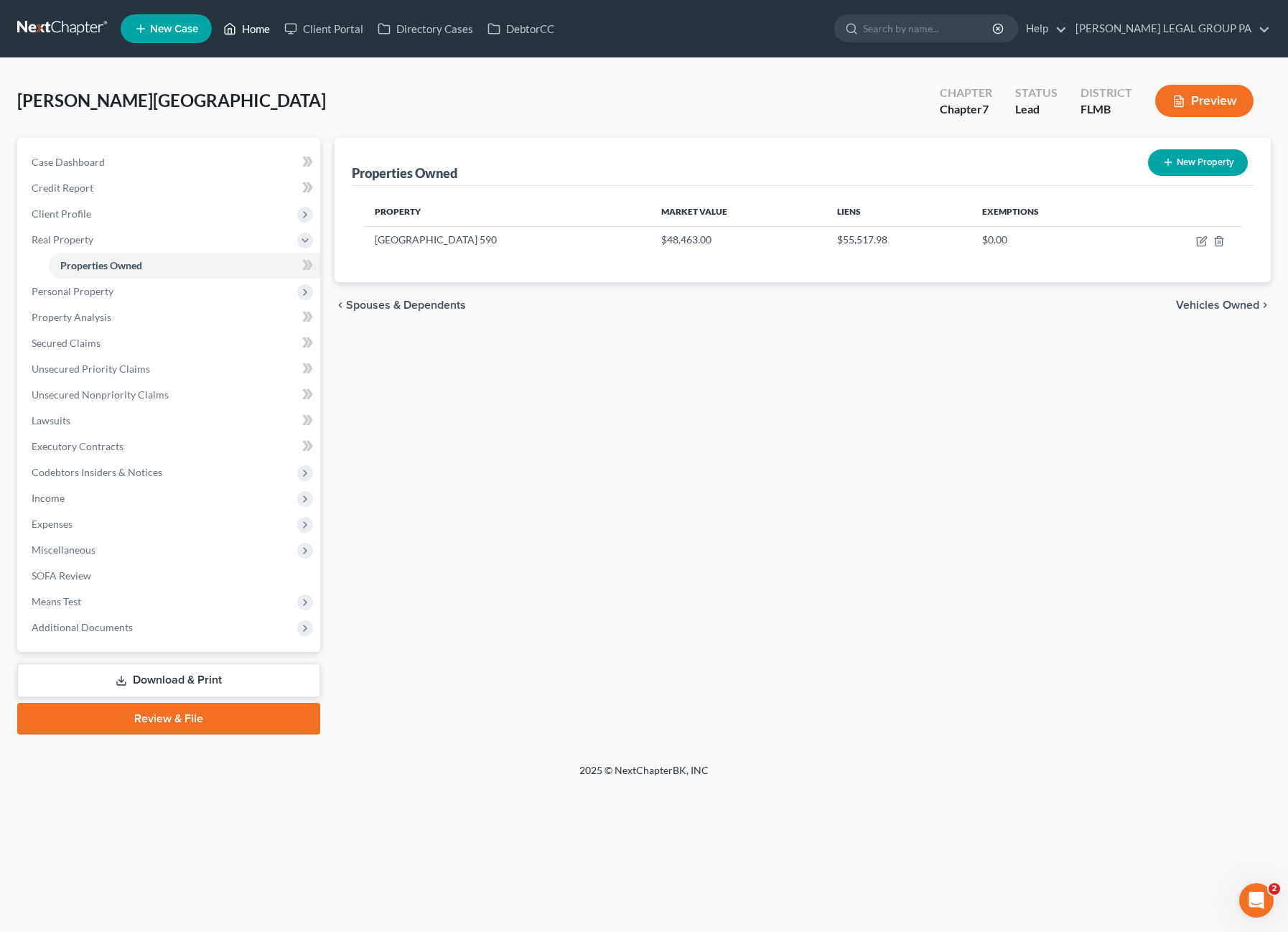
click at [248, 37] on link "Home" at bounding box center [246, 28] width 61 height 26
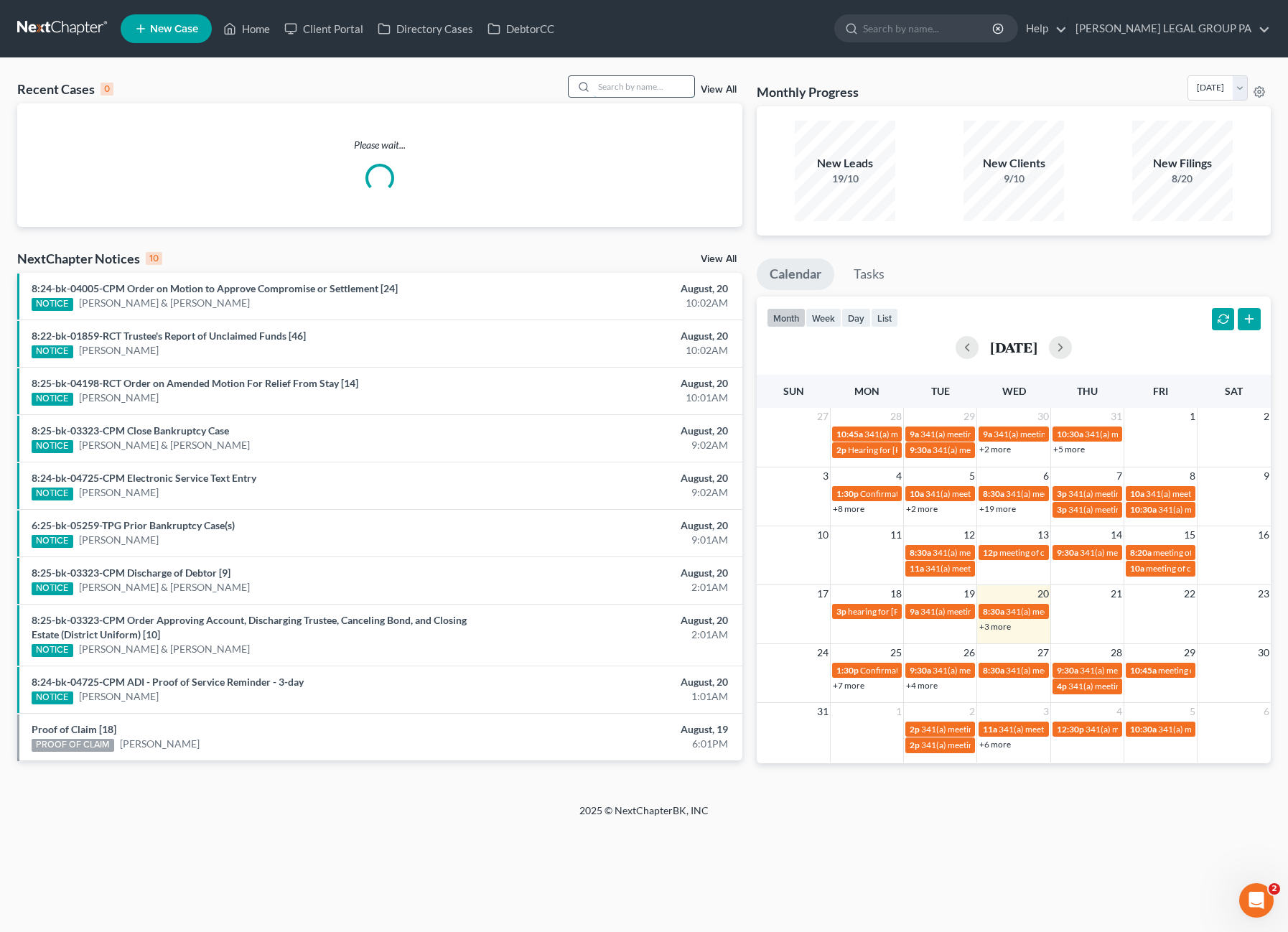
click at [614, 93] on input "search" at bounding box center [644, 86] width 100 height 20
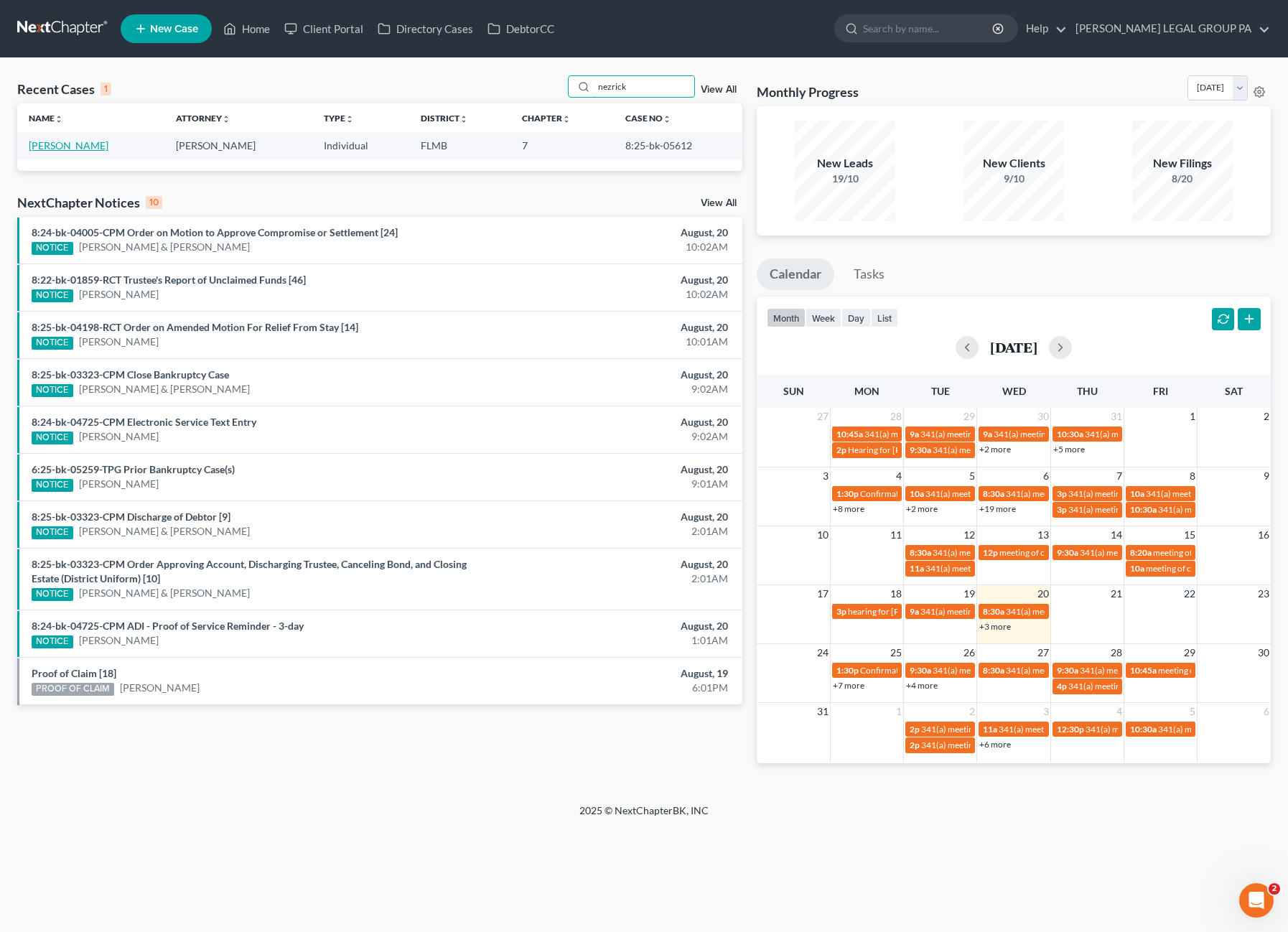
type input "nezrick"
click at [64, 148] on link "Nezrick, Georgeann" at bounding box center [68, 145] width 80 height 13
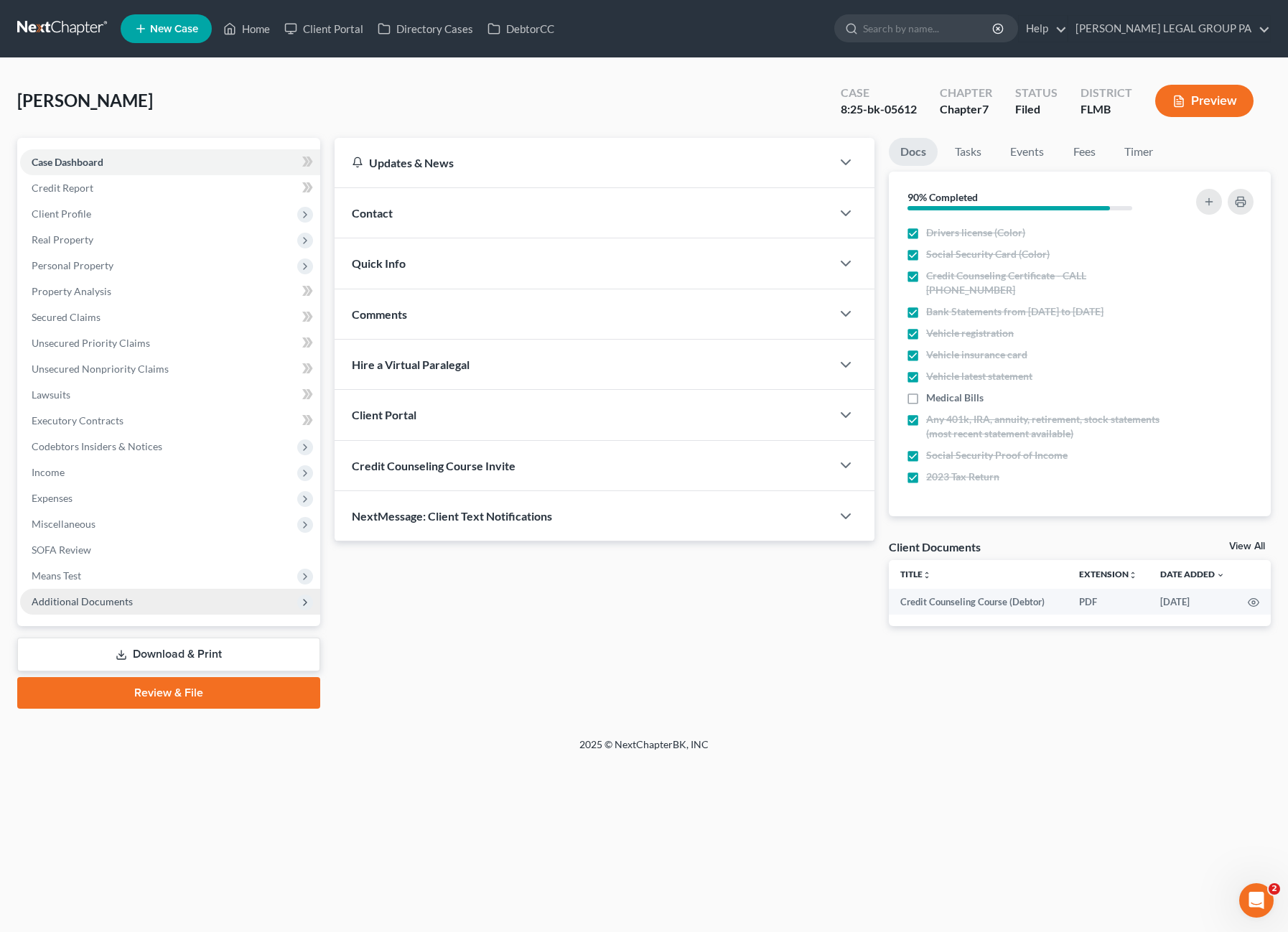
click at [71, 607] on span "Additional Documents" at bounding box center [82, 601] width 101 height 13
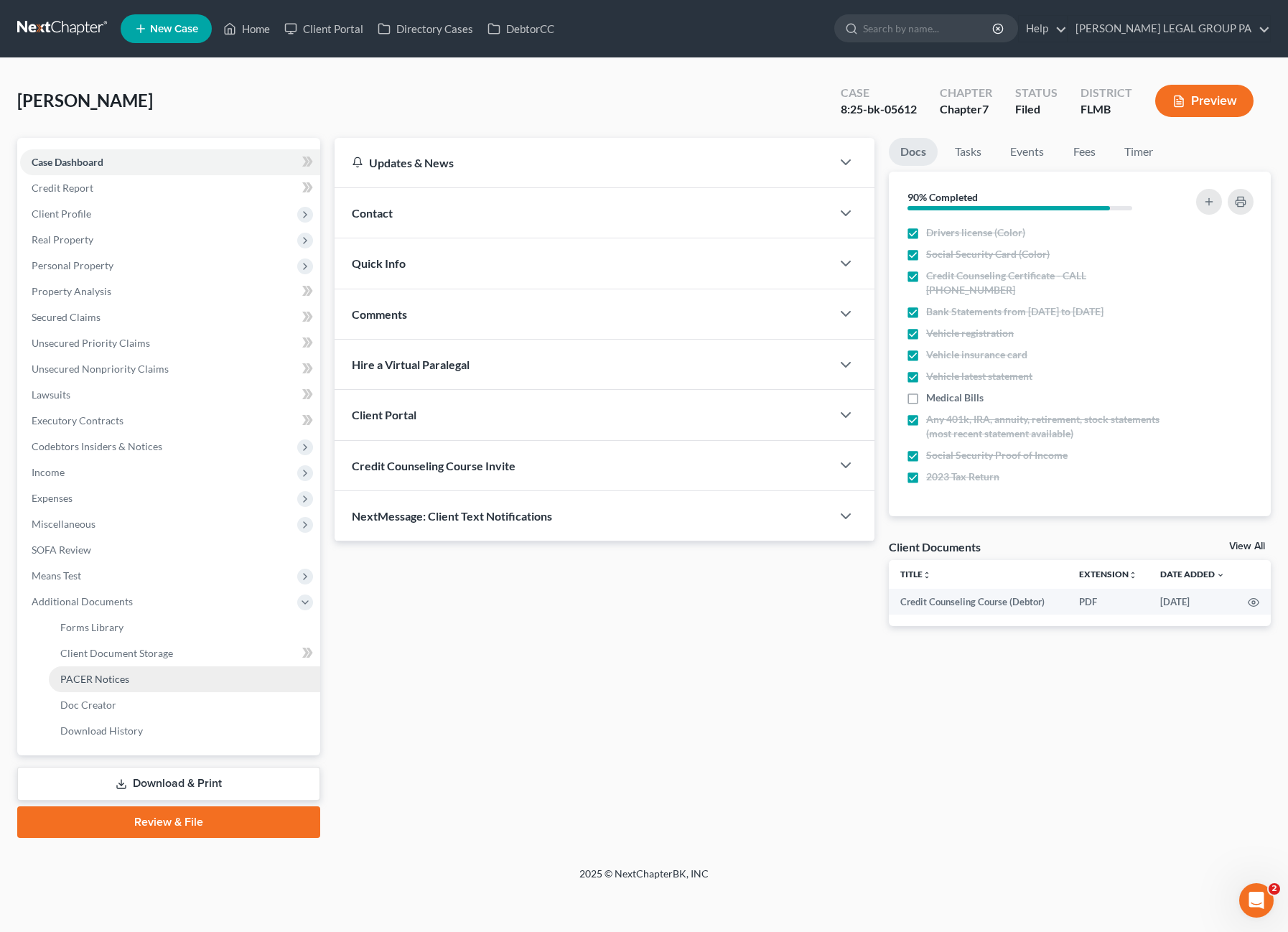
click at [103, 683] on span "PACER Notices" at bounding box center [94, 679] width 69 height 13
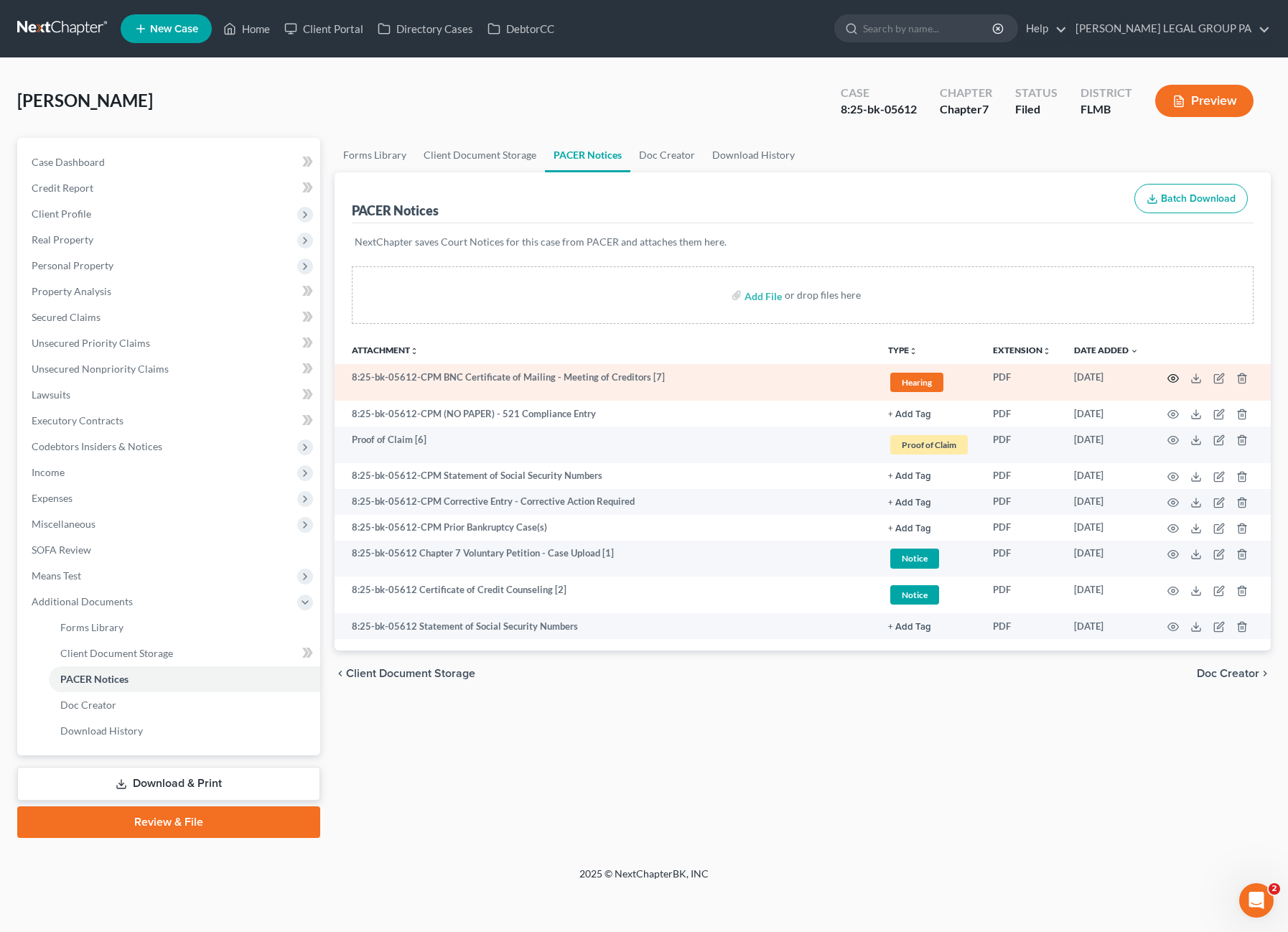
click at [1171, 373] on icon "button" at bounding box center [1173, 379] width 12 height 12
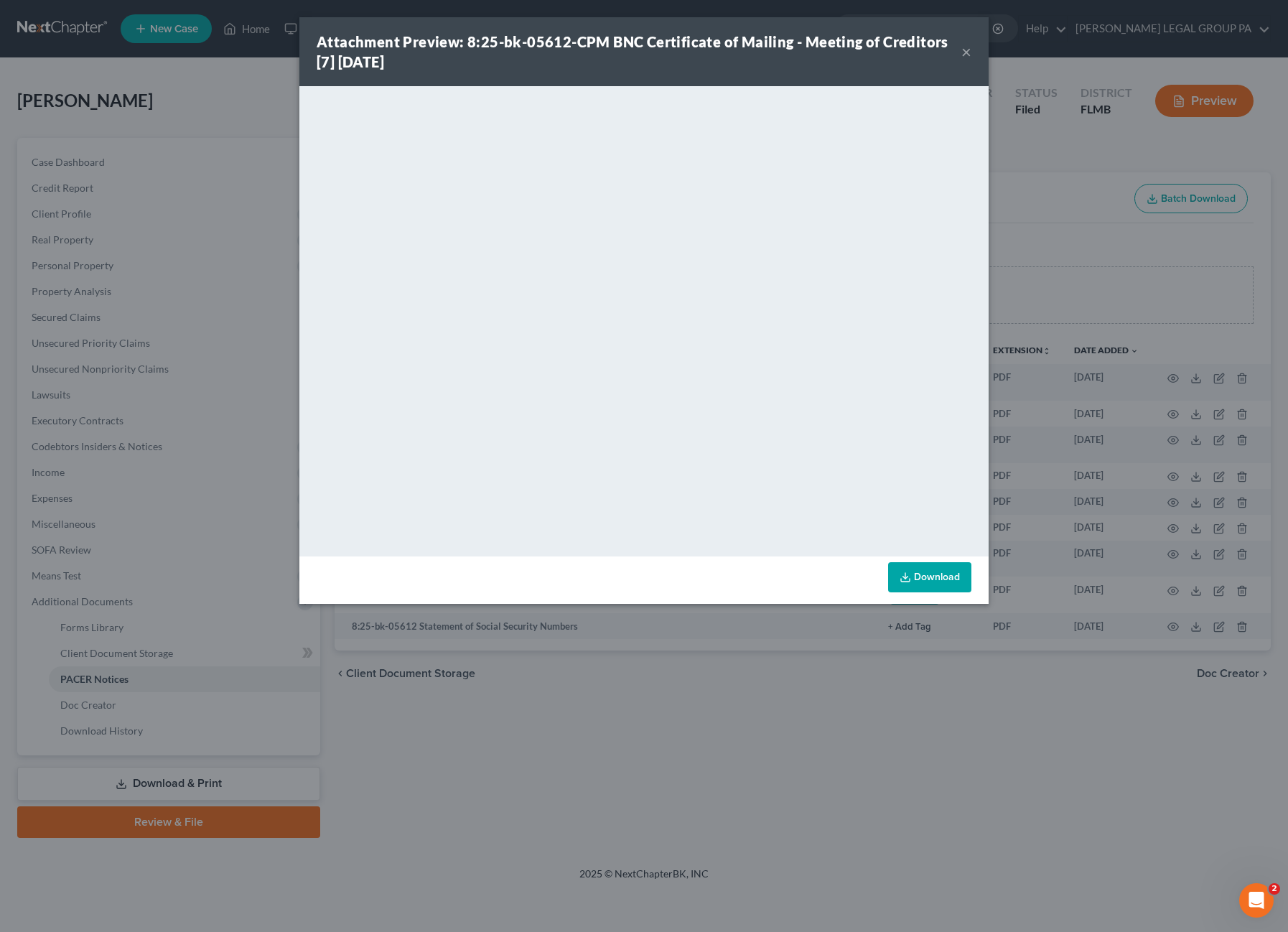
click at [967, 52] on button "×" at bounding box center [966, 52] width 10 height 18
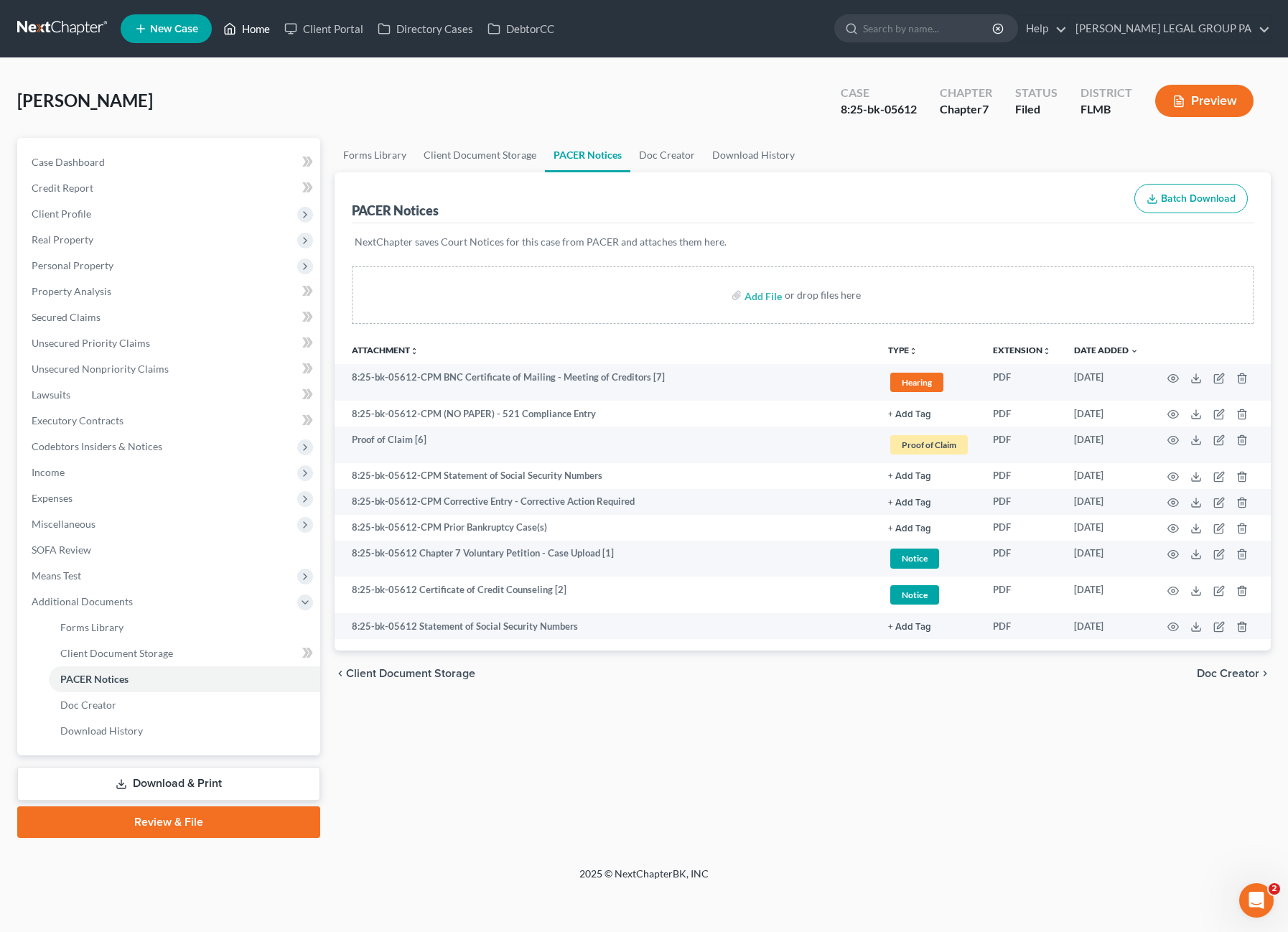
click at [248, 23] on link "Home" at bounding box center [246, 28] width 61 height 26
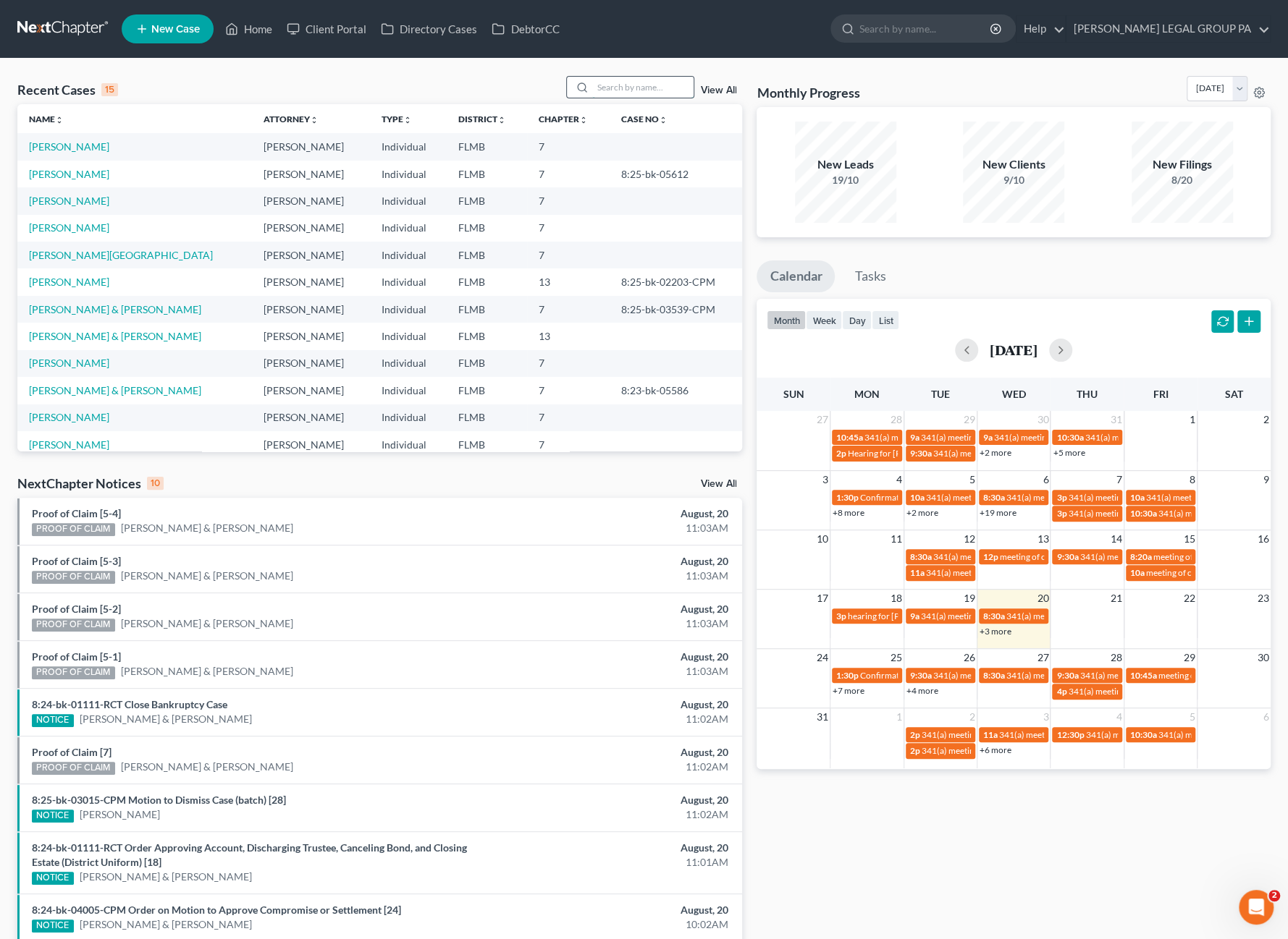
click at [618, 84] on input "search" at bounding box center [642, 86] width 101 height 21
click at [81, 252] on link "Monahan, Lynn" at bounding box center [120, 255] width 184 height 13
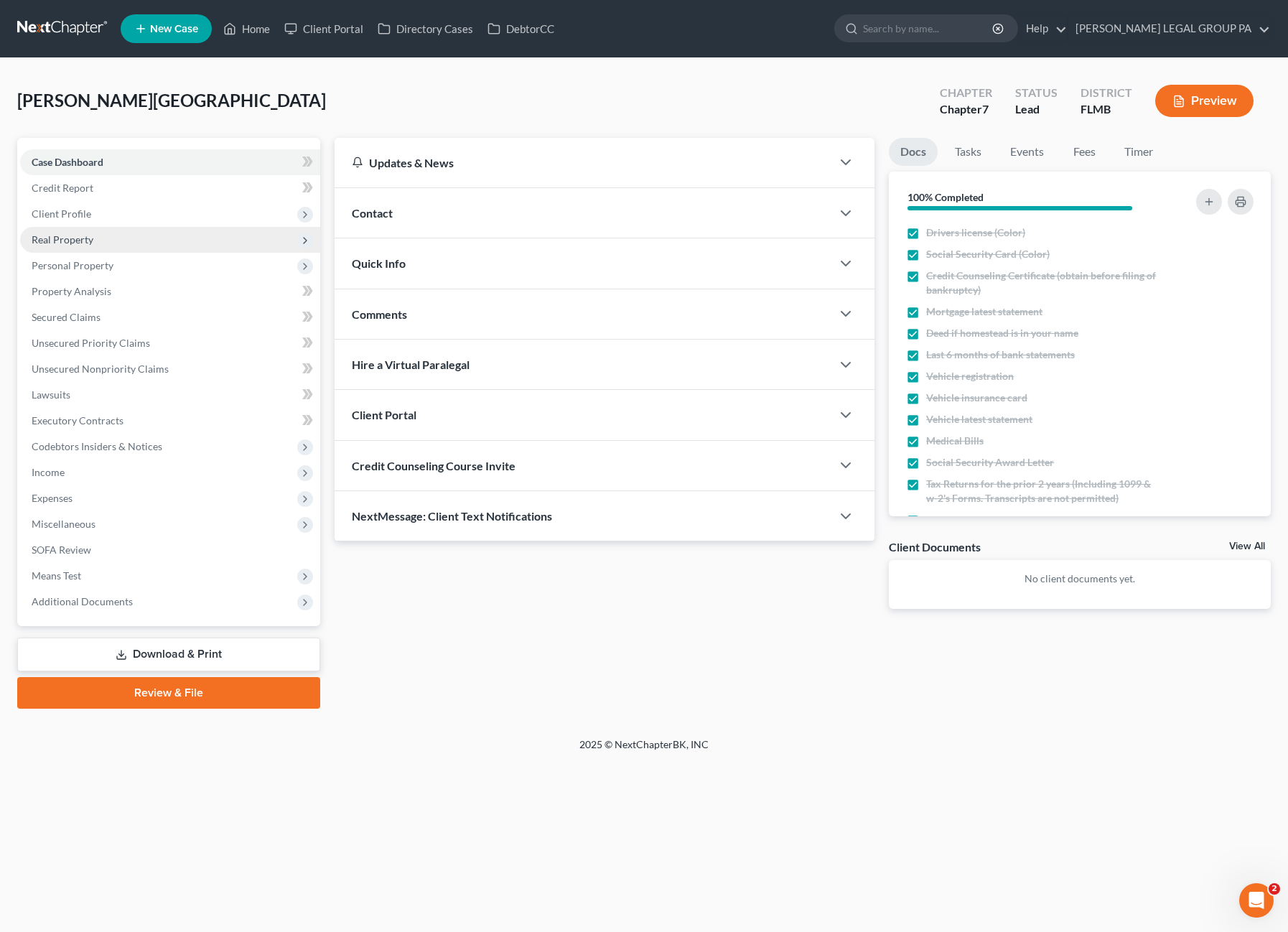
click at [68, 237] on span "Real Property" at bounding box center [61, 240] width 61 height 13
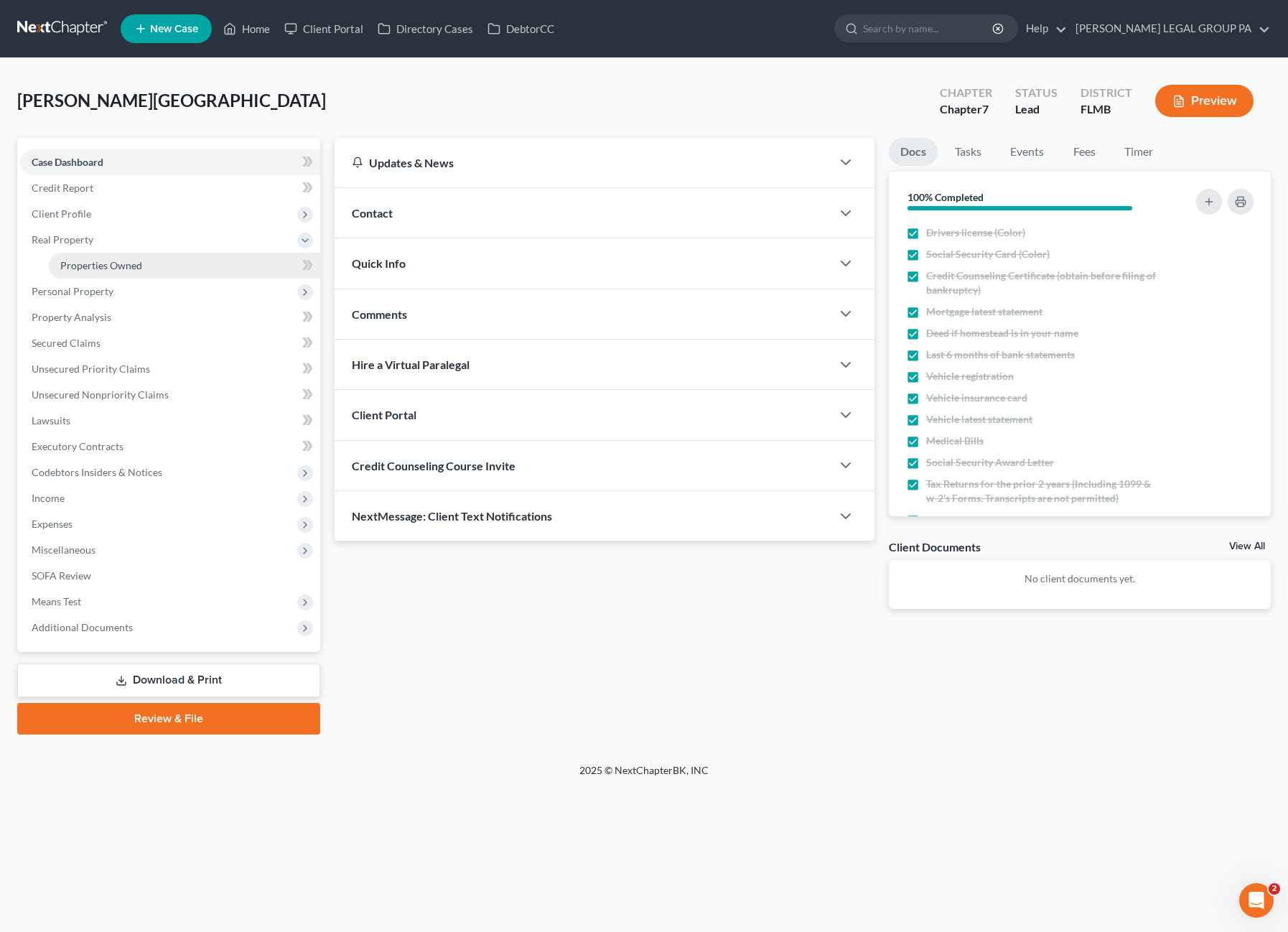
click at [82, 262] on span "Properties Owned" at bounding box center [101, 265] width 82 height 13
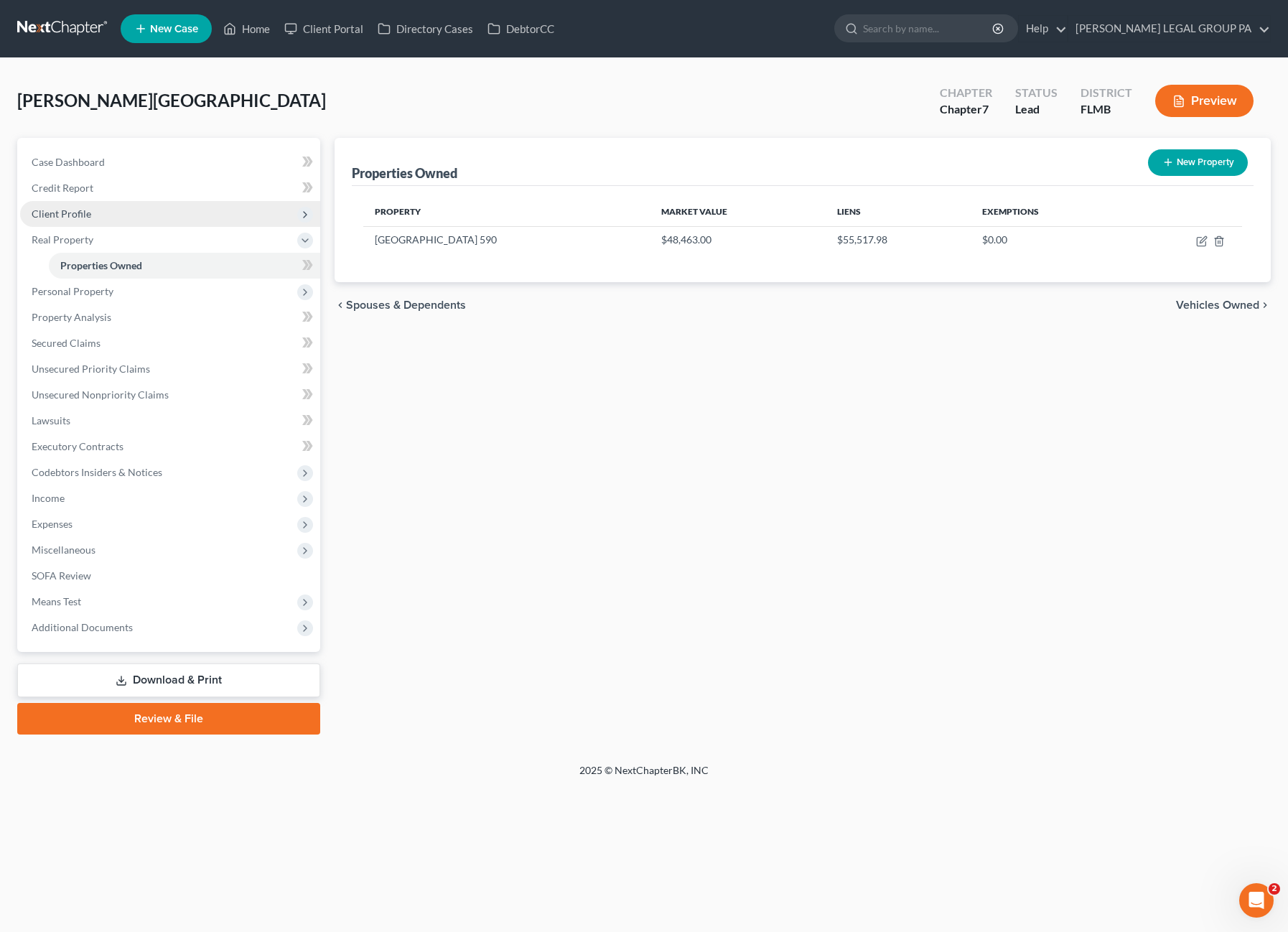
click at [58, 206] on span "Client Profile" at bounding box center [170, 213] width 300 height 26
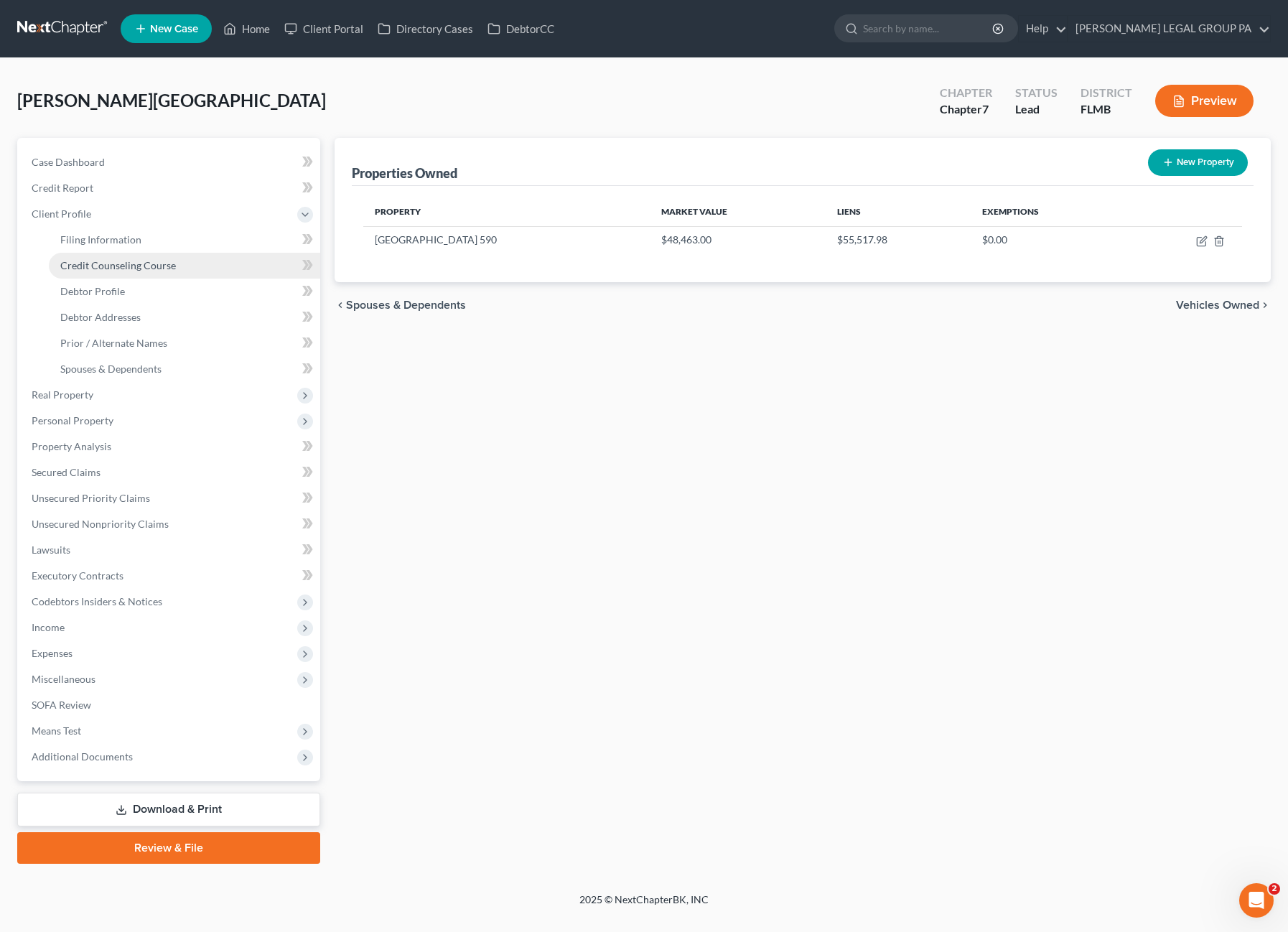
click at [119, 265] on span "Credit Counseling Course" at bounding box center [118, 265] width 116 height 13
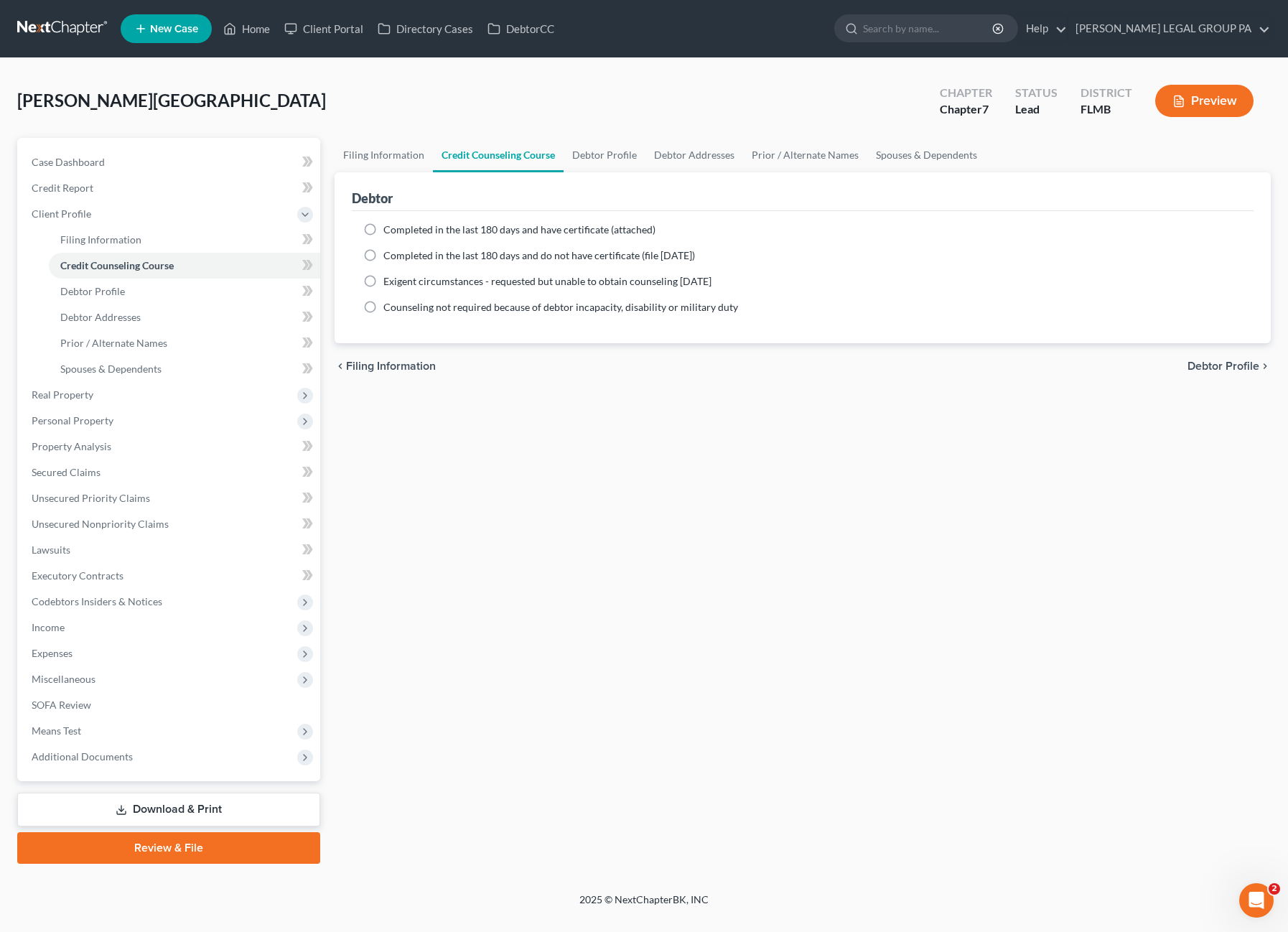
click at [384, 228] on label "Completed in the last 180 days and have certificate (attached)" at bounding box center [519, 230] width 272 height 15
click at [389, 228] on input "Completed in the last 180 days and have certificate (attached)" at bounding box center [394, 228] width 10 height 10
radio input "true"
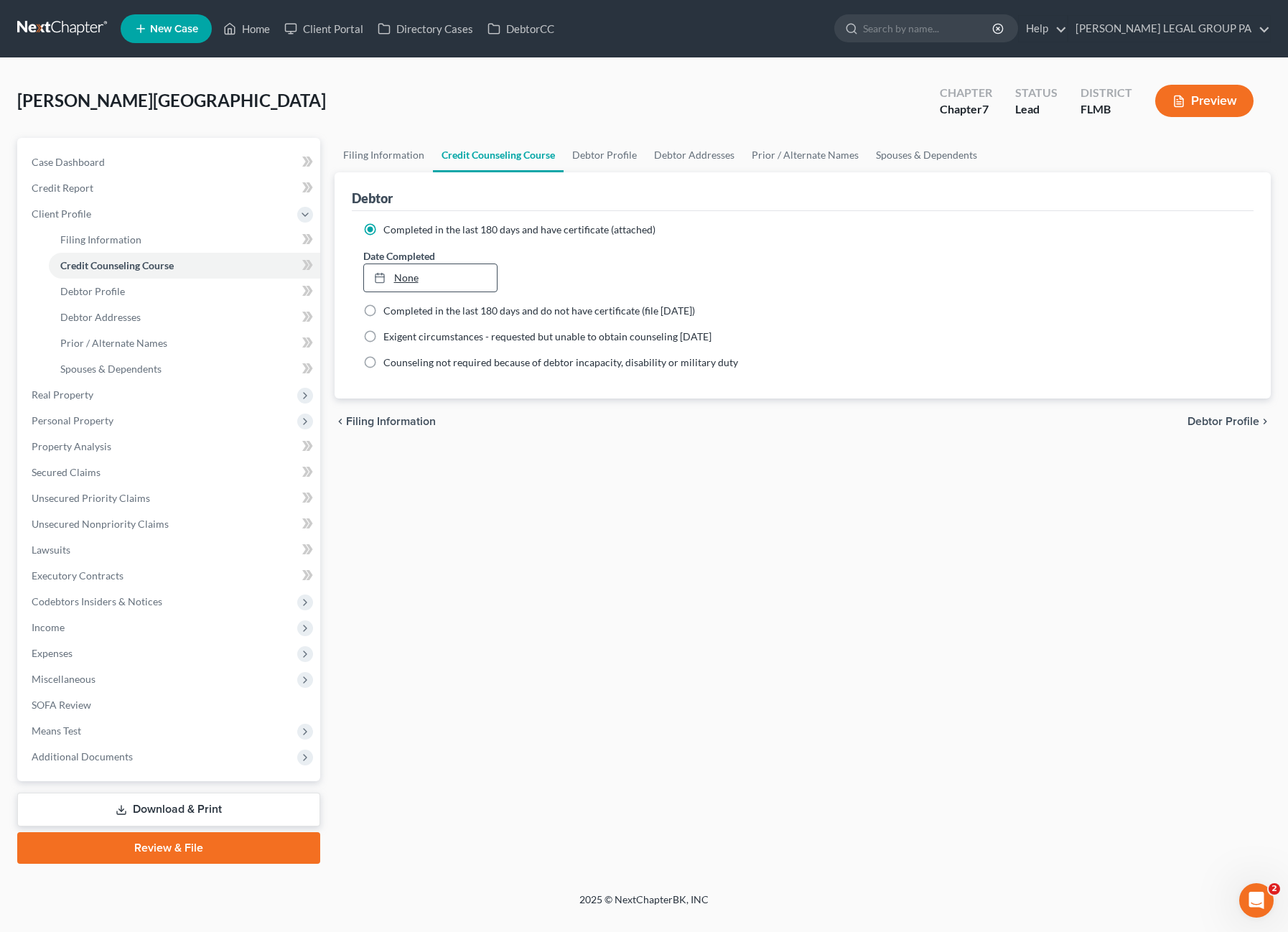
type input "8/20/2025"
click at [421, 288] on link "None" at bounding box center [430, 278] width 132 height 27
click at [74, 156] on span "Case Dashboard" at bounding box center [67, 162] width 73 height 13
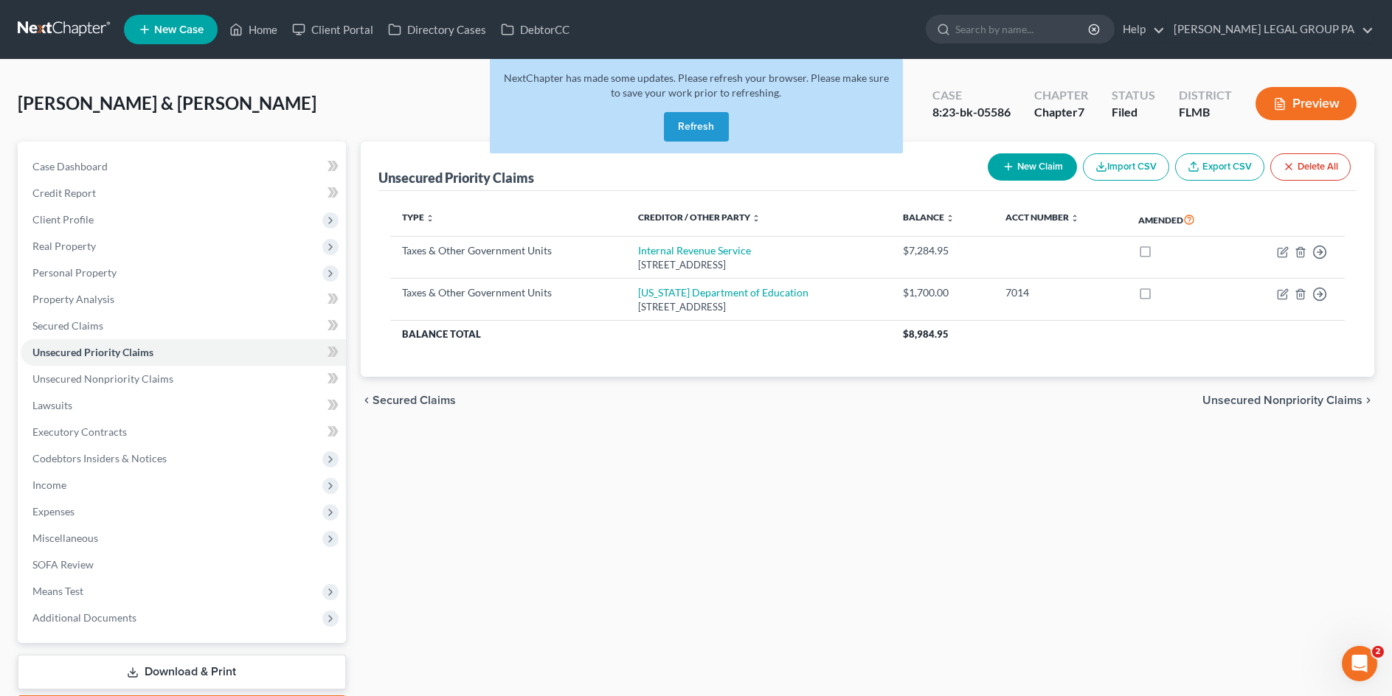
click at [722, 129] on button "Refresh" at bounding box center [696, 126] width 65 height 29
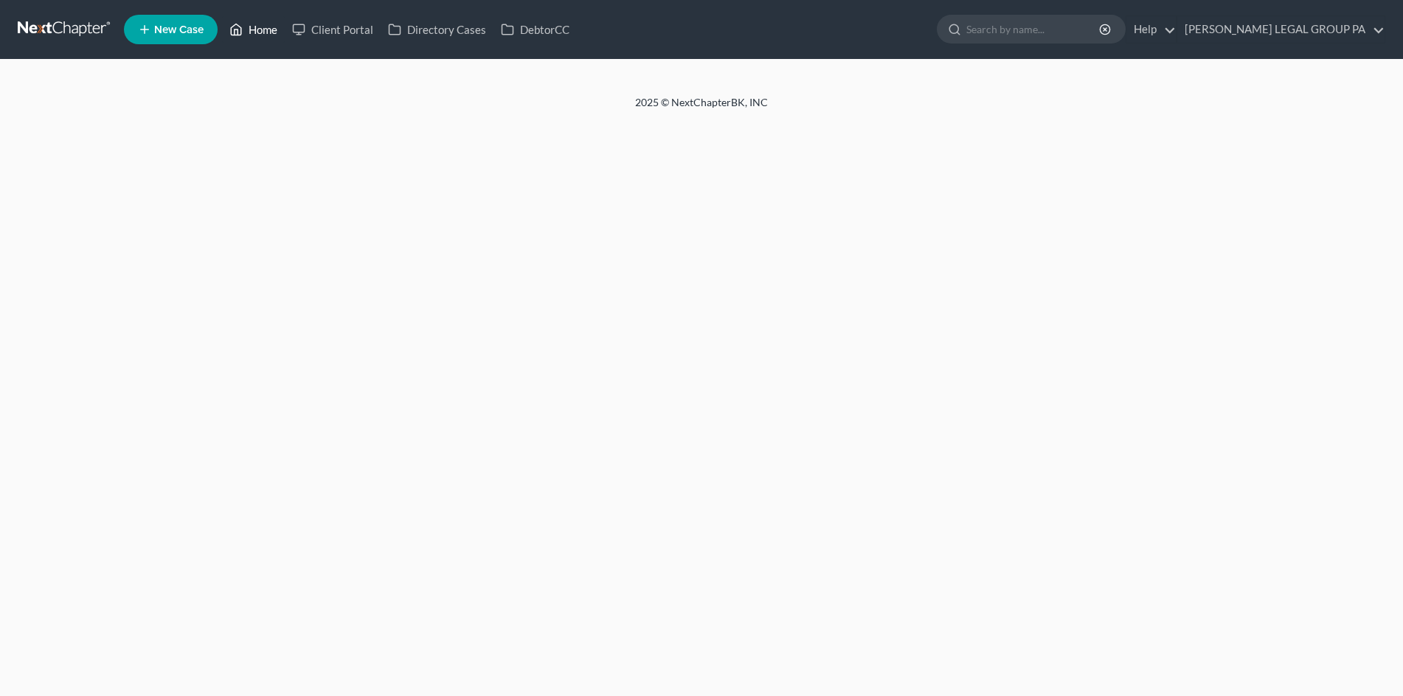
drag, startPoint x: 0, startPoint y: 0, endPoint x: 252, endPoint y: 27, distance: 253.7
click at [252, 27] on link "Home" at bounding box center [253, 29] width 63 height 27
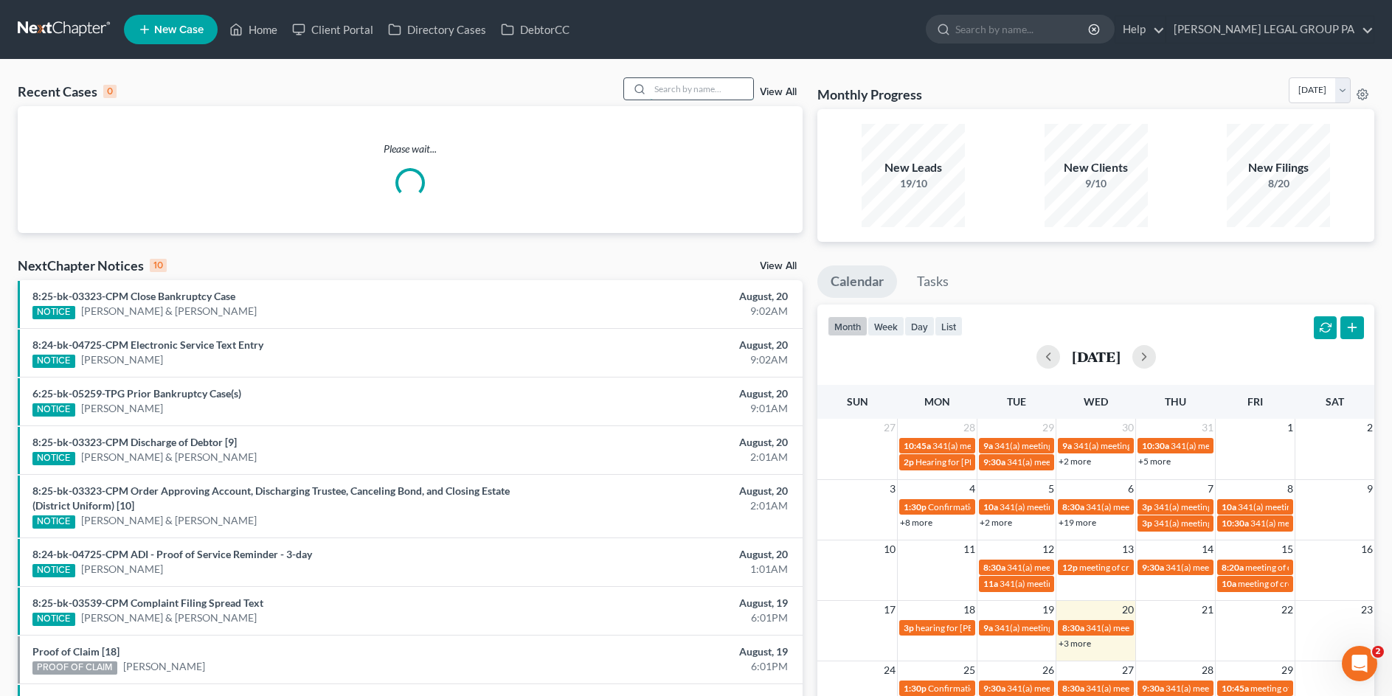
click at [701, 86] on input "search" at bounding box center [701, 88] width 103 height 21
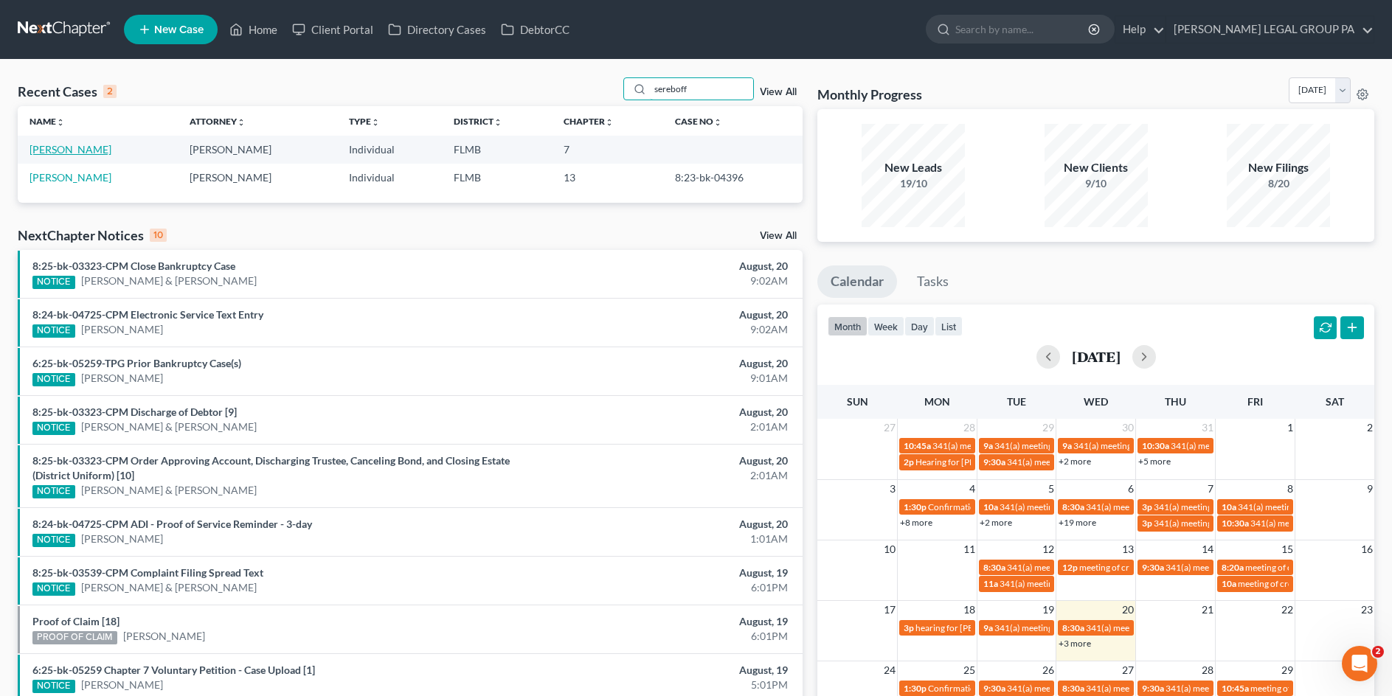
type input "sereboff"
click at [76, 146] on link "Sereboff, Jennifer" at bounding box center [70, 149] width 82 height 13
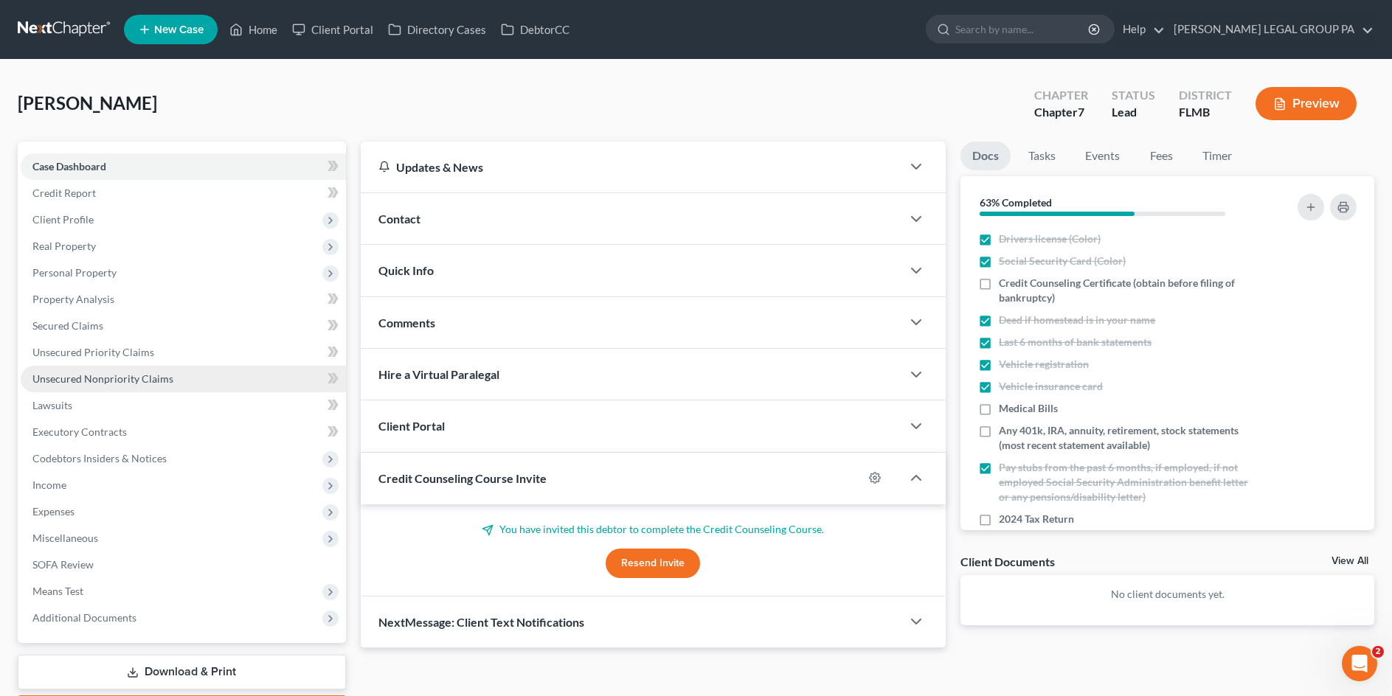
click at [98, 378] on span "Unsecured Nonpriority Claims" at bounding box center [102, 378] width 141 height 13
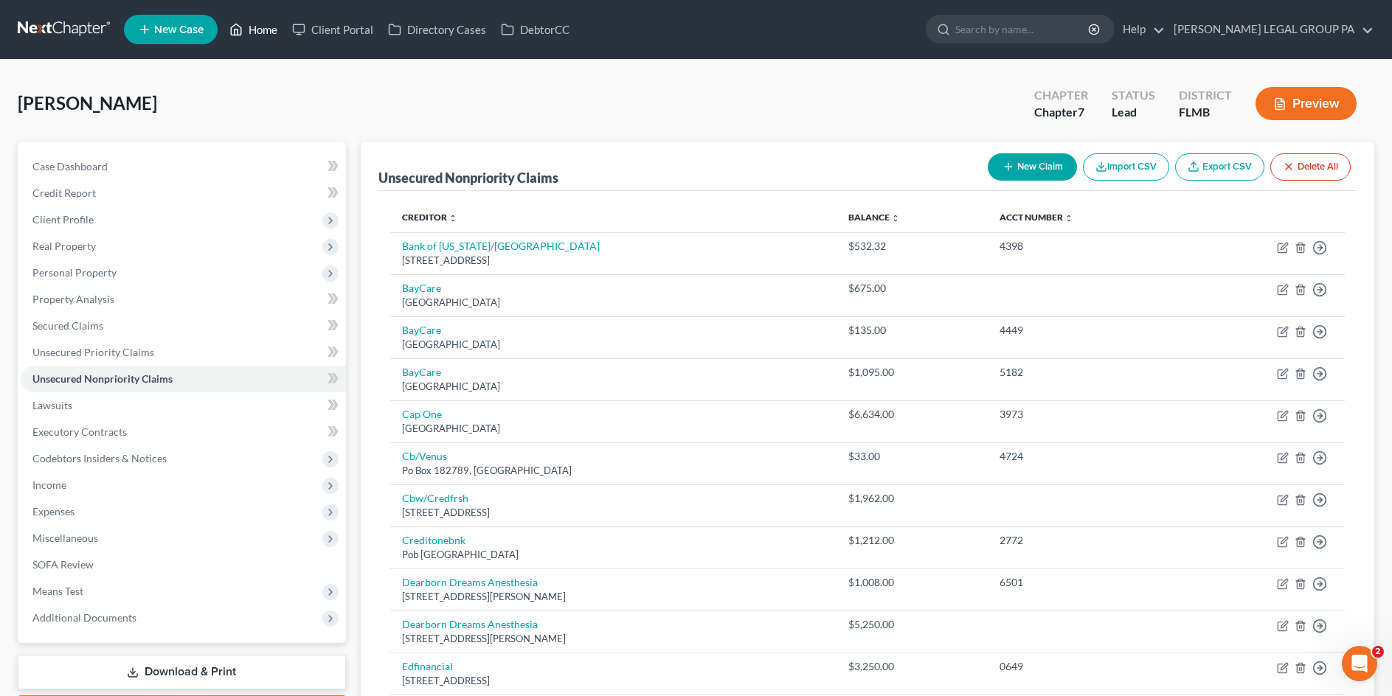
click at [281, 32] on link "Home" at bounding box center [253, 29] width 63 height 27
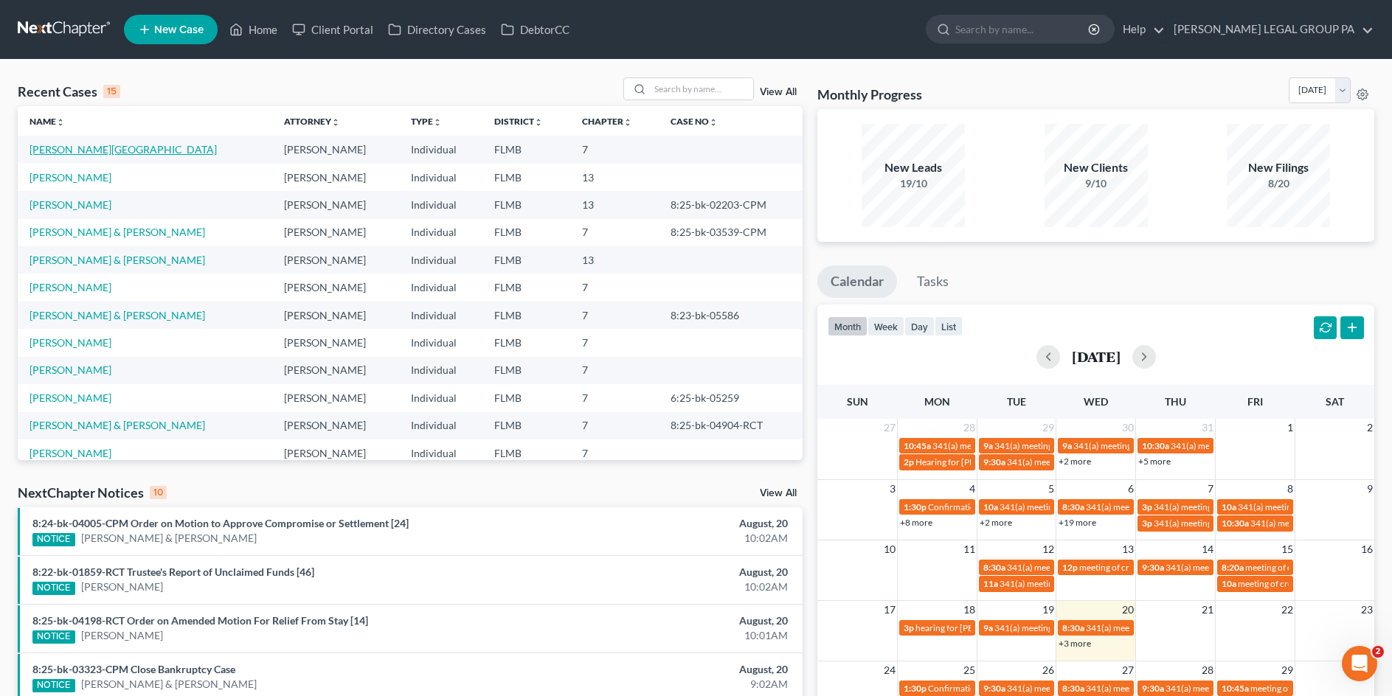
click at [64, 149] on link "Monahan, Lynn" at bounding box center [122, 149] width 187 height 13
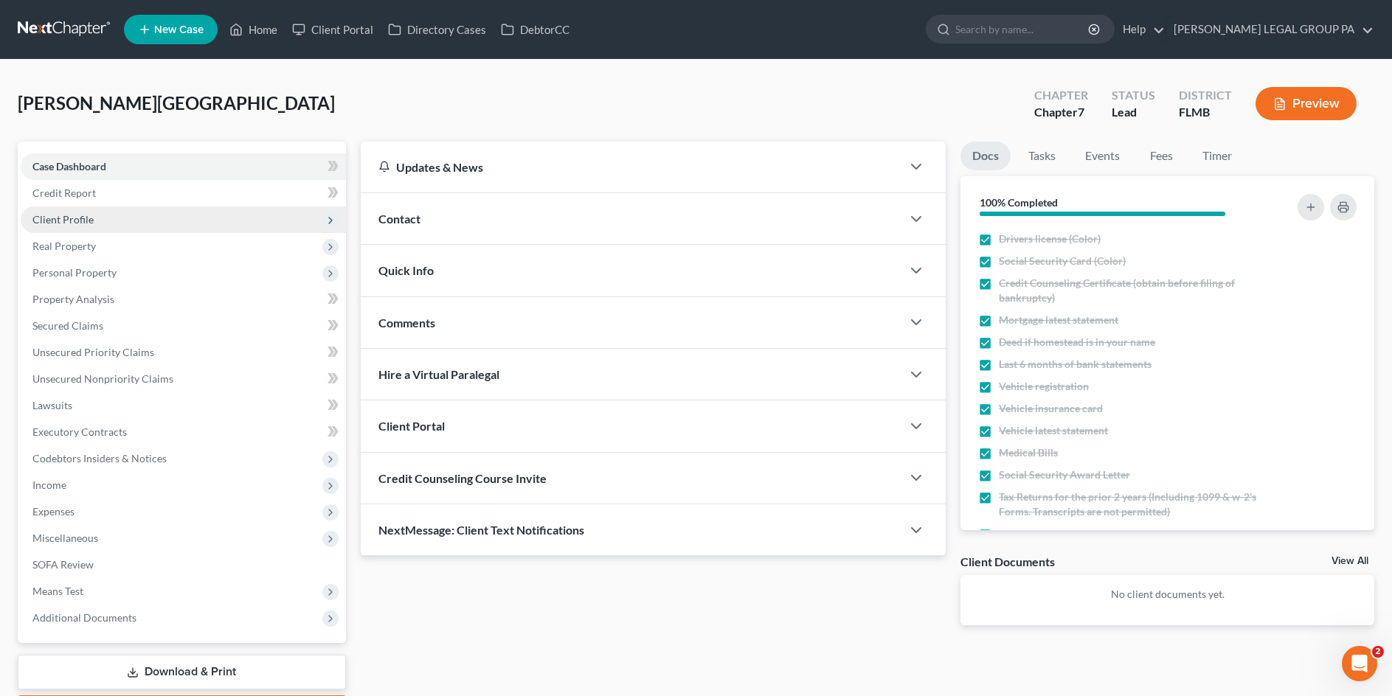
click at [77, 220] on span "Client Profile" at bounding box center [62, 219] width 61 height 13
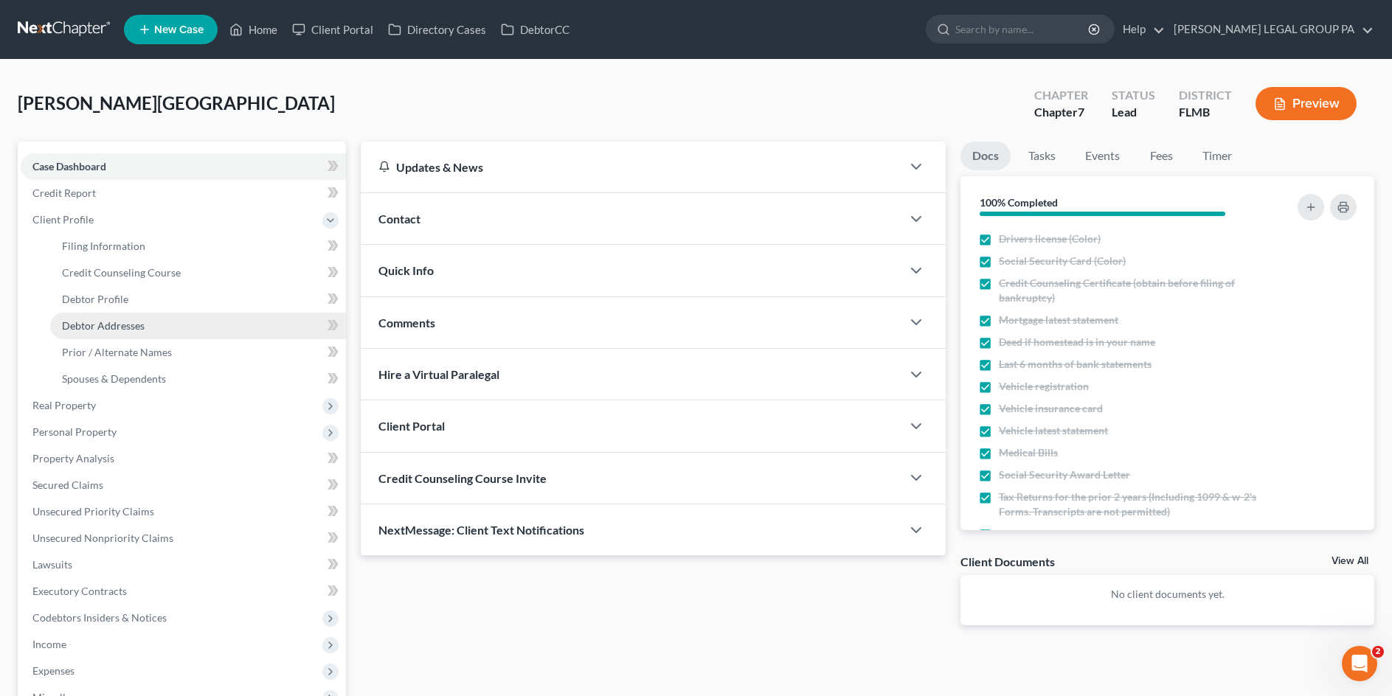
click at [128, 319] on span "Debtor Addresses" at bounding box center [103, 325] width 83 height 13
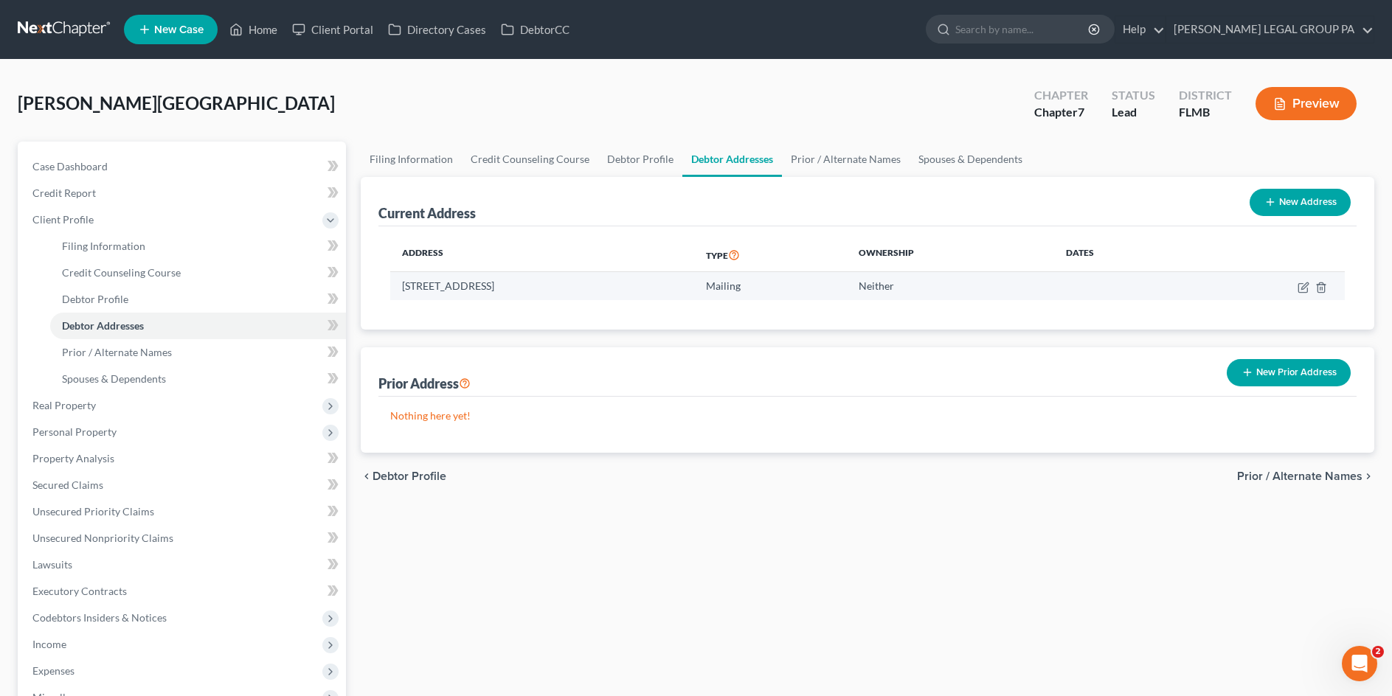
drag, startPoint x: 413, startPoint y: 283, endPoint x: 484, endPoint y: 285, distance: 70.8
click at [484, 285] on td "2625 State Ro 590, Apt 423, Clearwater, FL 33759" at bounding box center [542, 286] width 304 height 28
copy td "2625 State Ro 590"
click at [519, 294] on td "2625 State Ro 590, Apt 423, Clearwater, FL 33759" at bounding box center [542, 286] width 304 height 28
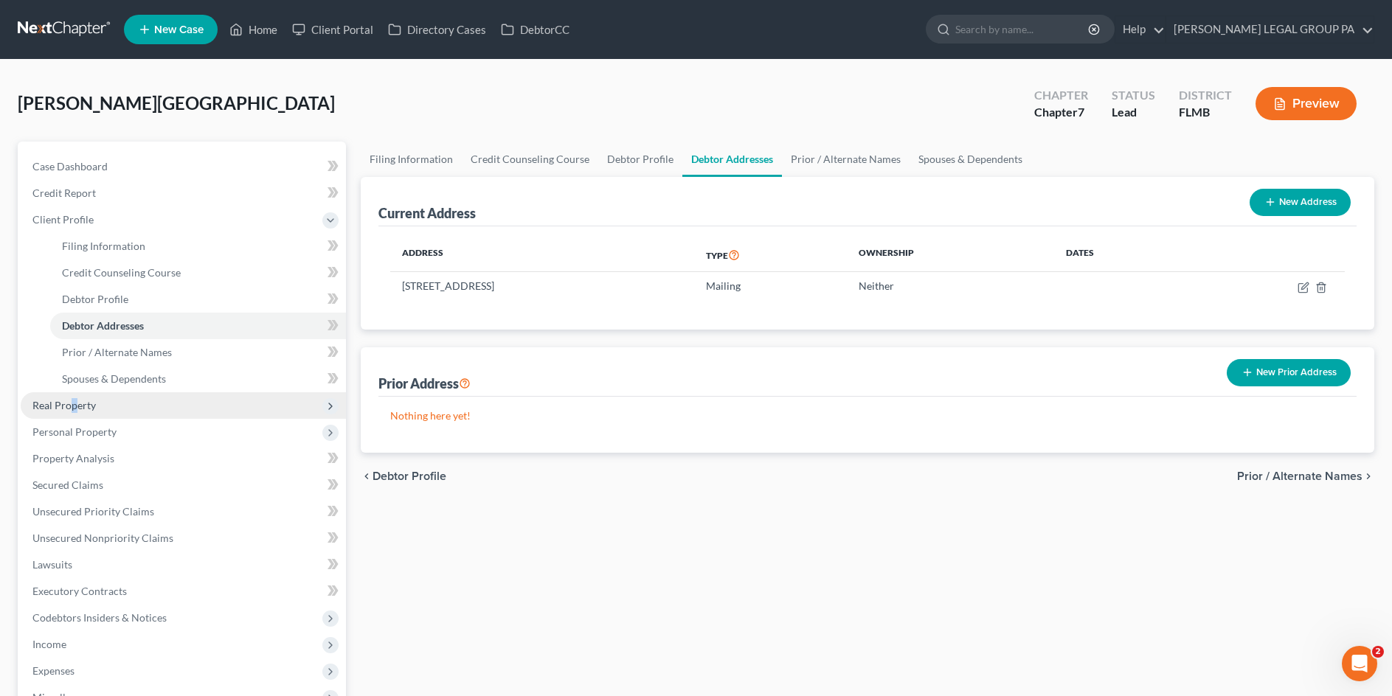
click at [74, 408] on span "Real Property" at bounding box center [63, 405] width 63 height 13
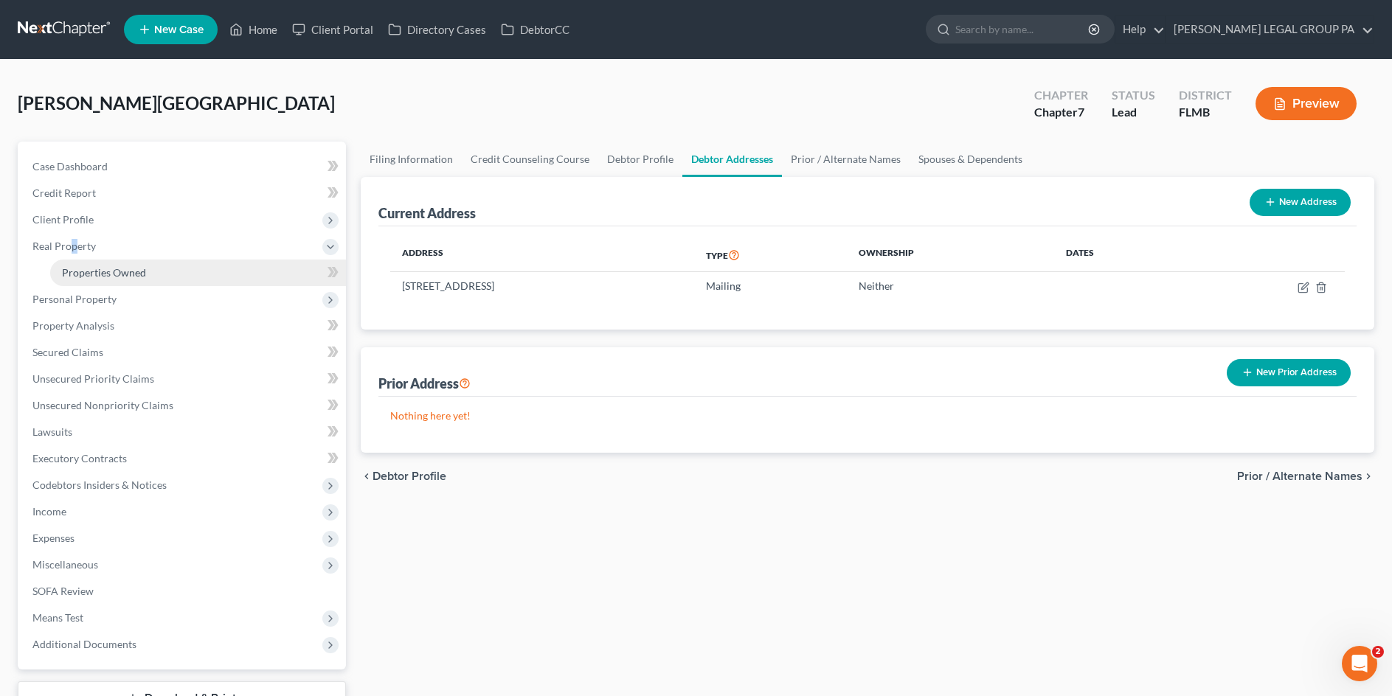
click at [81, 277] on span "Properties Owned" at bounding box center [104, 272] width 84 height 13
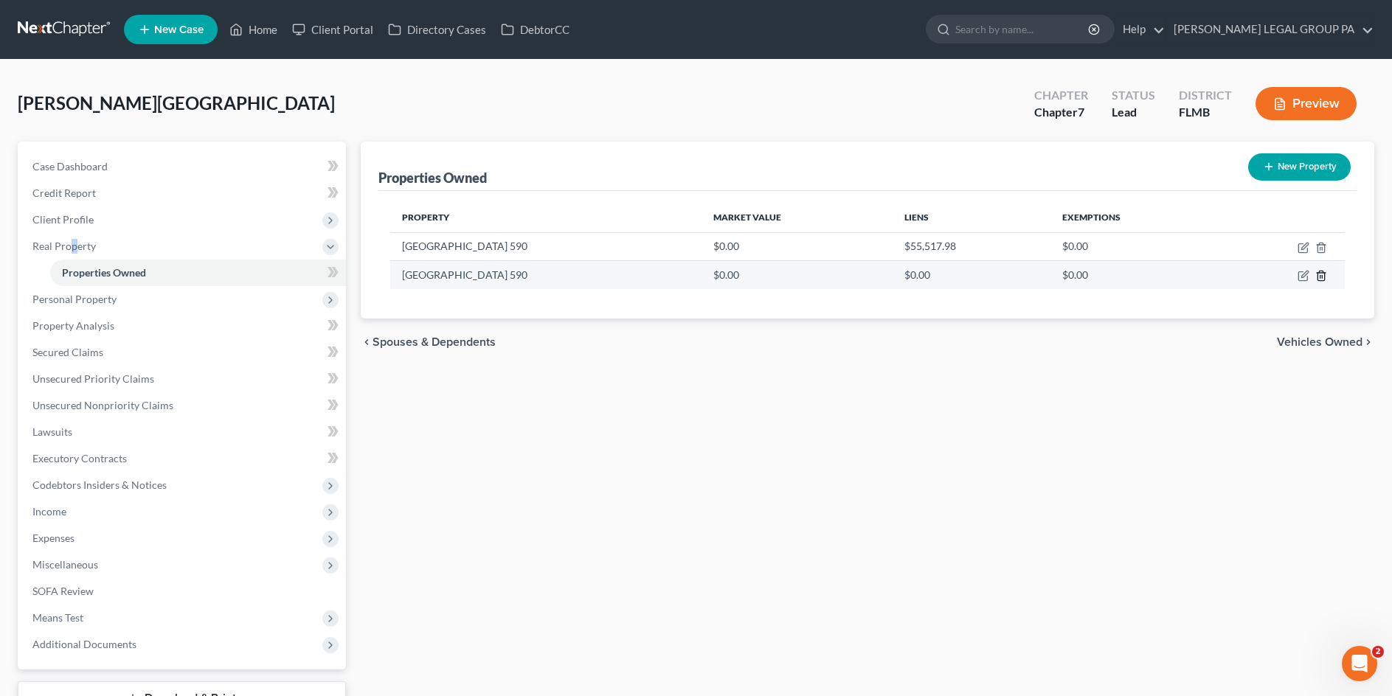
click at [1315, 274] on icon "button" at bounding box center [1321, 276] width 12 height 12
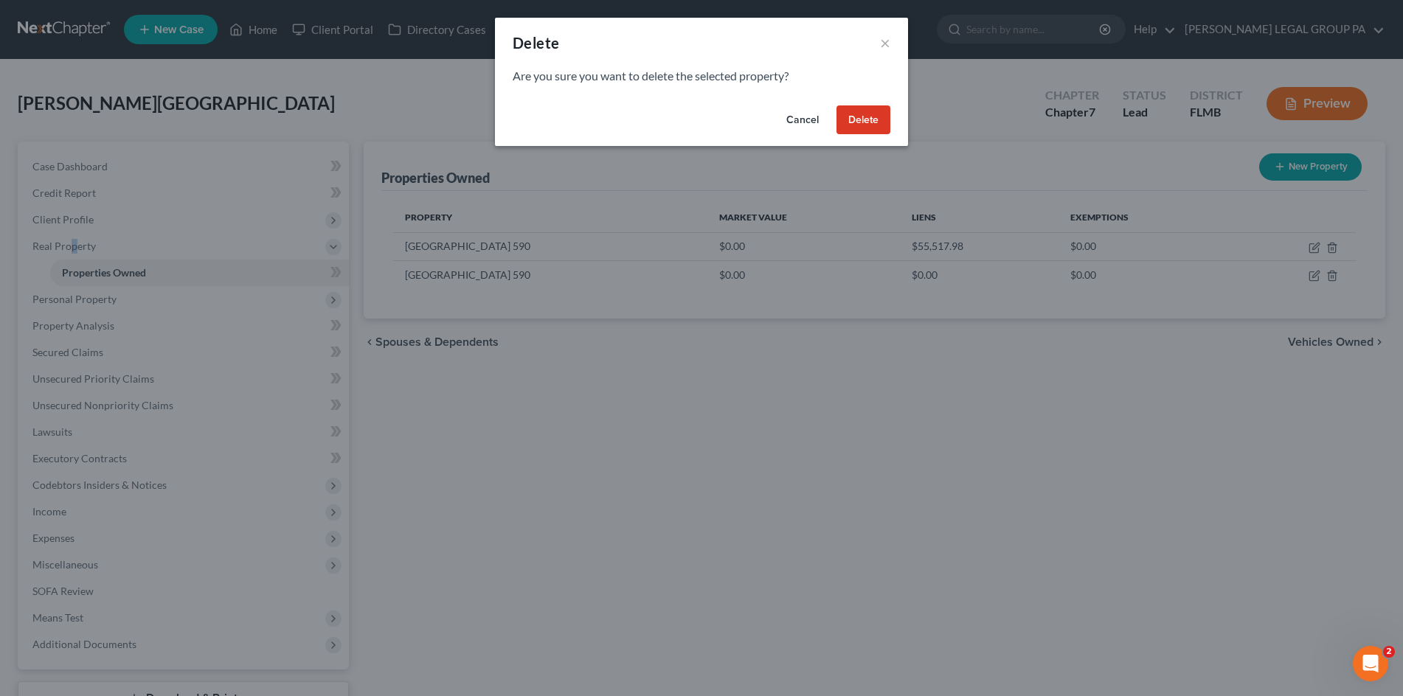
click at [802, 112] on button "Cancel" at bounding box center [802, 119] width 56 height 29
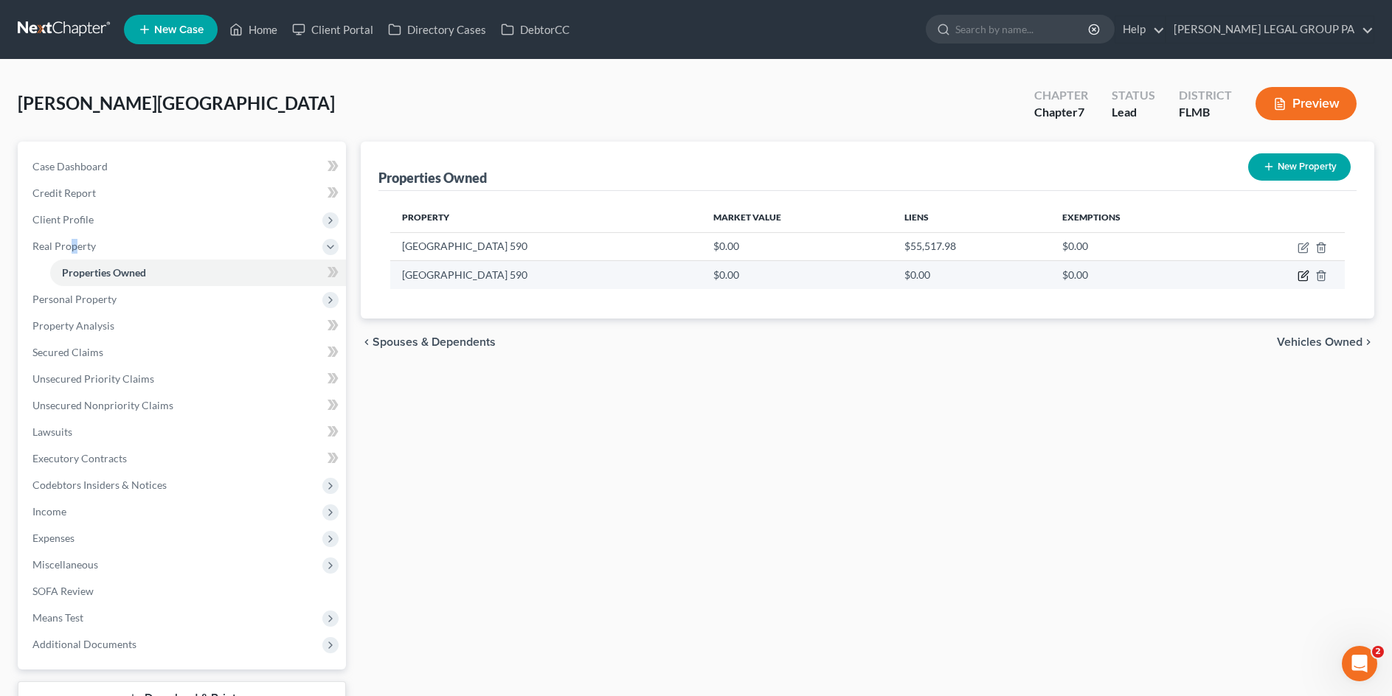
click at [1302, 273] on icon "button" at bounding box center [1303, 276] width 12 height 12
select select "9"
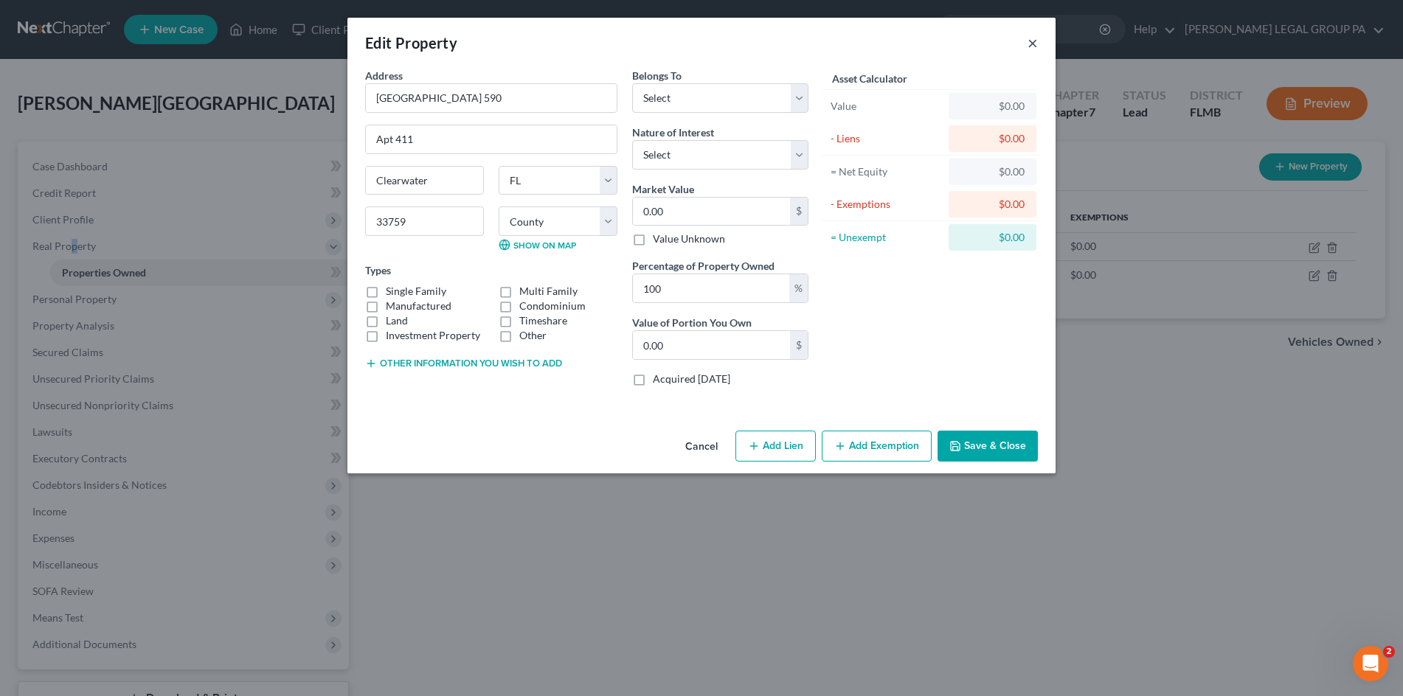
click at [1029, 47] on button "×" at bounding box center [1032, 43] width 10 height 18
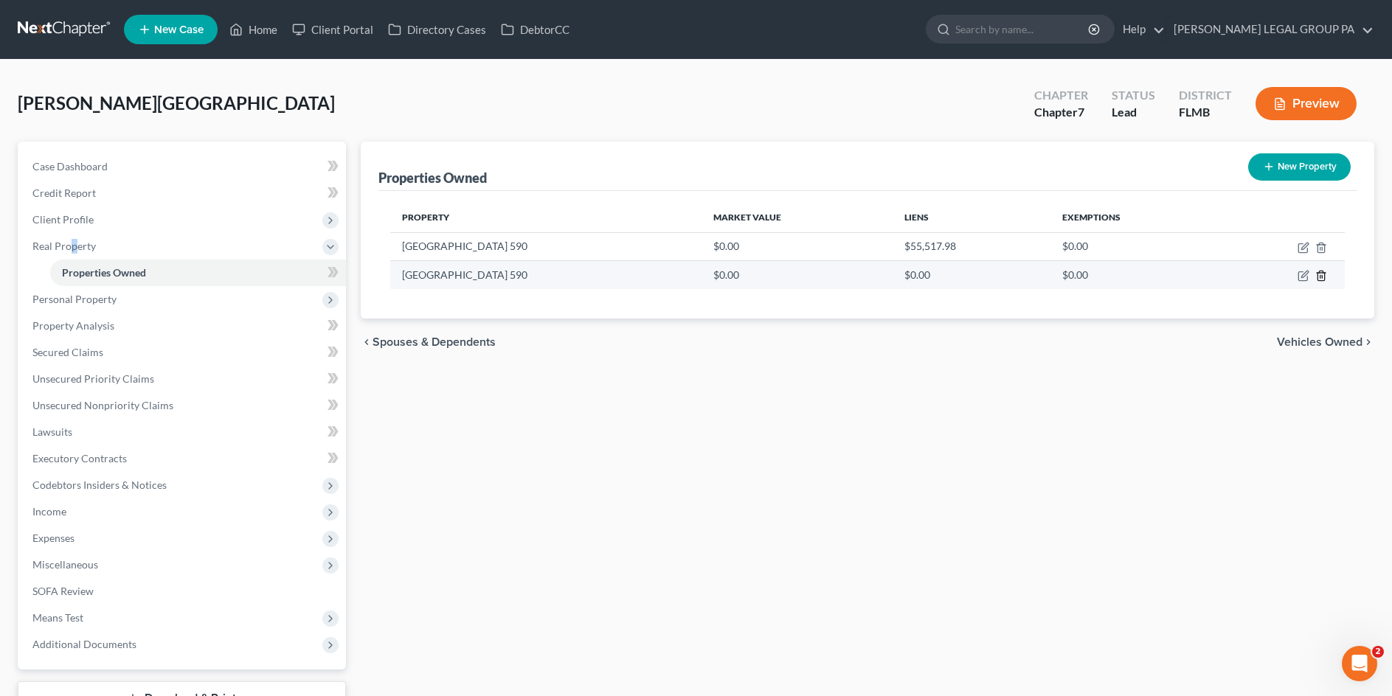
click at [1320, 271] on icon "button" at bounding box center [1320, 276] width 7 height 10
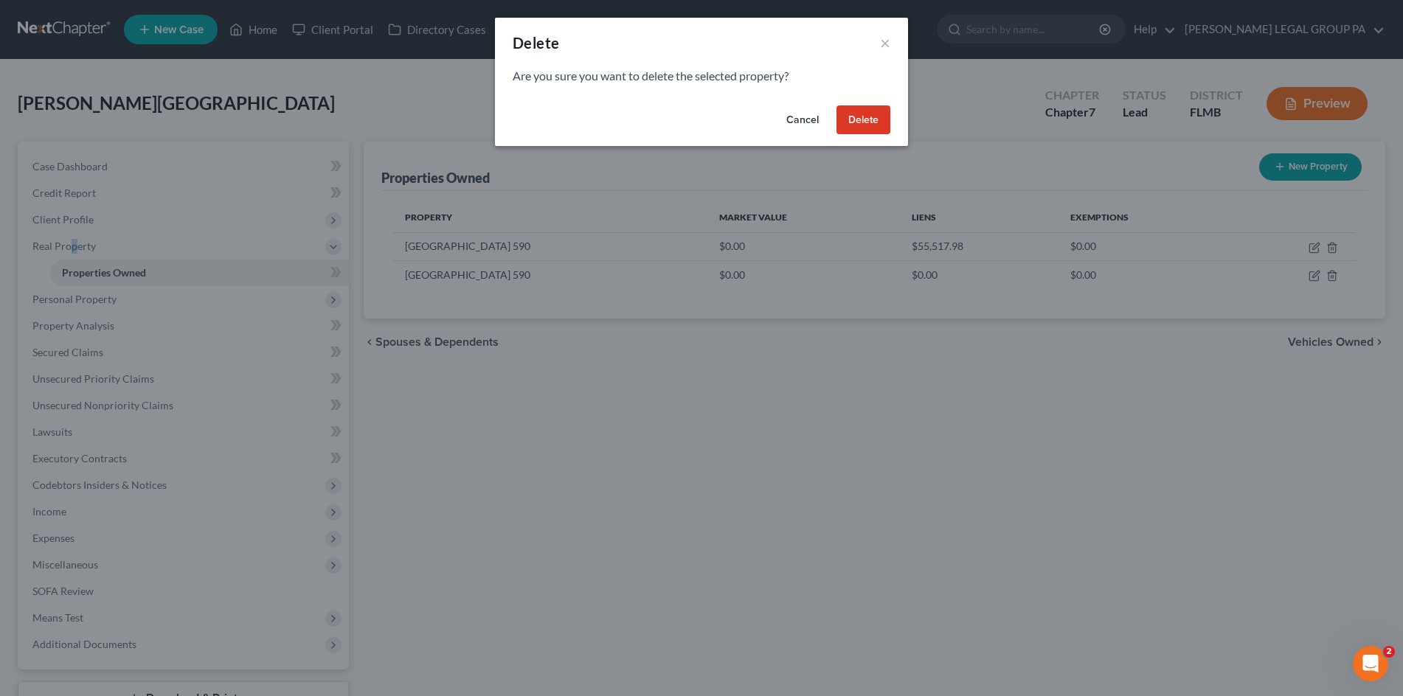
click at [872, 118] on button "Delete" at bounding box center [863, 119] width 54 height 29
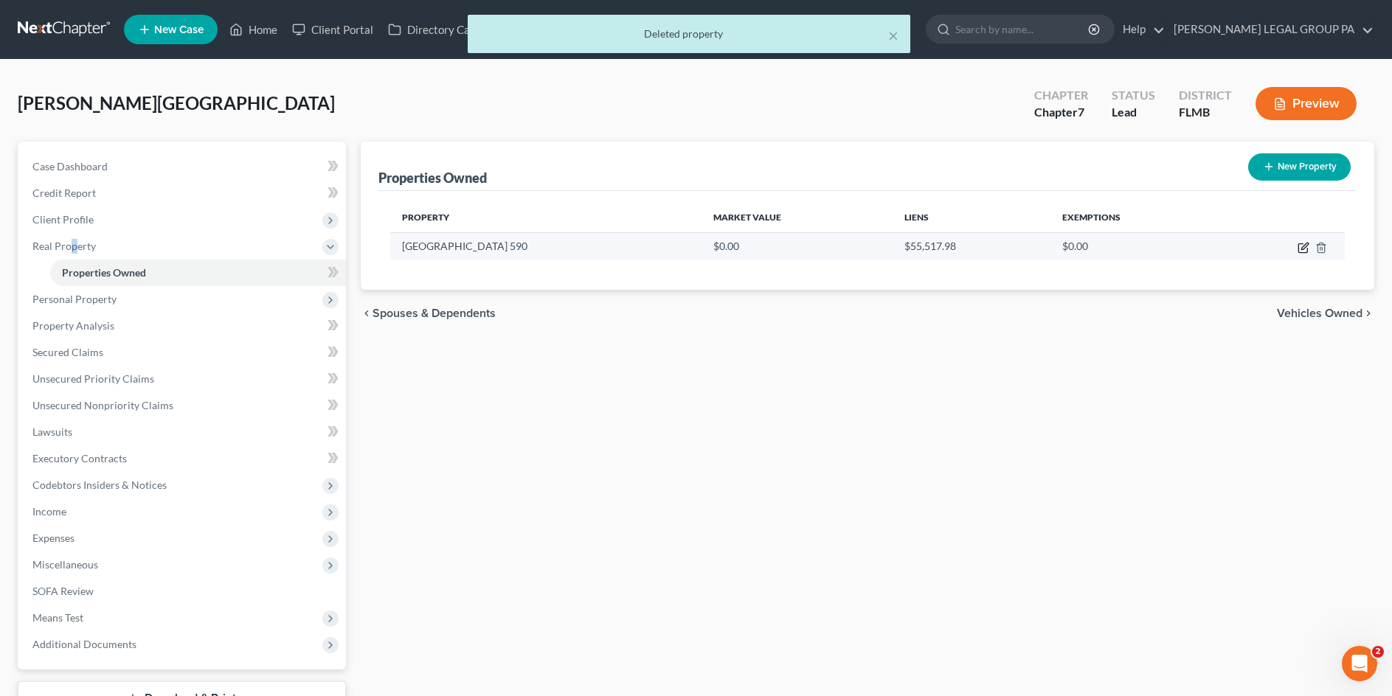
click at [1299, 242] on icon "button" at bounding box center [1303, 248] width 12 height 12
select select "9"
select select "51"
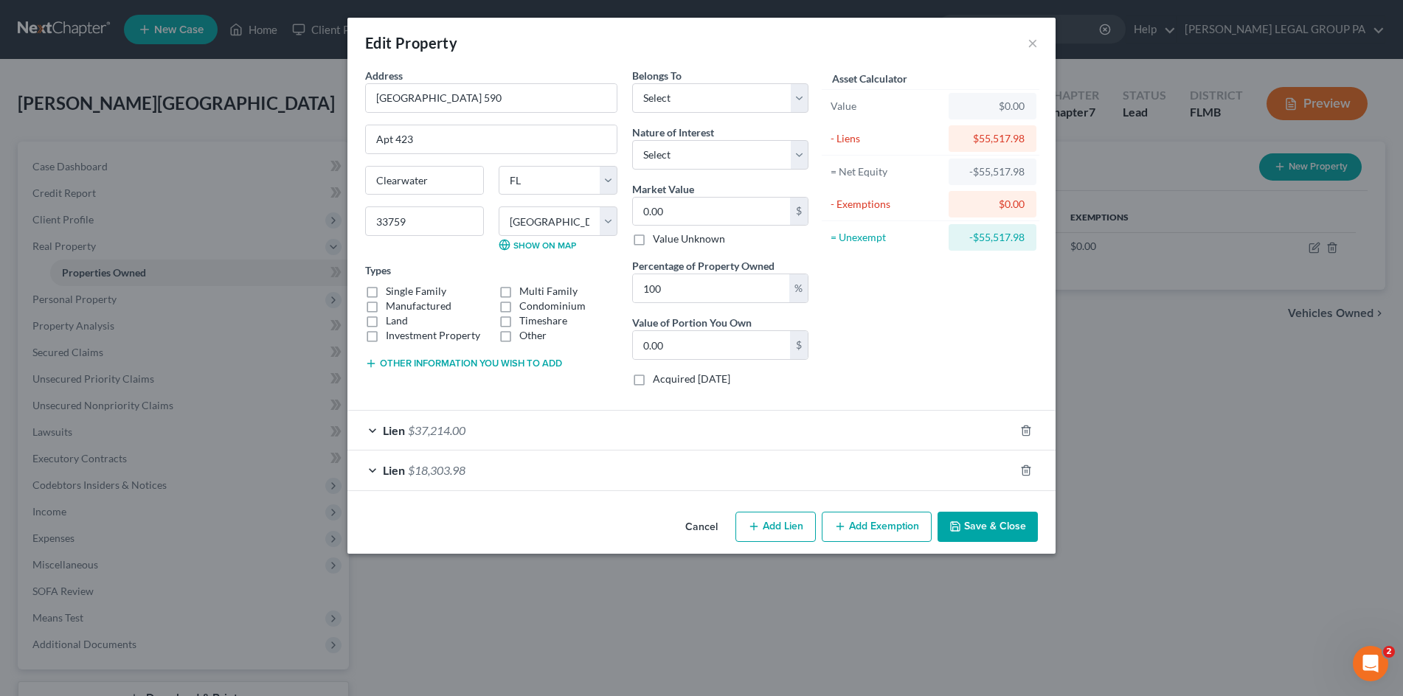
click at [386, 287] on label "Single Family" at bounding box center [416, 291] width 60 height 15
click at [392, 287] on input "Single Family" at bounding box center [397, 289] width 10 height 10
checkbox input "true"
click at [684, 99] on select "Select Debtor 1 Only Debtor 2 Only Debtor 1 And Debtor 2 Only At Least One Of T…" at bounding box center [720, 97] width 176 height 29
select select "0"
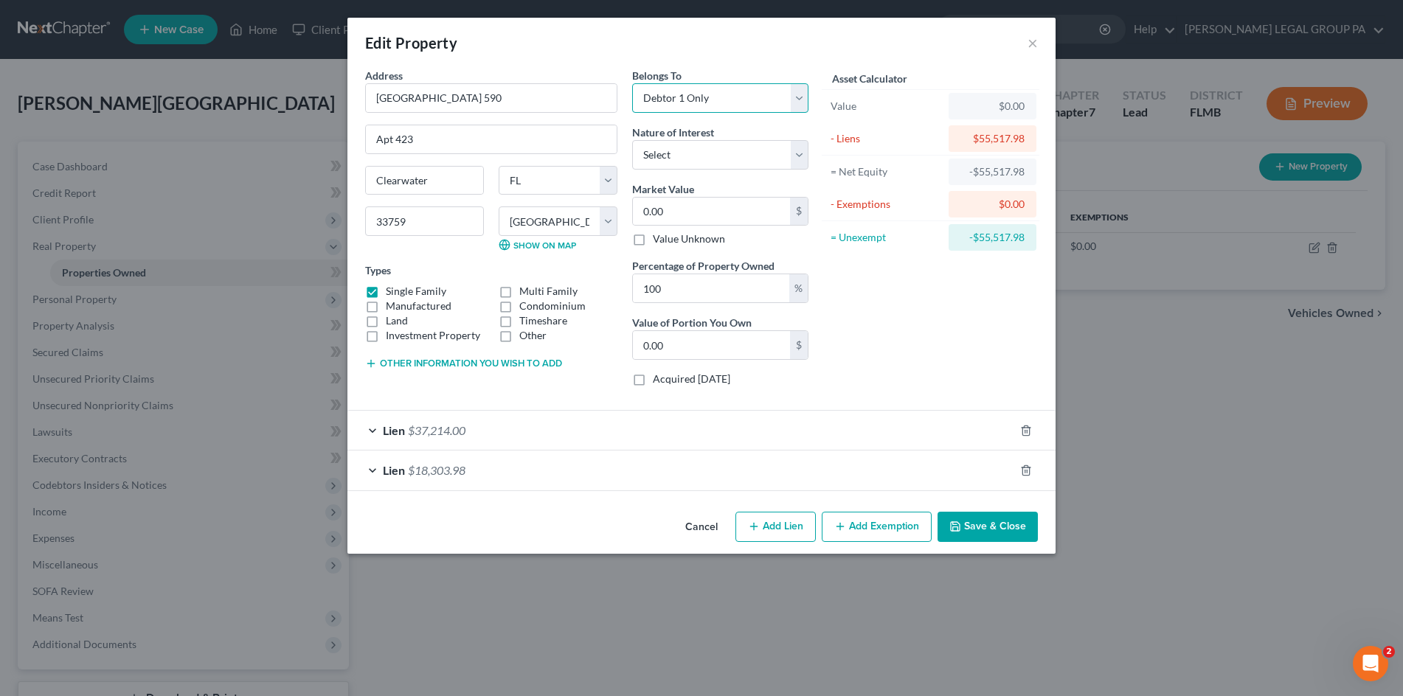
click at [632, 83] on select "Select Debtor 1 Only Debtor 2 Only Debtor 1 And Debtor 2 Only At Least One Of T…" at bounding box center [720, 97] width 176 height 29
click at [679, 163] on select "Select Fee Simple Joint Tenant Life Estate Equitable Interest Future Interest T…" at bounding box center [720, 154] width 176 height 29
select select "0"
click at [632, 140] on select "Select Fee Simple Joint Tenant Life Estate Equitable Interest Future Interest T…" at bounding box center [720, 154] width 176 height 29
click at [995, 518] on button "Save & Close" at bounding box center [987, 527] width 100 height 31
